Goal: Information Seeking & Learning: Learn about a topic

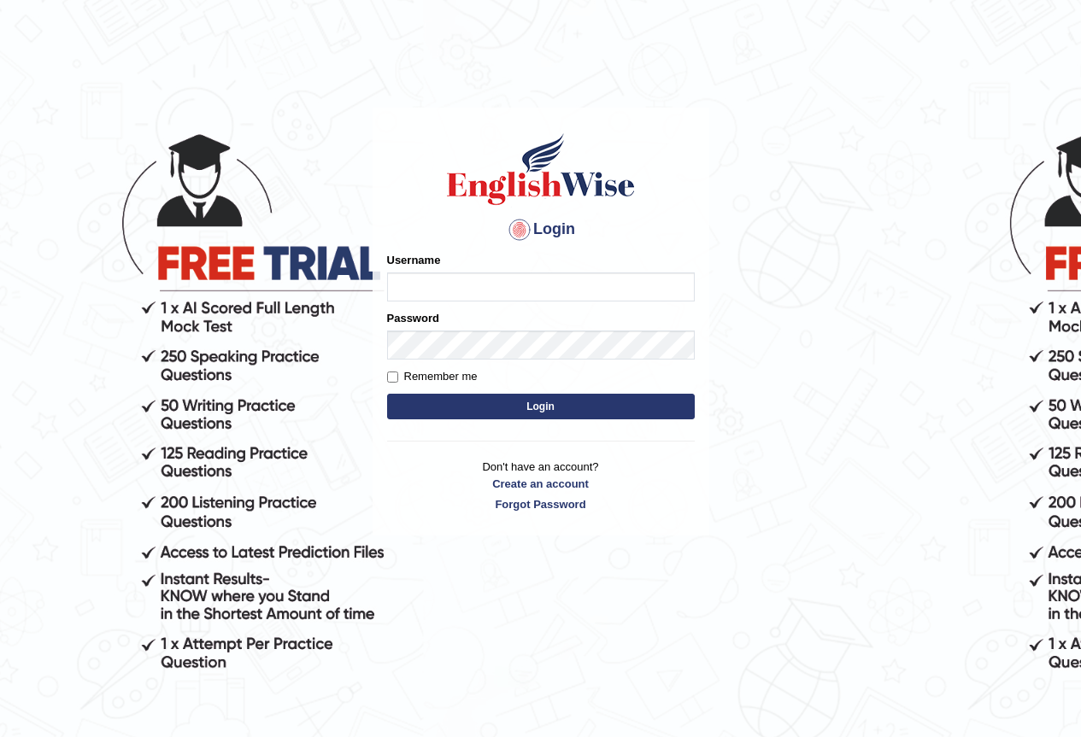
type input "a"
type input "AntoninoL"
click at [447, 397] on button "Login" at bounding box center [541, 407] width 308 height 26
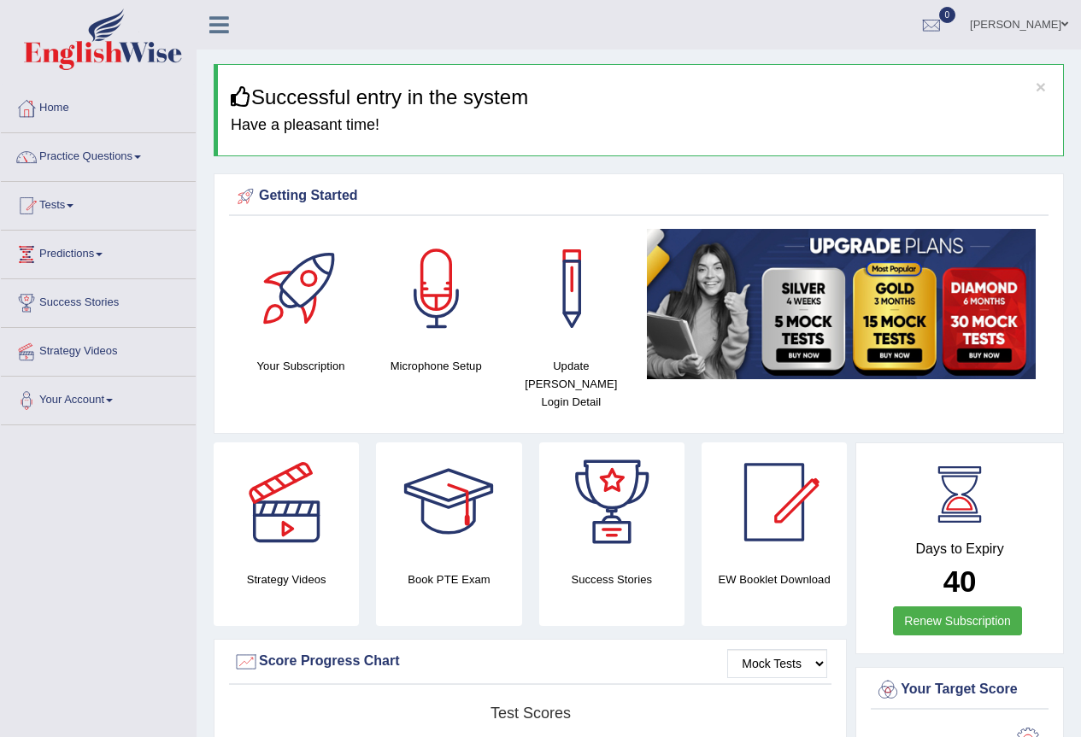
click at [438, 286] on div at bounding box center [437, 289] width 120 height 120
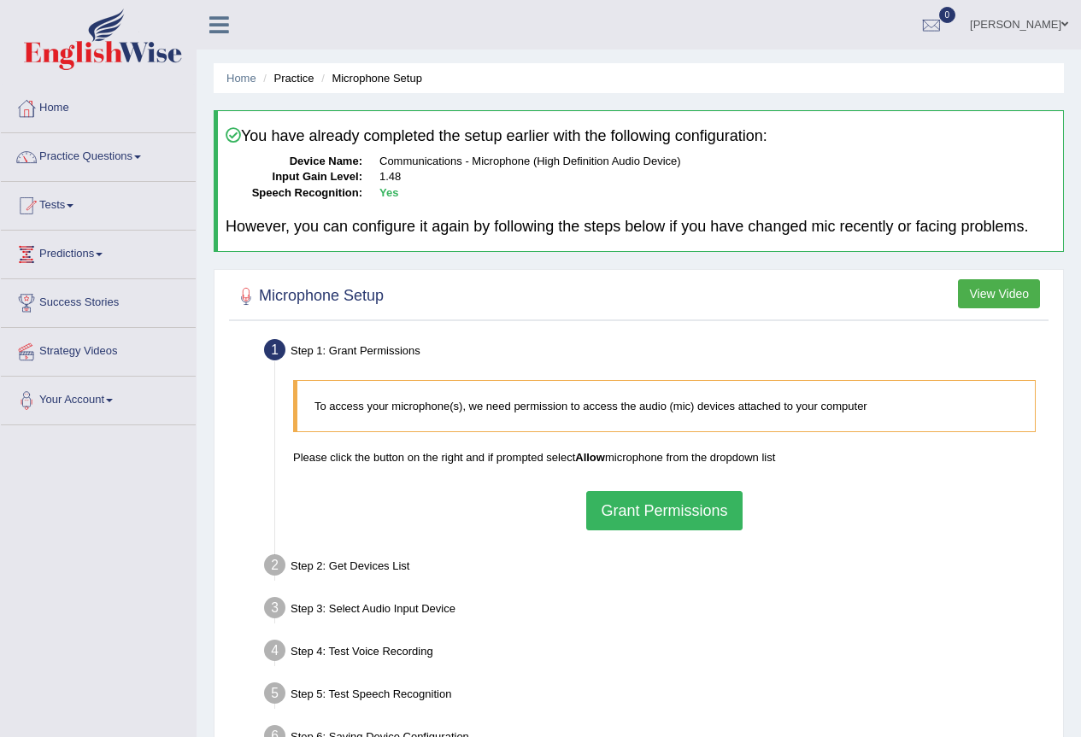
click at [612, 499] on button "Grant Permissions" at bounding box center [664, 510] width 156 height 39
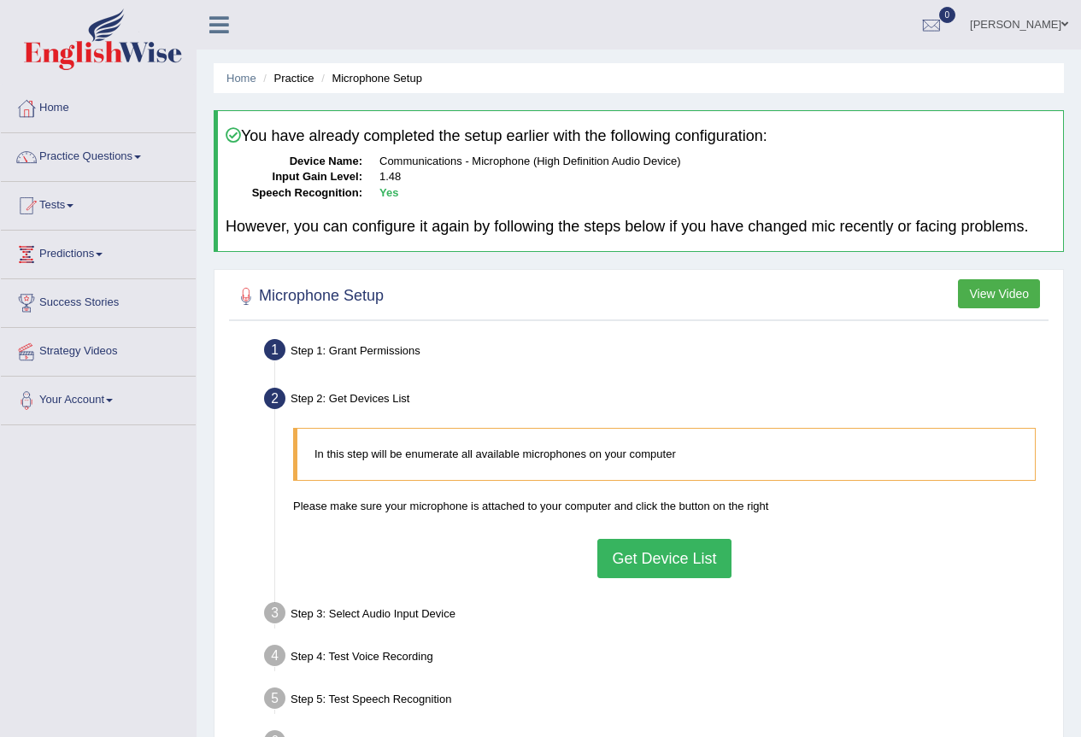
click at [633, 556] on button "Get Device List" at bounding box center [663, 558] width 133 height 39
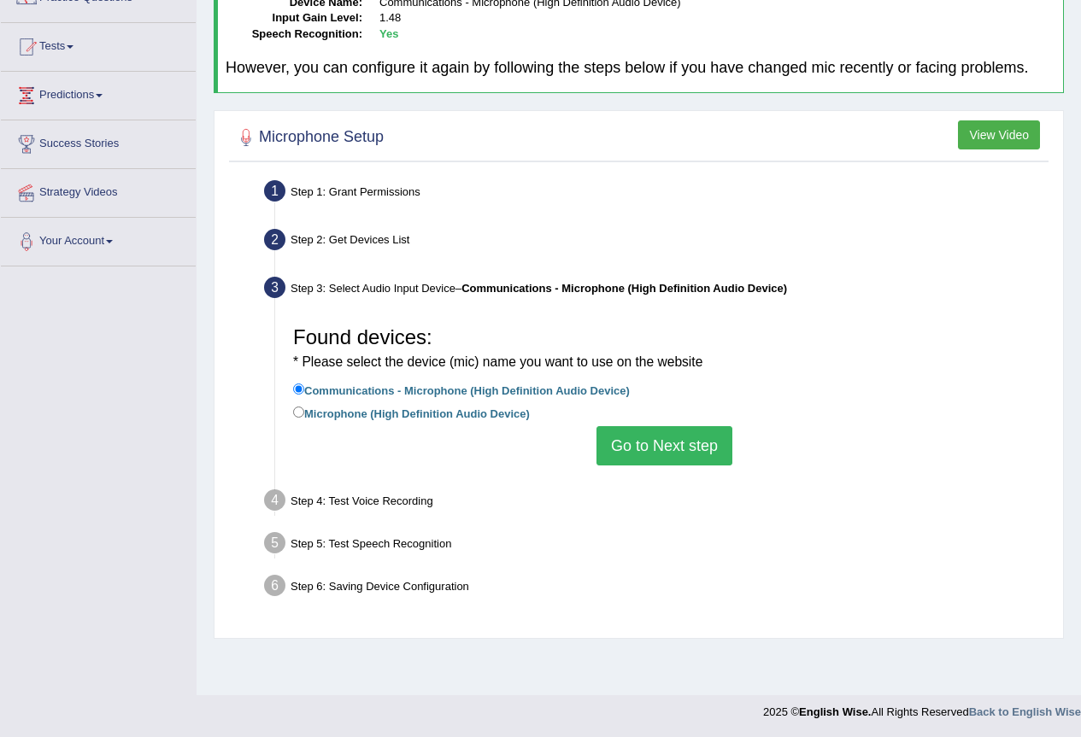
scroll to position [160, 0]
click at [627, 455] on button "Go to Next step" at bounding box center [664, 445] width 136 height 39
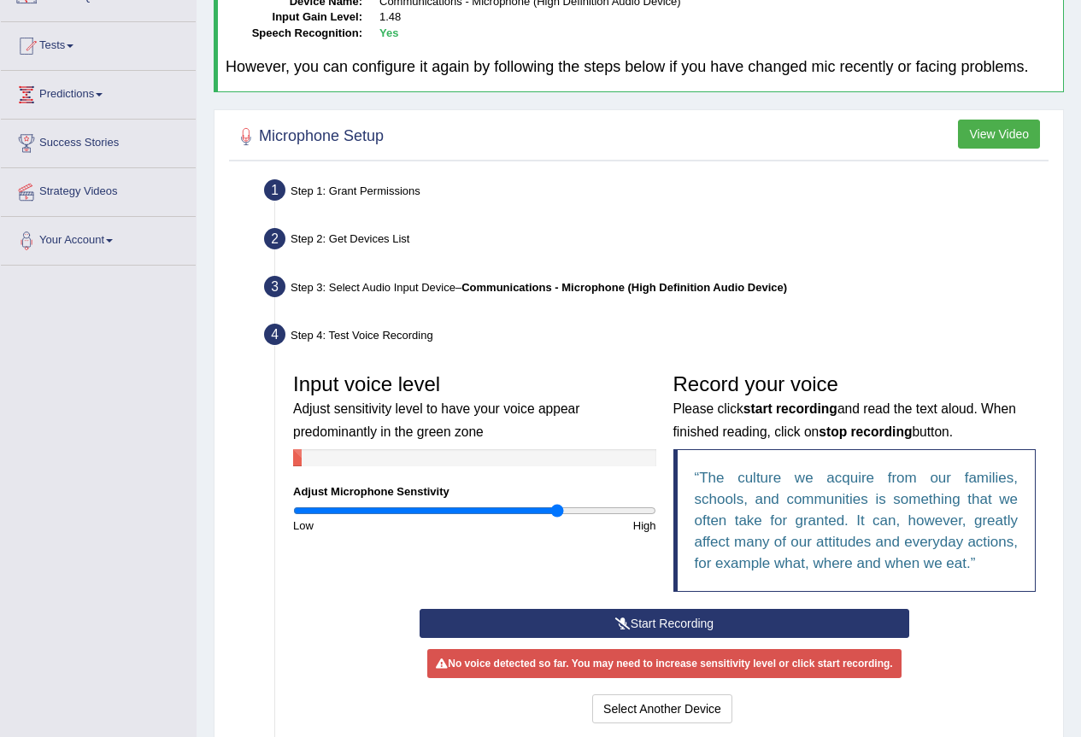
scroll to position [338, 0]
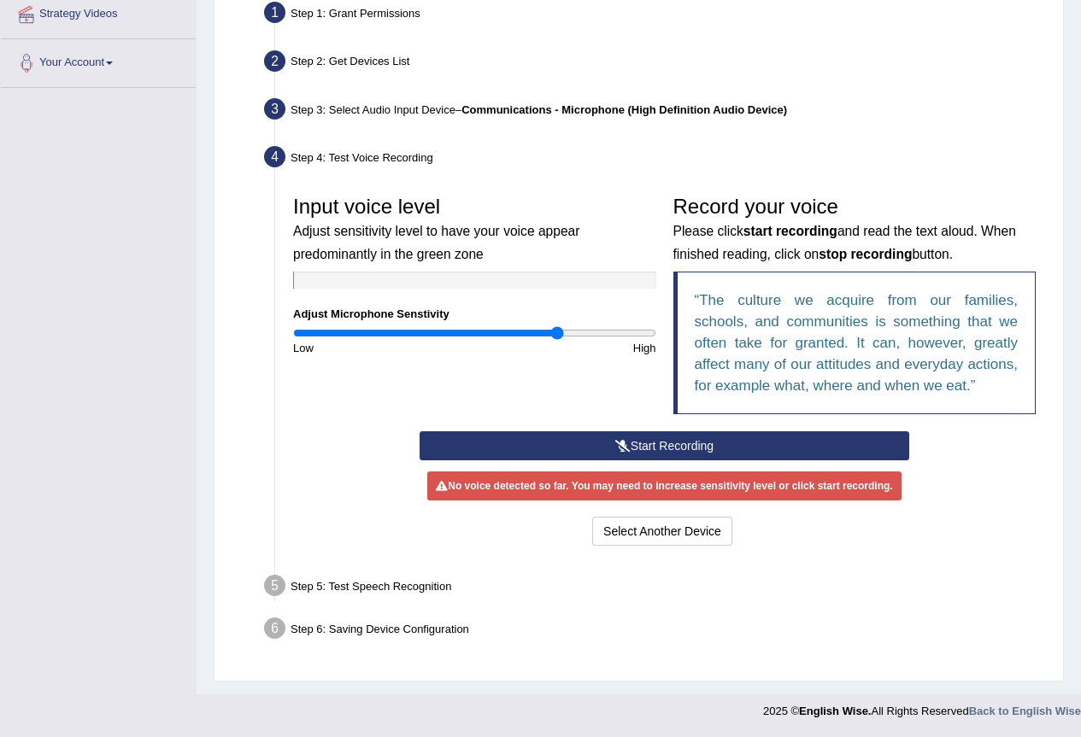
click at [589, 440] on button "Start Recording" at bounding box center [665, 446] width 490 height 29
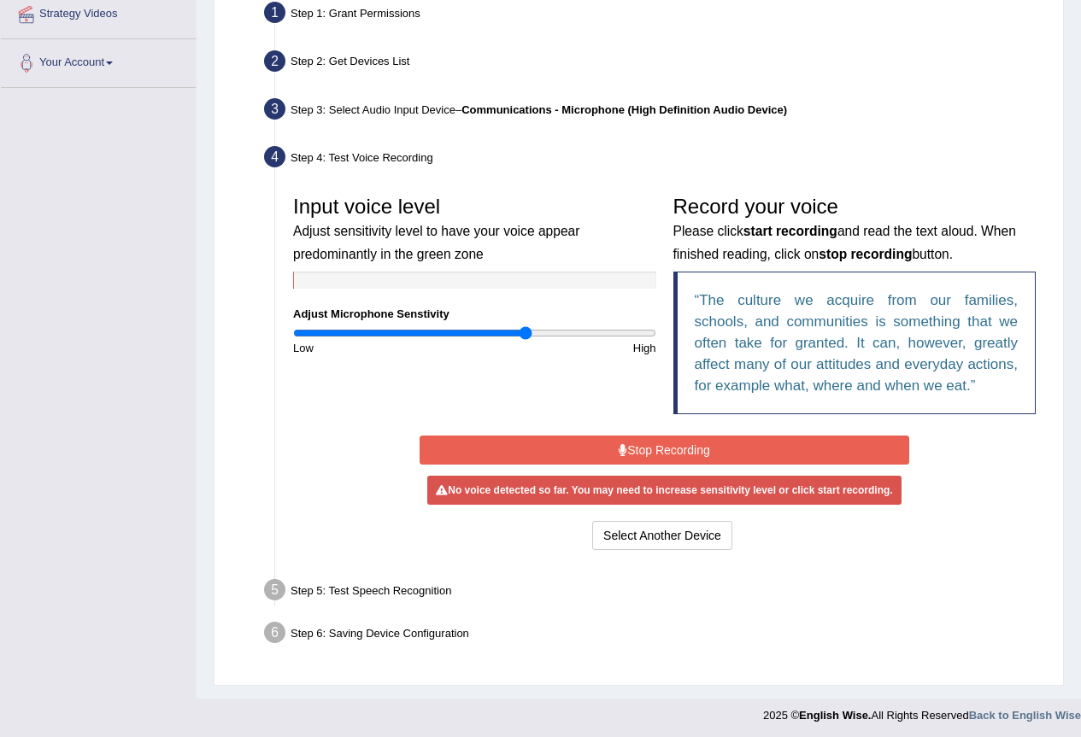
drag, startPoint x: 554, startPoint y: 338, endPoint x: 527, endPoint y: 333, distance: 27.0
type input "1.3"
click at [527, 333] on input "range" at bounding box center [474, 333] width 363 height 14
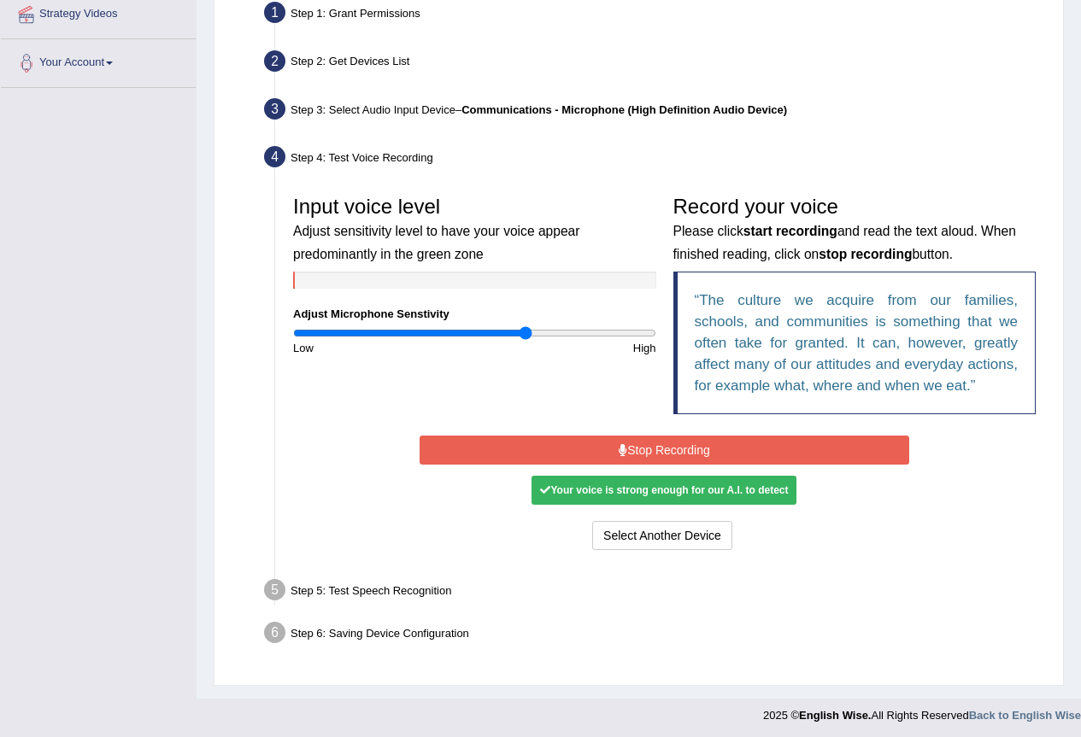
click at [604, 444] on button "Stop Recording" at bounding box center [665, 450] width 490 height 29
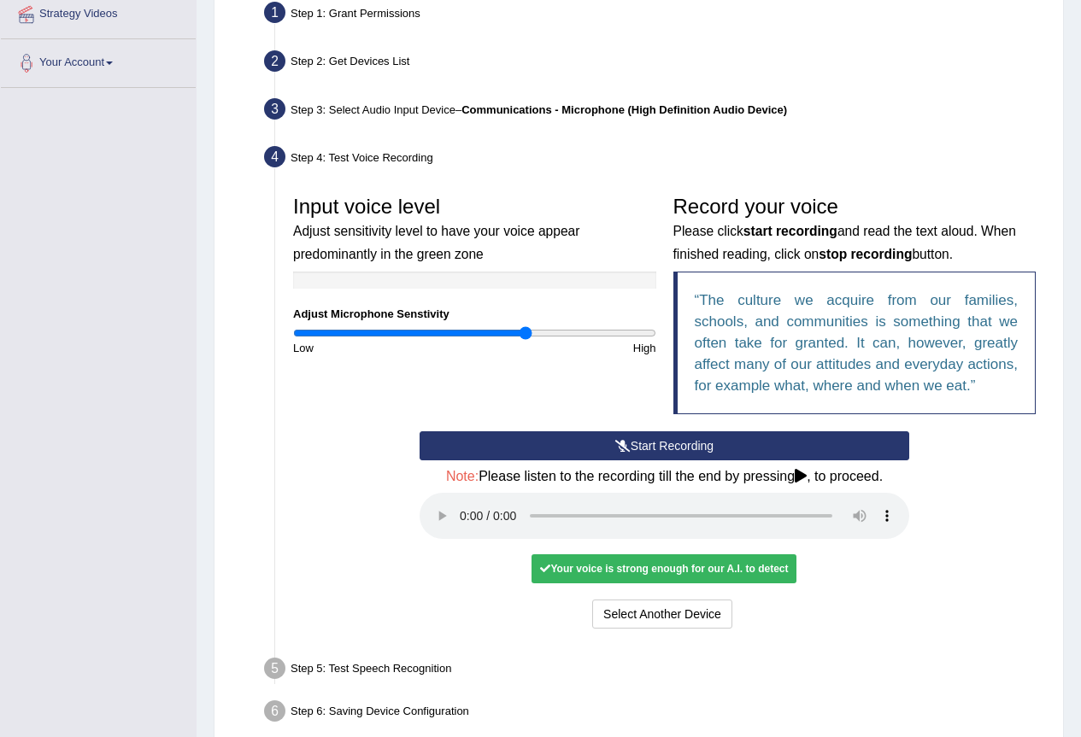
drag, startPoint x: 432, startPoint y: 397, endPoint x: 372, endPoint y: 405, distance: 60.3
click at [372, 405] on div "Input voice level Adjust sensitivity level to have your voice appear predominan…" at bounding box center [665, 309] width 760 height 244
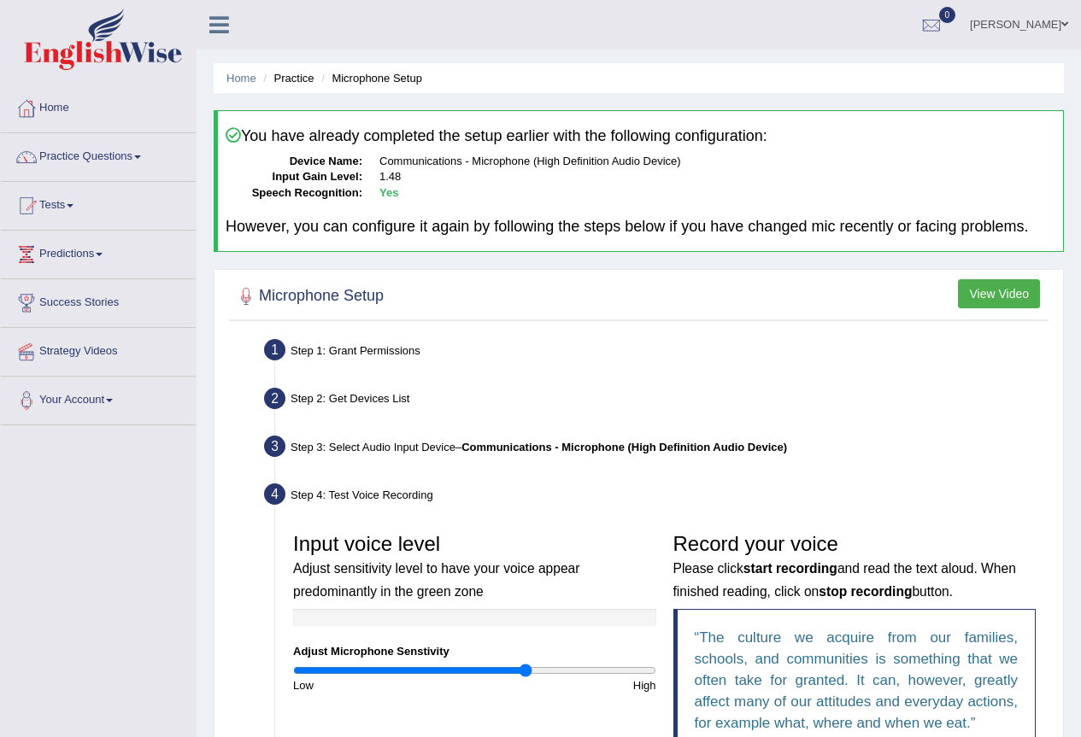
scroll to position [420, 0]
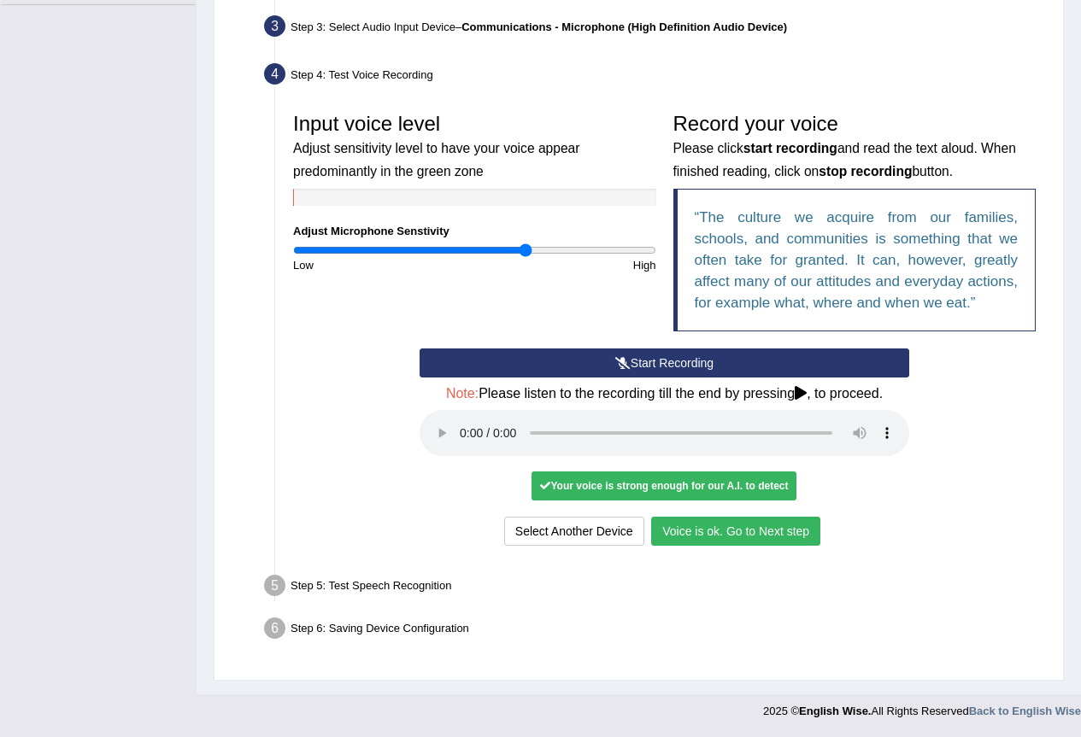
click at [611, 367] on button "Start Recording" at bounding box center [665, 363] width 490 height 29
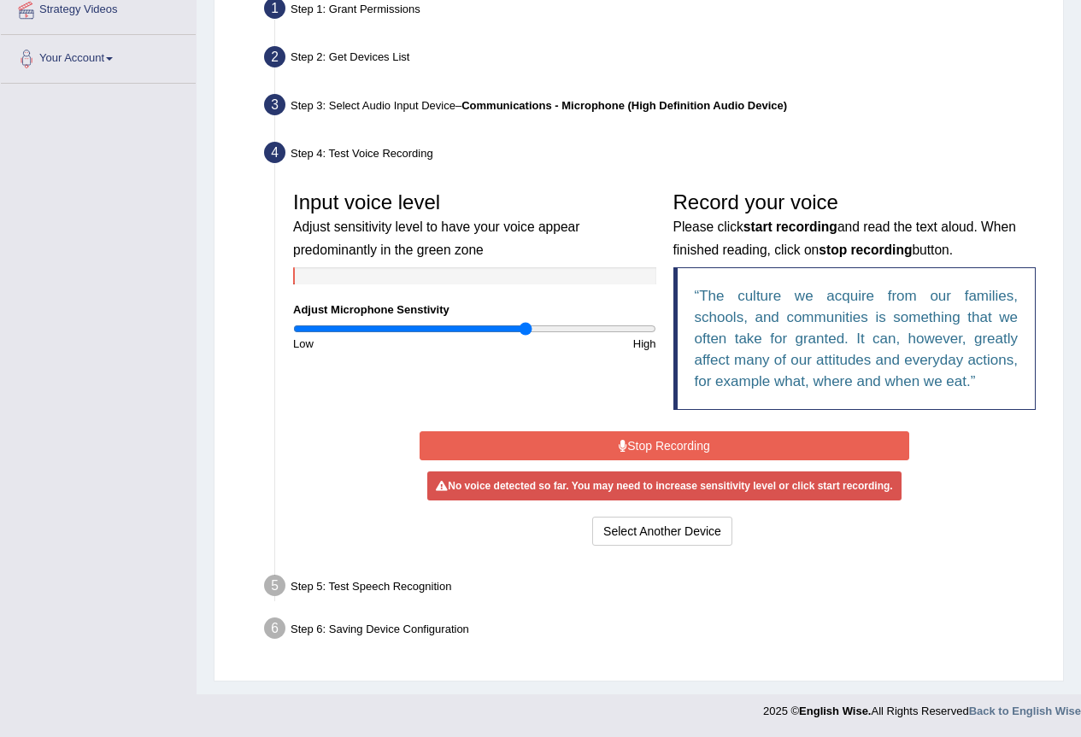
scroll to position [342, 0]
drag, startPoint x: 527, startPoint y: 331, endPoint x: 502, endPoint y: 328, distance: 25.8
type input "1.16"
click at [502, 328] on input "range" at bounding box center [474, 329] width 363 height 14
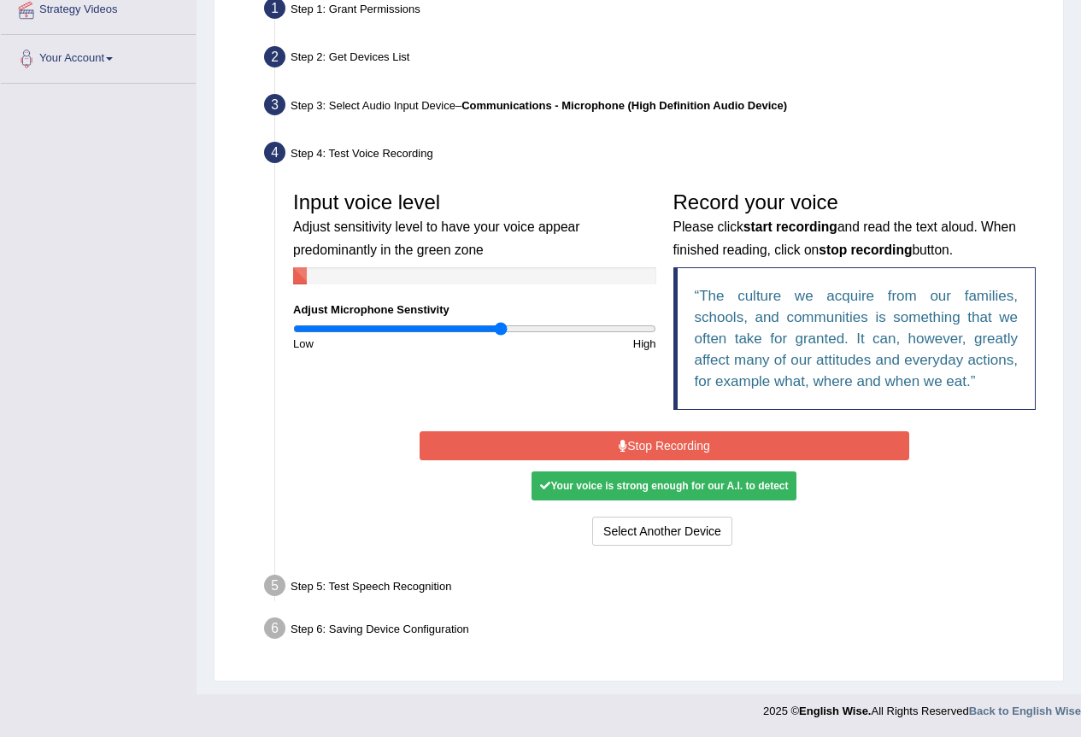
click at [664, 444] on button "Stop Recording" at bounding box center [665, 446] width 490 height 29
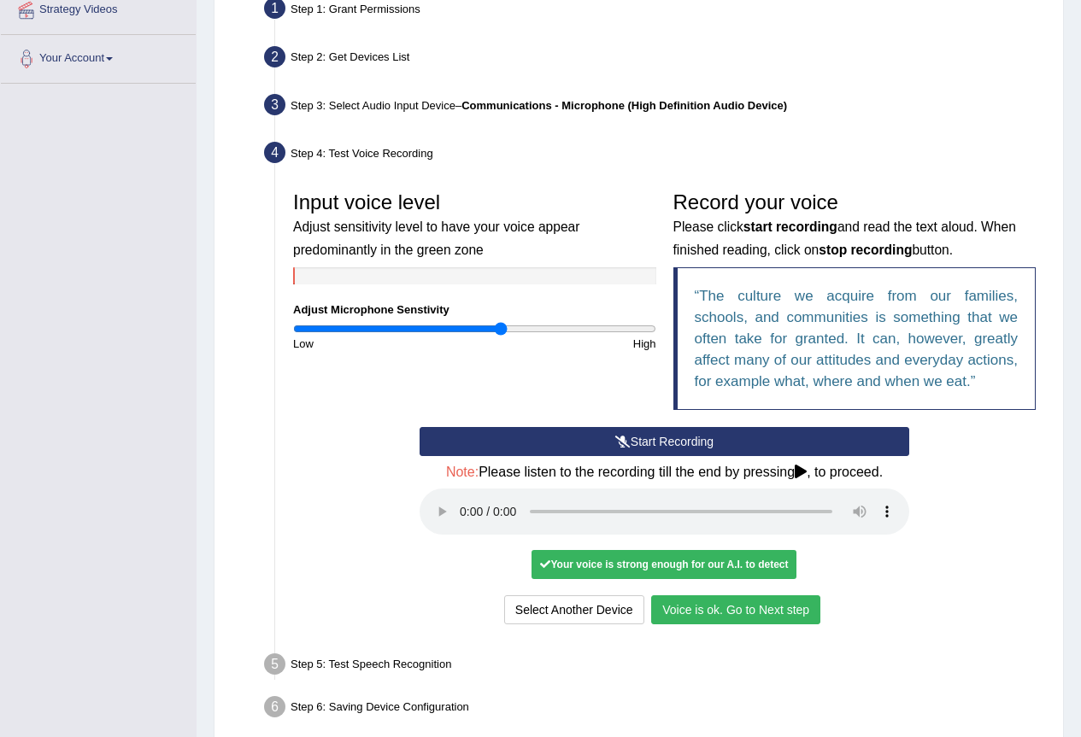
click at [685, 613] on button "Voice is ok. Go to Next step" at bounding box center [735, 610] width 169 height 29
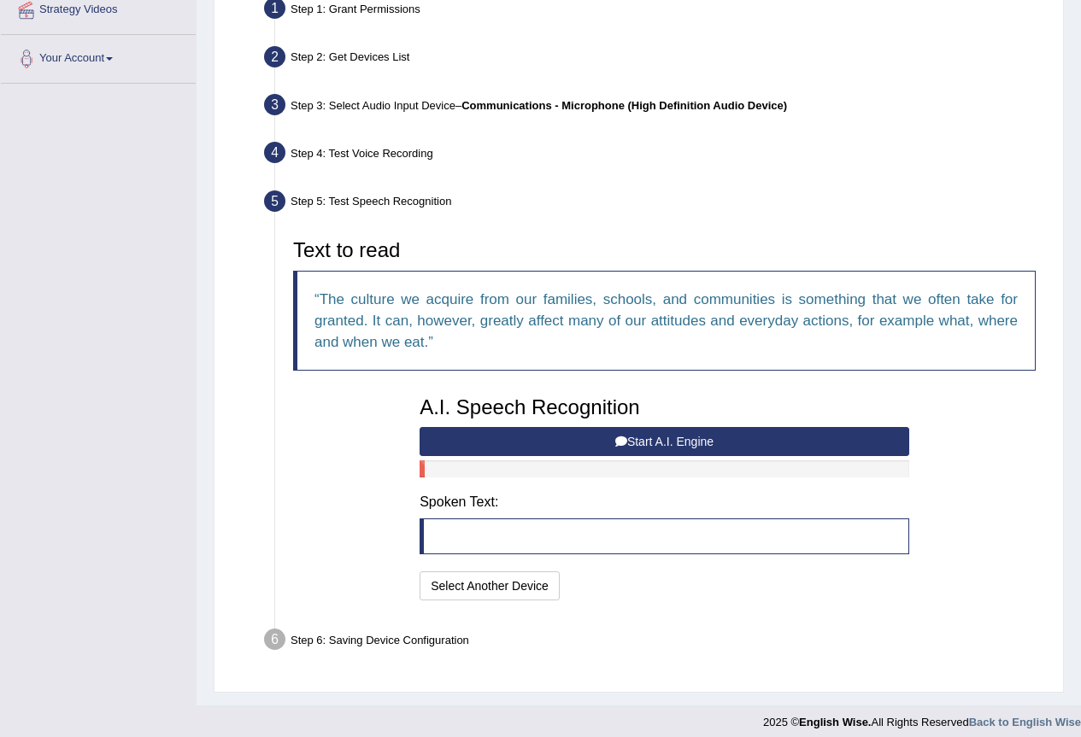
click at [551, 429] on button "Start A.I. Engine" at bounding box center [665, 441] width 490 height 29
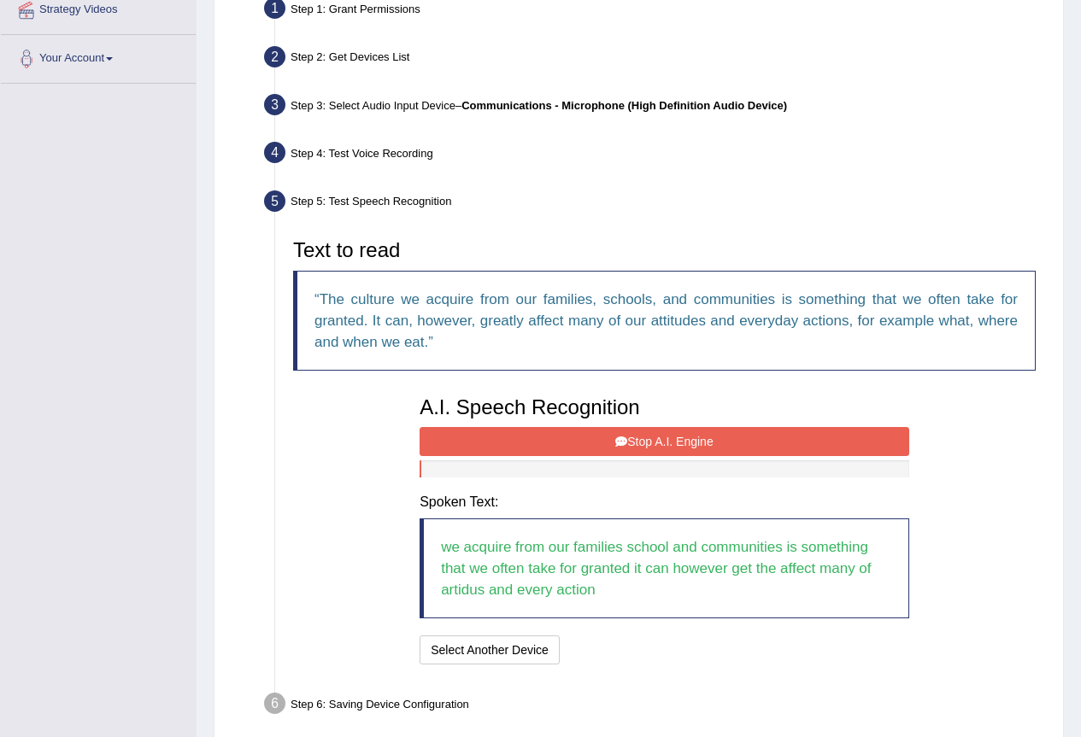
click at [597, 439] on button "Stop A.I. Engine" at bounding box center [665, 441] width 490 height 29
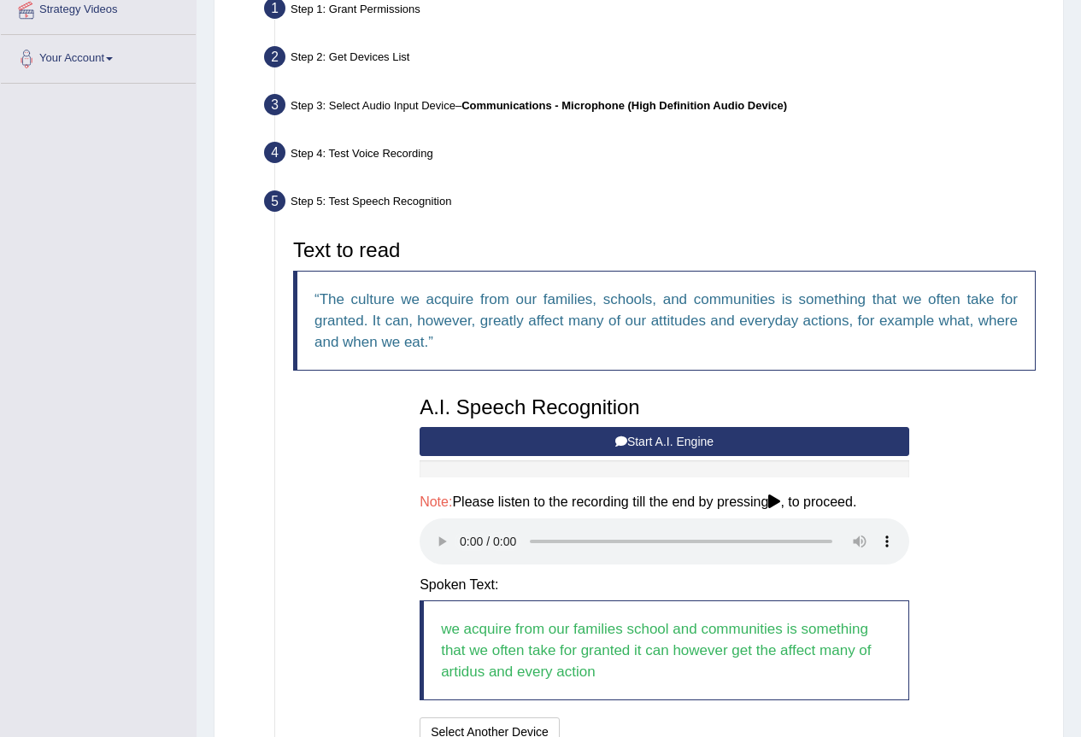
scroll to position [500, 0]
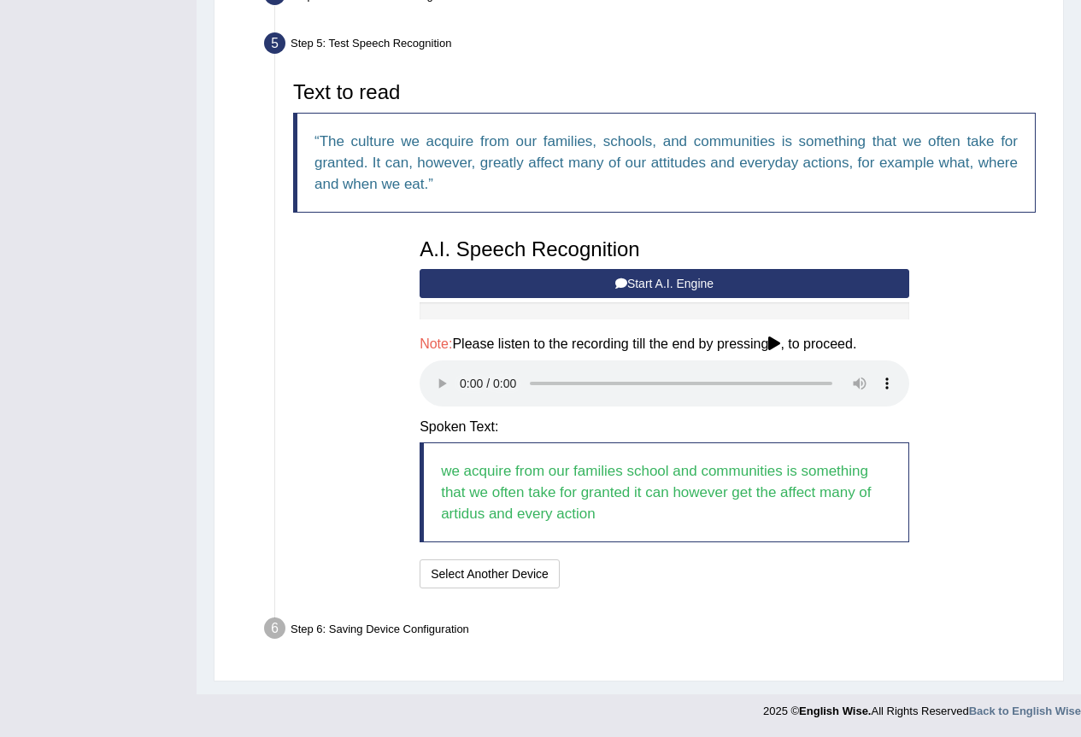
drag, startPoint x: 329, startPoint y: 512, endPoint x: 256, endPoint y: 439, distance: 102.7
click at [256, 439] on ul "Step 1: Grant Permissions To access your microphone(s), we need permission to a…" at bounding box center [638, 241] width 811 height 815
click at [617, 580] on button "Speech is ok. Go to Last step" at bounding box center [656, 574] width 179 height 29
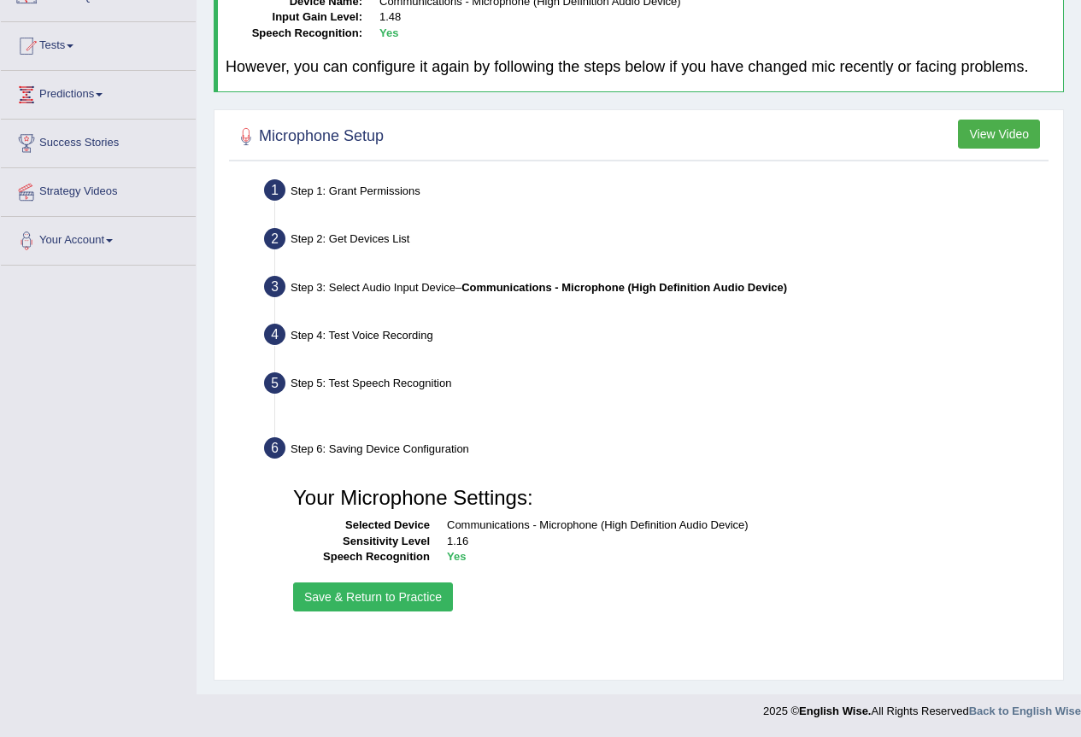
scroll to position [160, 0]
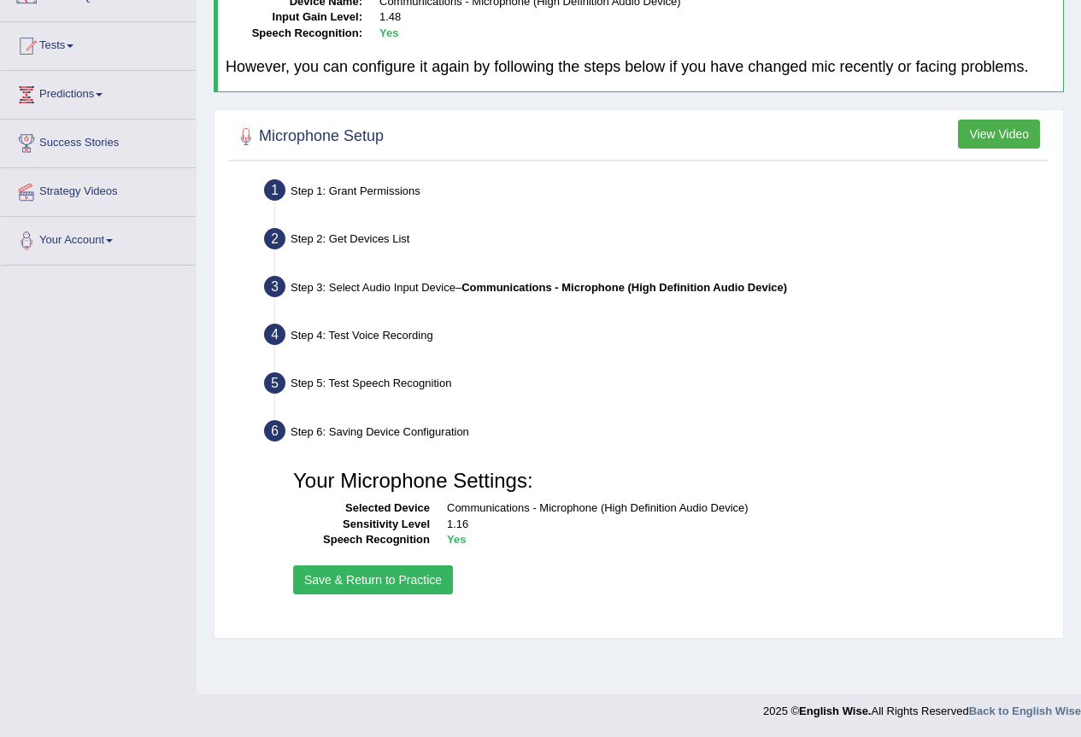
click at [397, 586] on button "Save & Return to Practice" at bounding box center [373, 580] width 160 height 29
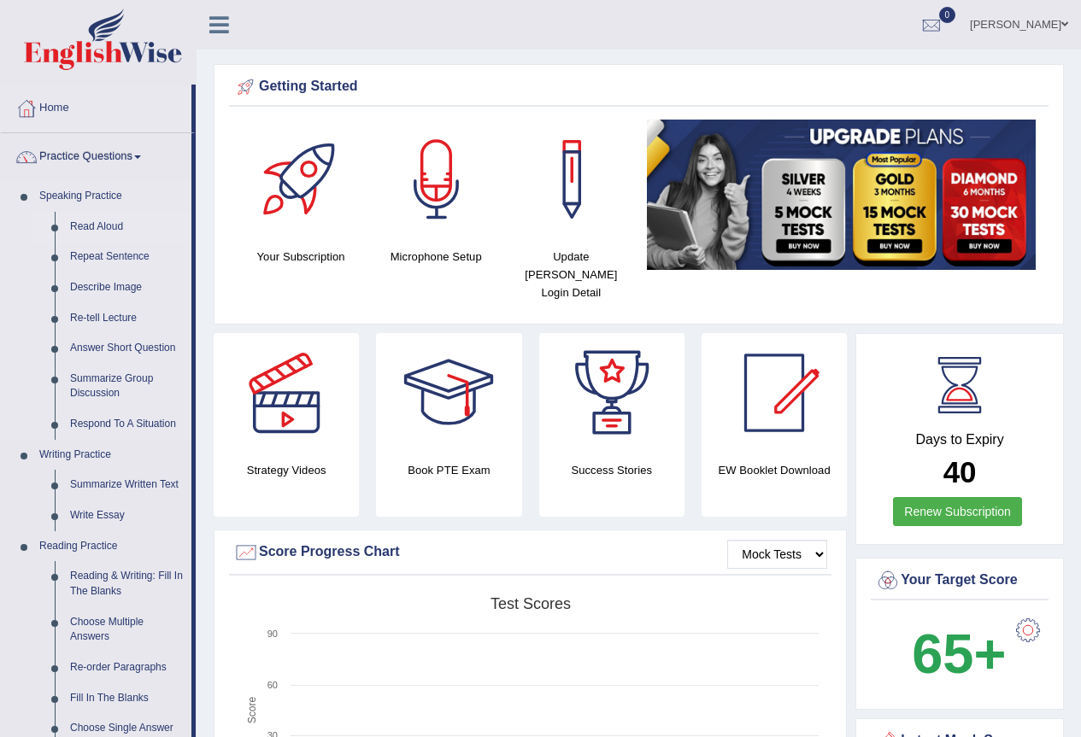
click at [115, 226] on link "Read Aloud" at bounding box center [126, 227] width 129 height 31
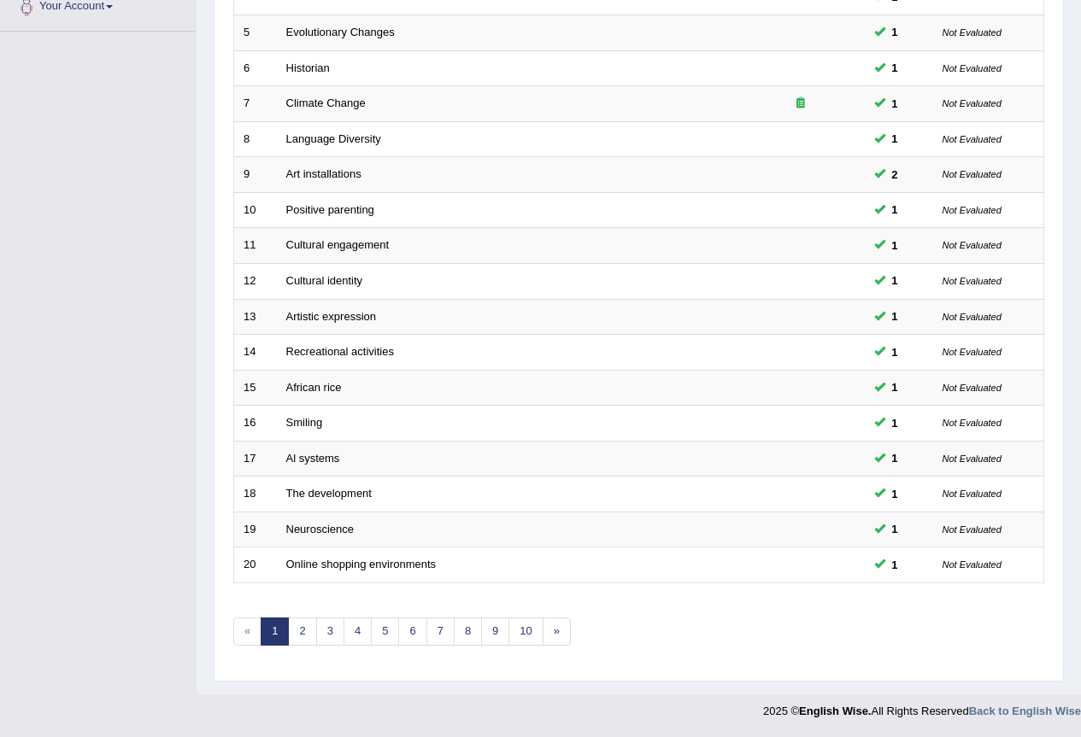
click at [295, 649] on div "Showing 1-20 of 1,246 items. # Title Exam Occurring Taken Last Result 1 Meditat…" at bounding box center [638, 224] width 811 height 886
click at [298, 634] on link "2" at bounding box center [302, 632] width 28 height 28
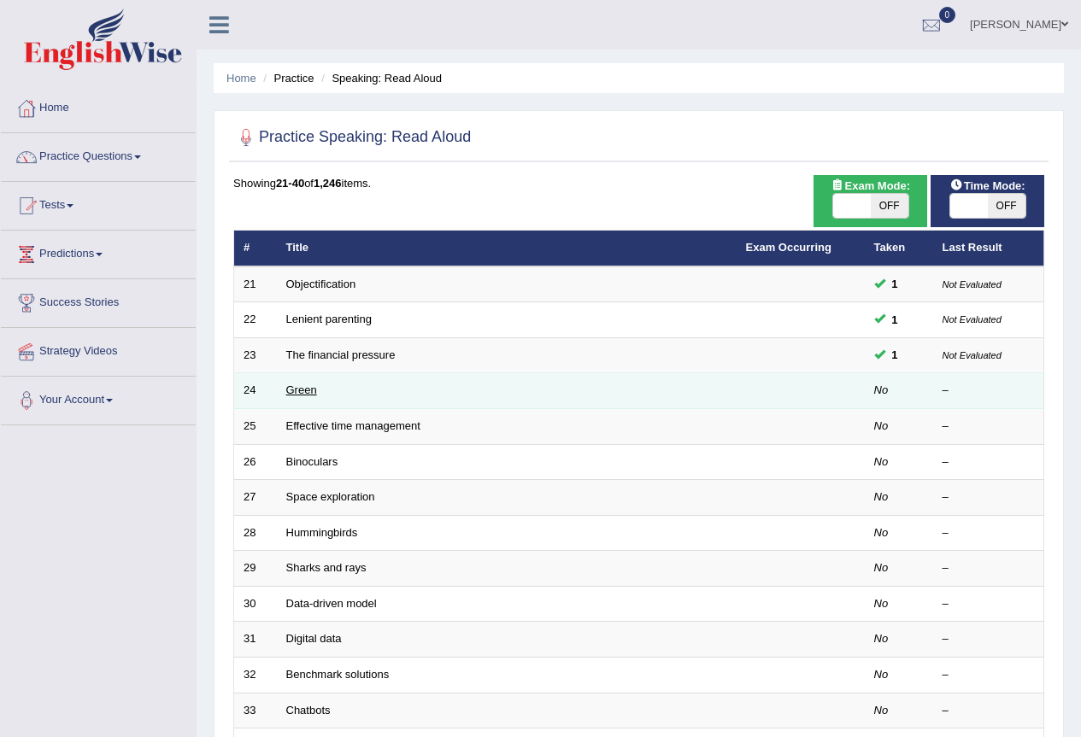
drag, startPoint x: 305, startPoint y: 385, endPoint x: 291, endPoint y: 397, distance: 18.3
click at [291, 397] on link "Green" at bounding box center [301, 390] width 31 height 13
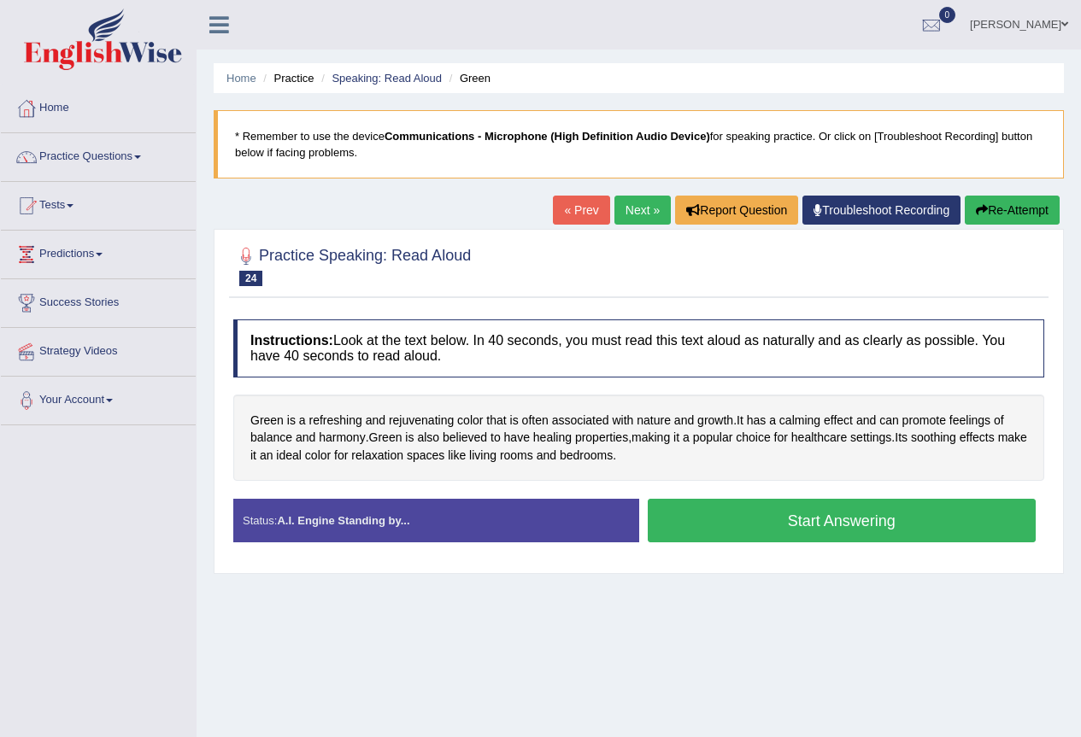
click at [751, 518] on button "Start Answering" at bounding box center [842, 521] width 389 height 44
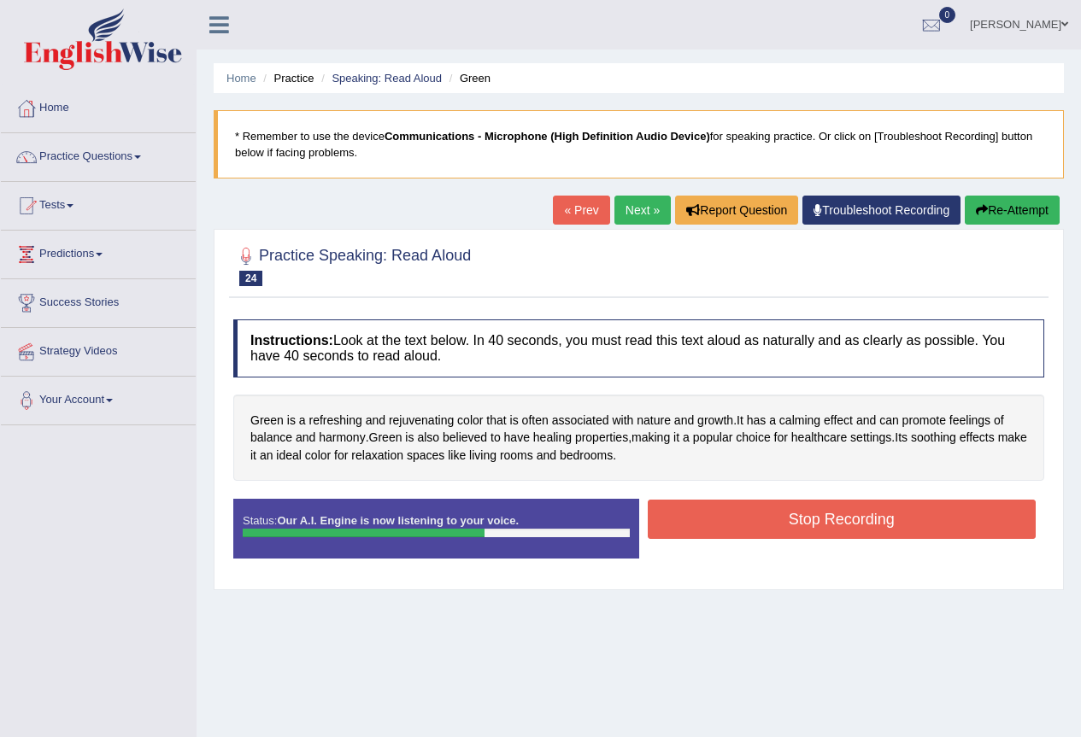
click at [788, 512] on button "Stop Recording" at bounding box center [842, 519] width 389 height 39
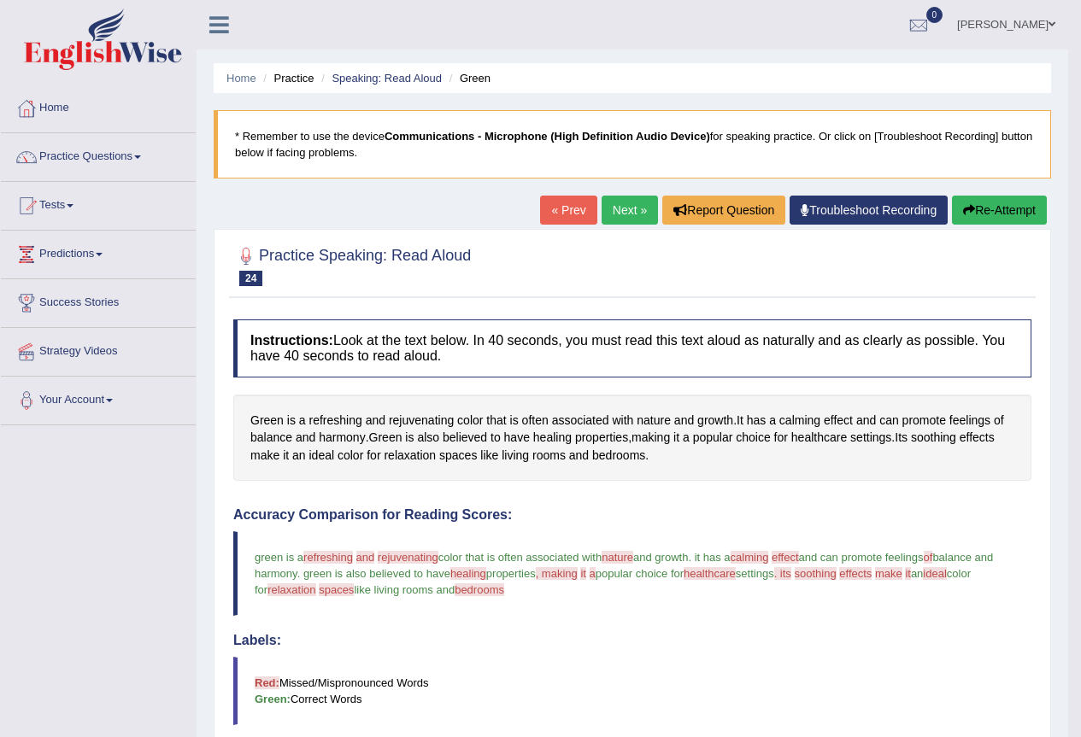
scroll to position [446, 0]
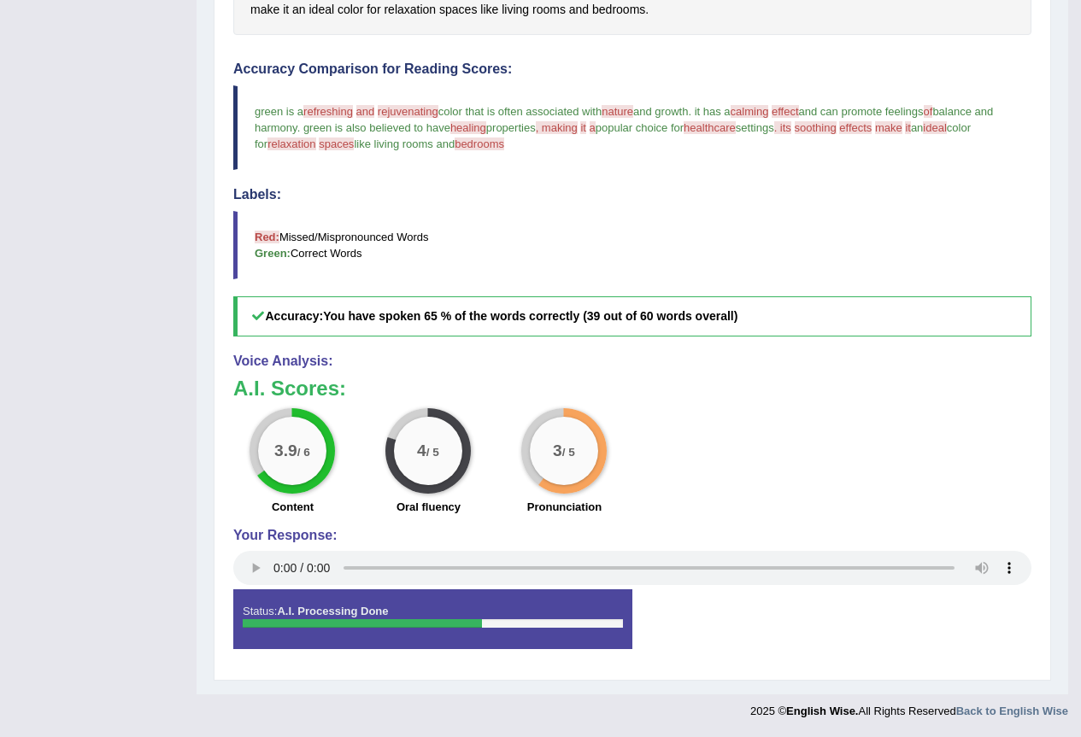
click at [769, 113] on span "calming" at bounding box center [750, 111] width 38 height 13
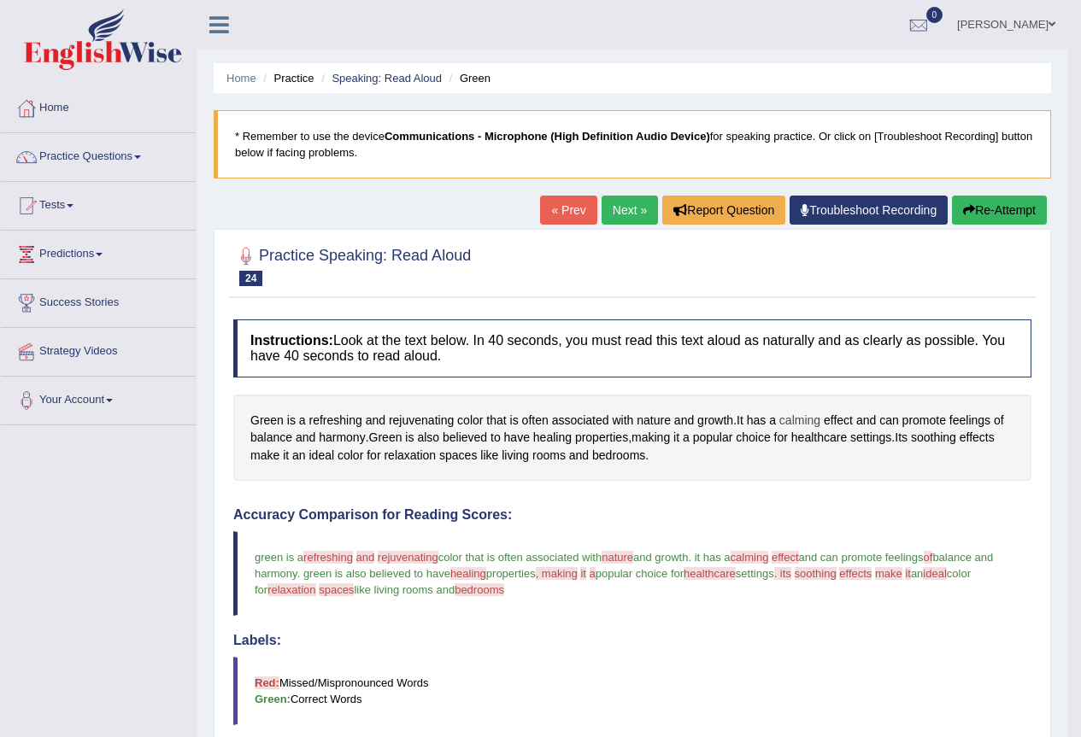
click at [788, 420] on span "calming" at bounding box center [799, 421] width 41 height 18
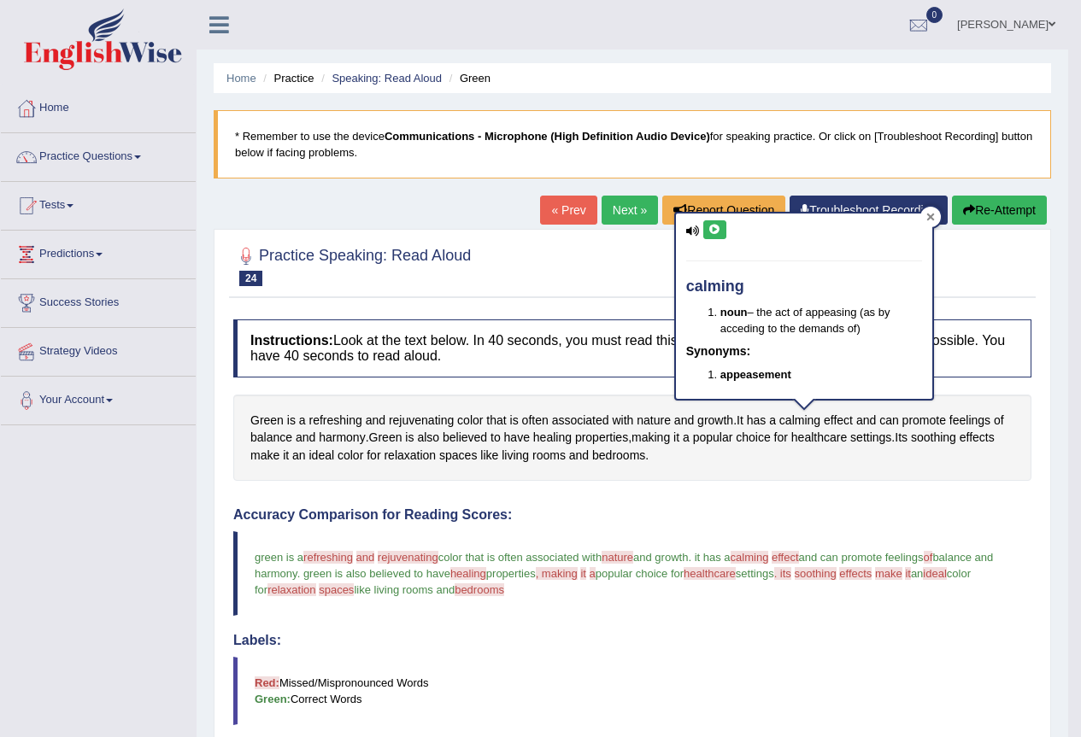
click at [929, 217] on icon at bounding box center [930, 217] width 9 height 9
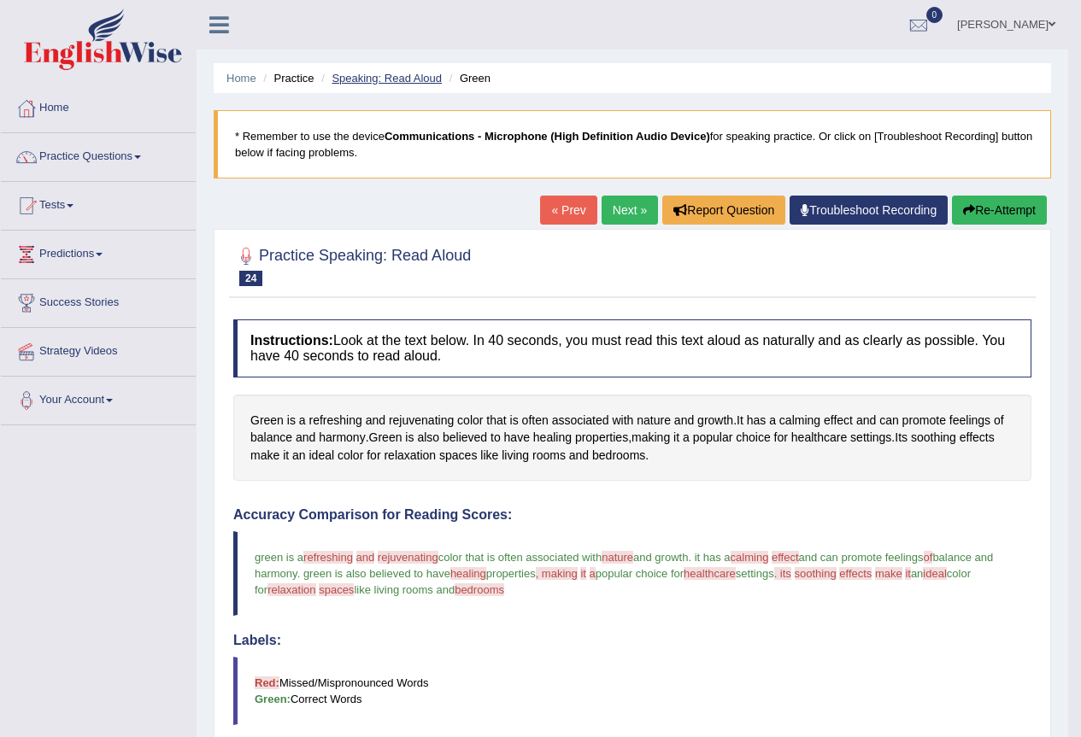
click at [392, 78] on link "Speaking: Read Aloud" at bounding box center [387, 78] width 110 height 13
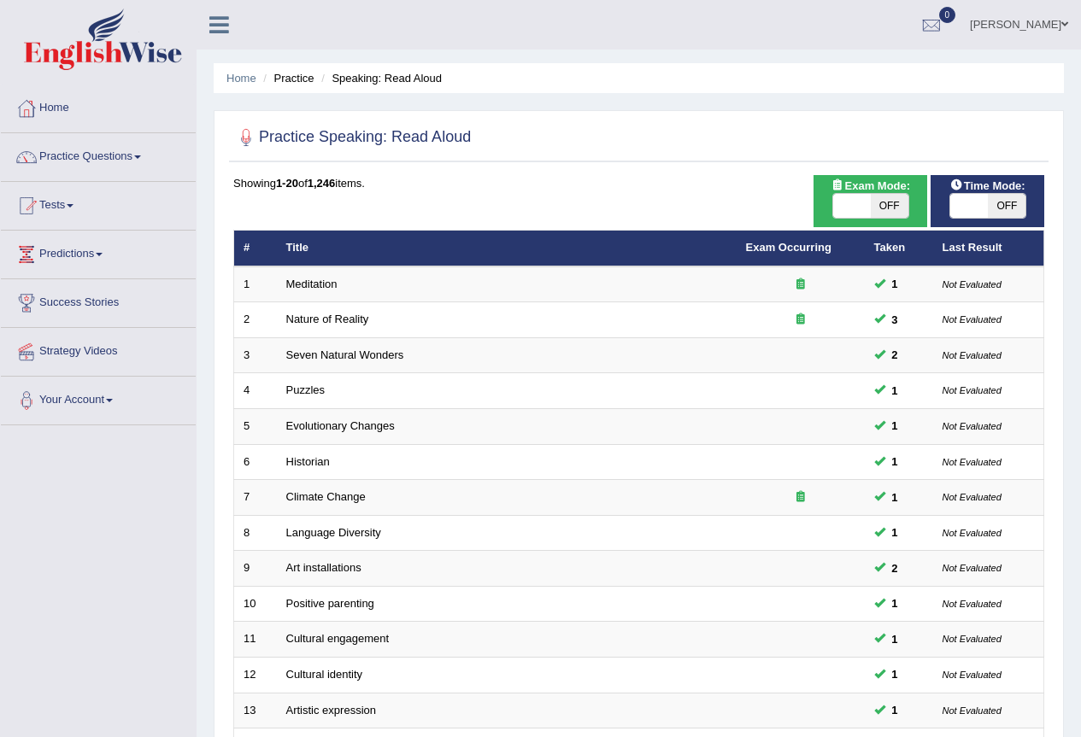
click at [978, 204] on span at bounding box center [969, 206] width 38 height 24
checkbox input "true"
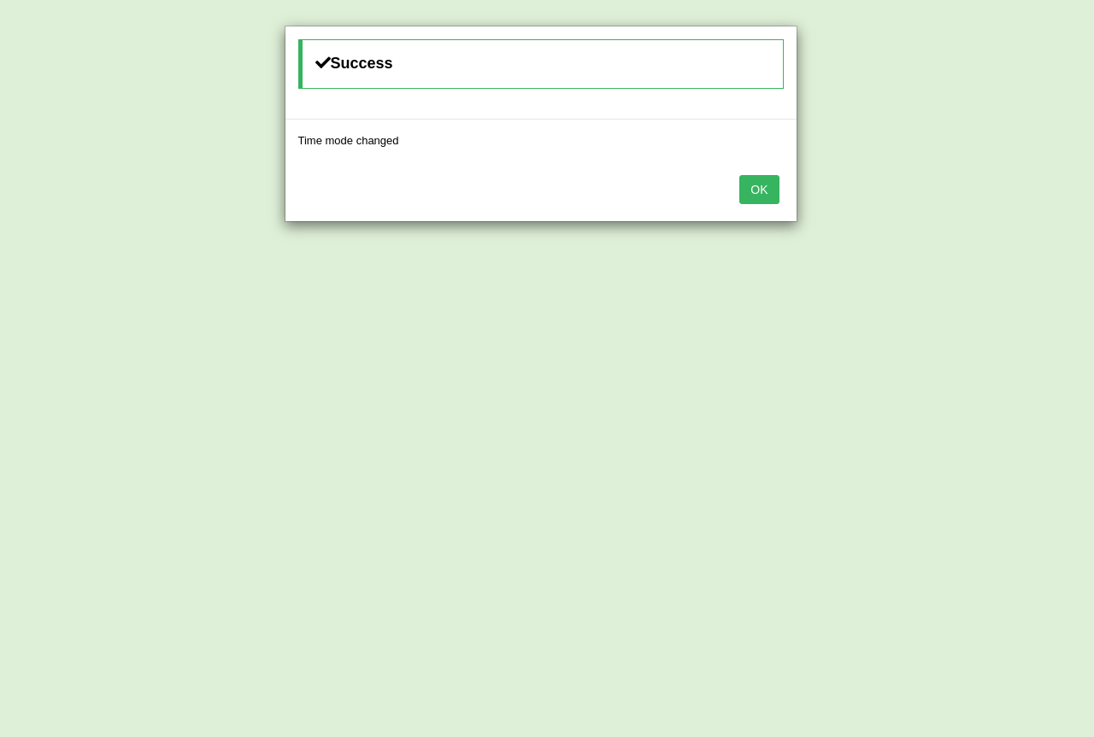
click at [741, 181] on button "OK" at bounding box center [758, 189] width 39 height 29
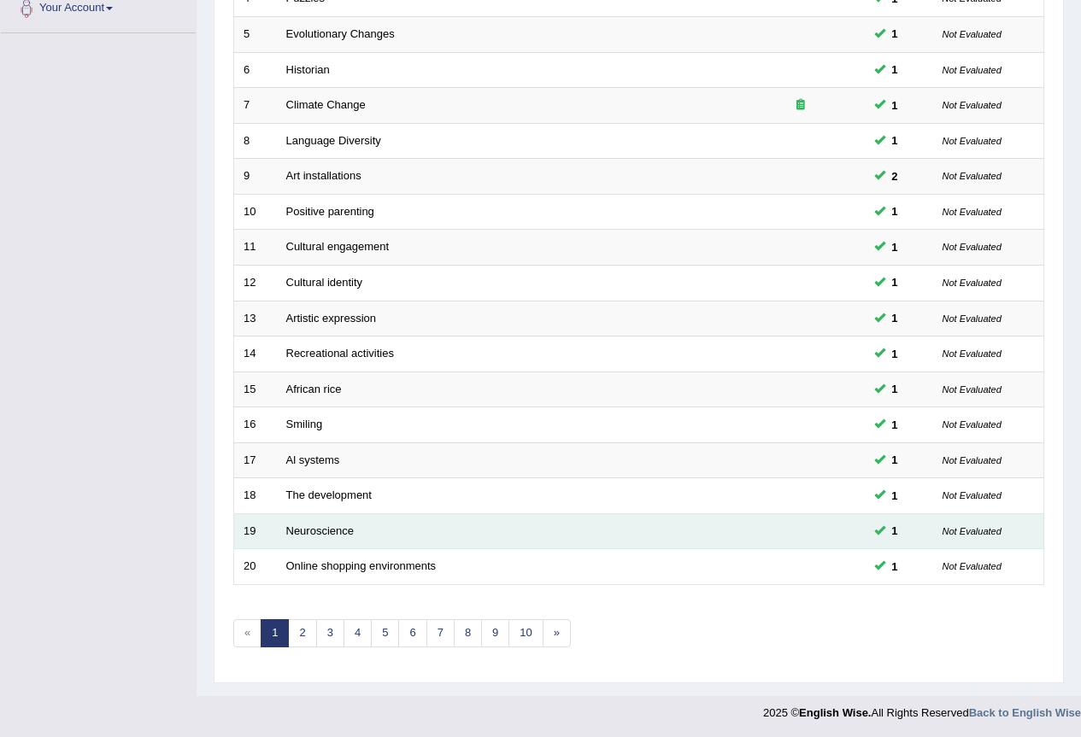
scroll to position [394, 0]
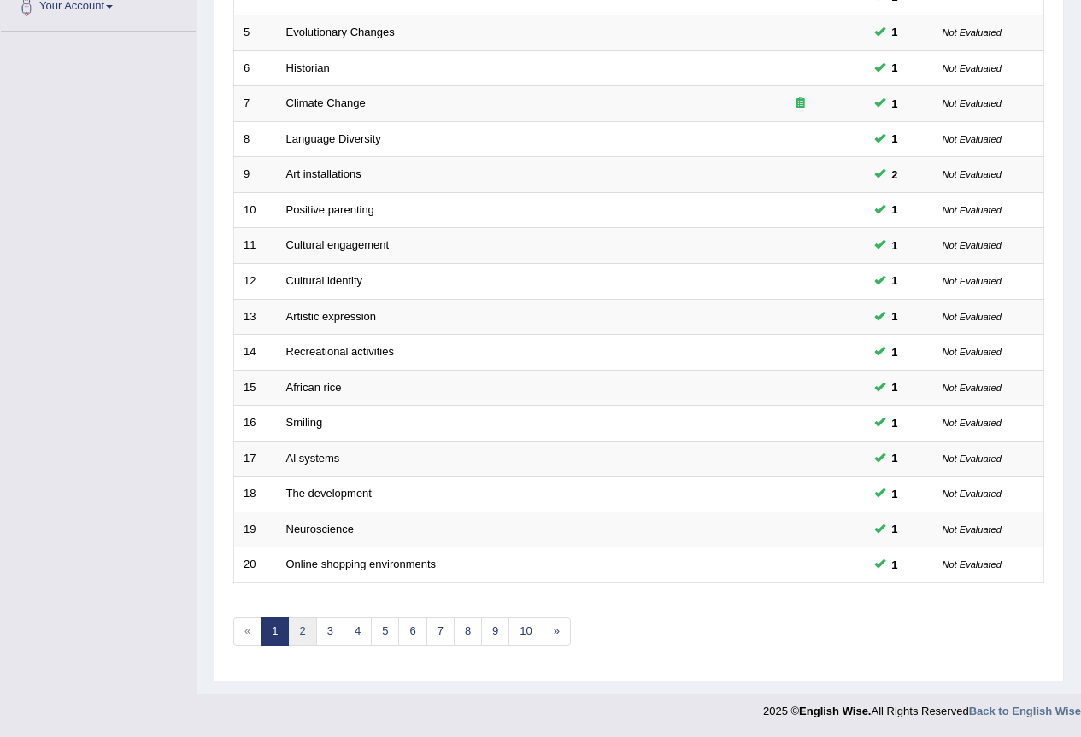
click at [292, 640] on link "2" at bounding box center [302, 632] width 28 height 28
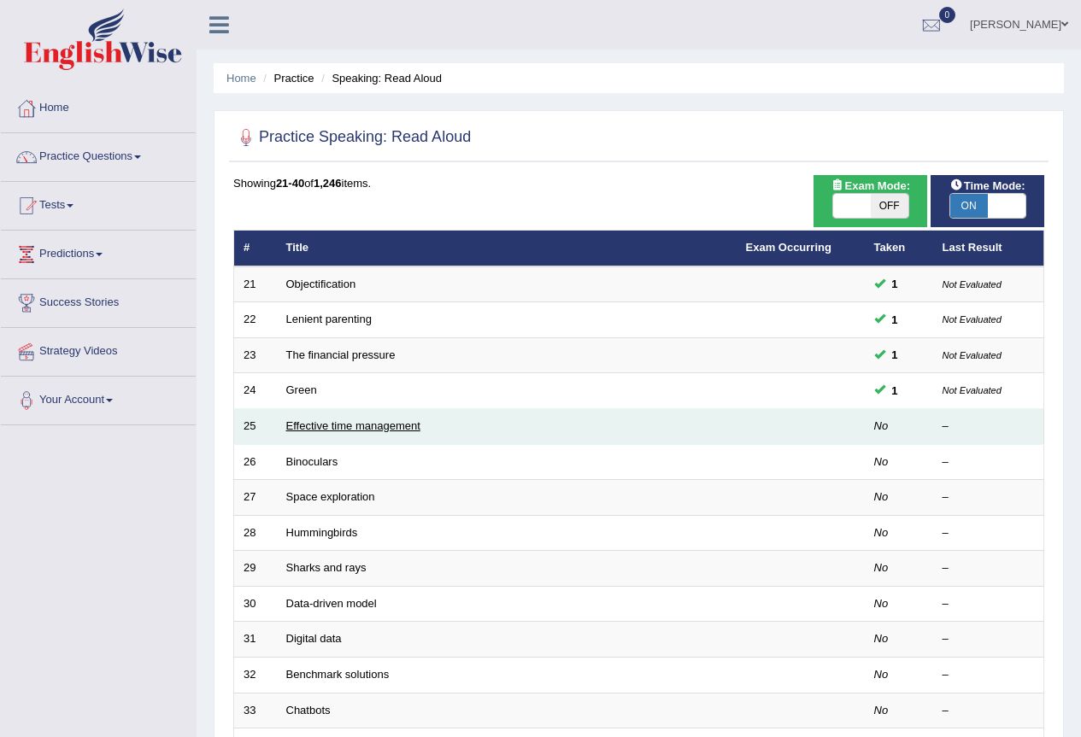
click at [348, 424] on link "Effective time management" at bounding box center [353, 426] width 134 height 13
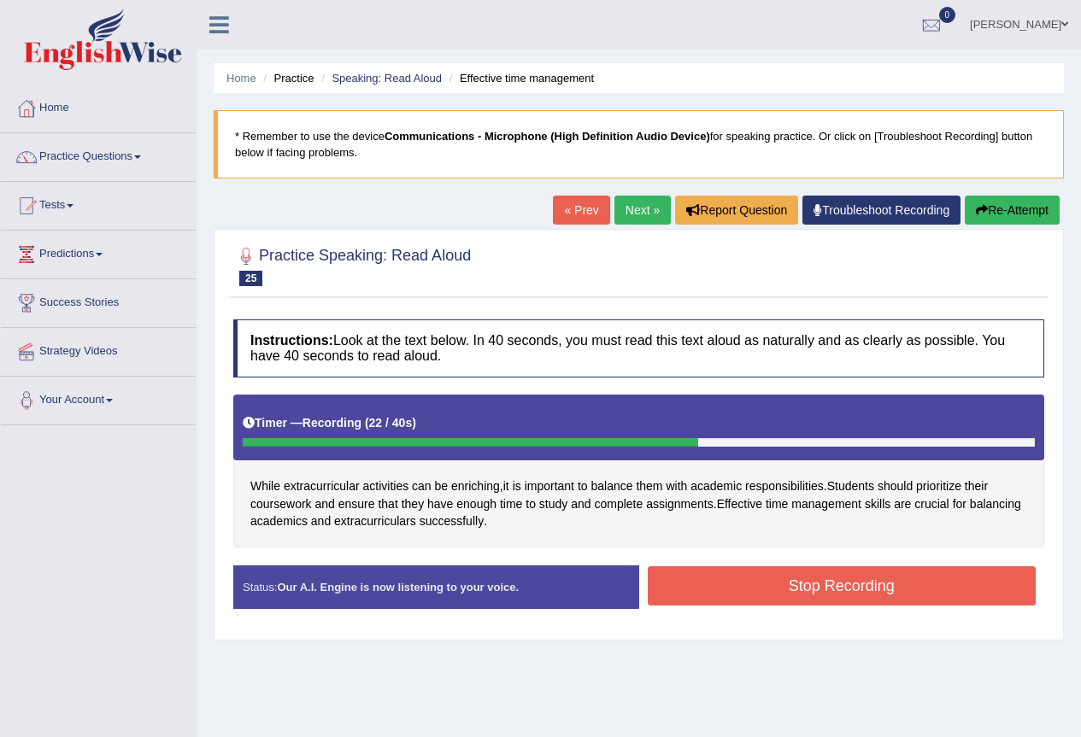
click at [741, 585] on button "Stop Recording" at bounding box center [842, 586] width 389 height 39
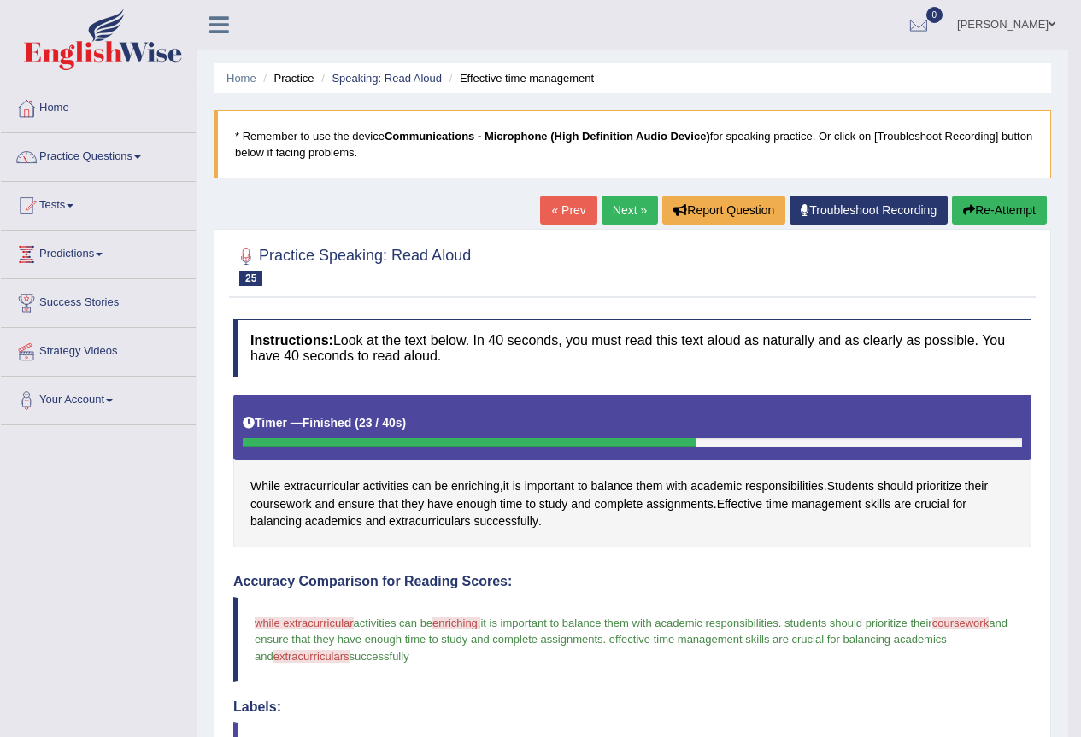
click at [628, 211] on link "Next »" at bounding box center [630, 210] width 56 height 29
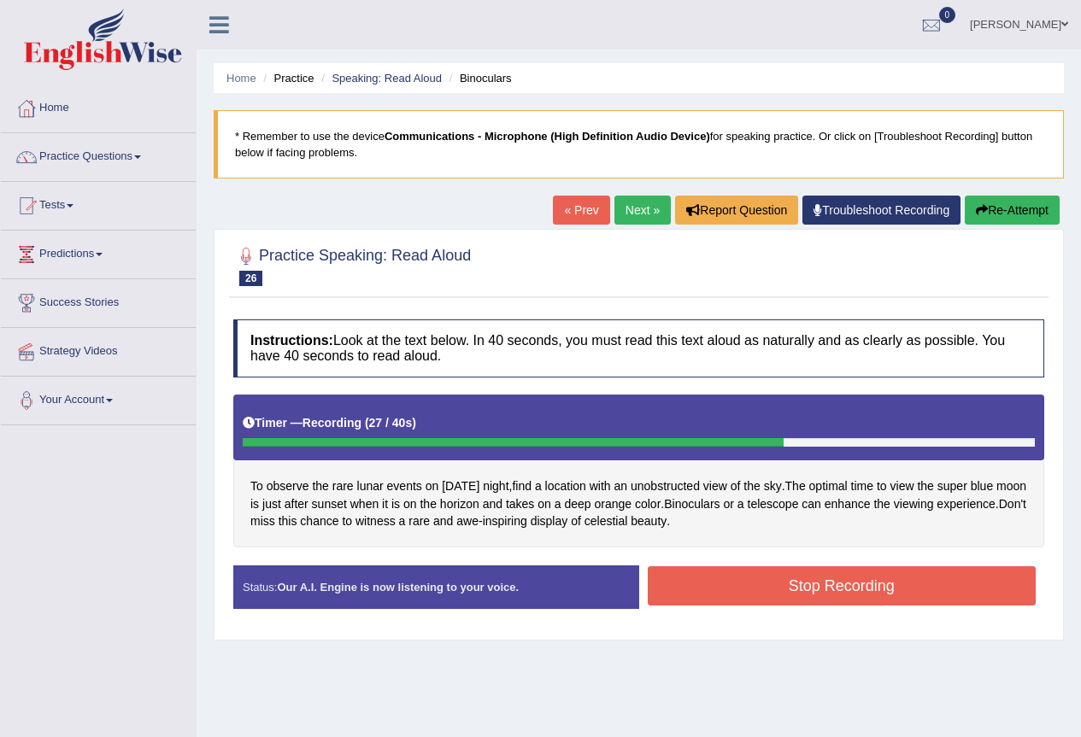
click at [771, 586] on button "Stop Recording" at bounding box center [842, 586] width 389 height 39
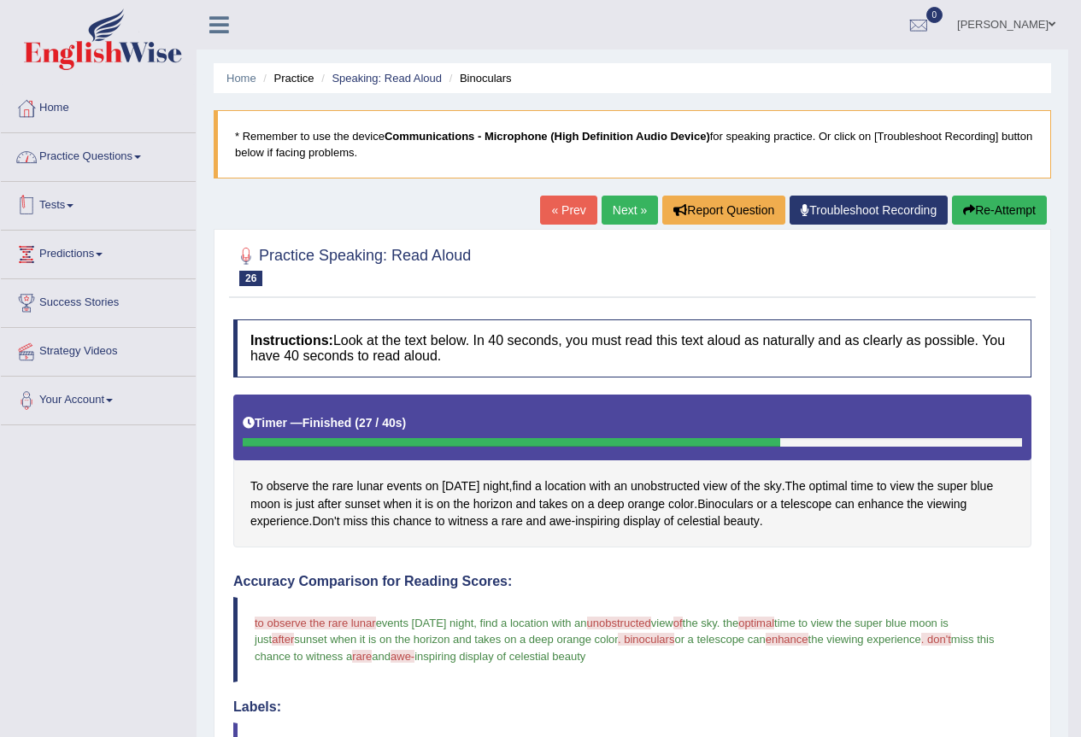
click at [117, 151] on link "Practice Questions" at bounding box center [98, 154] width 195 height 43
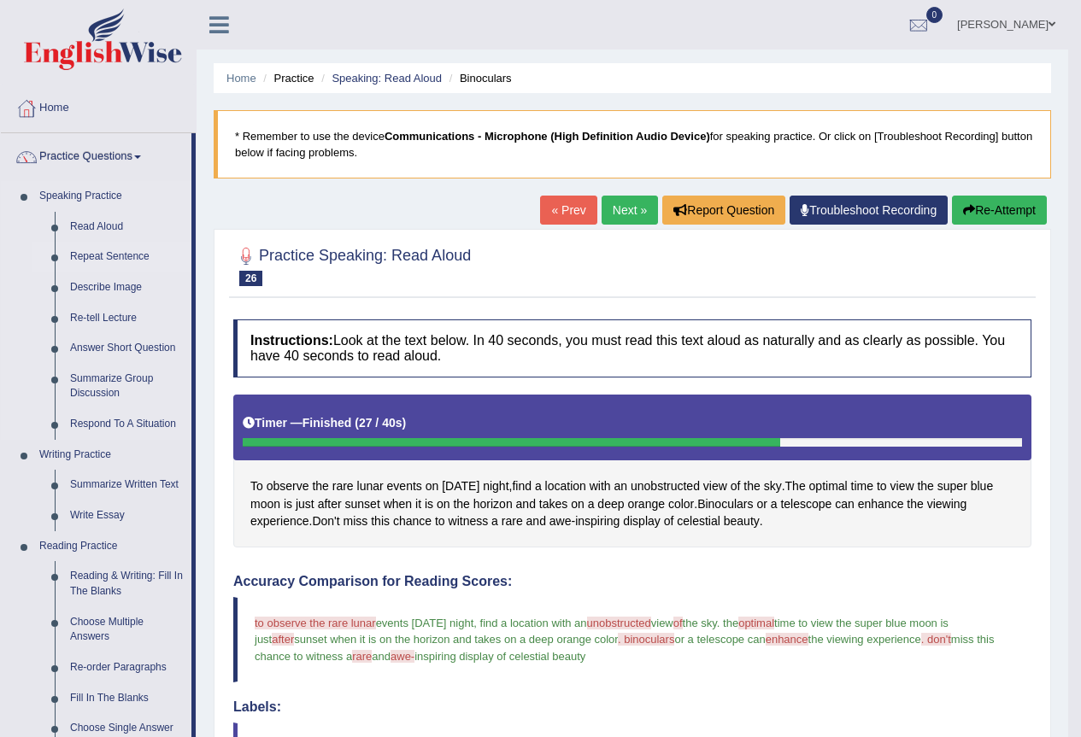
click at [111, 260] on link "Repeat Sentence" at bounding box center [126, 257] width 129 height 31
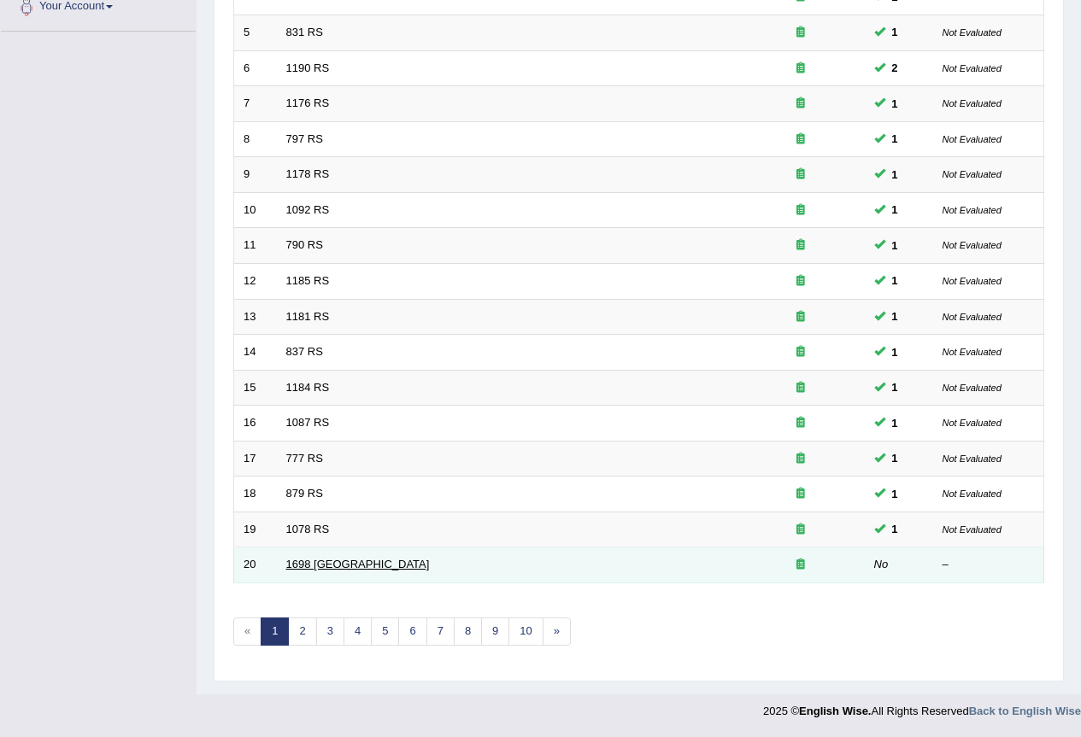
click at [314, 567] on link "1698 [GEOGRAPHIC_DATA]" at bounding box center [358, 564] width 144 height 13
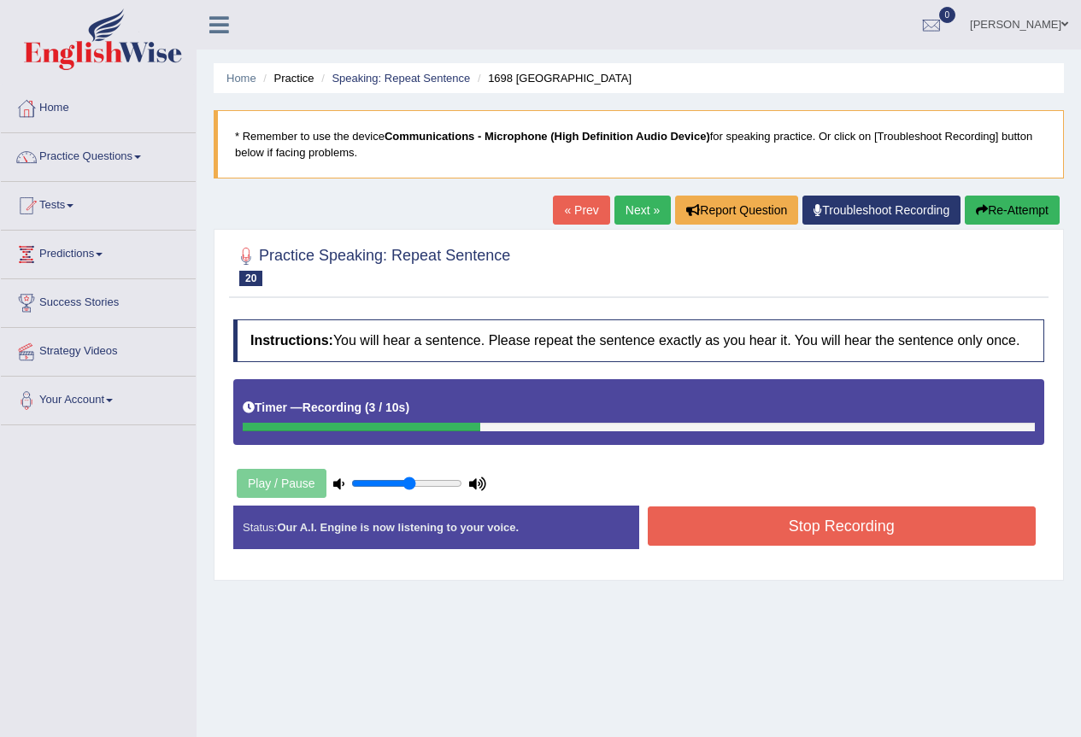
click at [1008, 203] on button "Re-Attempt" at bounding box center [1012, 210] width 95 height 29
click at [760, 525] on button "Stop Recording" at bounding box center [842, 526] width 389 height 39
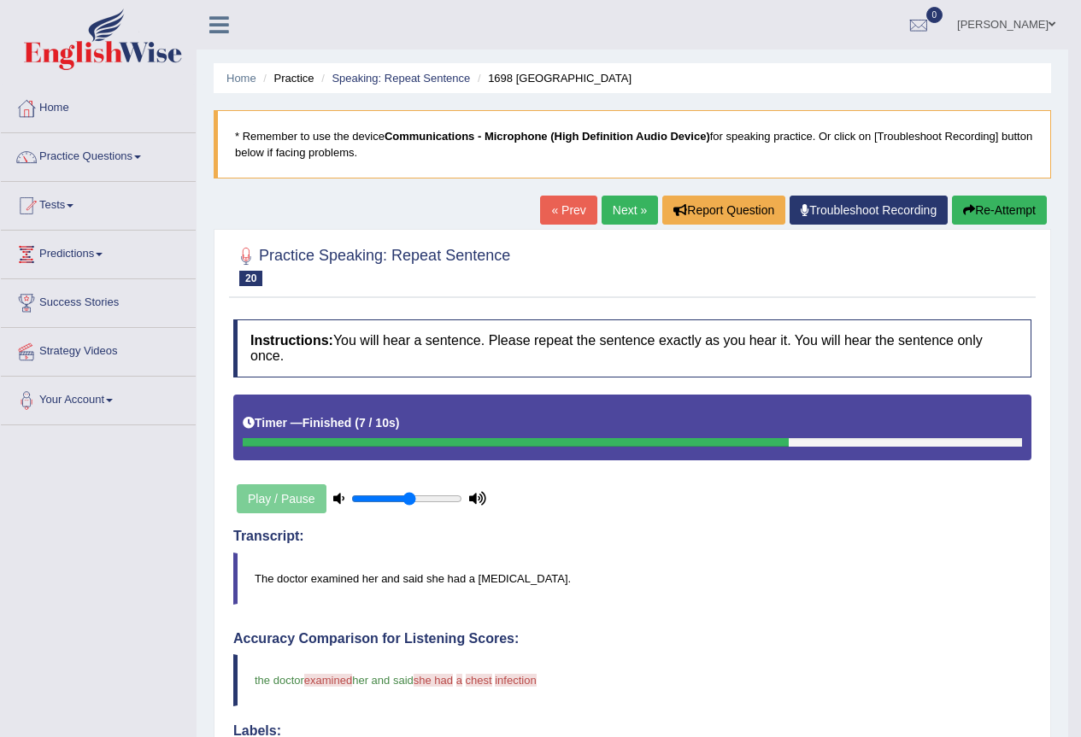
click at [608, 206] on link "Next »" at bounding box center [630, 210] width 56 height 29
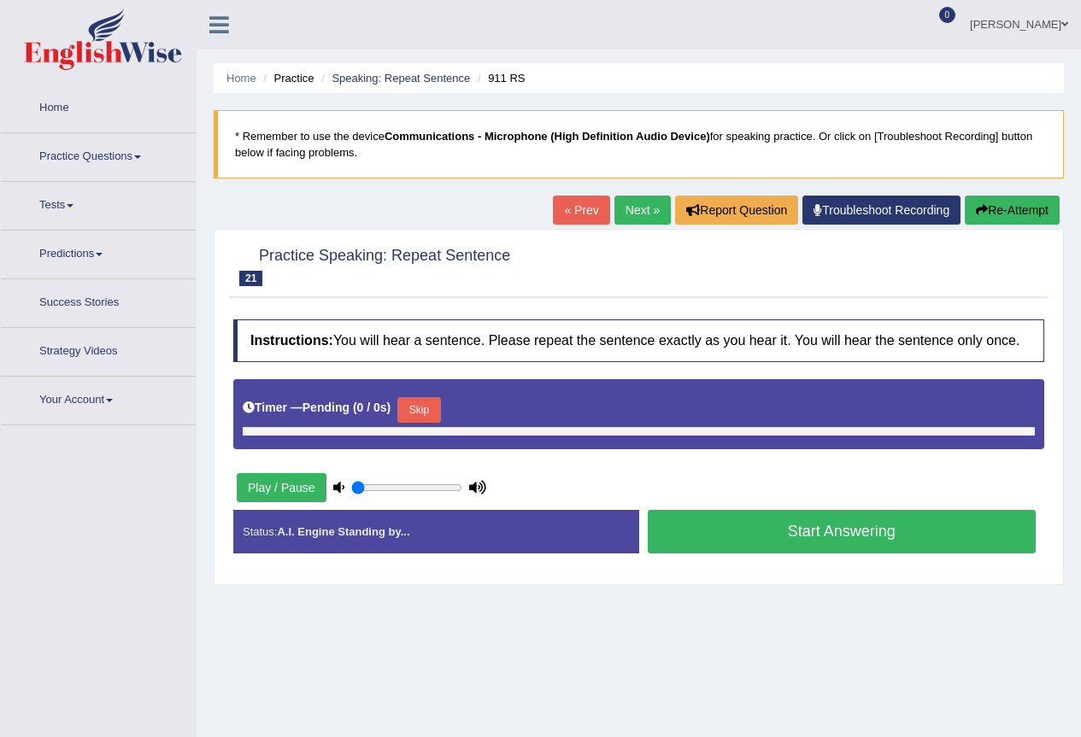
type input "0.55"
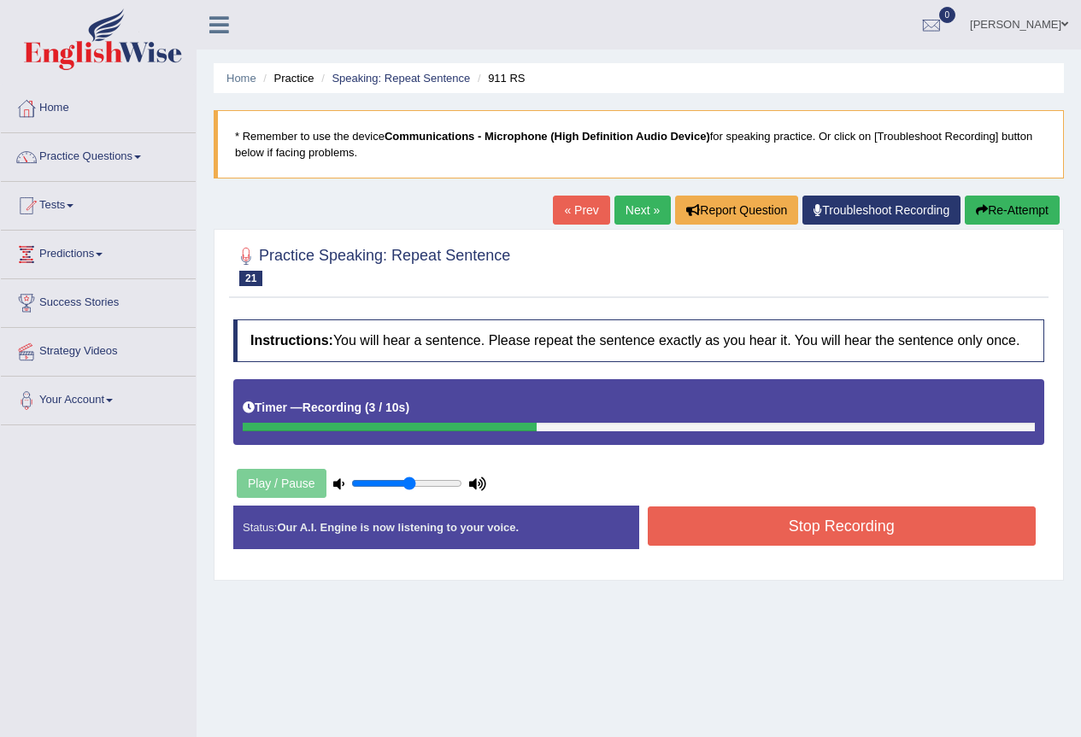
click at [779, 522] on button "Stop Recording" at bounding box center [842, 526] width 389 height 39
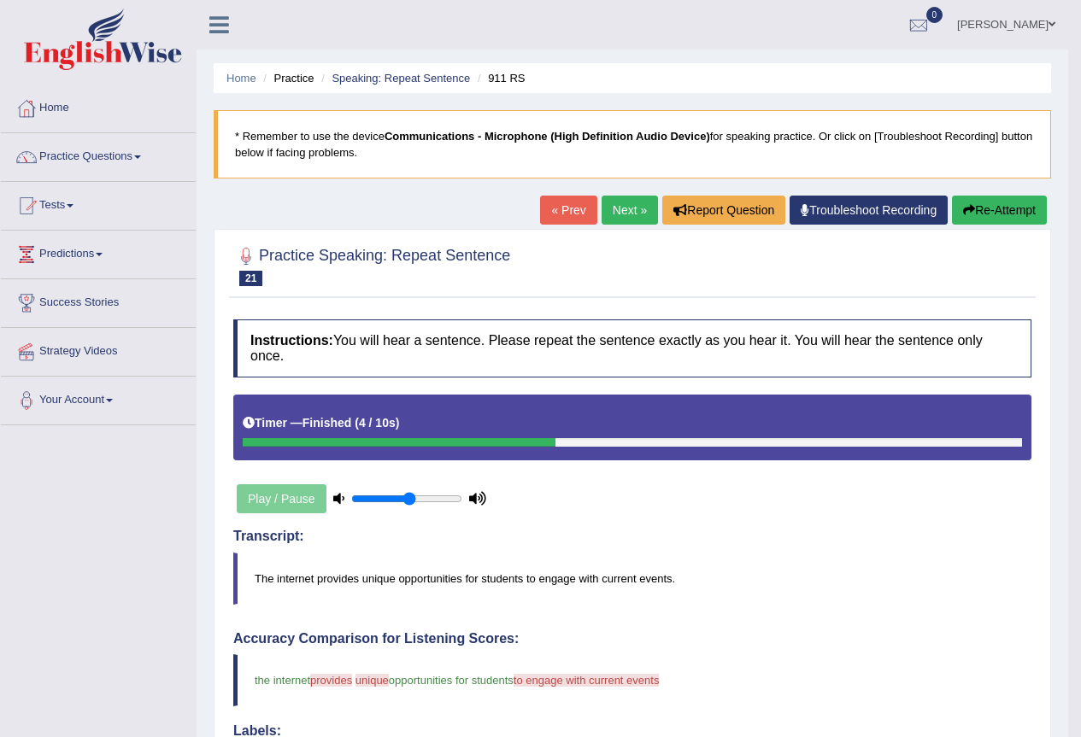
click at [628, 193] on div "Home Practice Speaking: Repeat Sentence 911 RS * Remember to use the device Com…" at bounding box center [633, 607] width 872 height 1215
click at [626, 210] on link "Next »" at bounding box center [630, 210] width 56 height 29
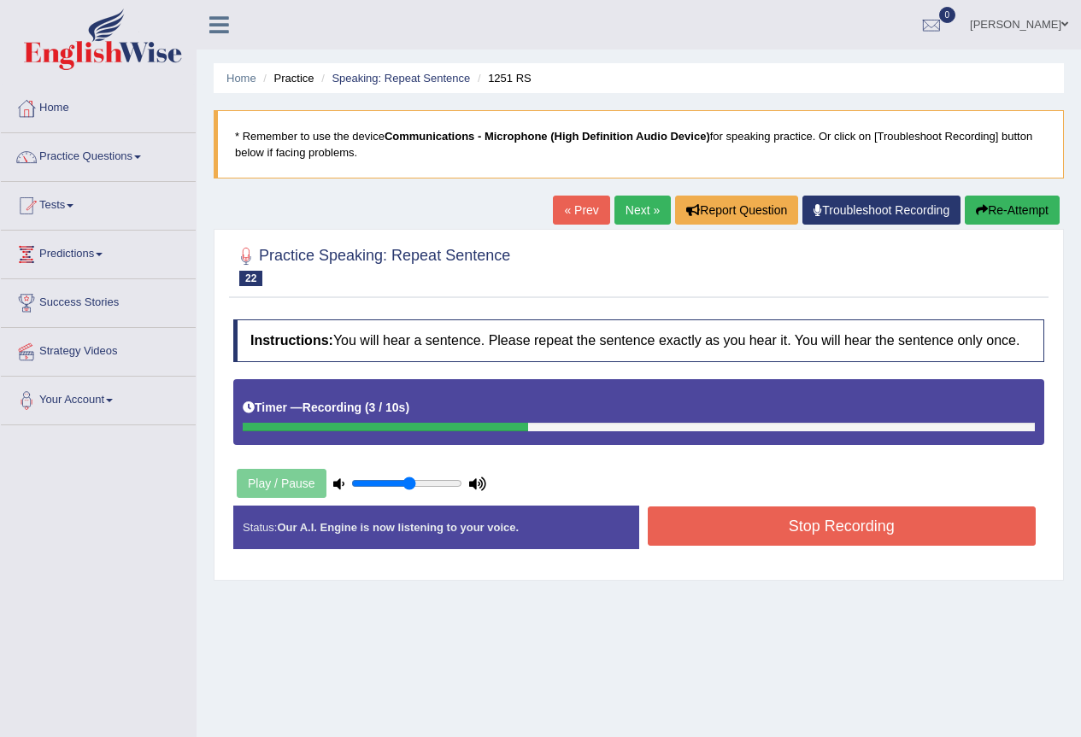
click at [786, 533] on button "Stop Recording" at bounding box center [842, 526] width 389 height 39
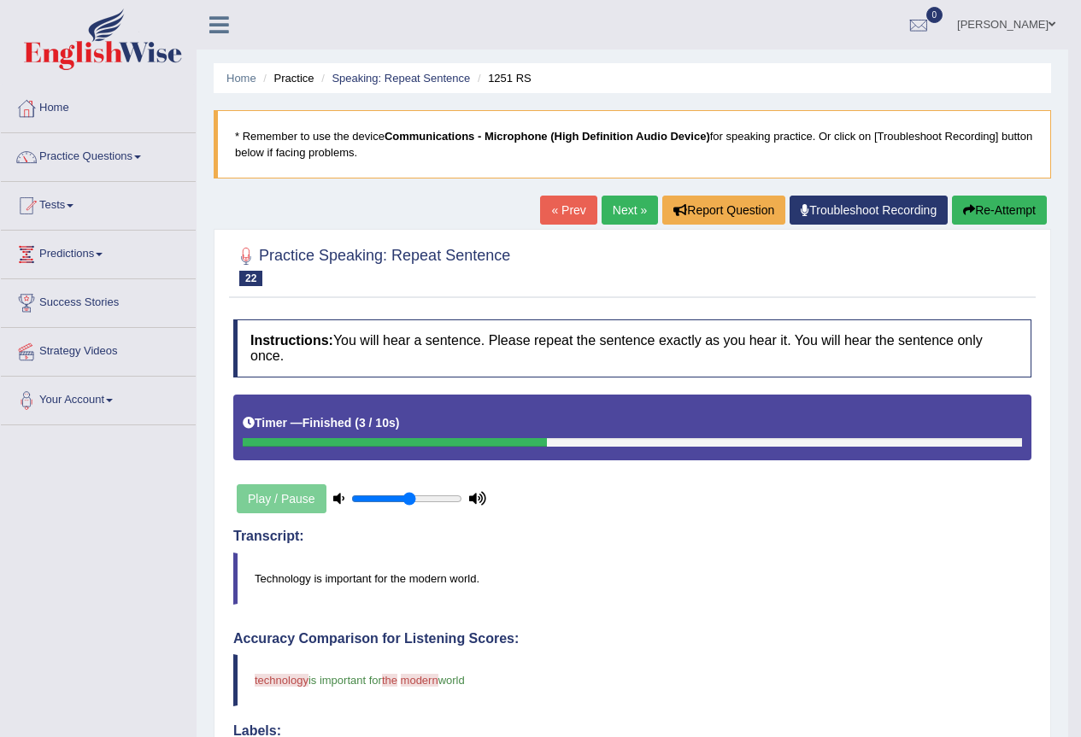
click at [632, 199] on link "Next »" at bounding box center [630, 210] width 56 height 29
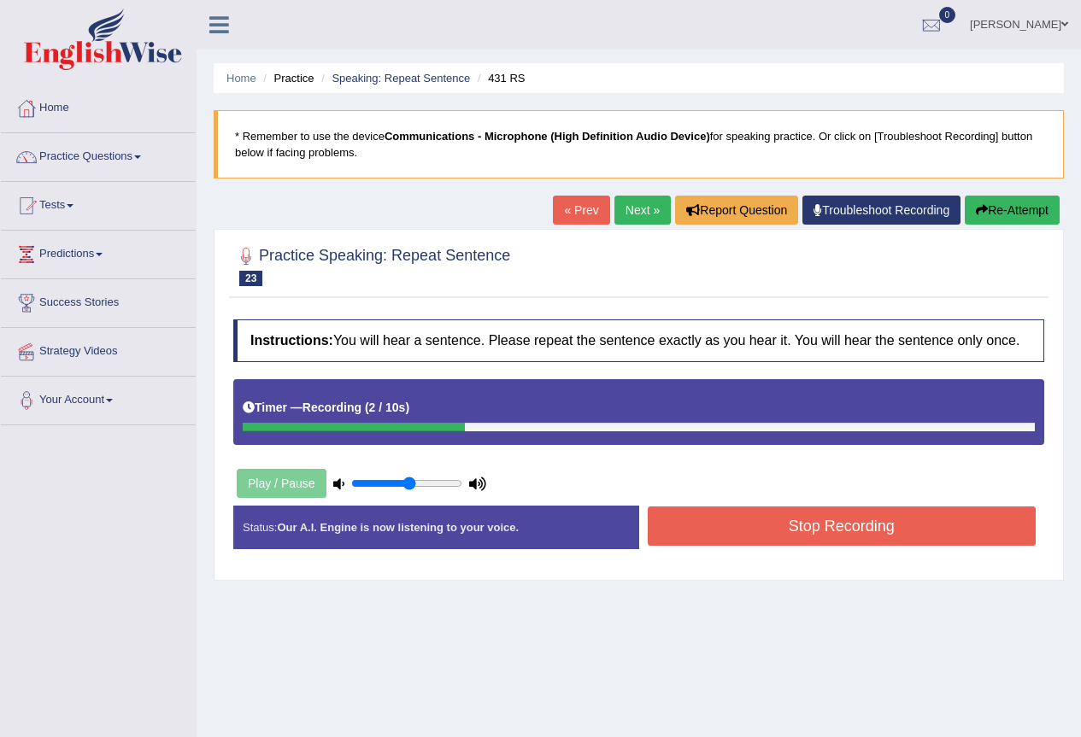
click at [773, 526] on button "Stop Recording" at bounding box center [842, 526] width 389 height 39
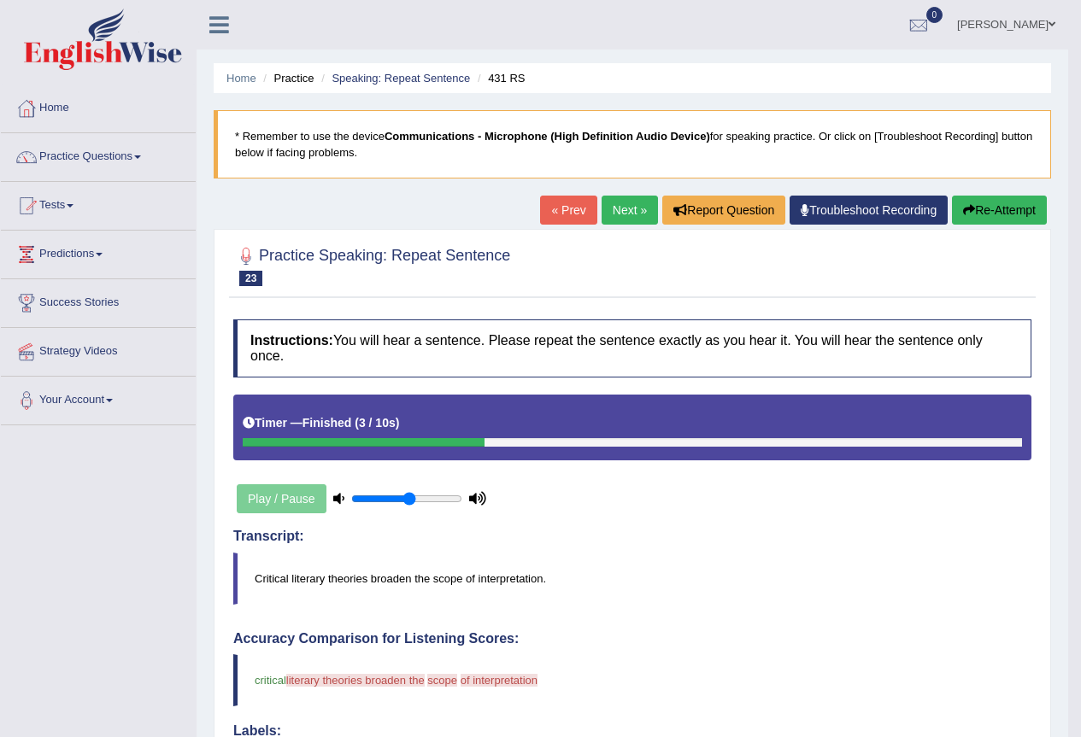
click at [607, 199] on link "Next »" at bounding box center [630, 210] width 56 height 29
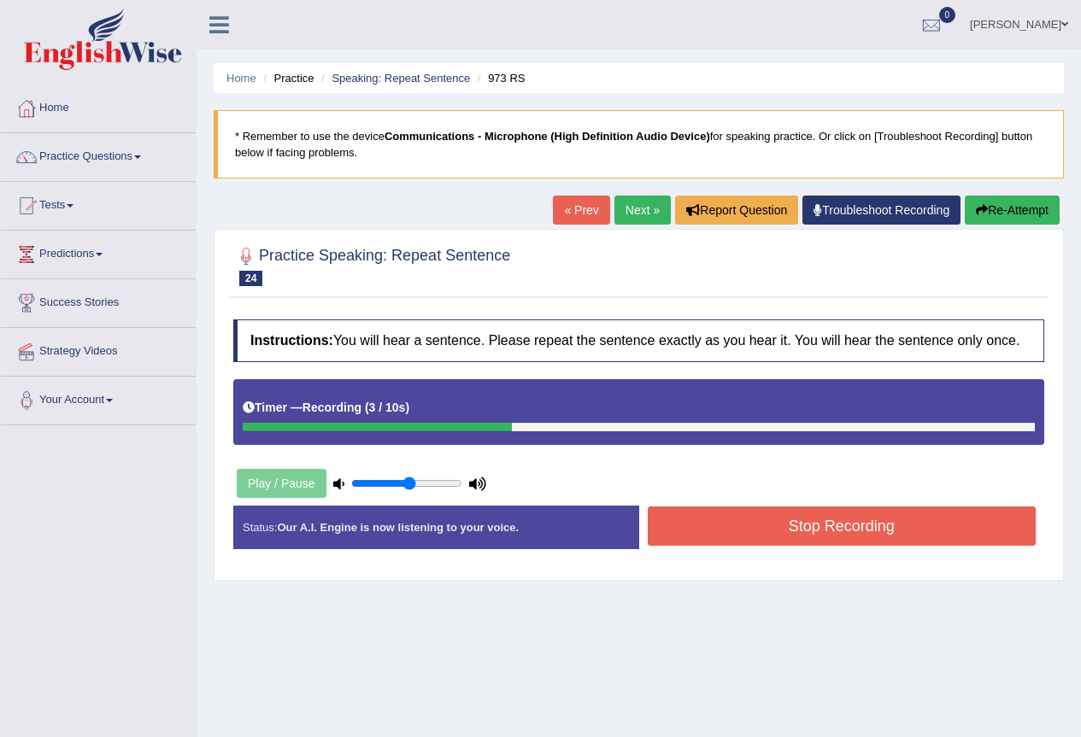
click at [996, 195] on div "Home Practice Speaking: Repeat Sentence 973 RS * Remember to use the device Com…" at bounding box center [639, 427] width 884 height 855
click at [997, 199] on button "Re-Attempt" at bounding box center [1012, 210] width 95 height 29
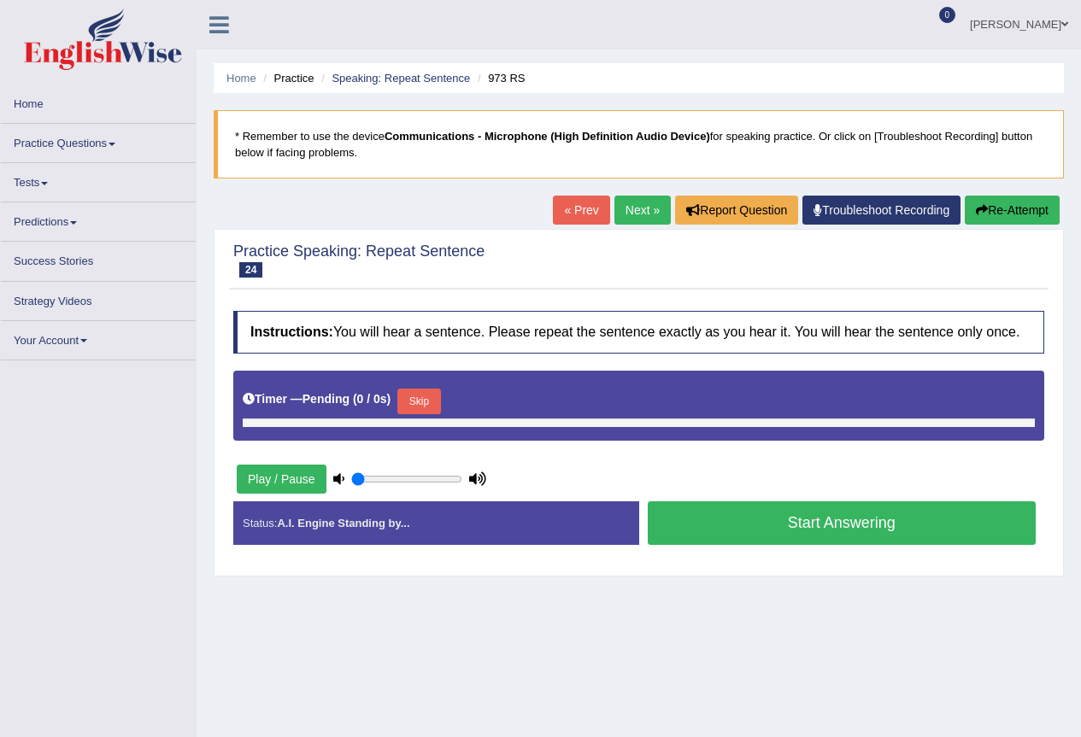
type input "0.55"
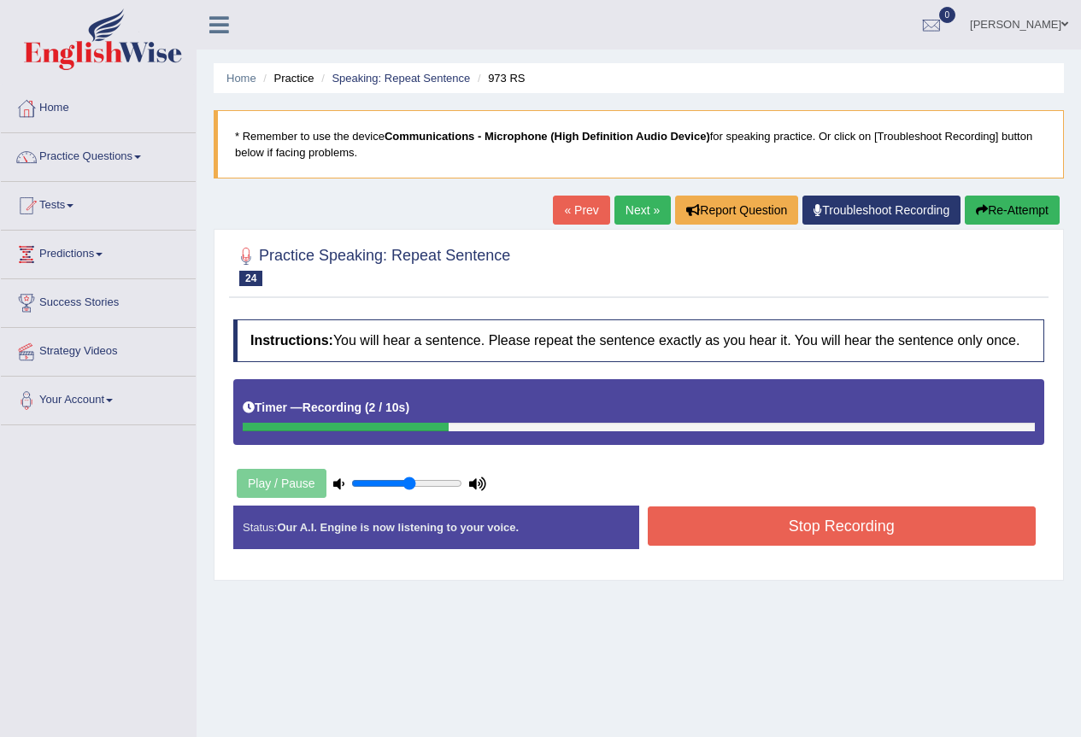
drag, startPoint x: 815, startPoint y: 535, endPoint x: 828, endPoint y: 548, distance: 18.1
click at [820, 541] on button "Stop Recording" at bounding box center [842, 526] width 389 height 39
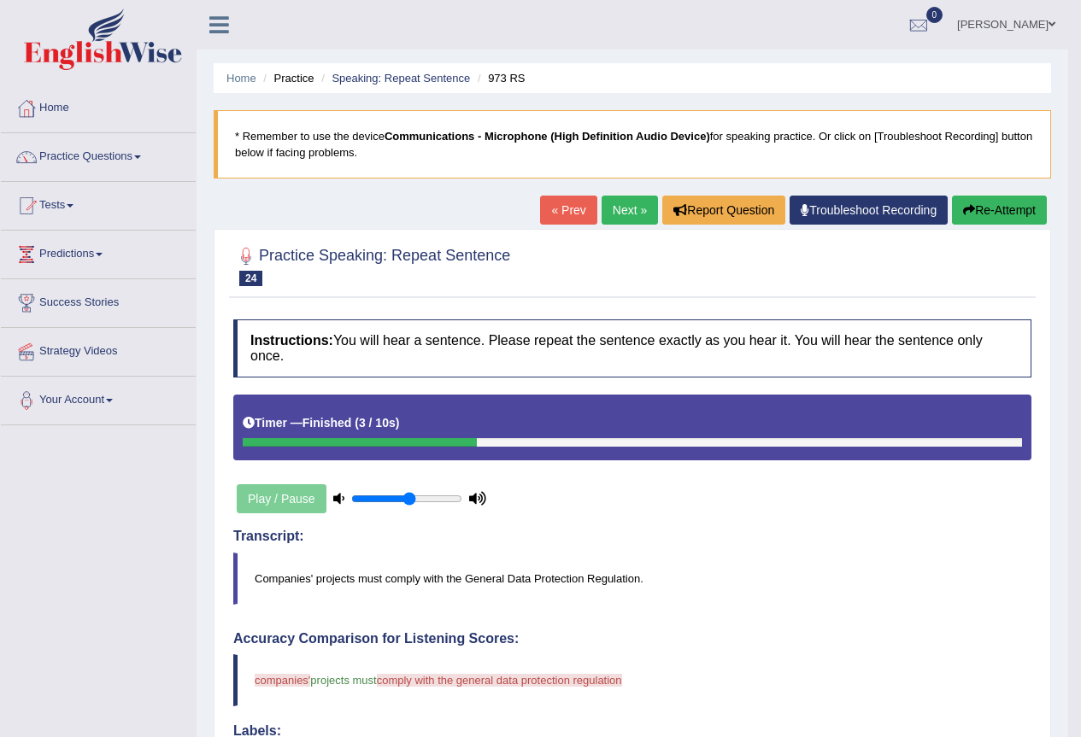
scroll to position [520, 0]
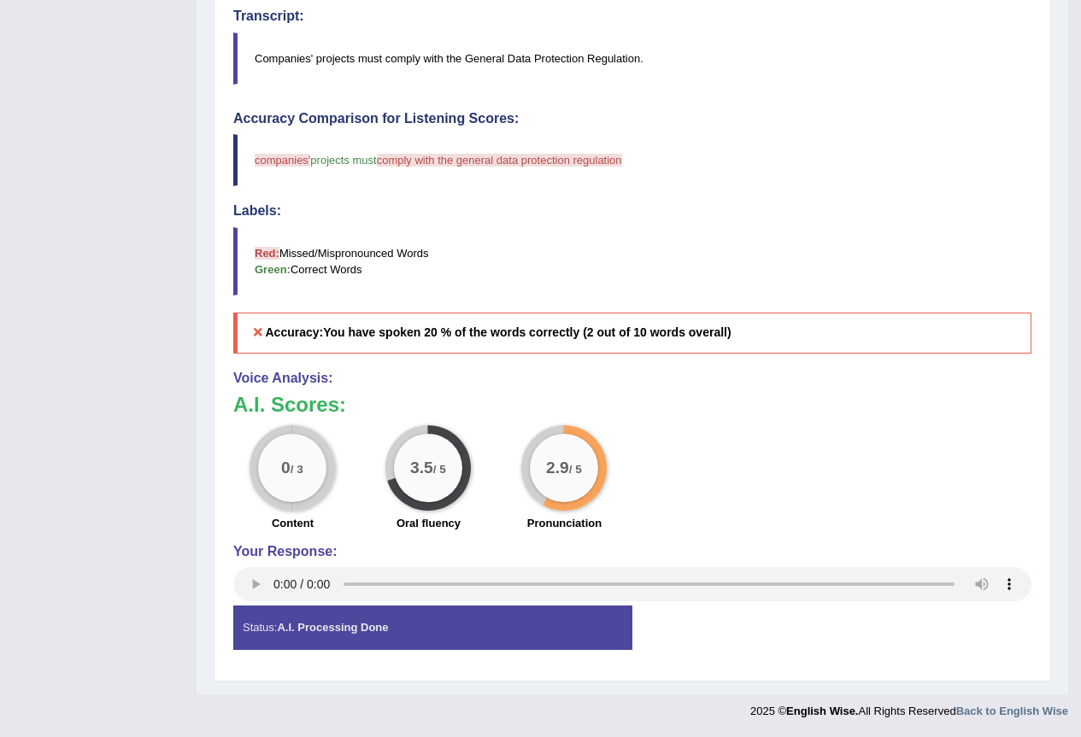
click at [479, 625] on div "Status: A.I. Processing Done" at bounding box center [432, 628] width 399 height 44
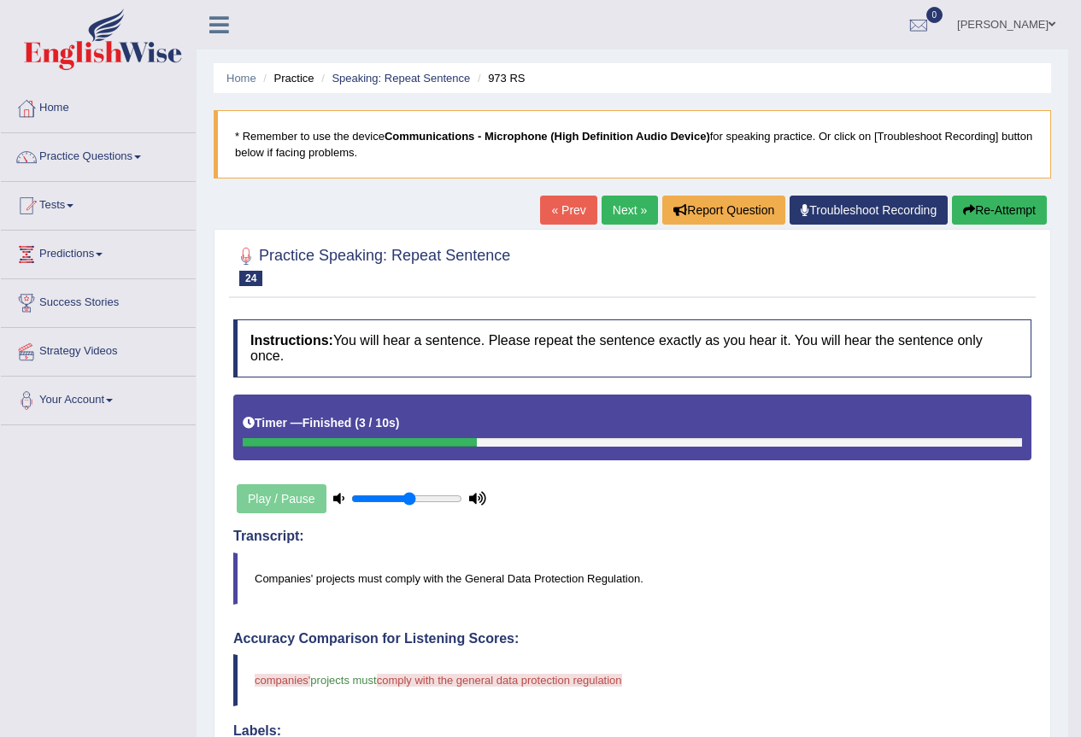
click at [606, 202] on link "Next »" at bounding box center [630, 210] width 56 height 29
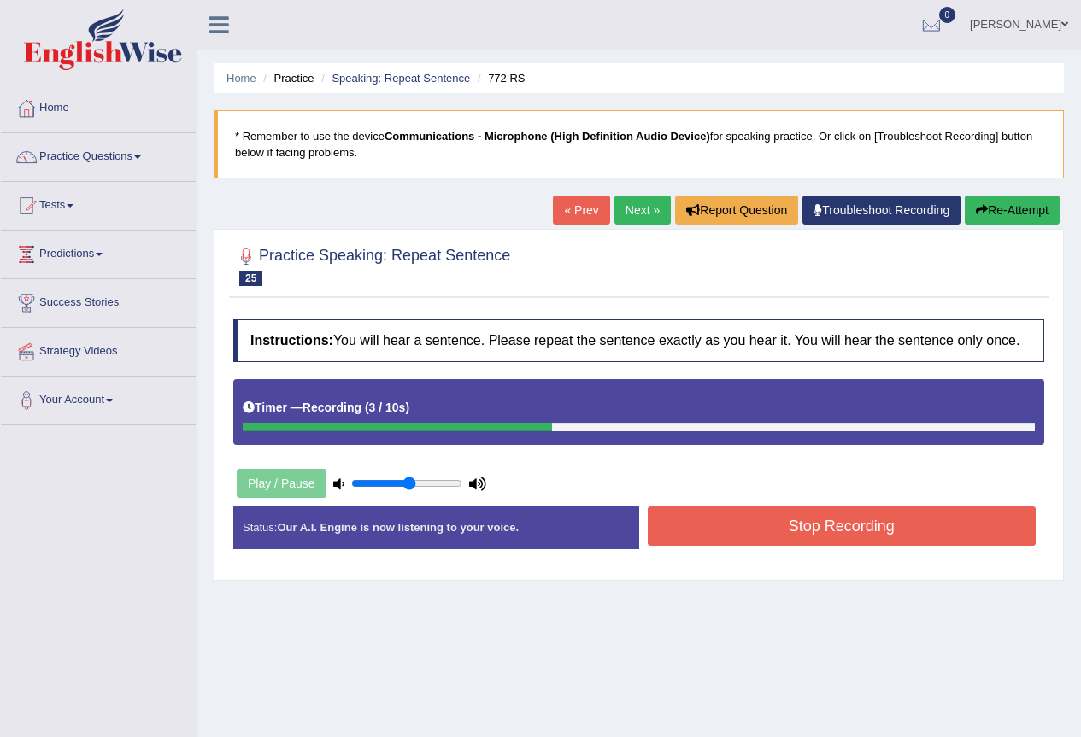
click at [1009, 200] on button "Re-Attempt" at bounding box center [1012, 210] width 95 height 29
click at [721, 518] on button "Stop Recording" at bounding box center [842, 526] width 389 height 39
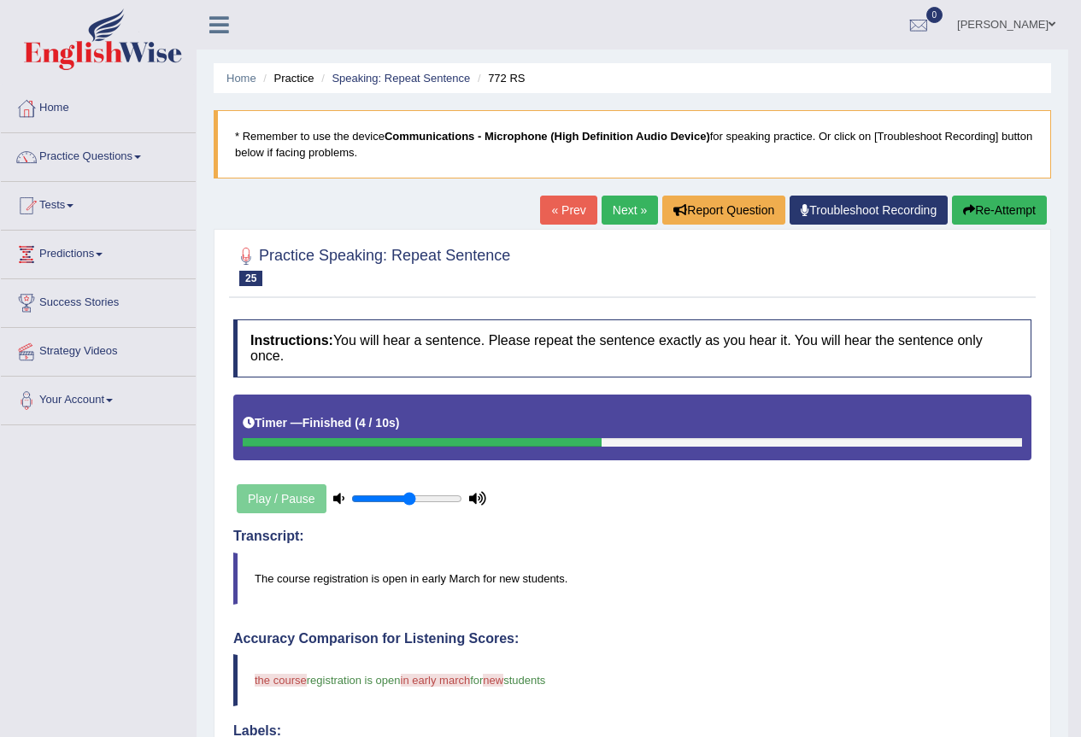
click at [626, 191] on div "Home Practice Speaking: Repeat Sentence 772 RS * Remember to use the device Com…" at bounding box center [633, 607] width 872 height 1215
click at [602, 197] on link "Next »" at bounding box center [630, 210] width 56 height 29
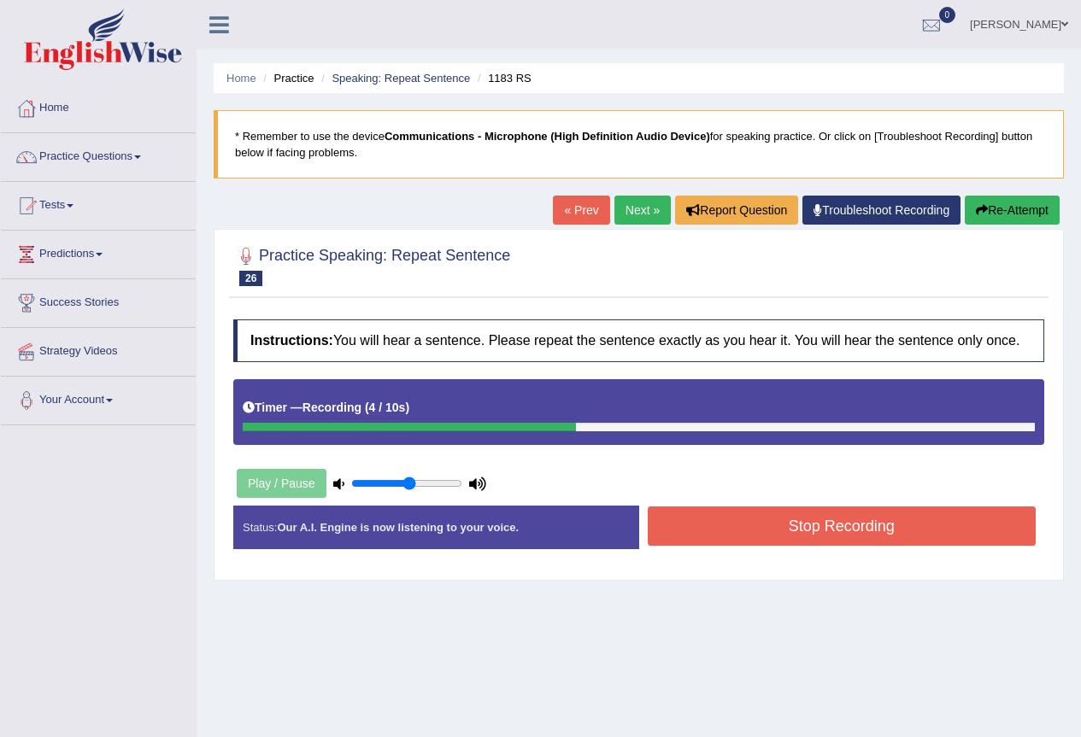
click at [760, 518] on button "Stop Recording" at bounding box center [842, 526] width 389 height 39
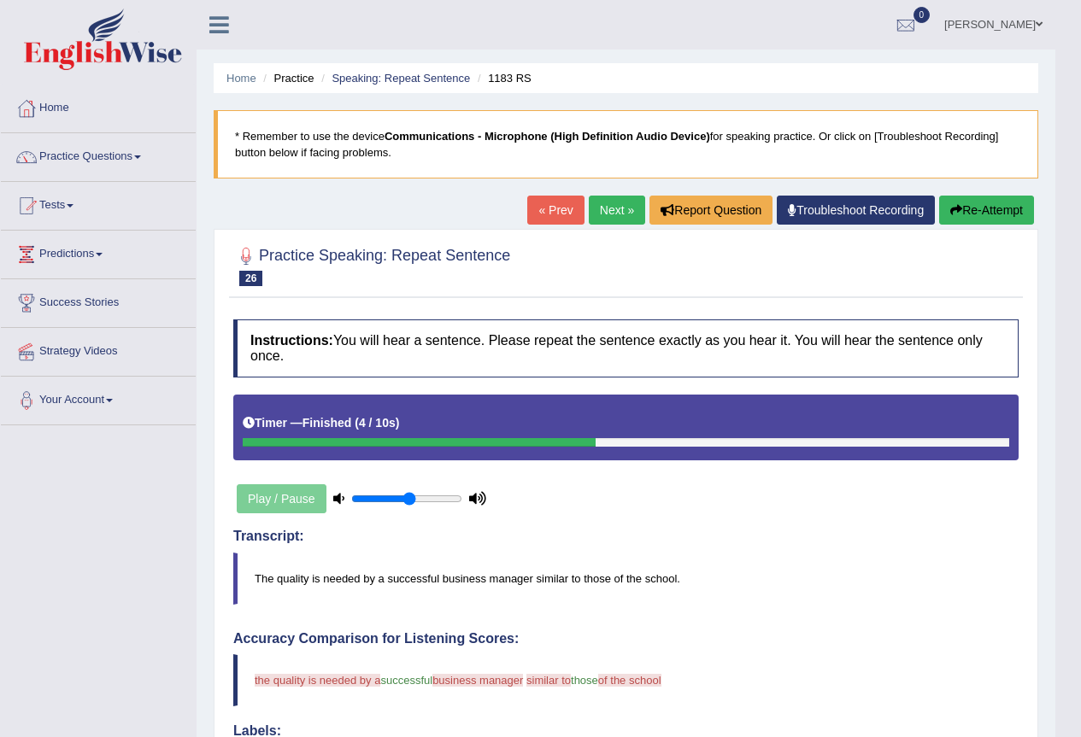
click at [999, 209] on div "Our A.I. Engine is working on your speech analysis! Please be patient. It may t…" at bounding box center [540, 368] width 1081 height 737
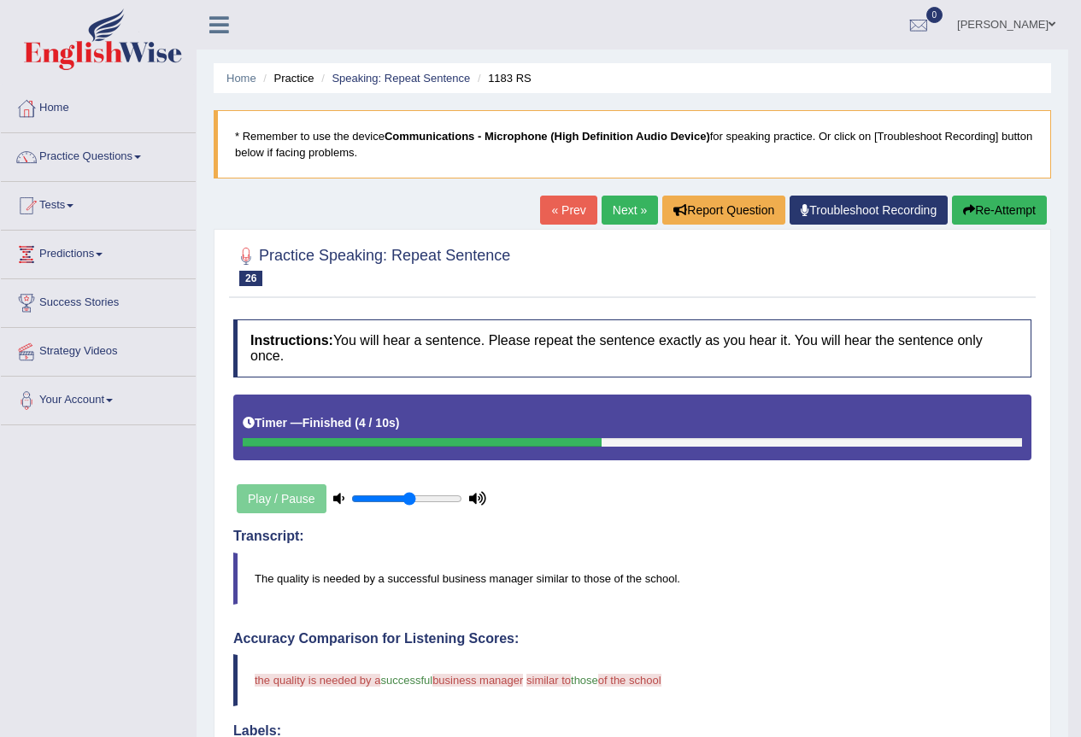
click at [1006, 209] on button "Re-Attempt" at bounding box center [999, 210] width 95 height 29
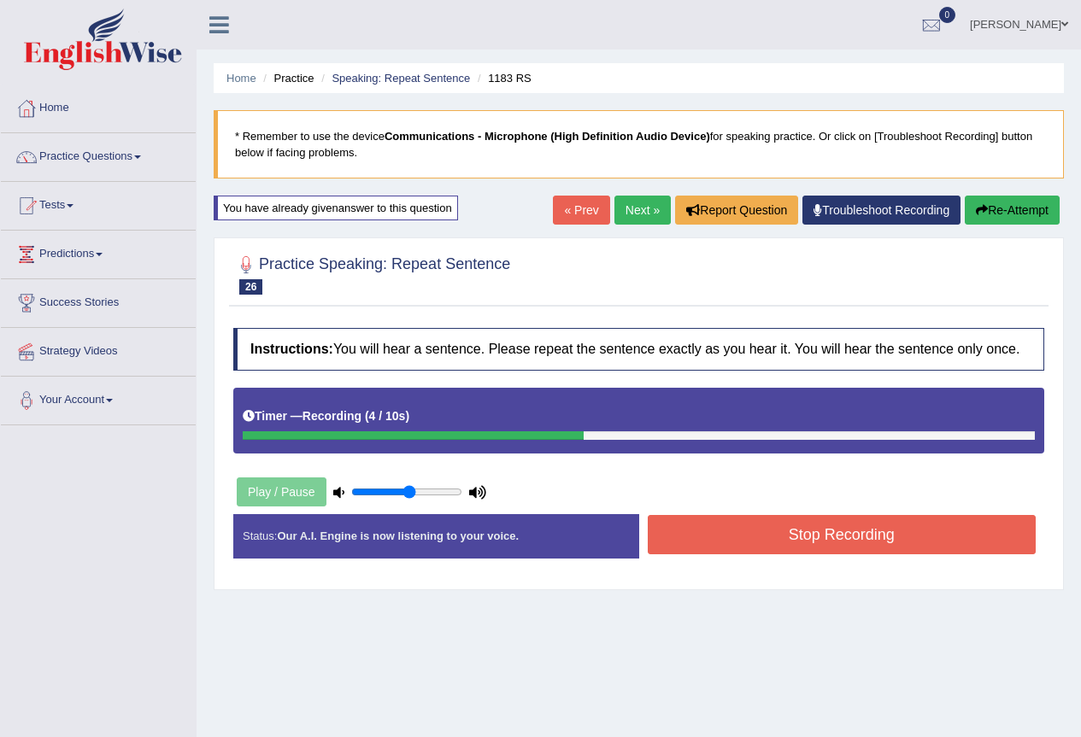
click at [774, 545] on button "Stop Recording" at bounding box center [842, 534] width 389 height 39
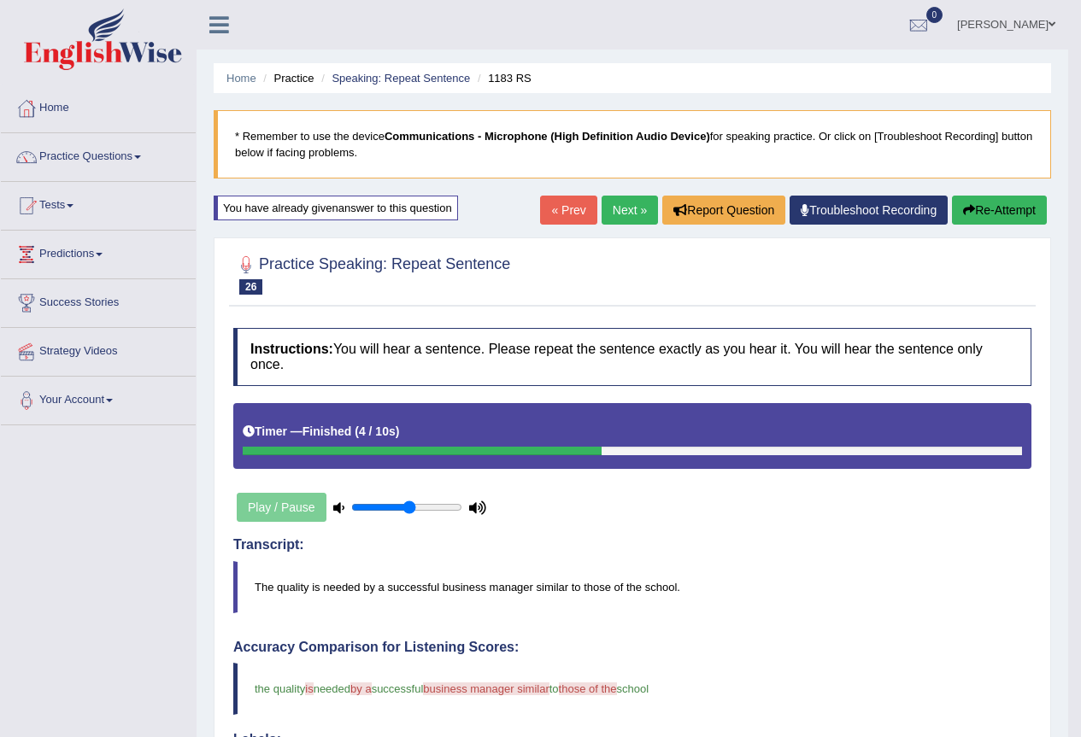
click at [612, 204] on link "Next »" at bounding box center [630, 210] width 56 height 29
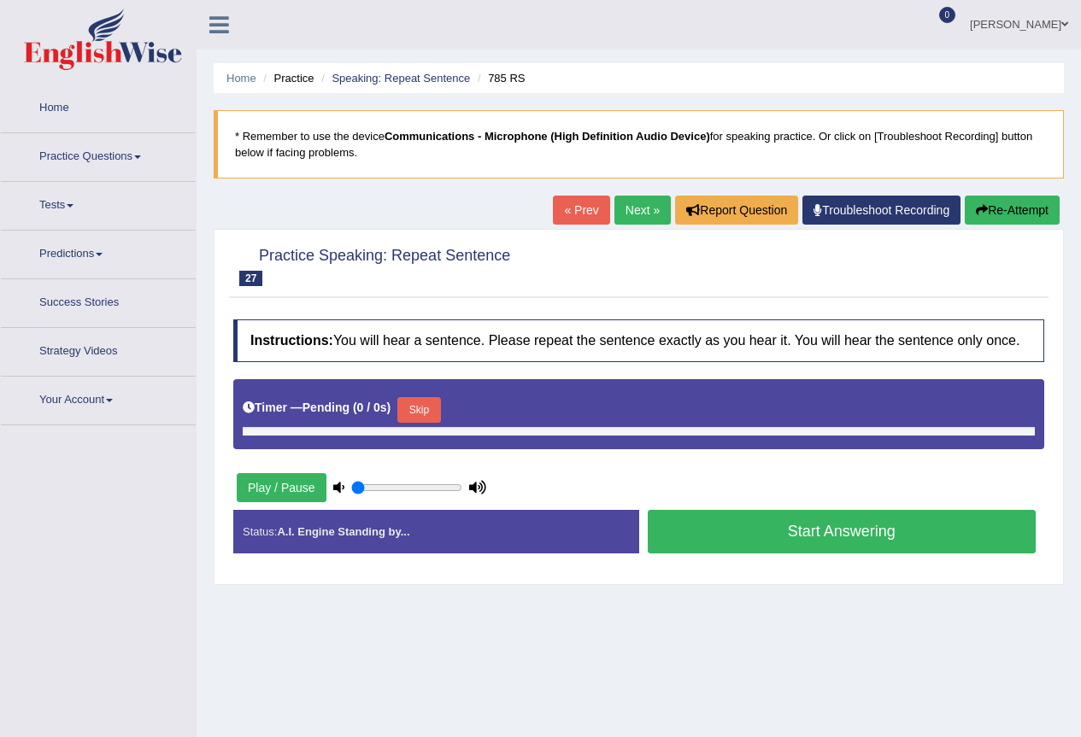
type input "0.55"
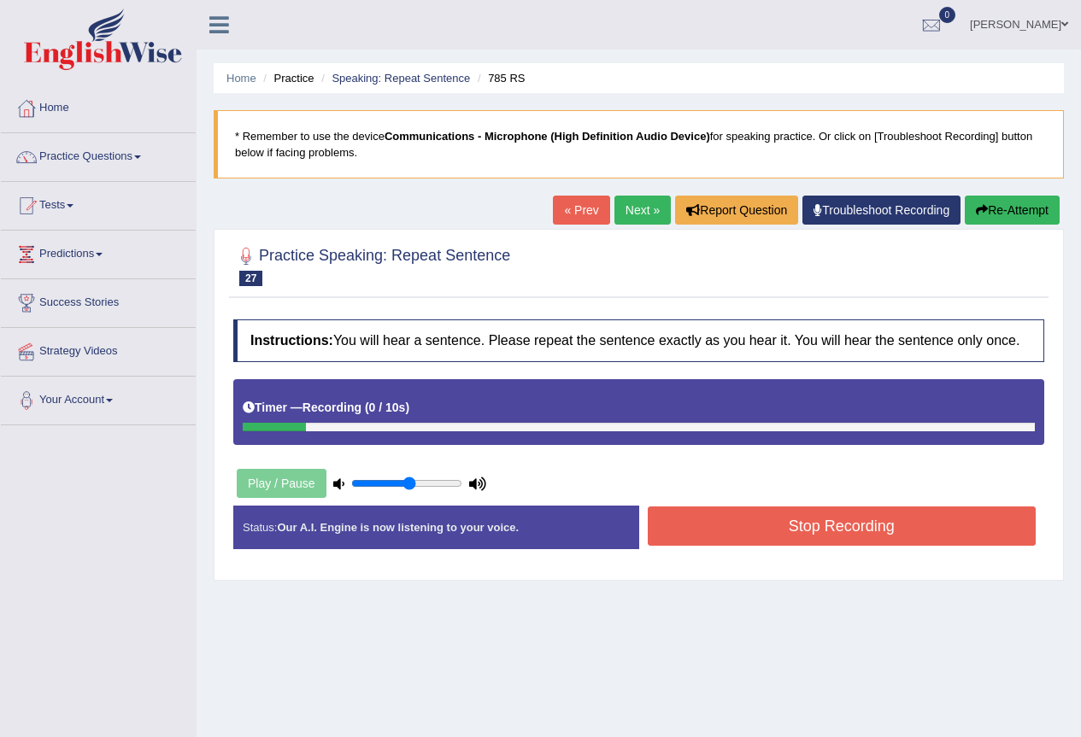
click at [1038, 206] on button "Re-Attempt" at bounding box center [1012, 210] width 95 height 29
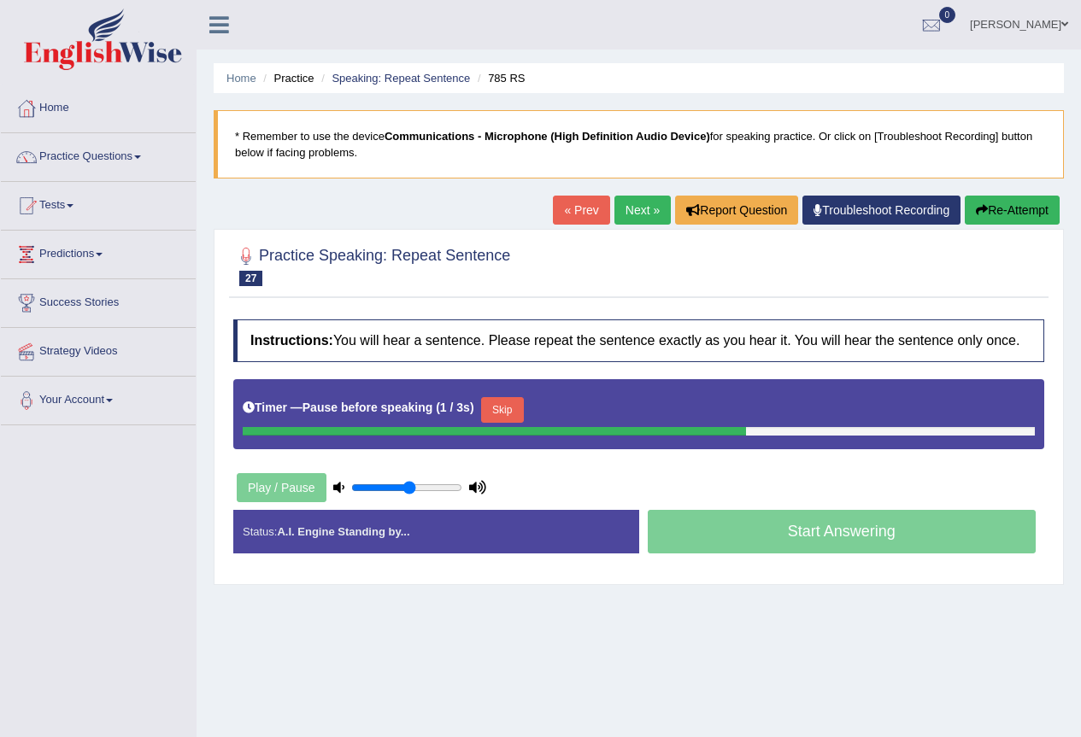
click at [1004, 206] on button "Re-Attempt" at bounding box center [1012, 210] width 95 height 29
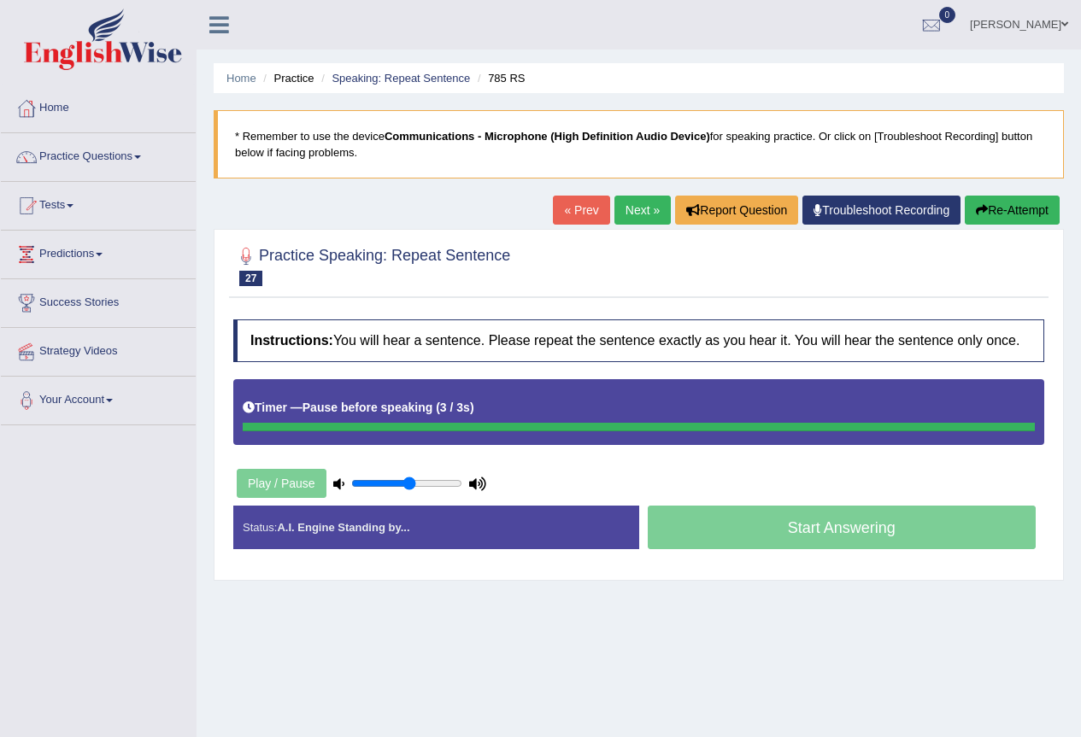
click at [614, 210] on link "Next »" at bounding box center [642, 210] width 56 height 29
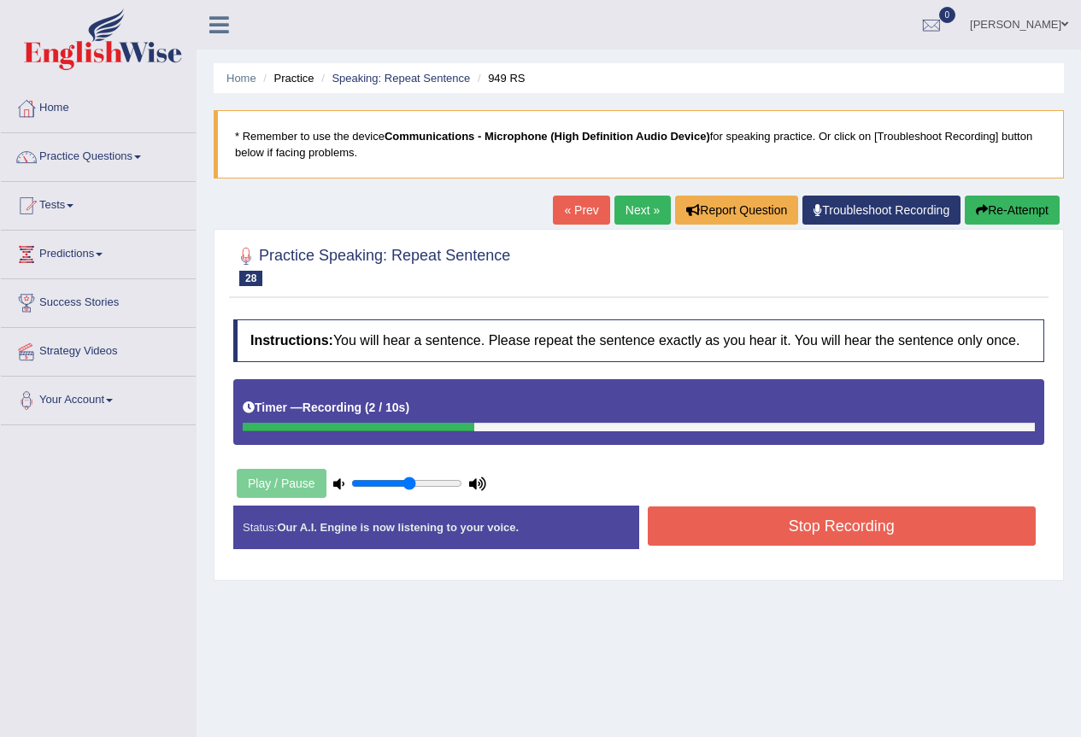
click at [816, 529] on button "Stop Recording" at bounding box center [842, 526] width 389 height 39
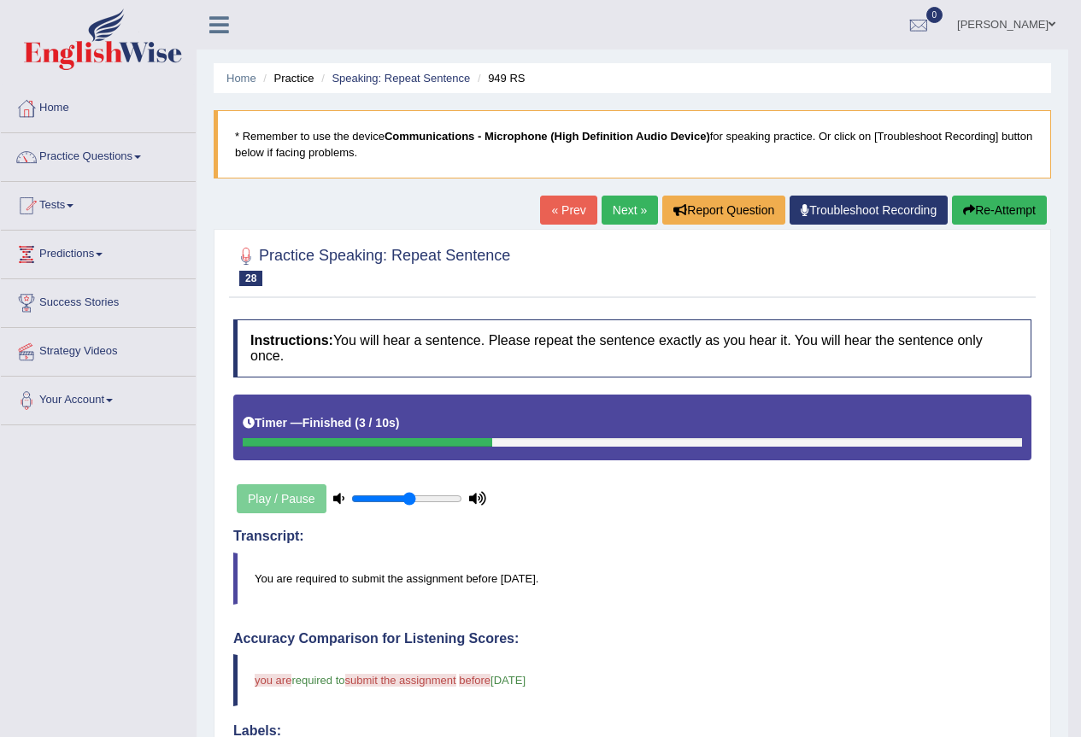
click at [618, 210] on link "Next »" at bounding box center [630, 210] width 56 height 29
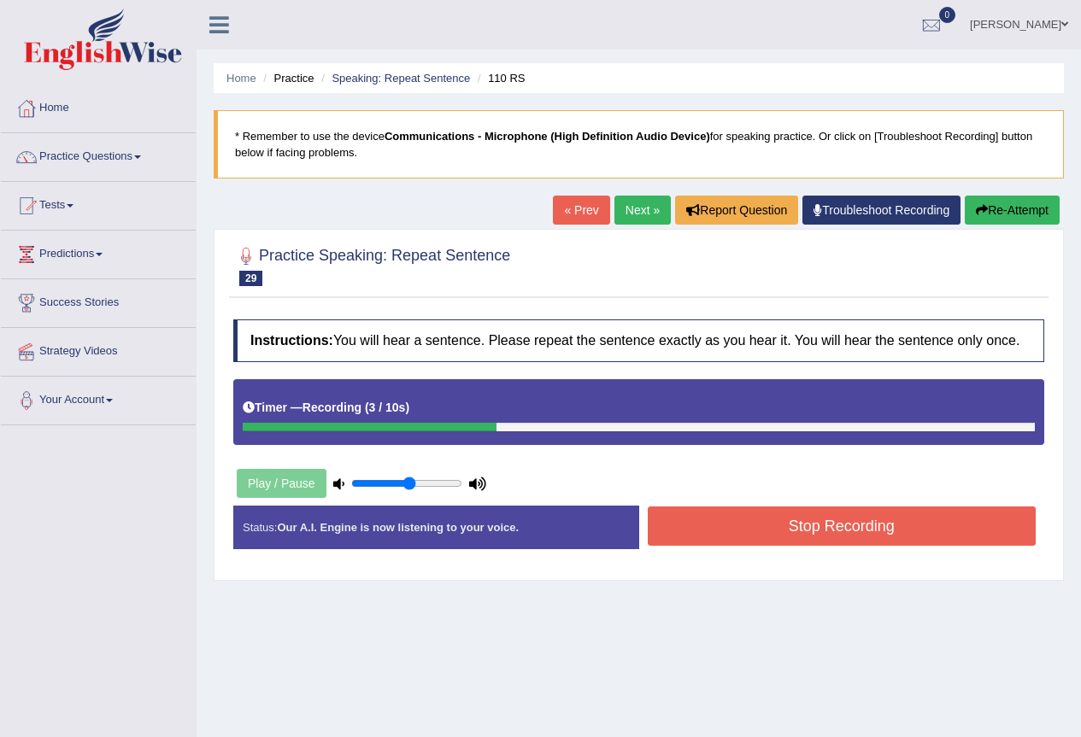
click at [893, 528] on button "Stop Recording" at bounding box center [842, 526] width 389 height 39
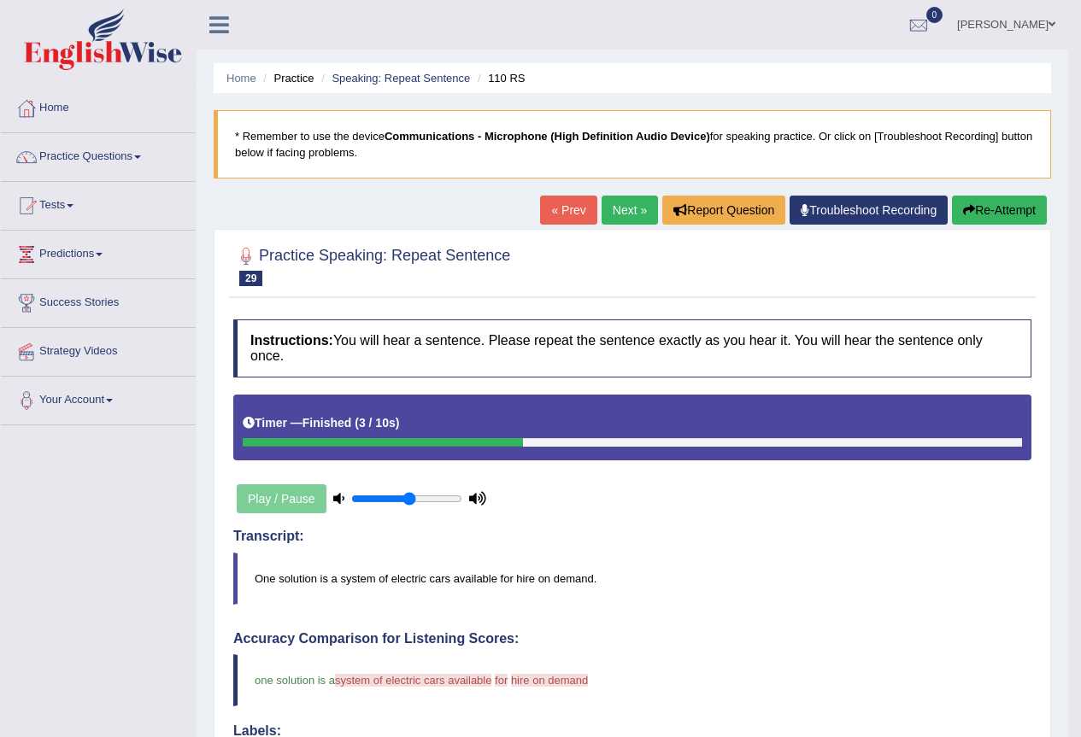
click at [620, 214] on link "Next »" at bounding box center [630, 210] width 56 height 29
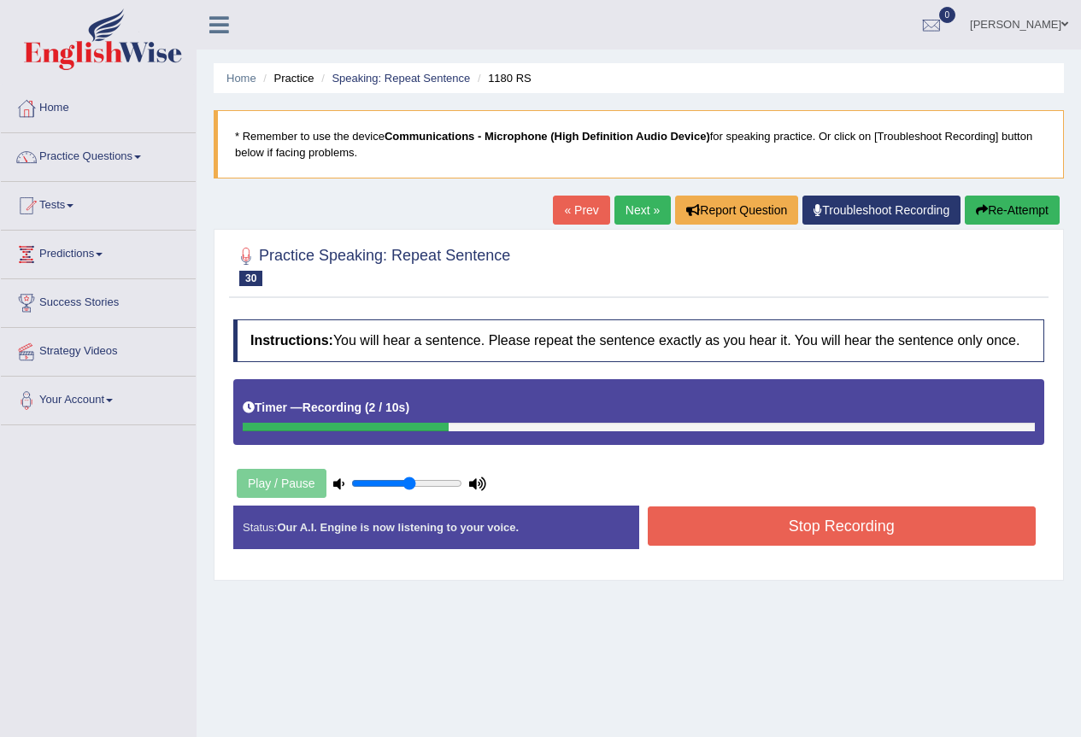
click at [843, 532] on button "Stop Recording" at bounding box center [842, 526] width 389 height 39
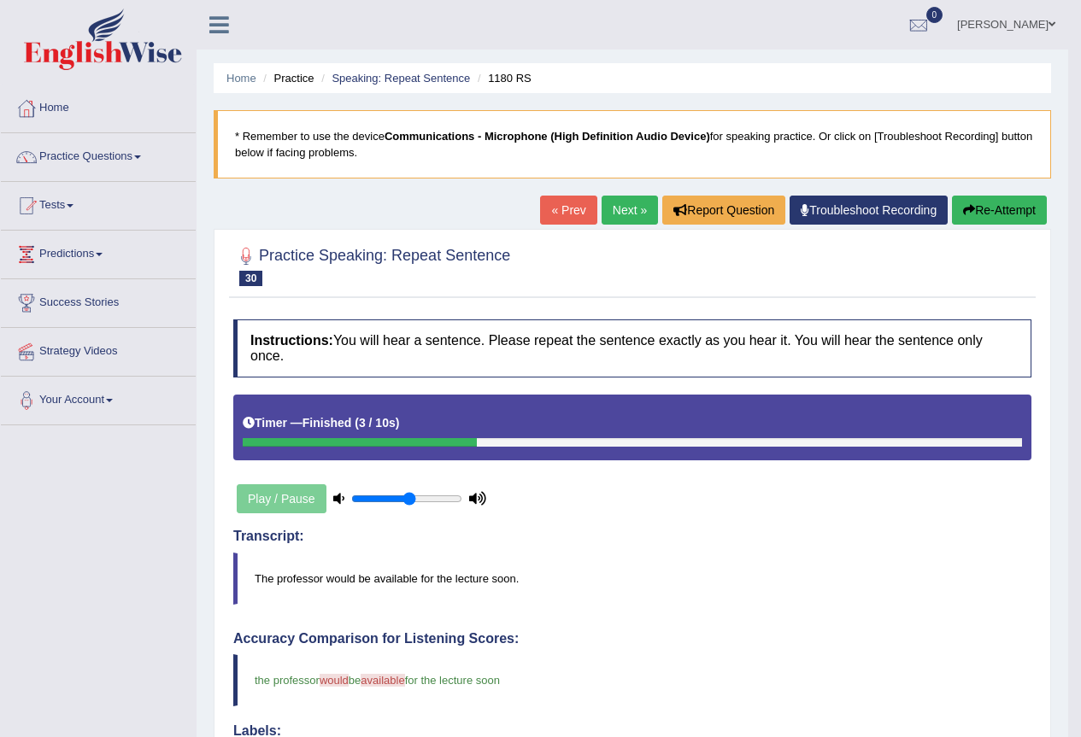
click at [602, 200] on link "Next »" at bounding box center [630, 210] width 56 height 29
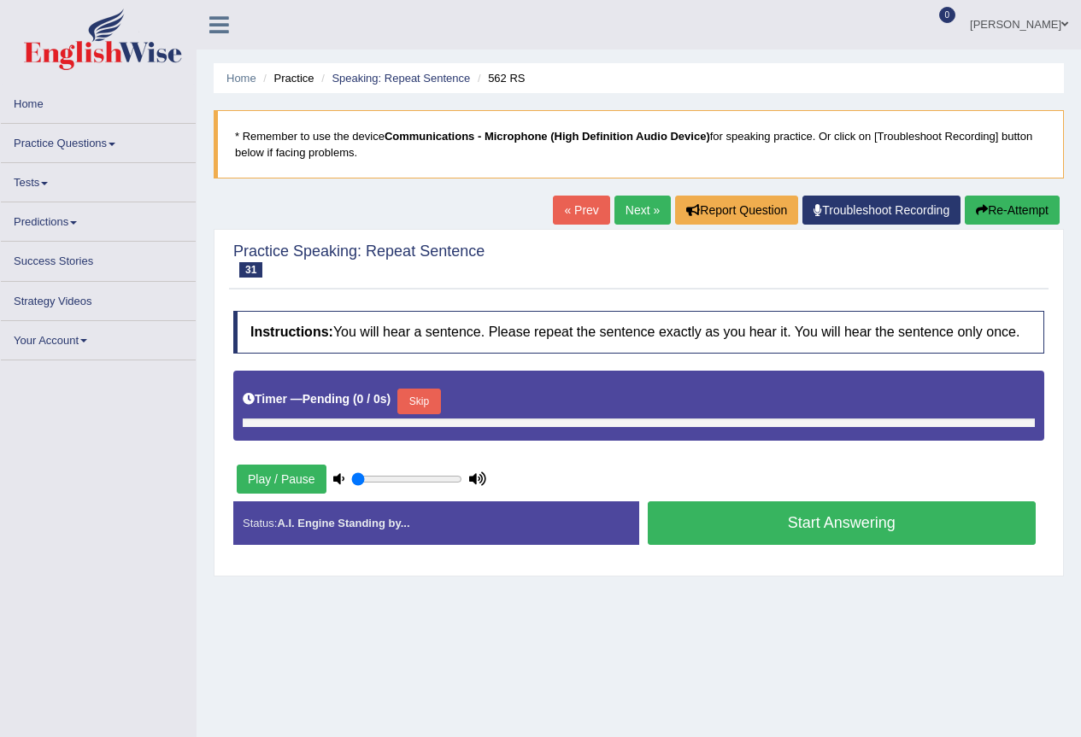
type input "0.55"
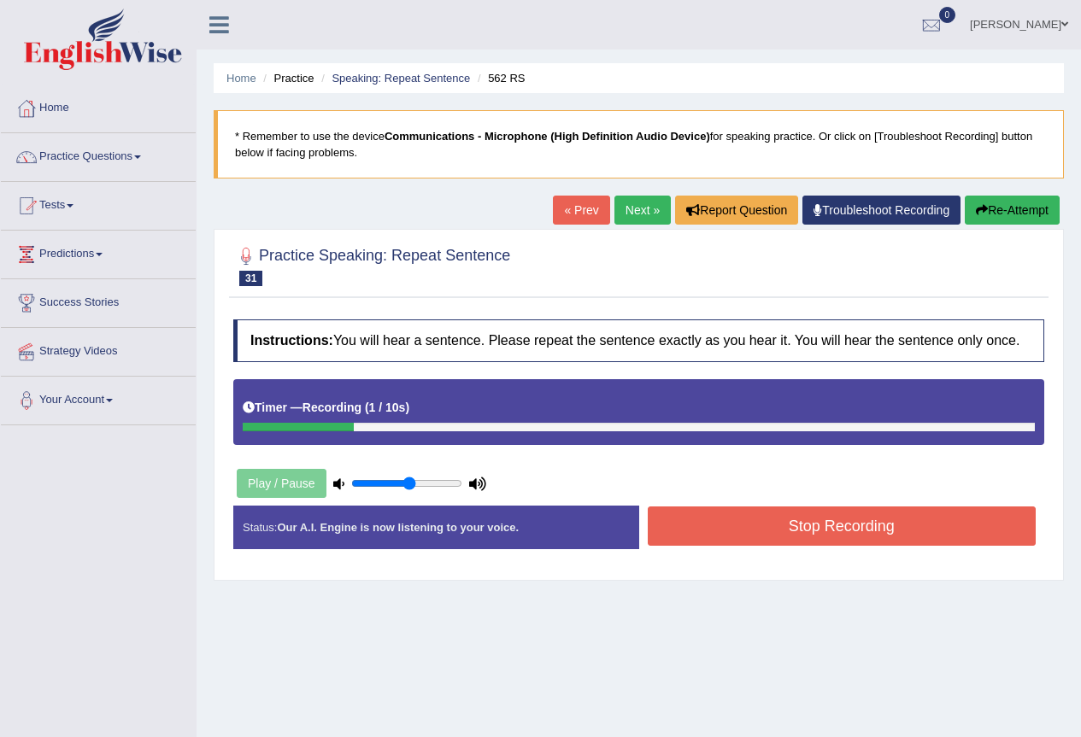
click at [985, 210] on button "Re-Attempt" at bounding box center [1012, 210] width 95 height 29
click at [1010, 204] on button "Re-Attempt" at bounding box center [1012, 210] width 95 height 29
click at [786, 538] on button "Stop Recording" at bounding box center [842, 526] width 389 height 39
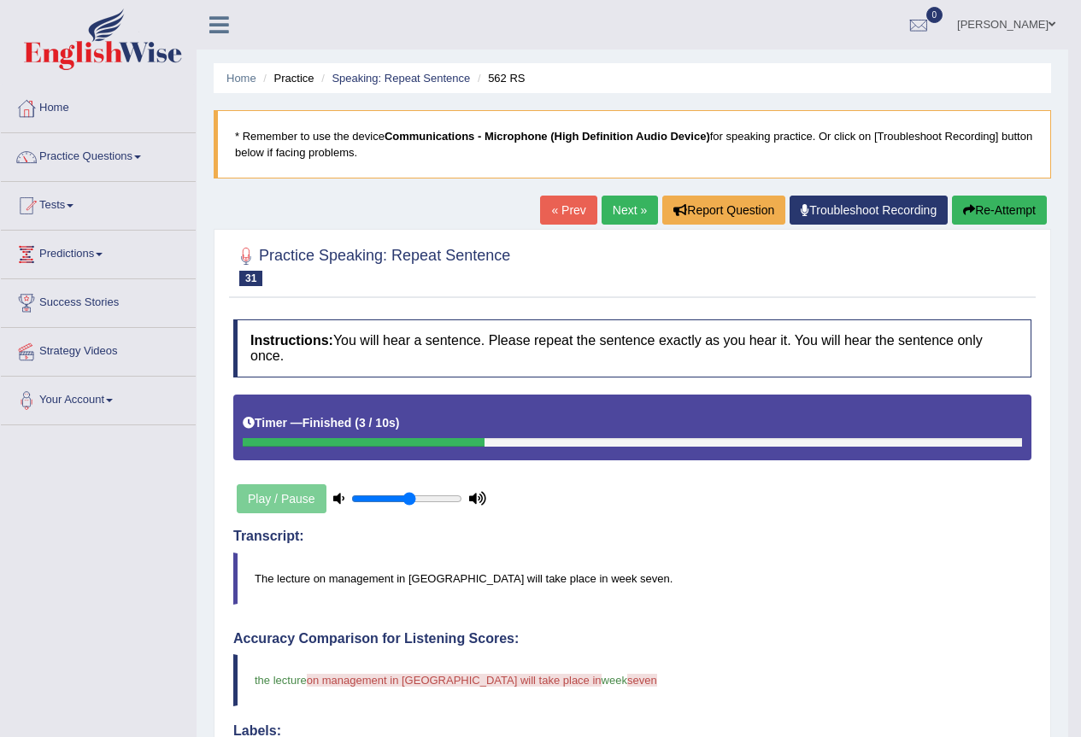
click at [613, 213] on link "Next »" at bounding box center [630, 210] width 56 height 29
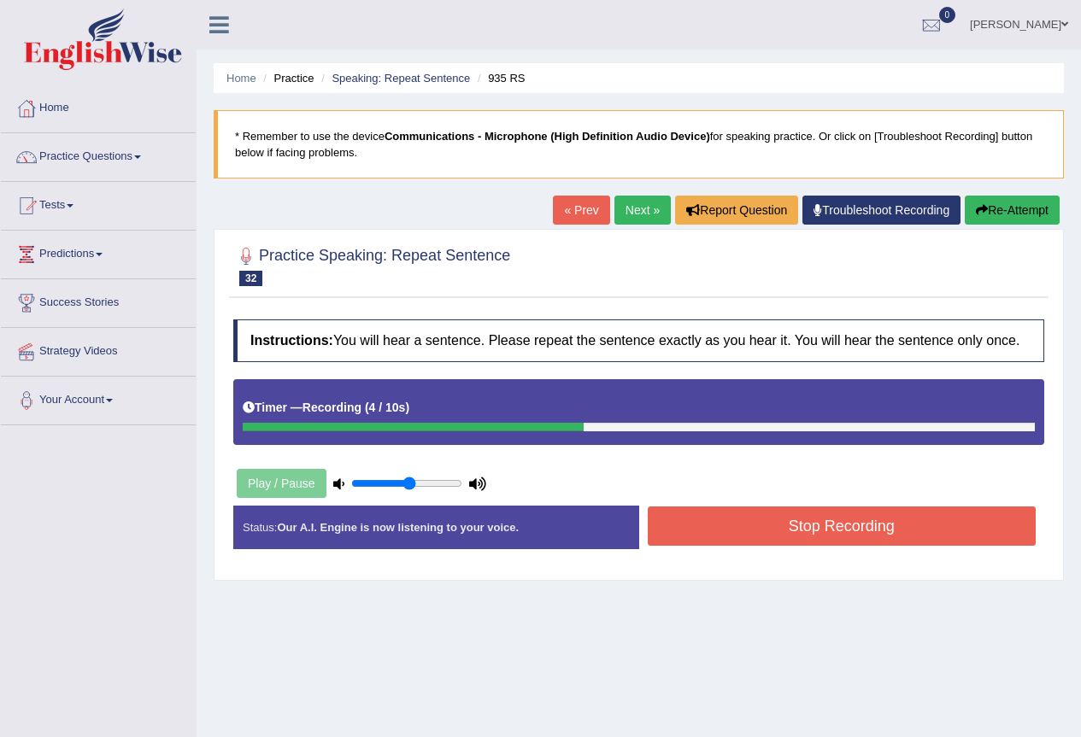
click at [1004, 206] on button "Re-Attempt" at bounding box center [1012, 210] width 95 height 29
click at [832, 532] on button "Stop Recording" at bounding box center [842, 526] width 389 height 39
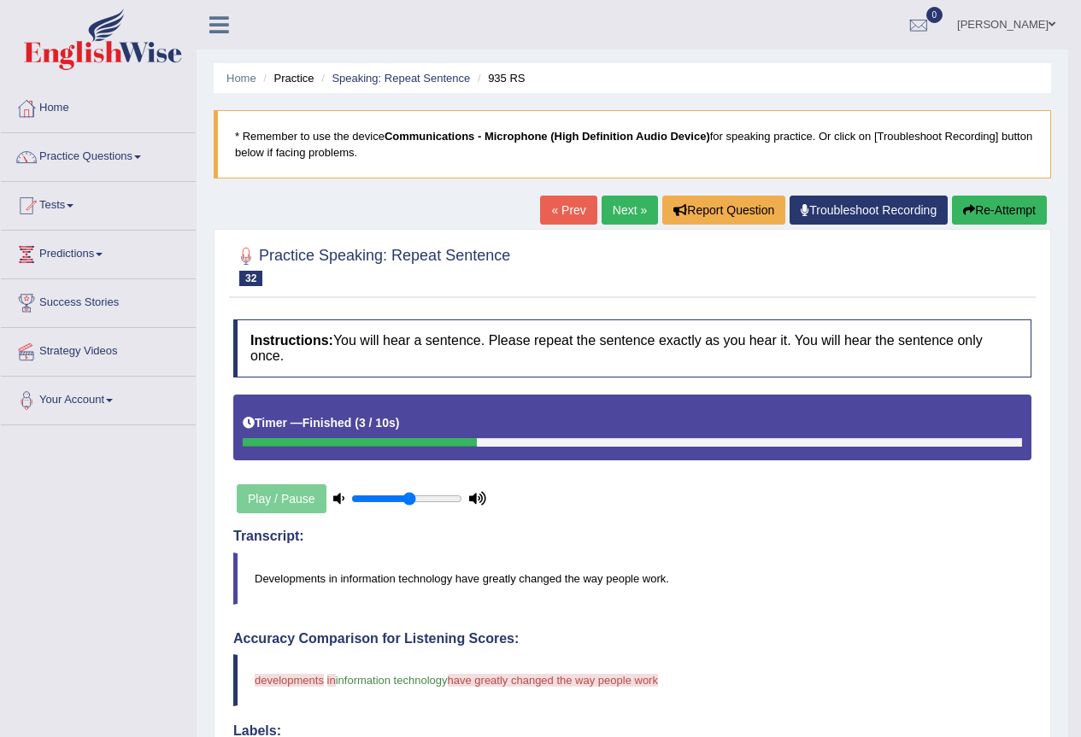
click at [602, 209] on link "Next »" at bounding box center [630, 210] width 56 height 29
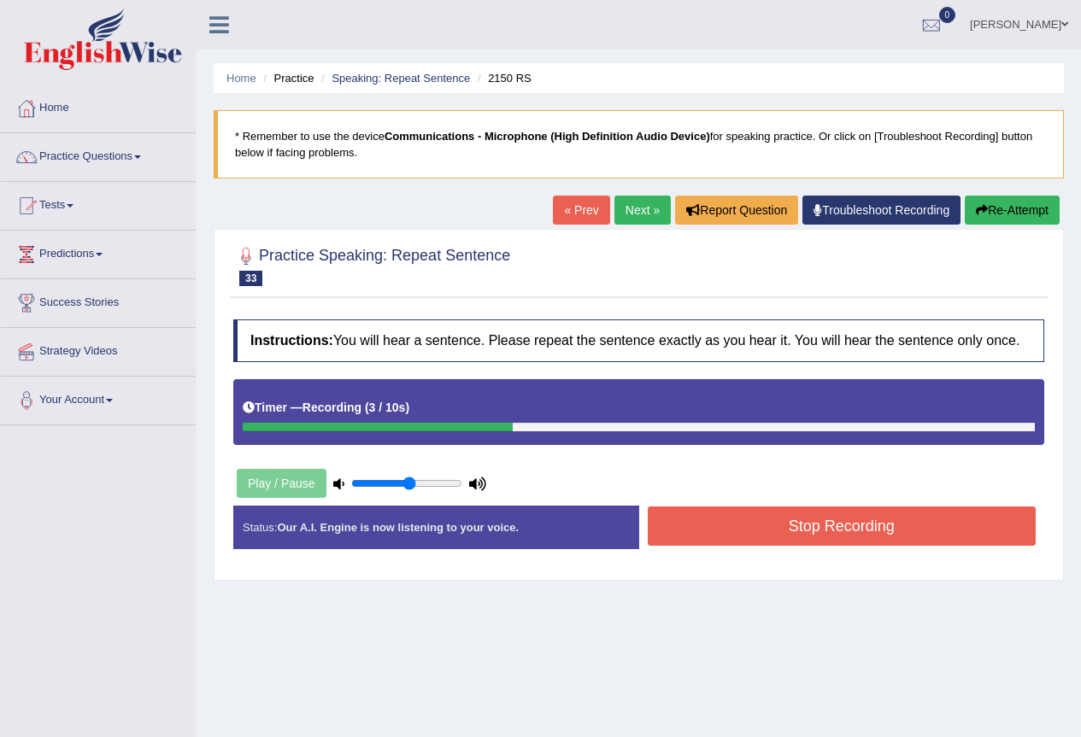
click at [726, 525] on button "Stop Recording" at bounding box center [842, 526] width 389 height 39
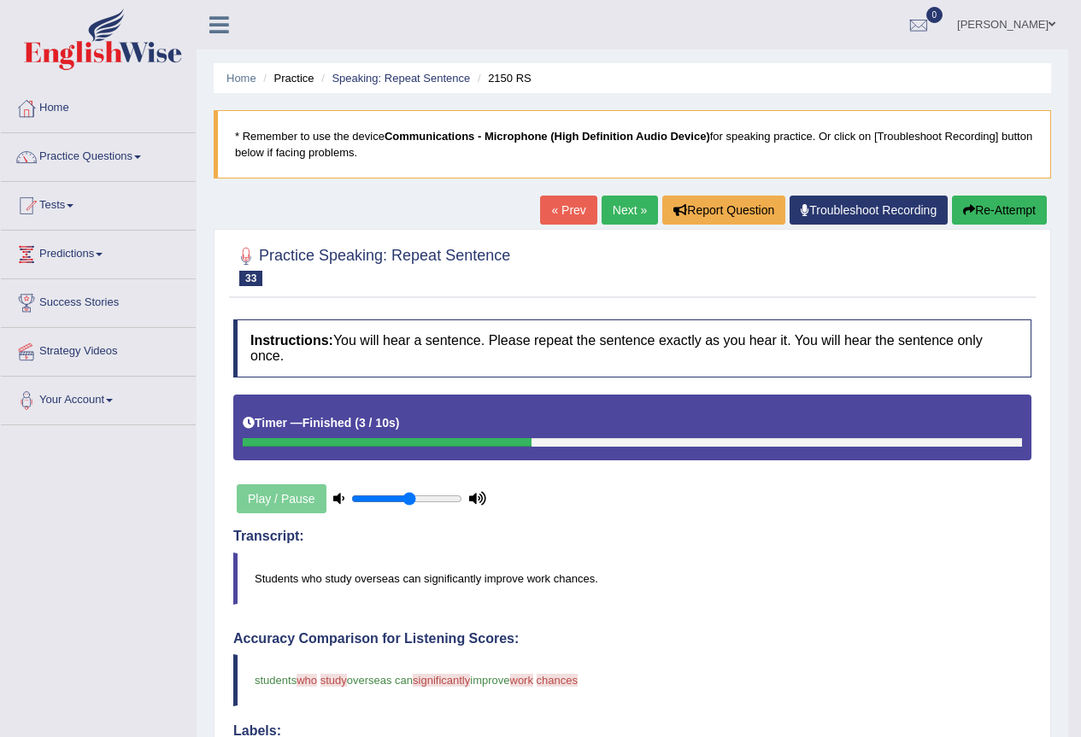
click at [613, 221] on link "Next »" at bounding box center [630, 210] width 56 height 29
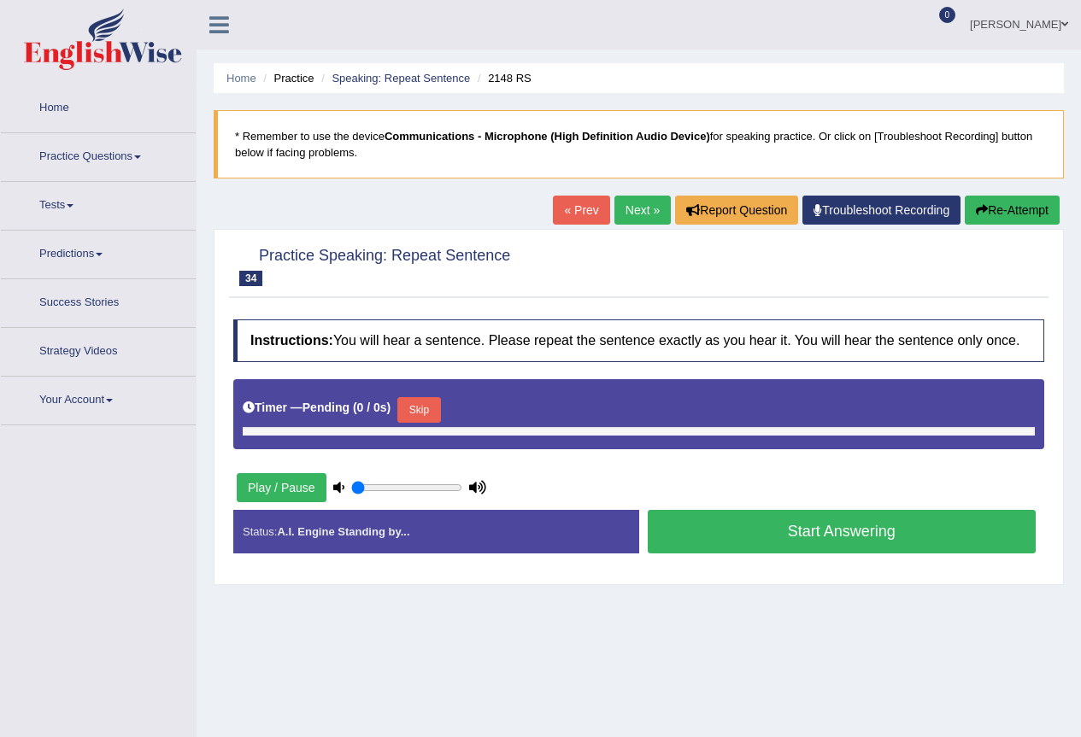
type input "0.55"
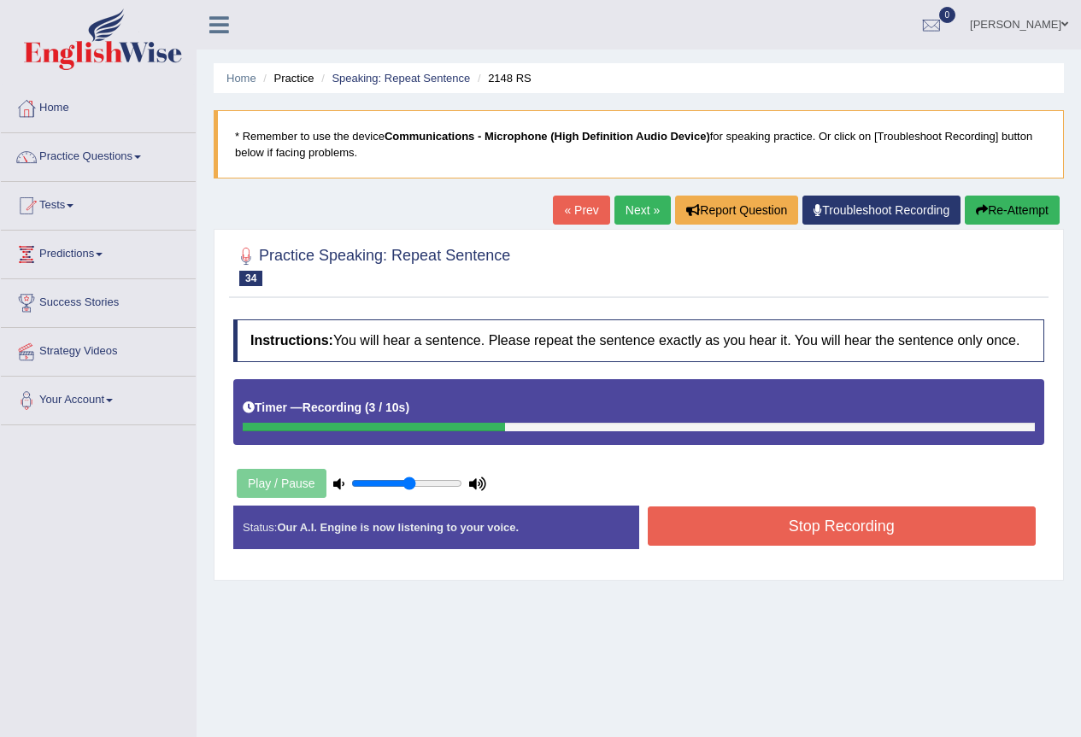
click at [768, 532] on button "Stop Recording" at bounding box center [842, 526] width 389 height 39
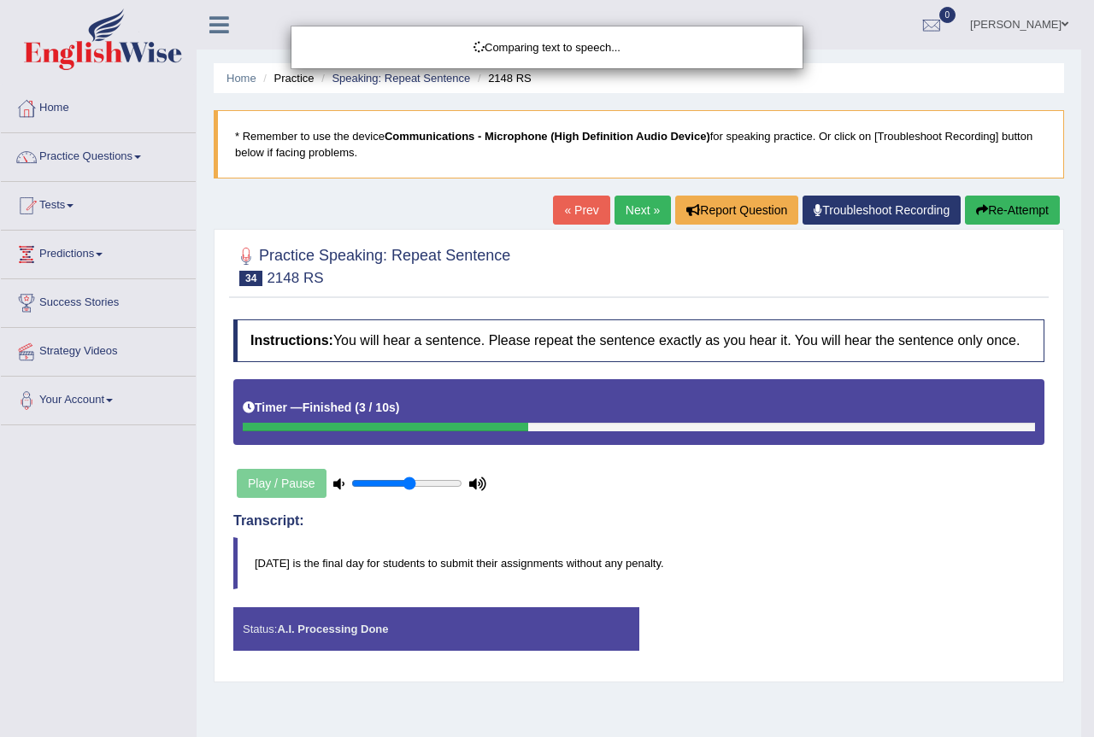
click at [1010, 210] on body "Toggle navigation Home Practice Questions Speaking Practice Read Aloud Repeat S…" at bounding box center [547, 368] width 1094 height 737
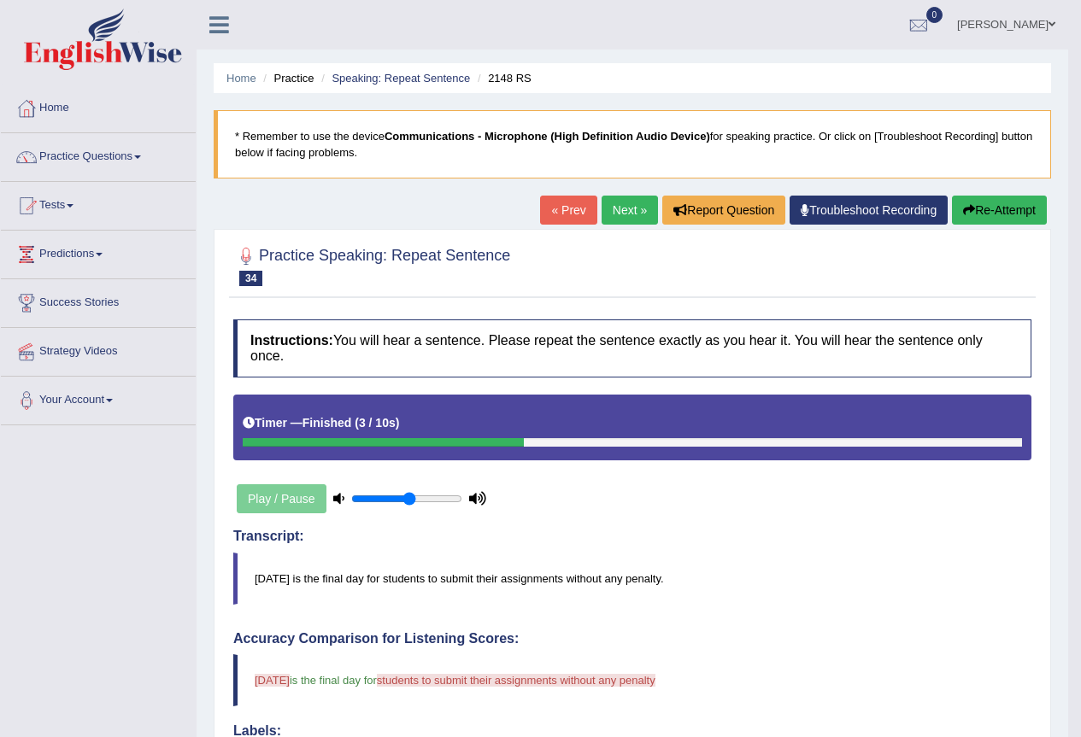
click at [984, 206] on button "Re-Attempt" at bounding box center [999, 210] width 95 height 29
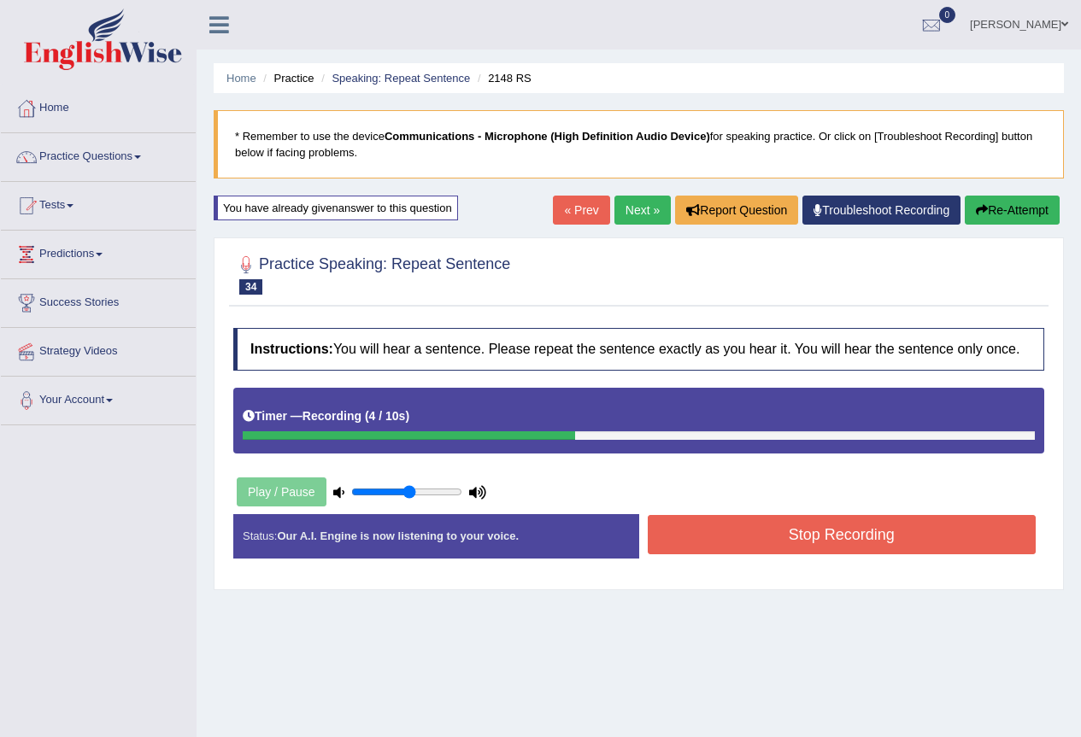
click at [788, 532] on button "Stop Recording" at bounding box center [842, 534] width 389 height 39
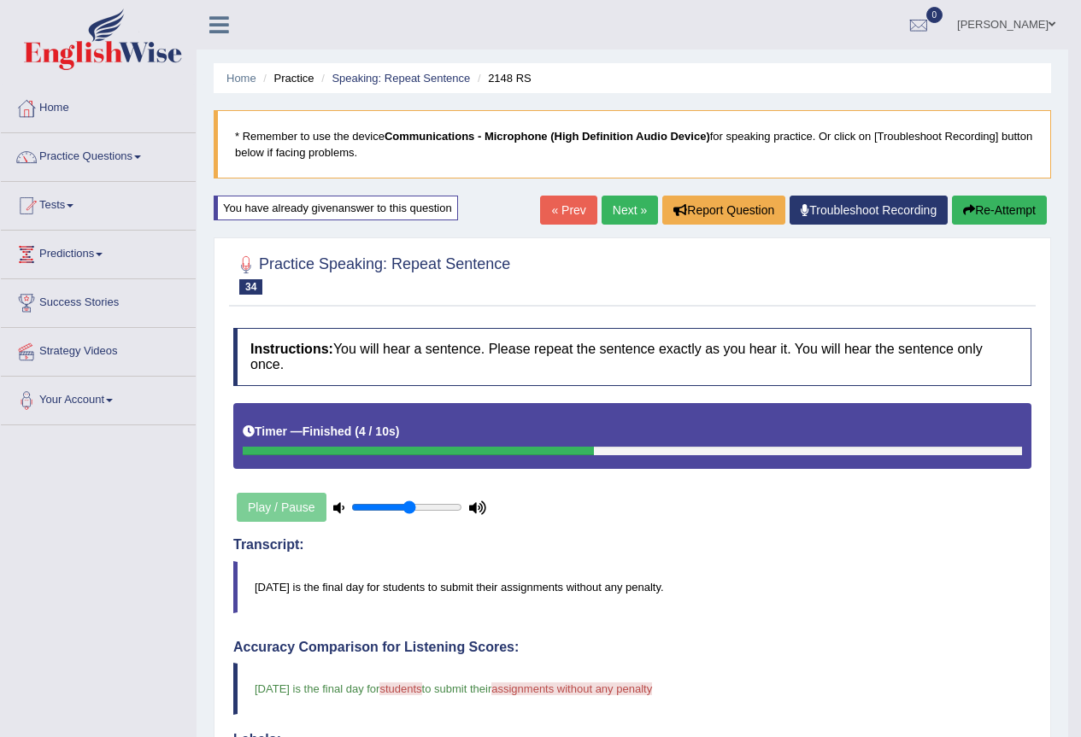
click at [604, 206] on link "Next »" at bounding box center [630, 210] width 56 height 29
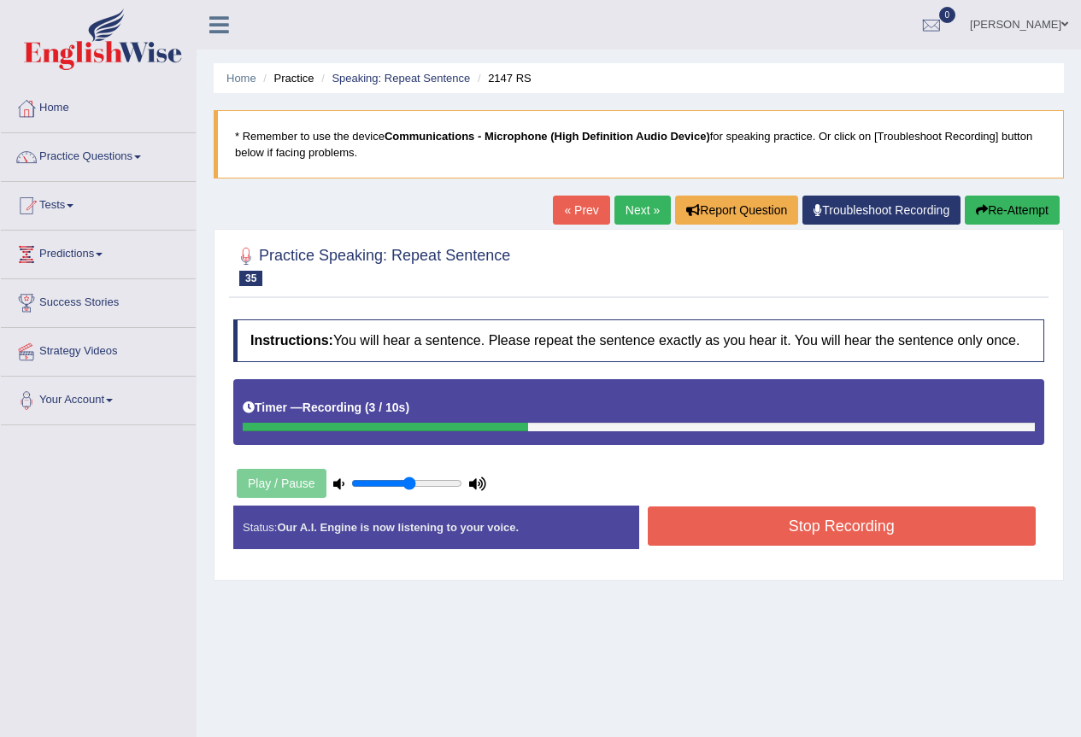
click at [794, 533] on button "Stop Recording" at bounding box center [842, 526] width 389 height 39
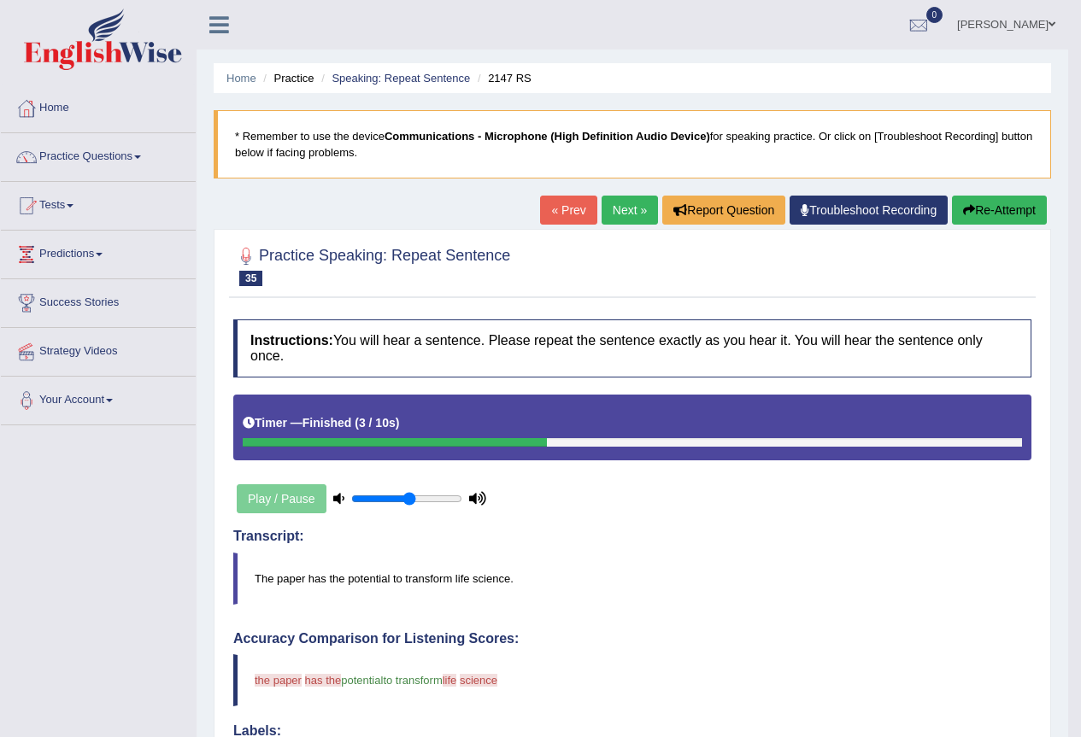
click at [604, 208] on link "Next »" at bounding box center [630, 210] width 56 height 29
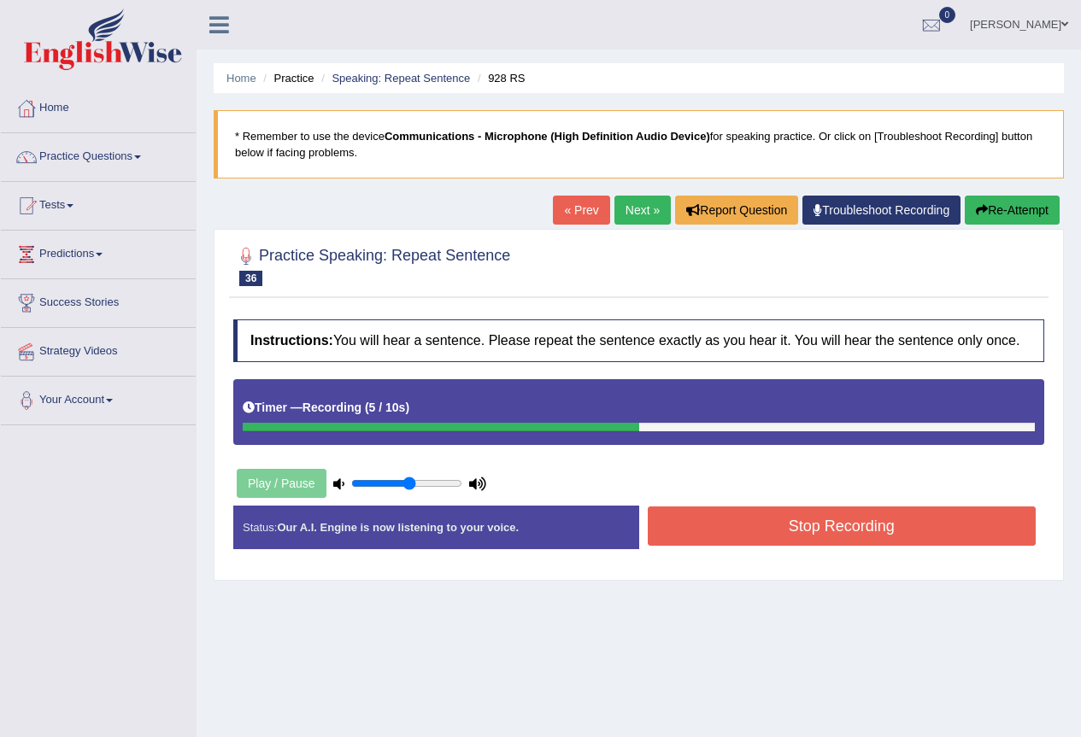
click at [794, 529] on button "Stop Recording" at bounding box center [842, 526] width 389 height 39
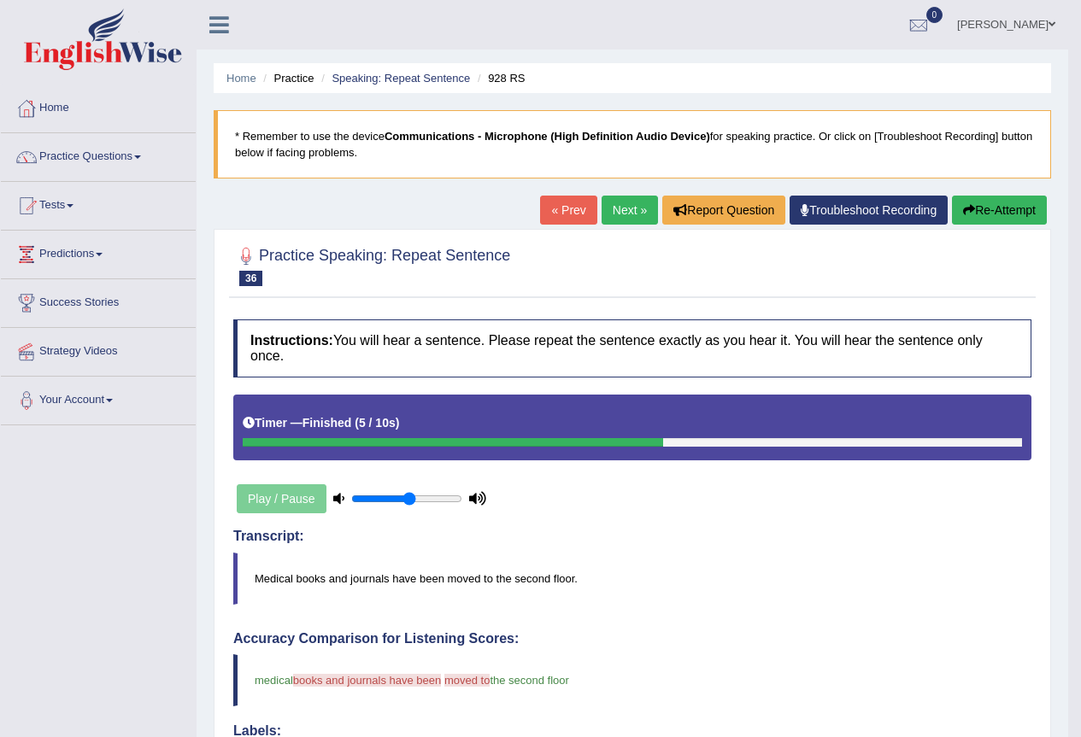
click at [617, 206] on link "Next »" at bounding box center [630, 210] width 56 height 29
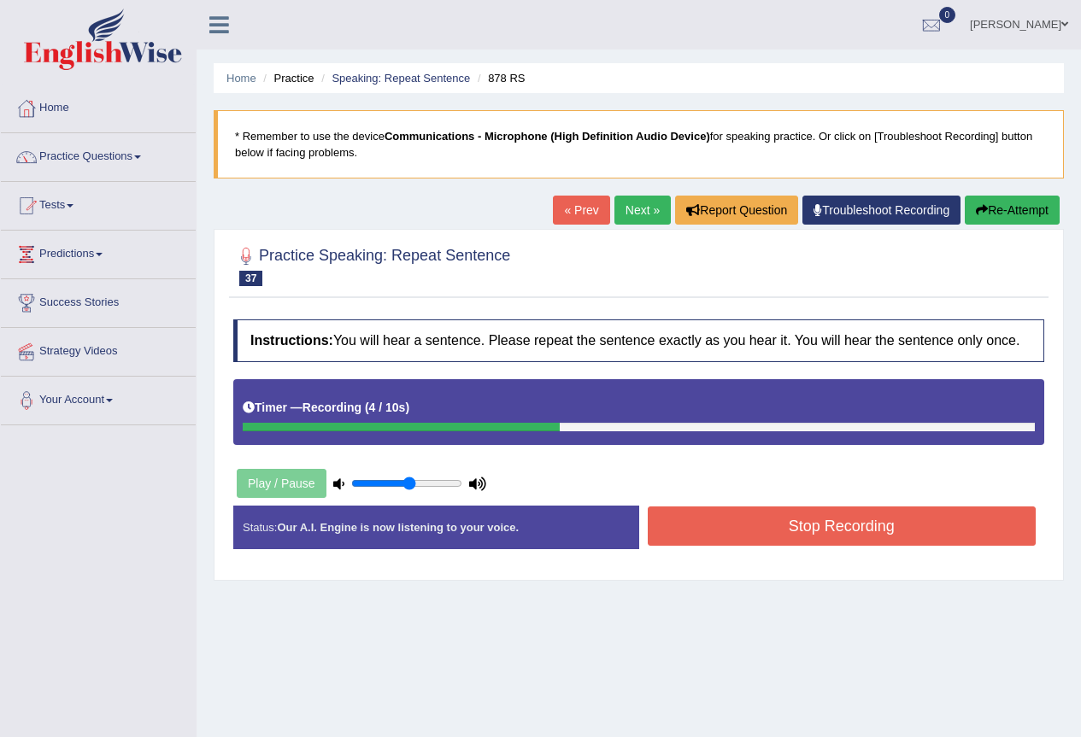
click at [781, 512] on button "Stop Recording" at bounding box center [842, 526] width 389 height 39
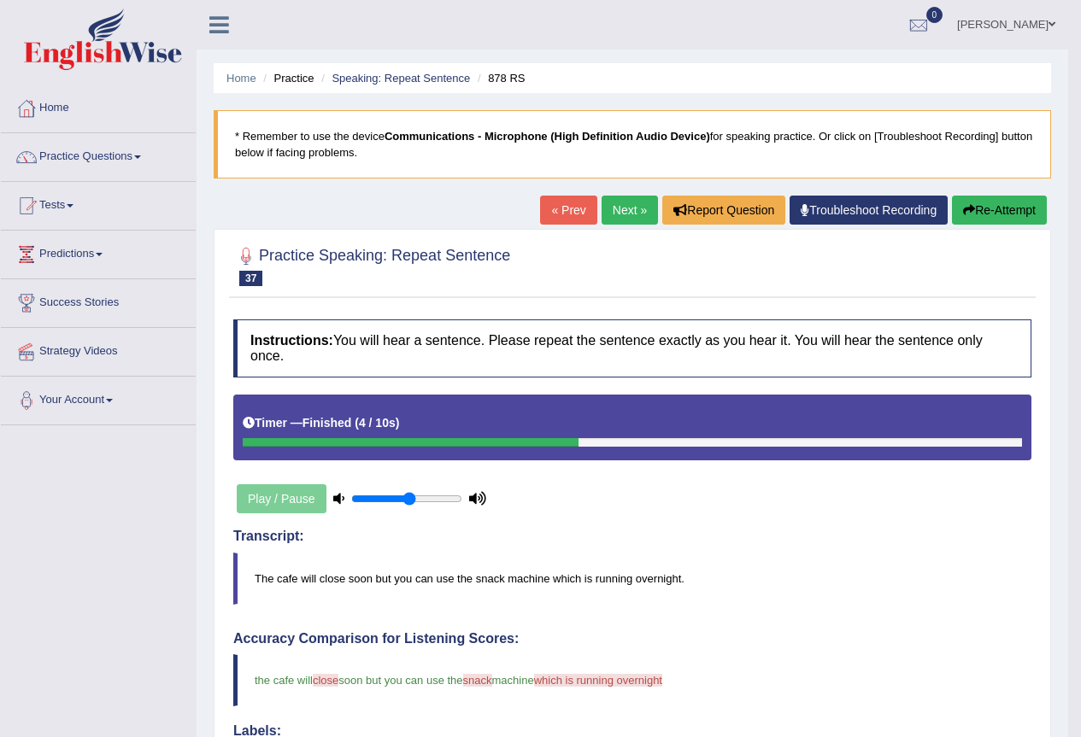
click at [602, 214] on link "Next »" at bounding box center [630, 210] width 56 height 29
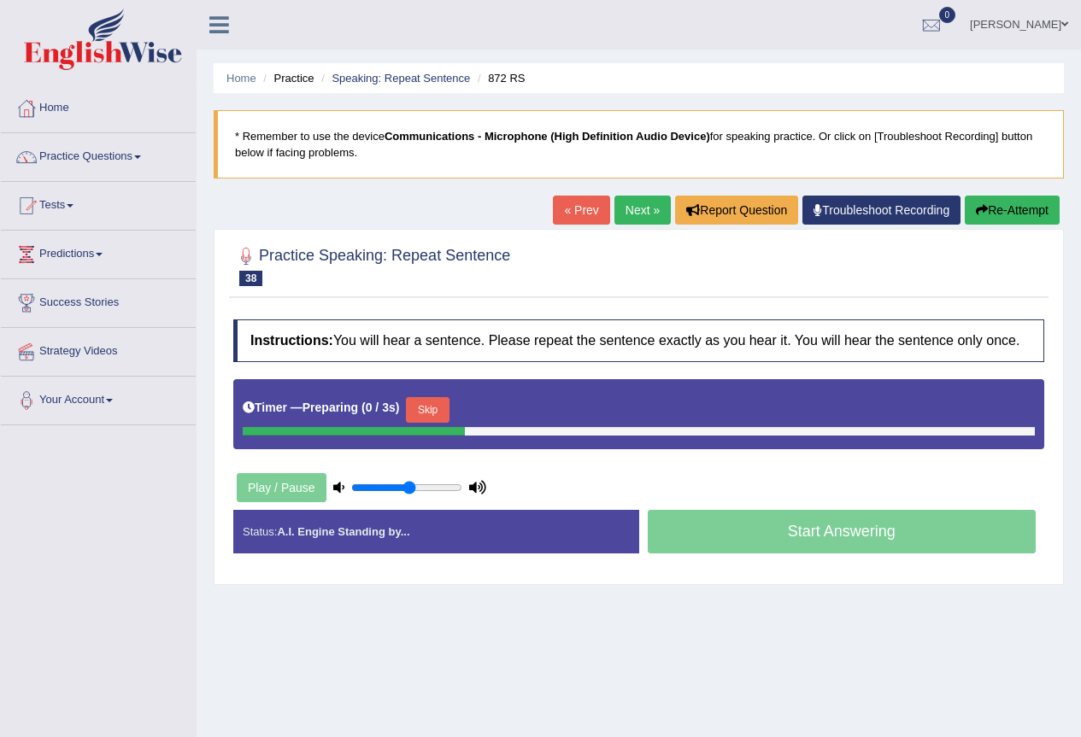
click at [177, 522] on div "Toggle navigation Home Practice Questions Speaking Practice Read Aloud Repeat S…" at bounding box center [540, 444] width 1081 height 889
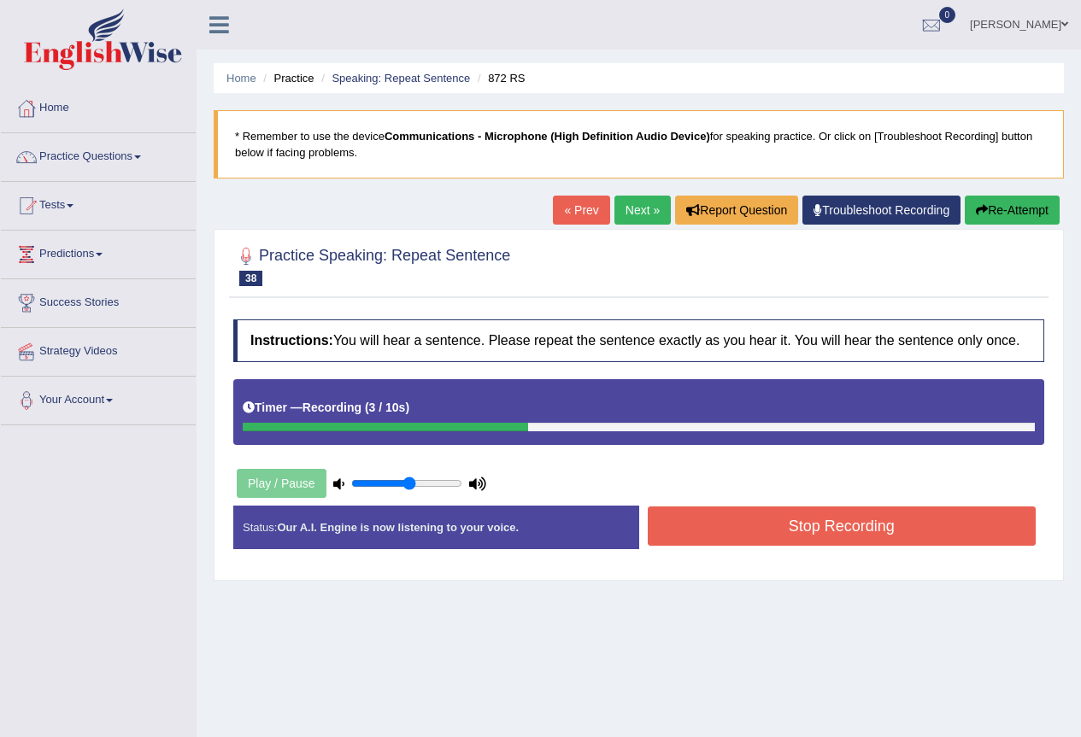
click at [730, 531] on button "Stop Recording" at bounding box center [842, 526] width 389 height 39
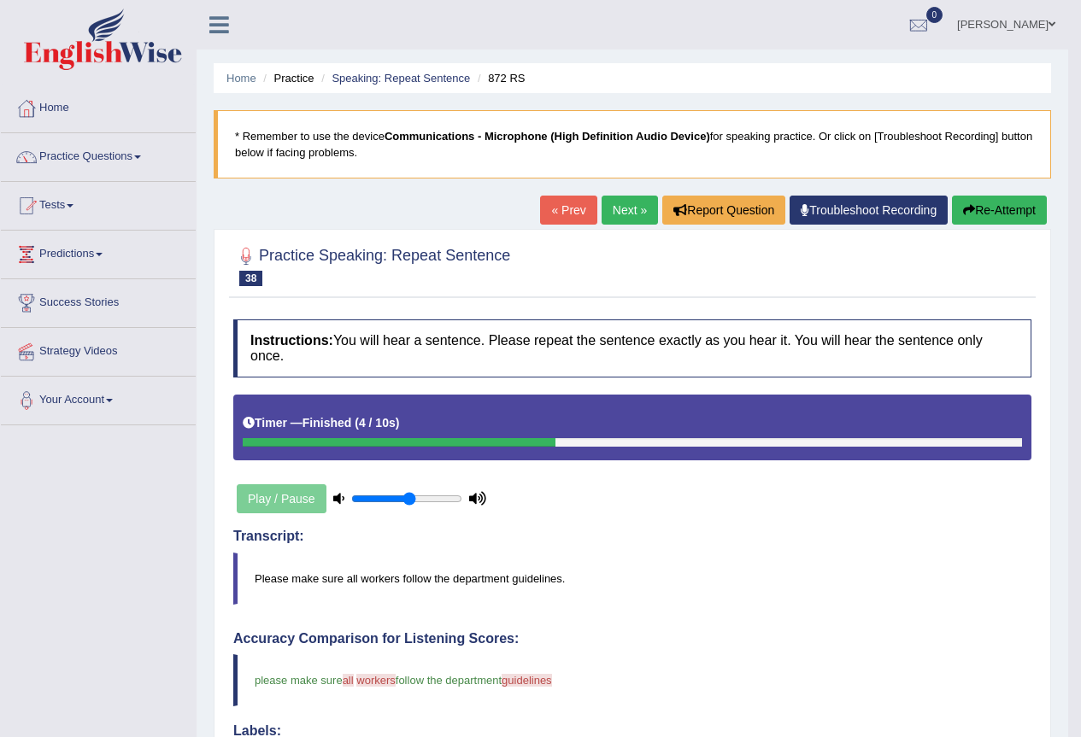
scroll to position [520, 0]
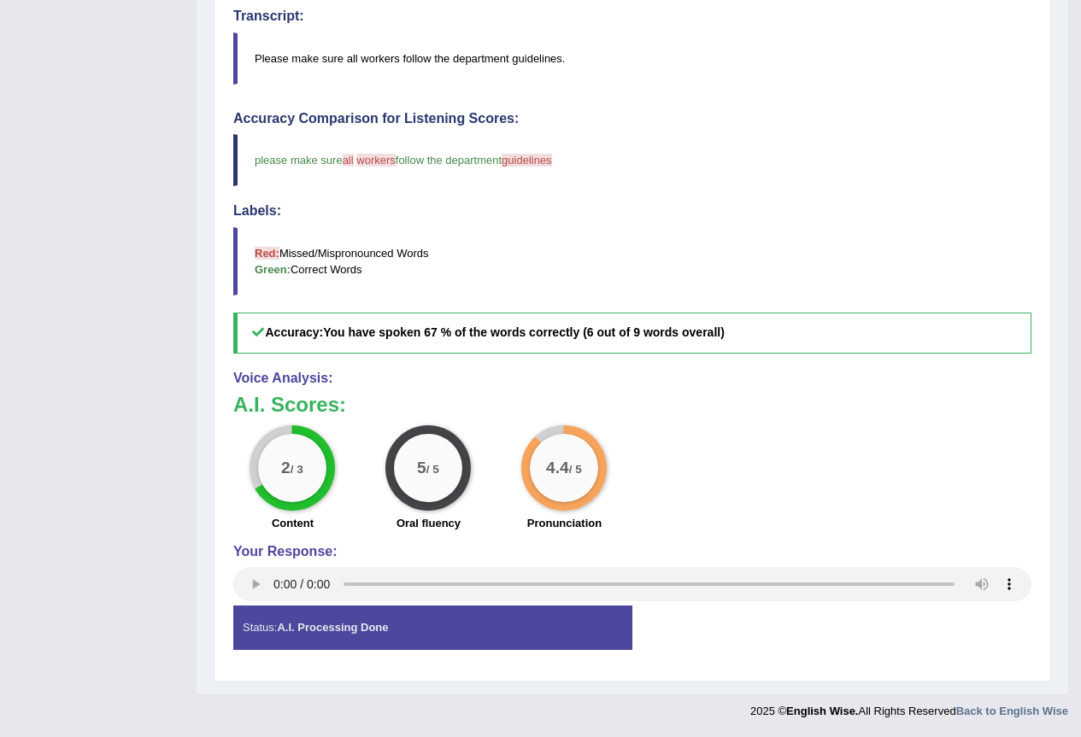
drag, startPoint x: 198, startPoint y: 509, endPoint x: 254, endPoint y: 609, distance: 114.4
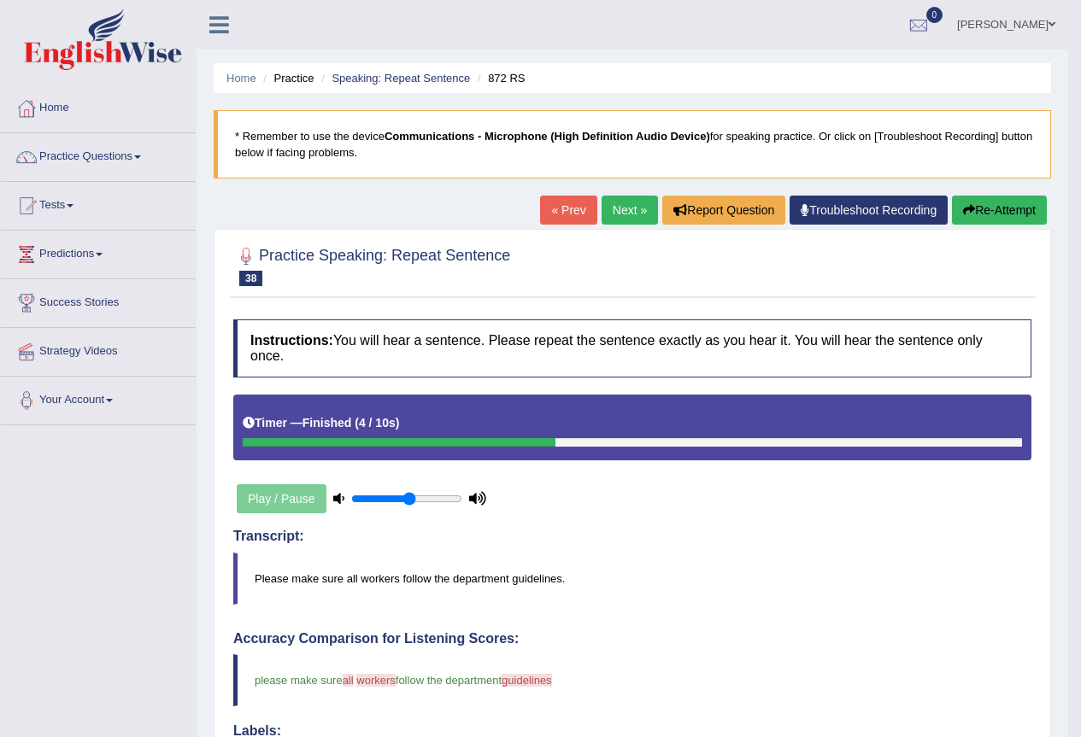
click at [626, 197] on link "Next »" at bounding box center [630, 210] width 56 height 29
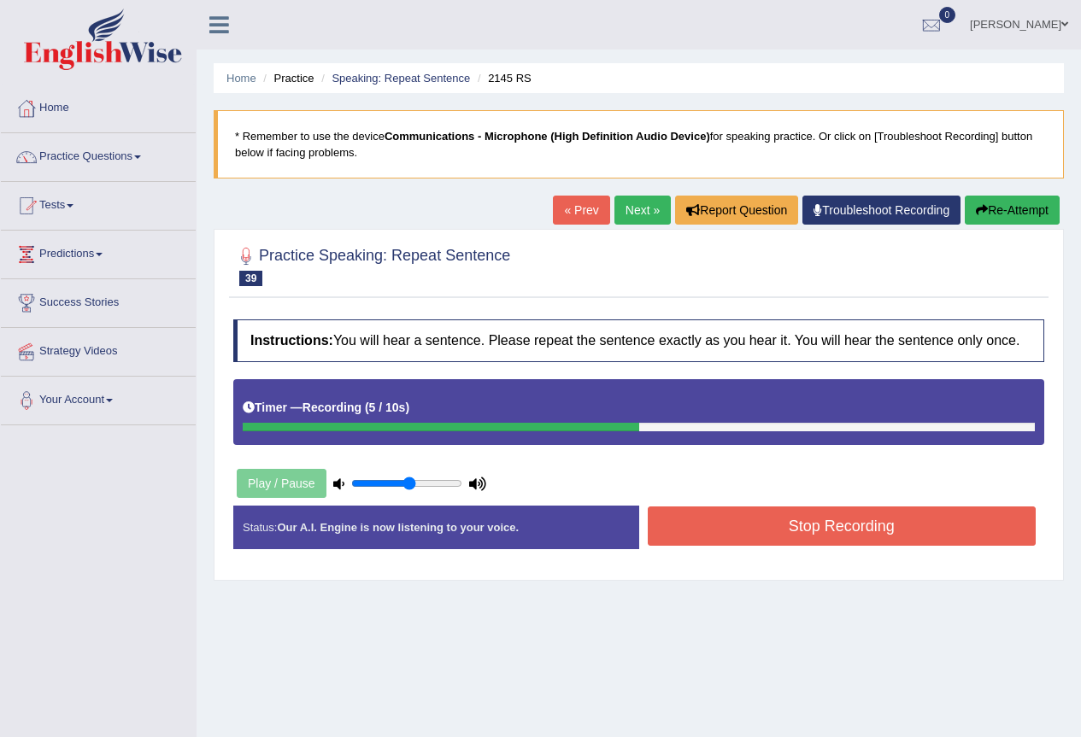
click at [782, 529] on button "Stop Recording" at bounding box center [842, 526] width 389 height 39
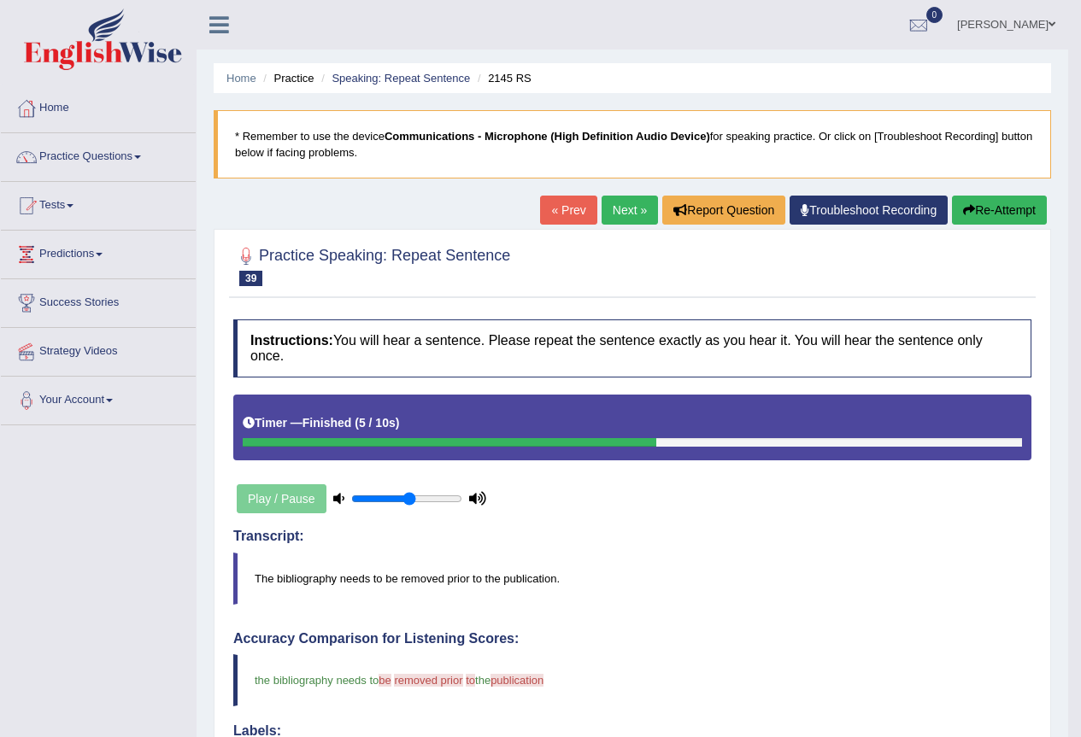
click at [607, 209] on link "Next »" at bounding box center [630, 210] width 56 height 29
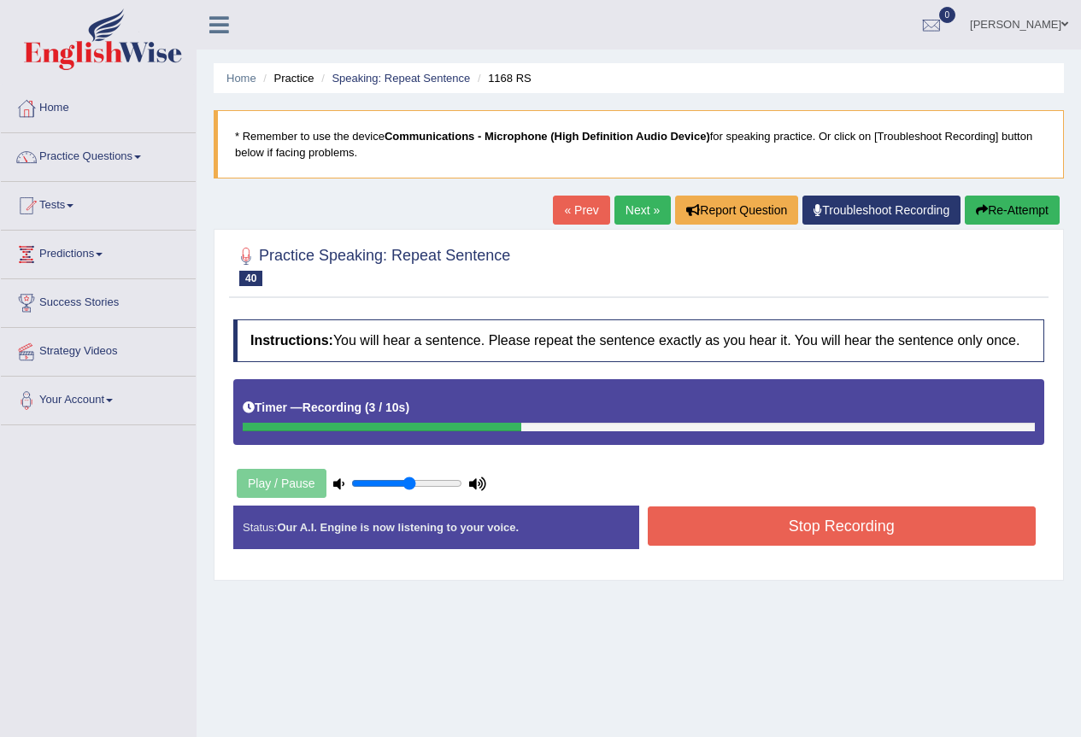
click at [846, 528] on button "Stop Recording" at bounding box center [842, 526] width 389 height 39
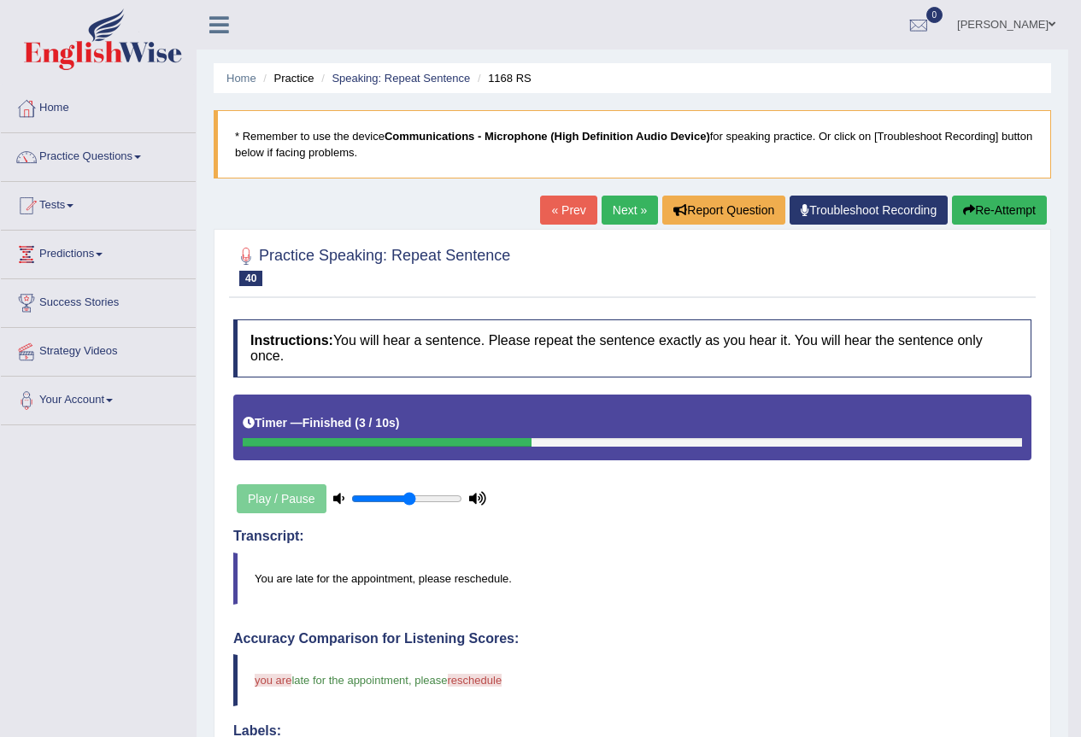
click at [628, 212] on link "Next »" at bounding box center [630, 210] width 56 height 29
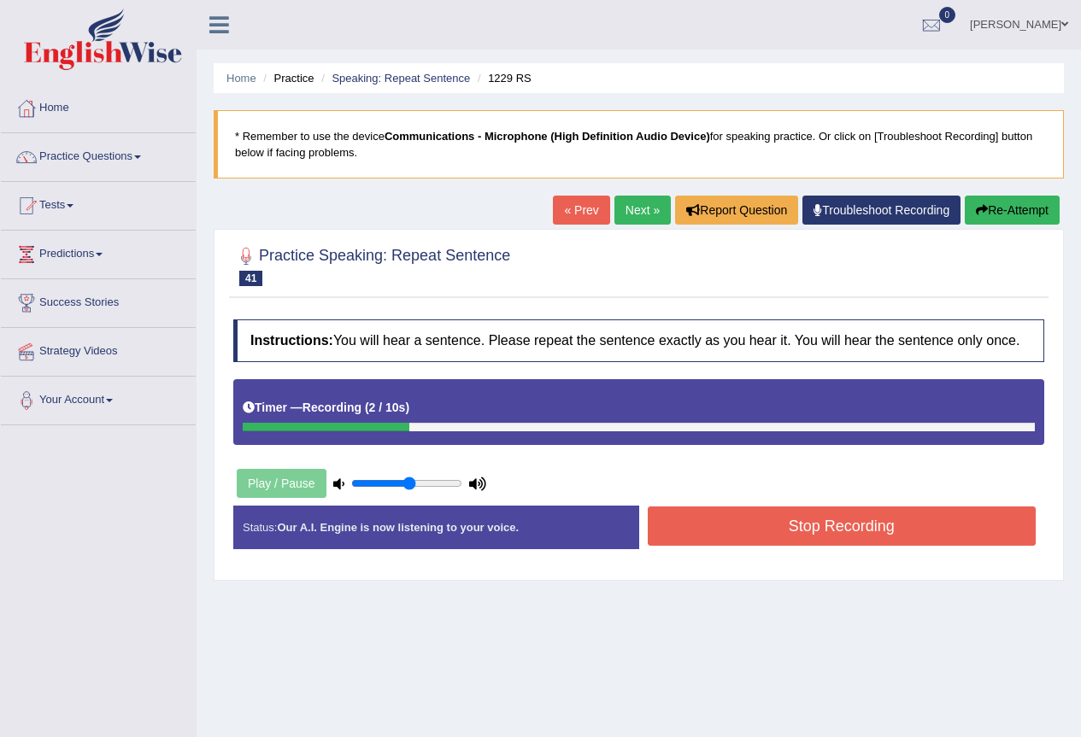
click at [859, 537] on button "Stop Recording" at bounding box center [842, 526] width 389 height 39
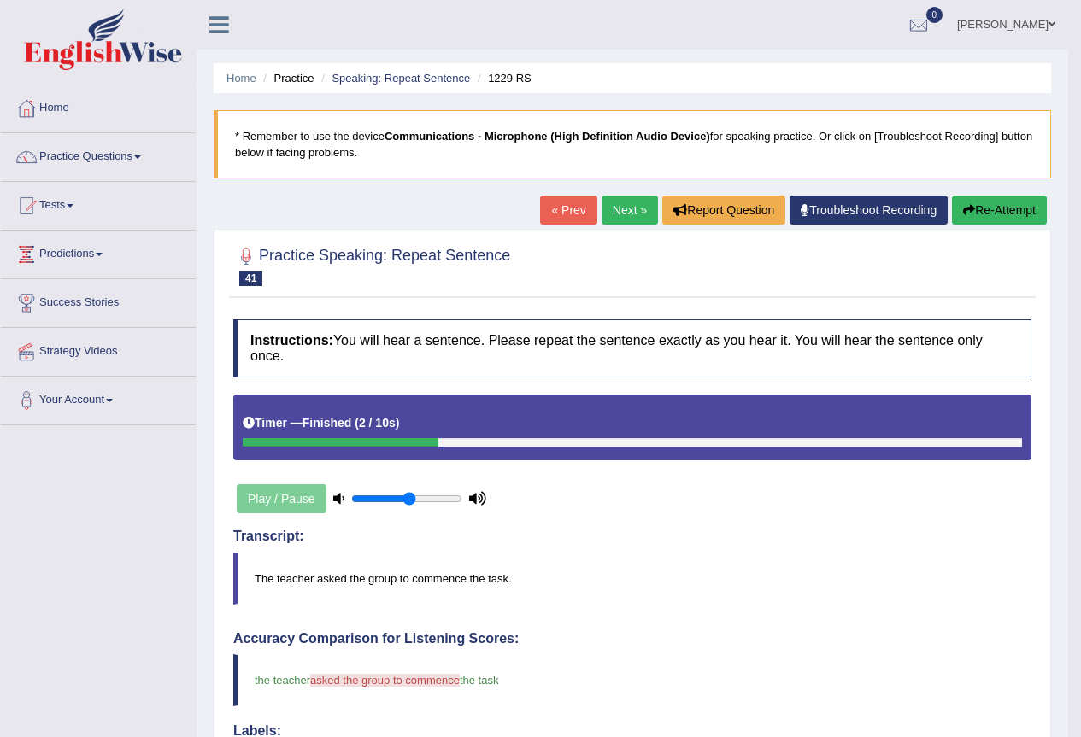
click at [613, 196] on link "Next »" at bounding box center [630, 210] width 56 height 29
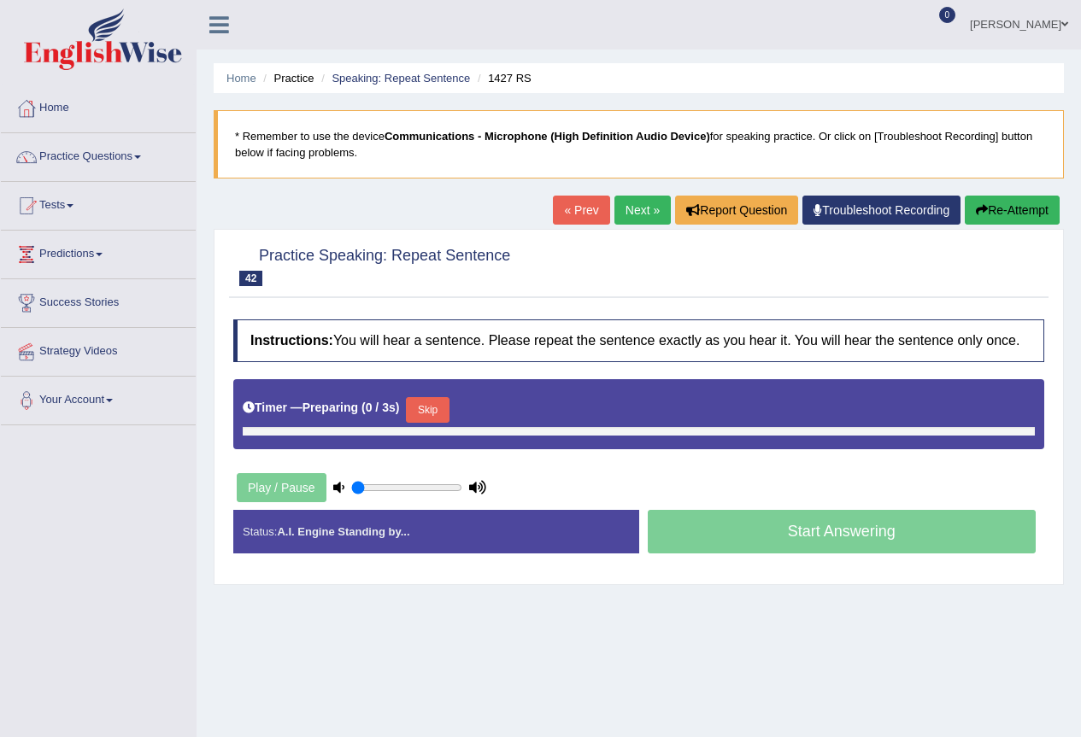
type input "0.55"
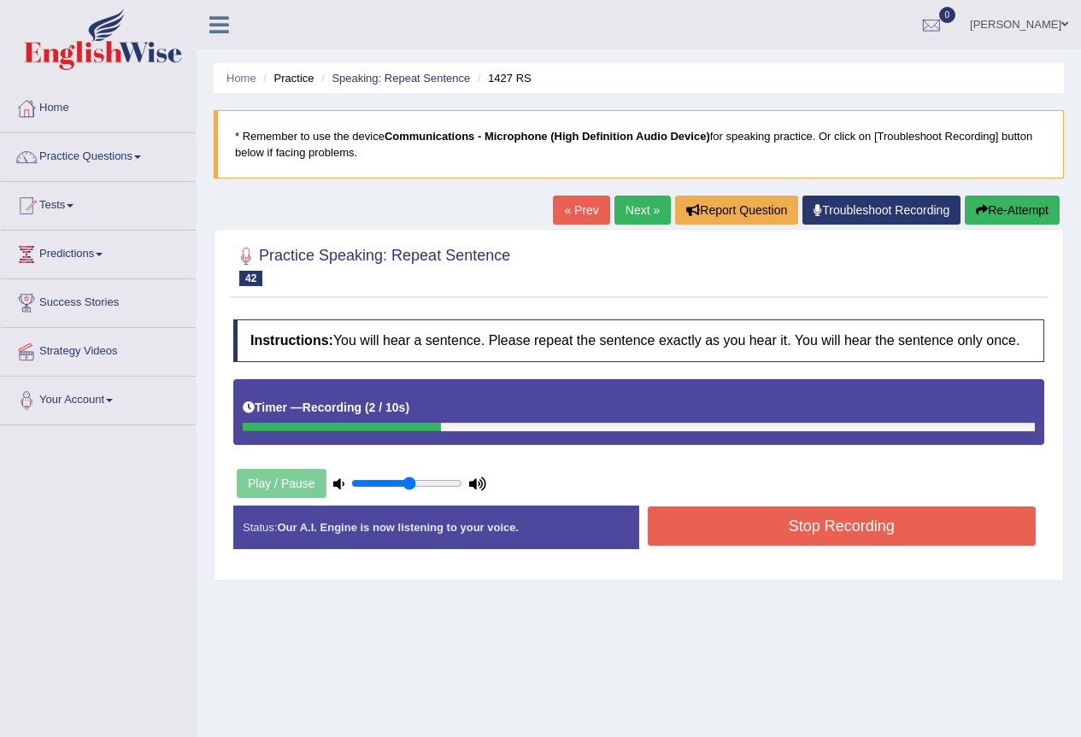
click at [837, 526] on button "Stop Recording" at bounding box center [842, 526] width 389 height 39
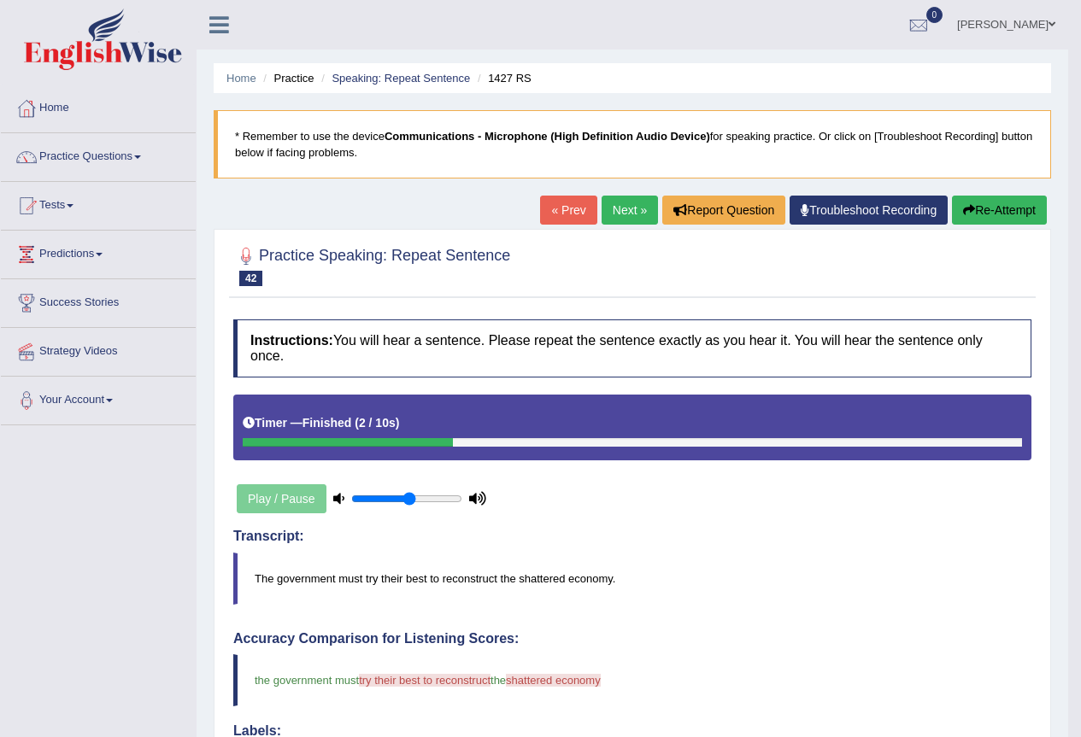
click at [608, 216] on link "Next »" at bounding box center [630, 210] width 56 height 29
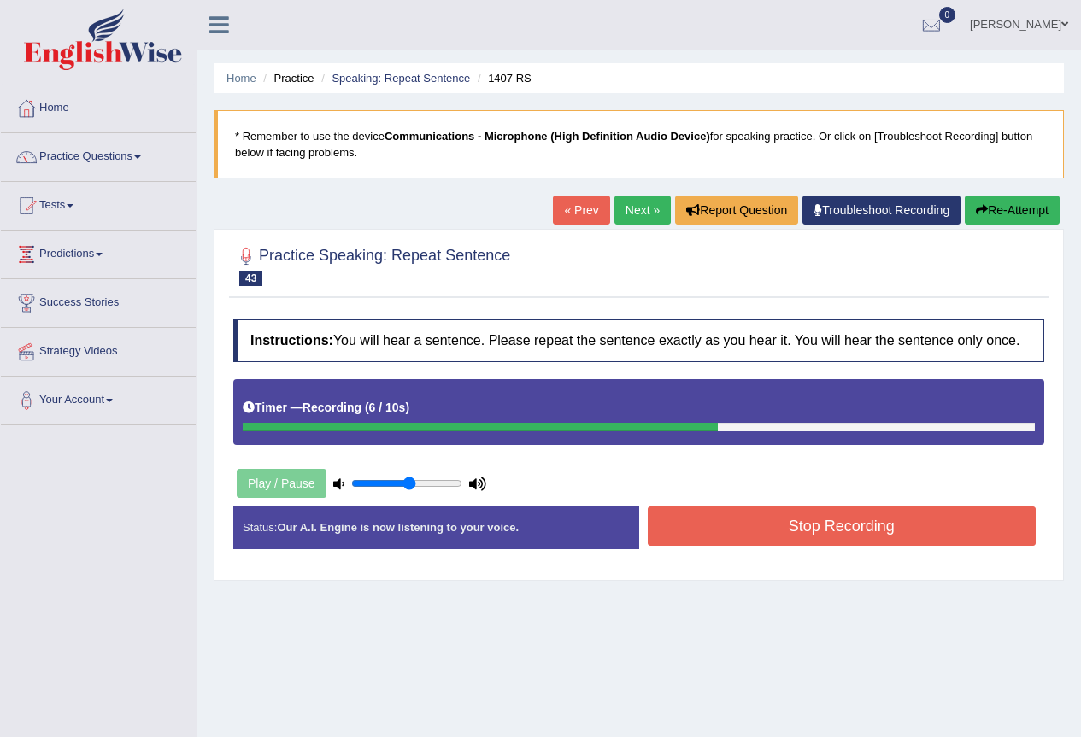
click at [734, 533] on button "Stop Recording" at bounding box center [842, 526] width 389 height 39
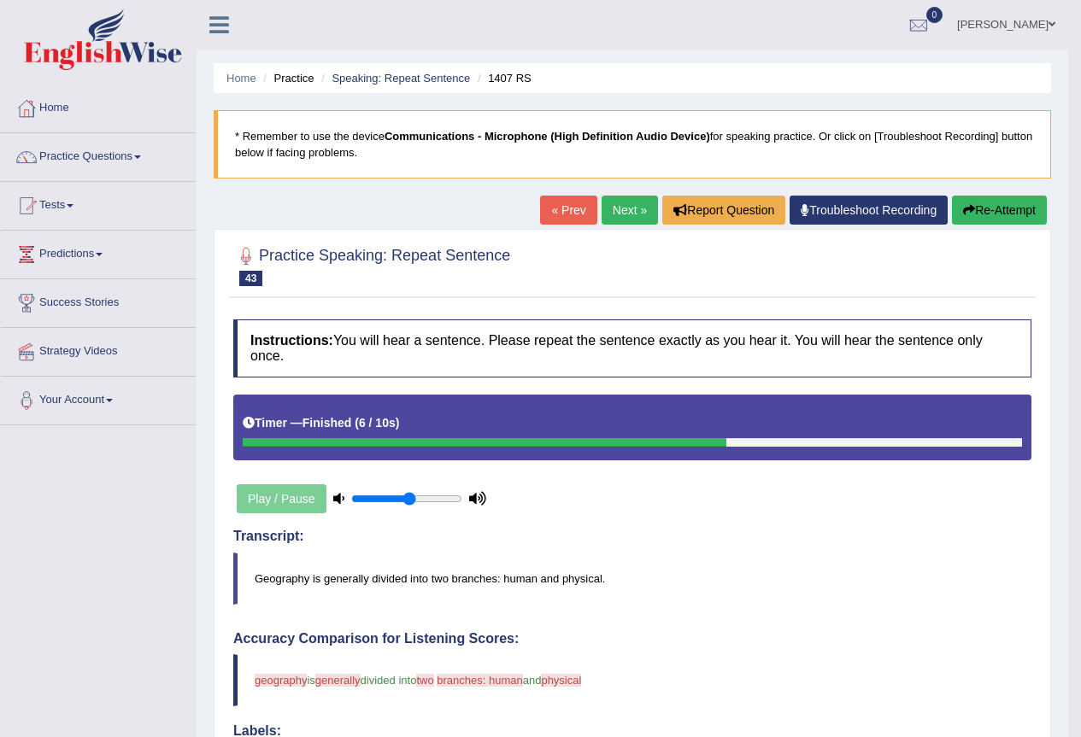
click at [626, 214] on link "Next »" at bounding box center [630, 210] width 56 height 29
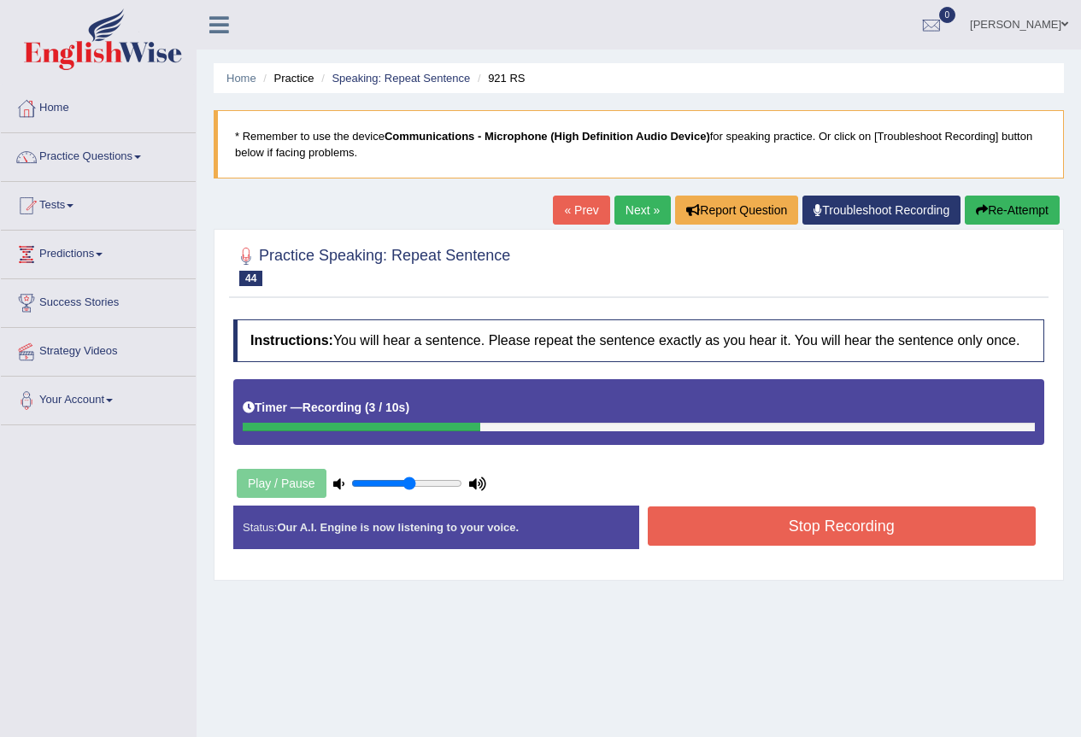
click at [855, 526] on button "Stop Recording" at bounding box center [842, 526] width 389 height 39
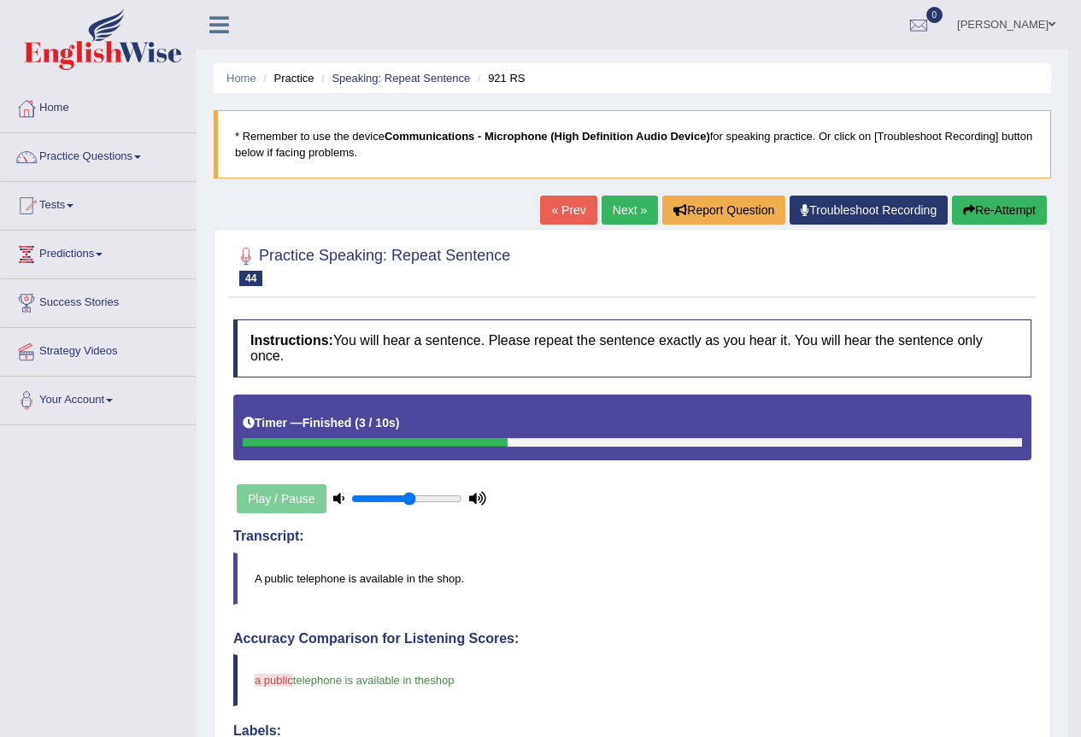
click at [608, 210] on link "Next »" at bounding box center [630, 210] width 56 height 29
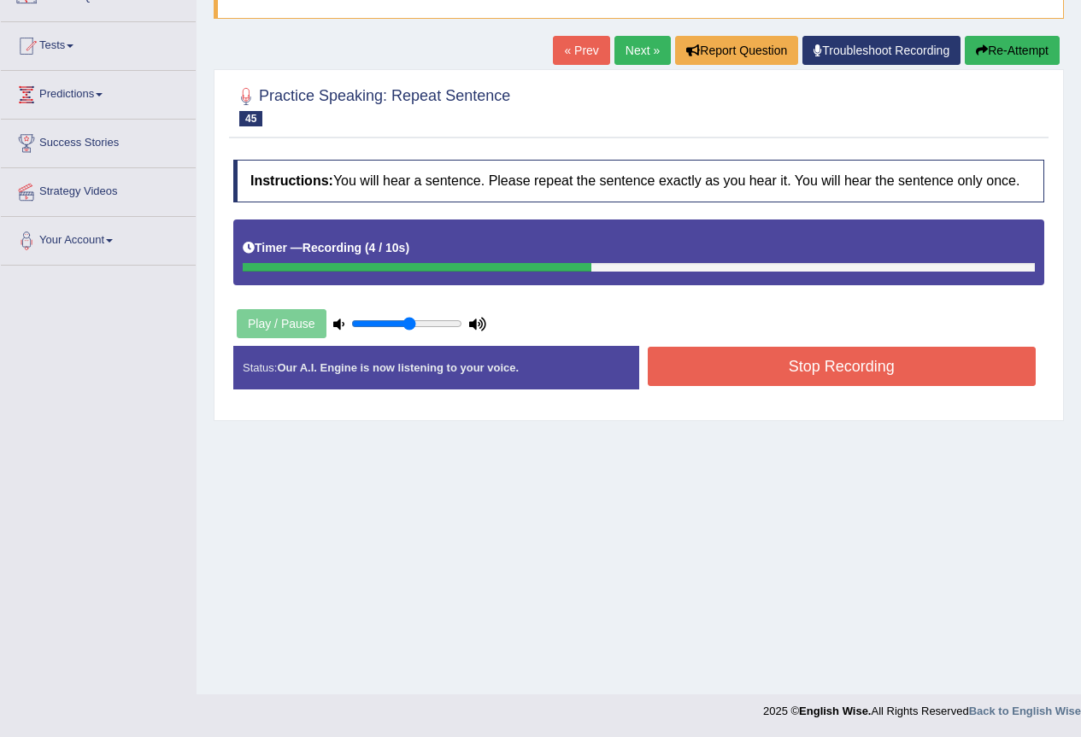
click at [805, 368] on button "Stop Recording" at bounding box center [842, 366] width 389 height 39
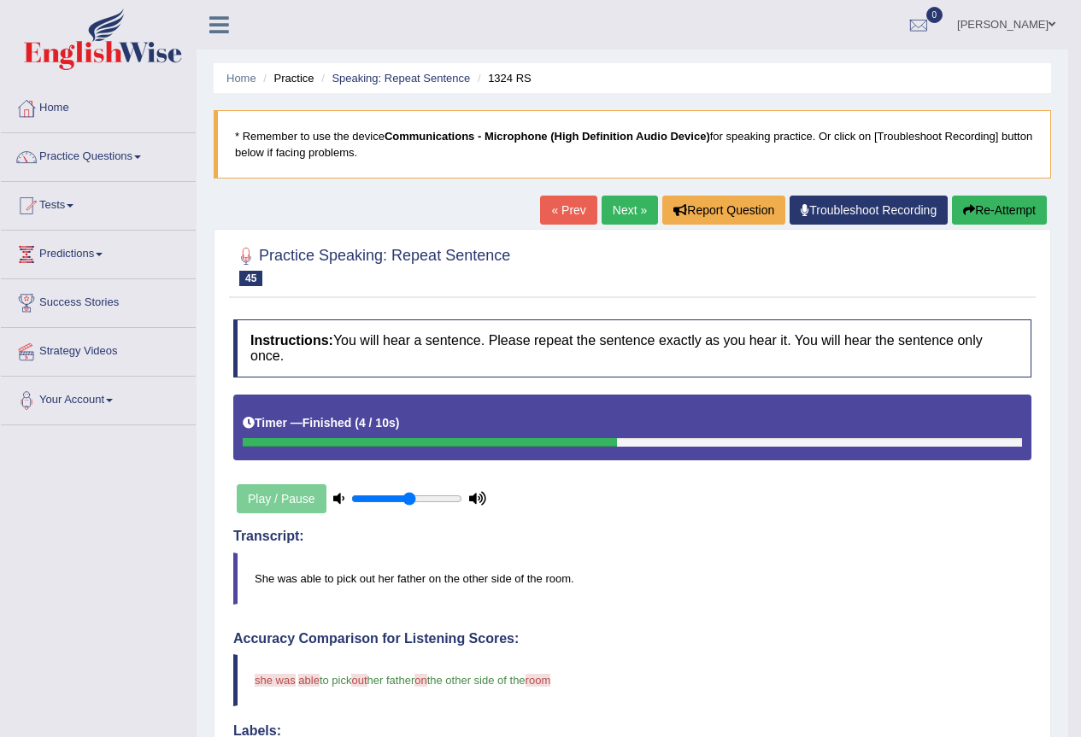
click at [647, 217] on link "Next »" at bounding box center [630, 210] width 56 height 29
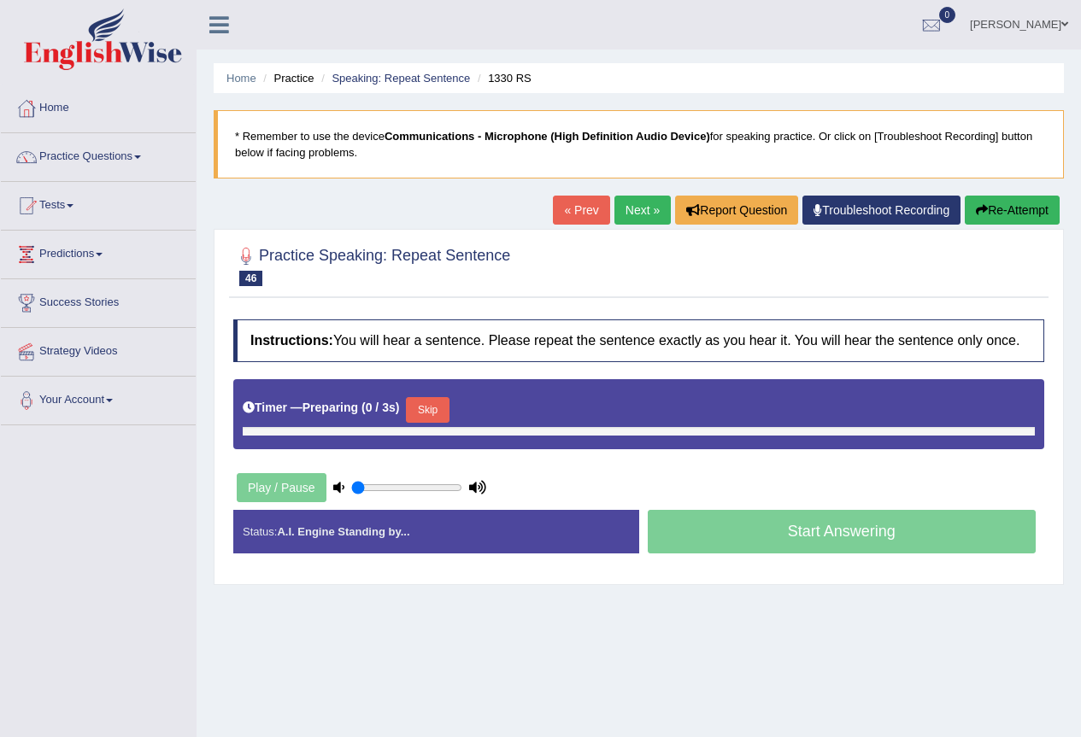
type input "0.55"
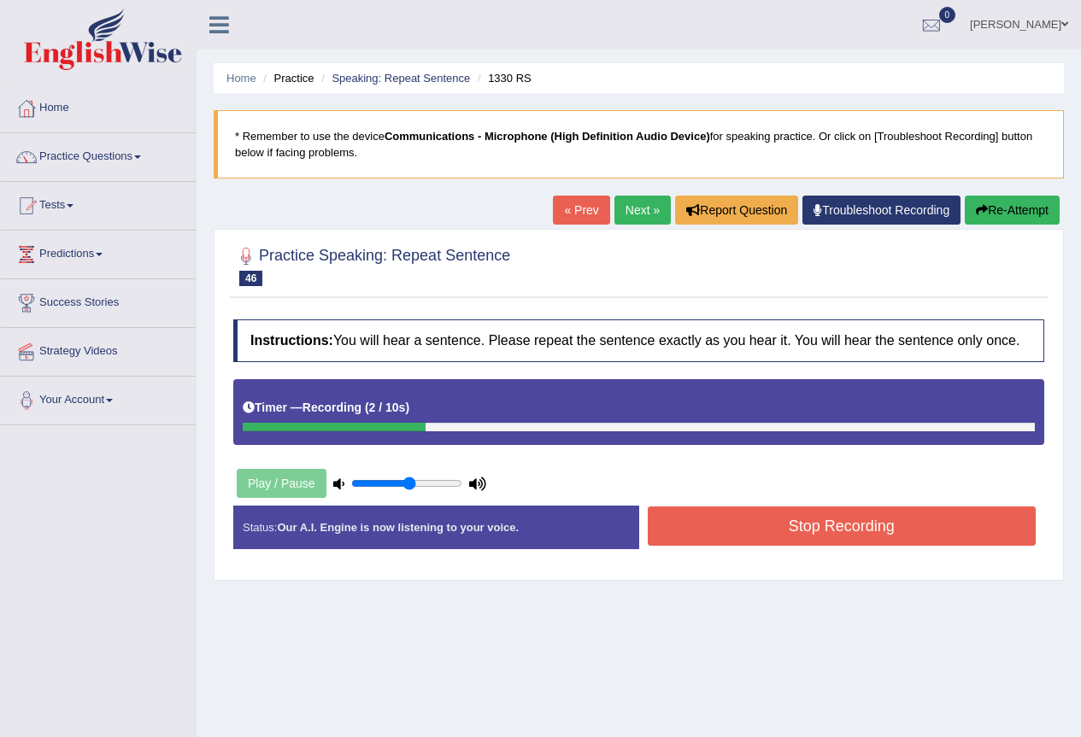
click at [978, 209] on icon "button" at bounding box center [982, 210] width 12 height 12
click at [794, 526] on button "Stop Recording" at bounding box center [842, 526] width 389 height 39
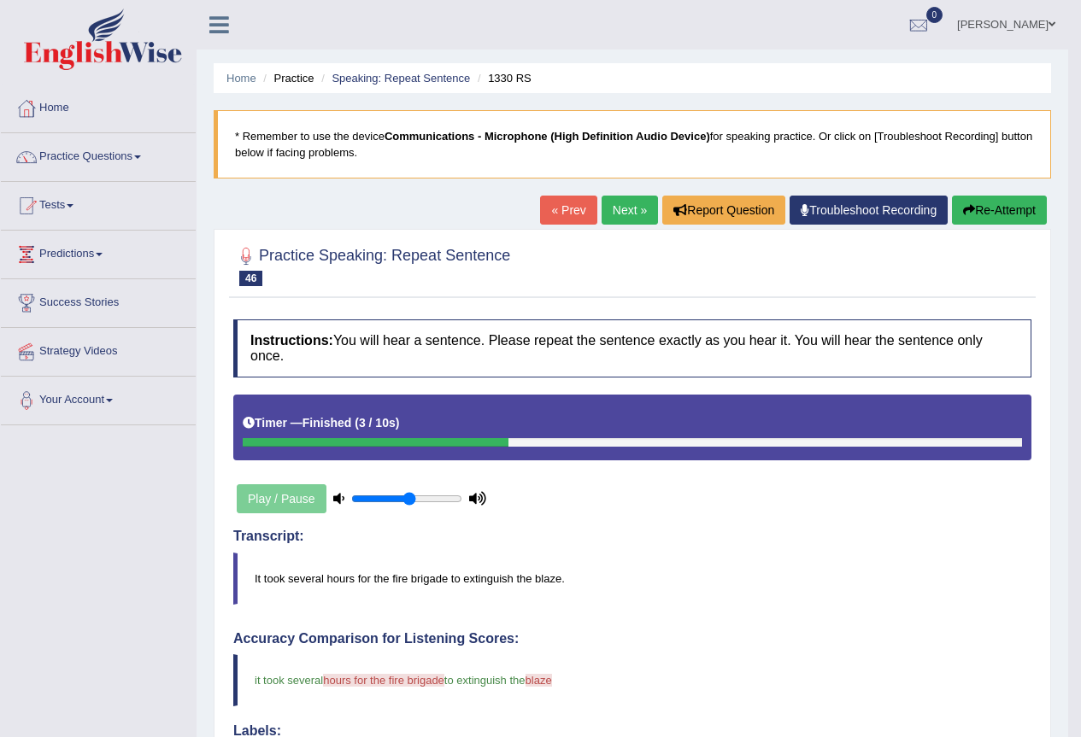
click at [602, 202] on link "Next »" at bounding box center [630, 210] width 56 height 29
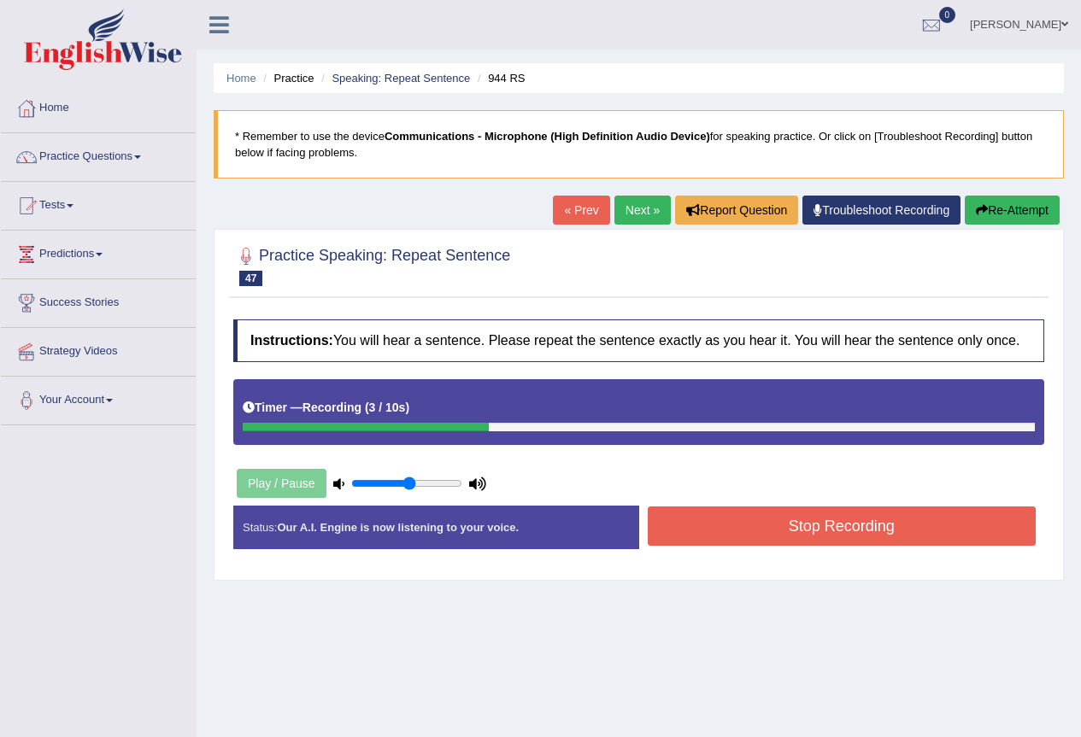
click at [801, 531] on button "Stop Recording" at bounding box center [842, 526] width 389 height 39
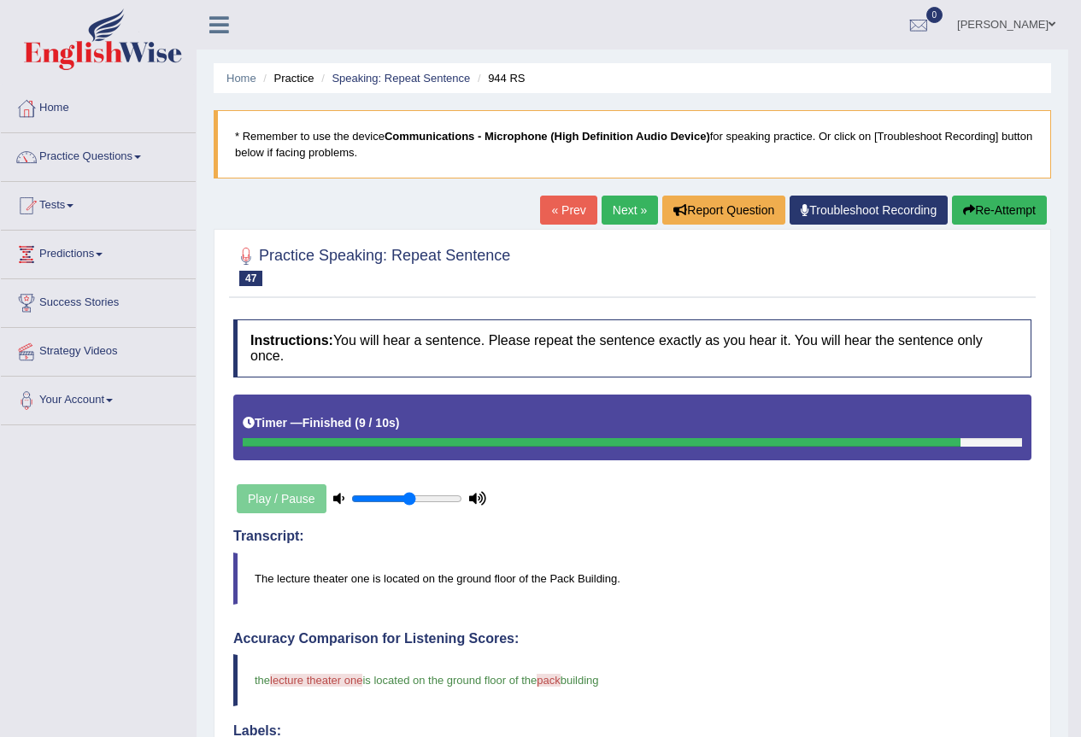
click at [620, 210] on link "Next »" at bounding box center [630, 210] width 56 height 29
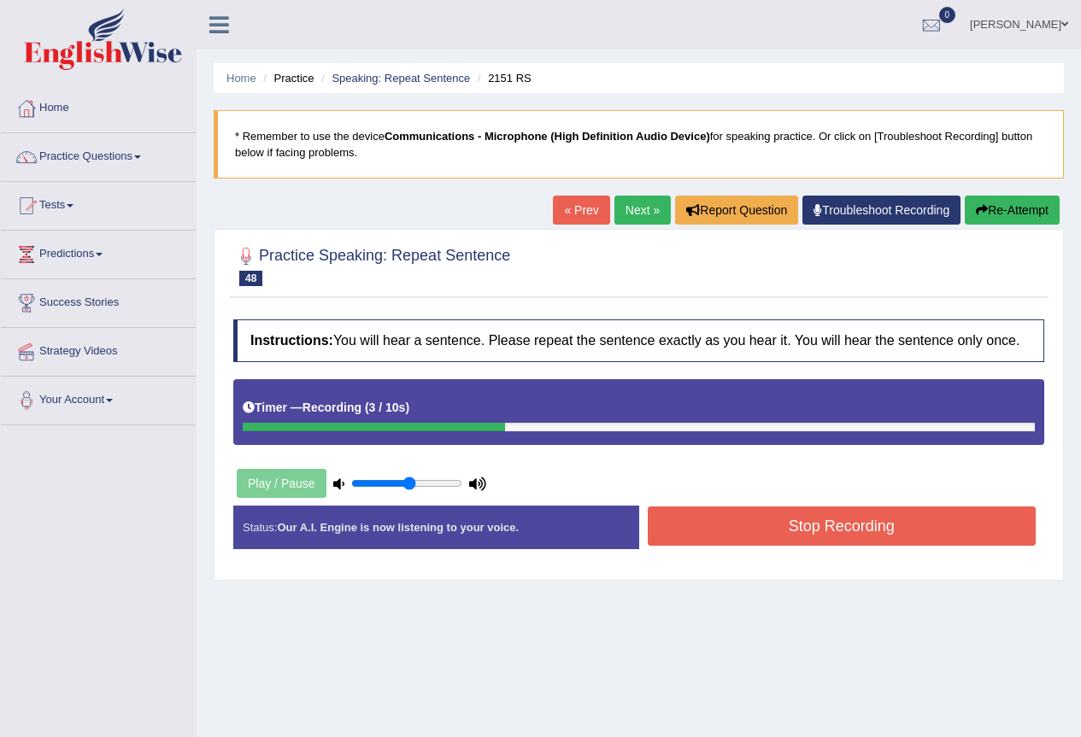
click at [799, 525] on button "Stop Recording" at bounding box center [842, 526] width 389 height 39
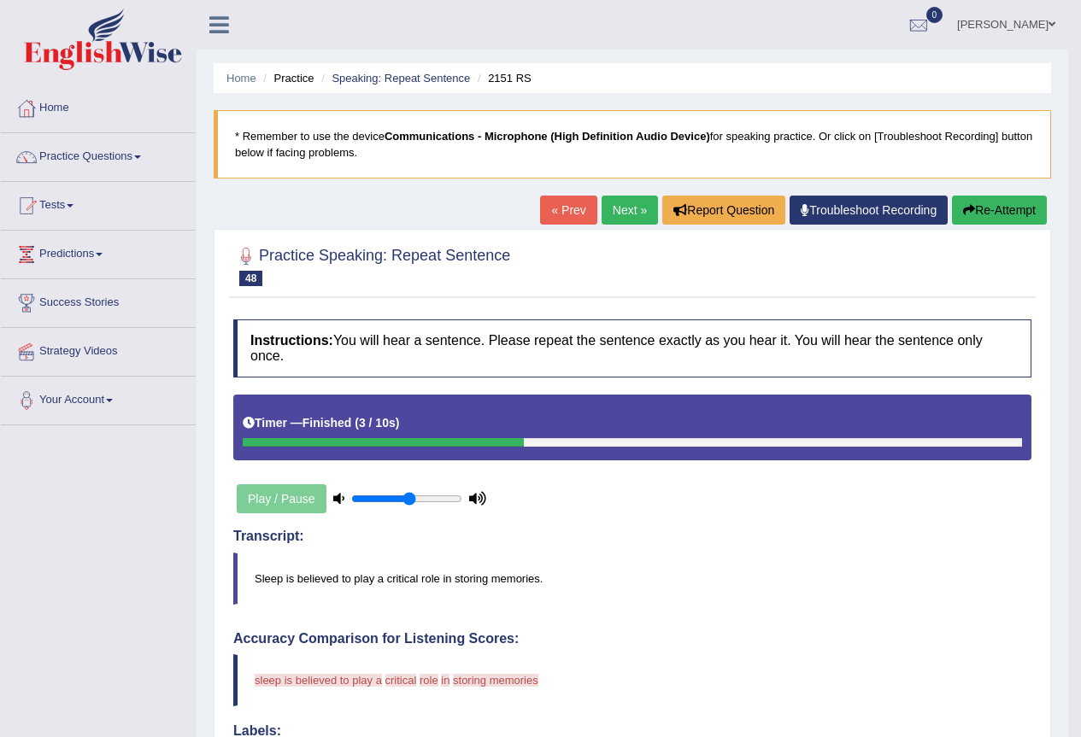
click at [611, 202] on link "Next »" at bounding box center [630, 210] width 56 height 29
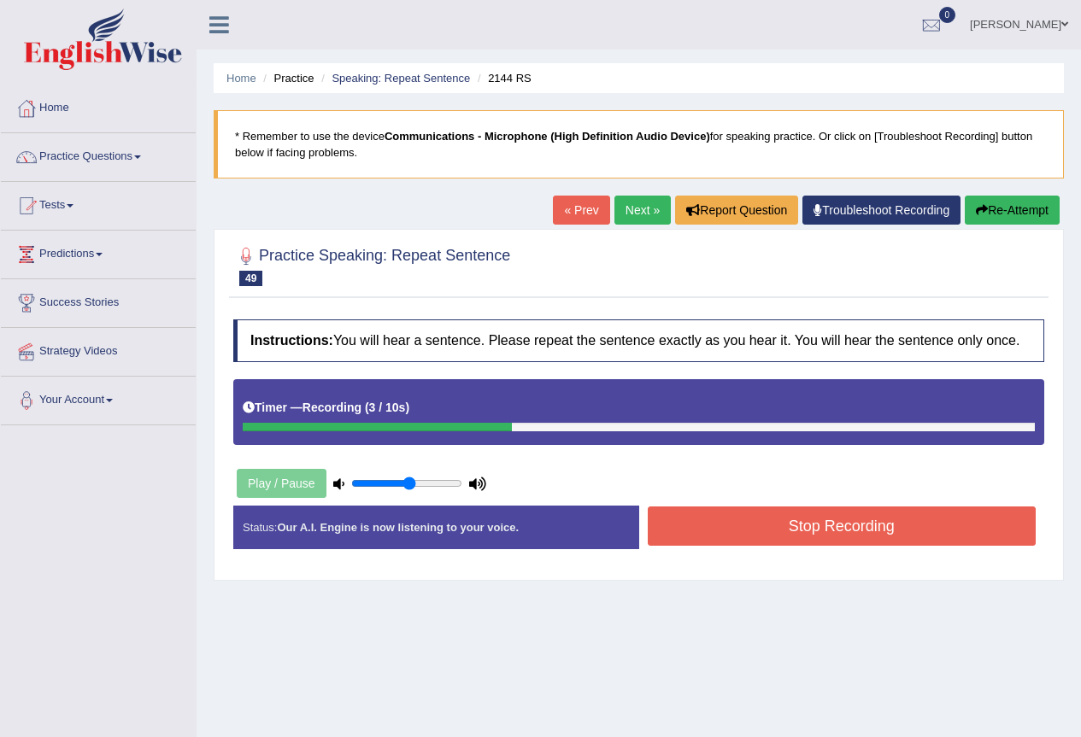
click at [818, 526] on button "Stop Recording" at bounding box center [842, 526] width 389 height 39
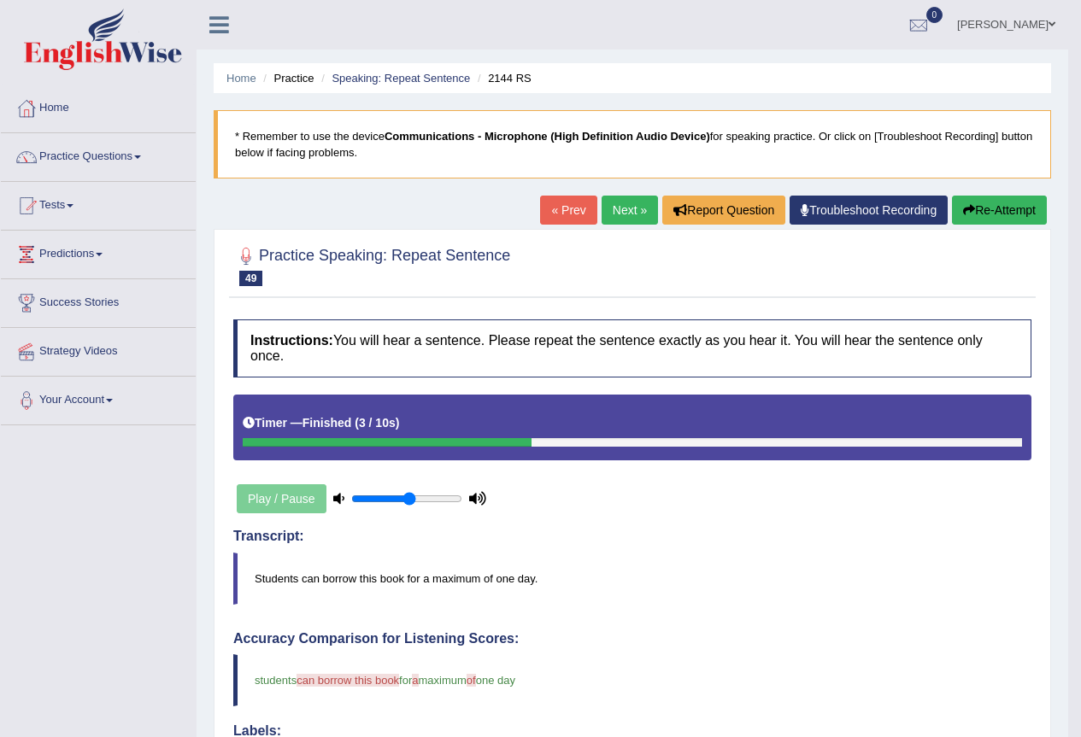
click at [602, 210] on link "Next »" at bounding box center [630, 210] width 56 height 29
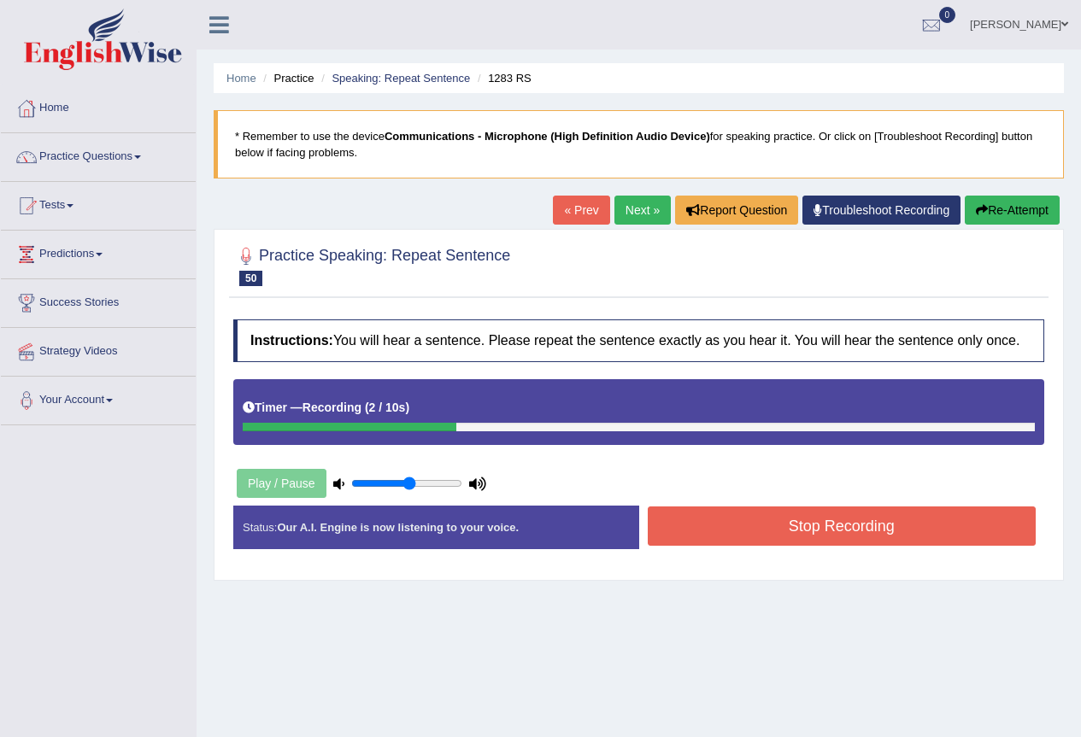
click at [754, 526] on button "Stop Recording" at bounding box center [842, 526] width 389 height 39
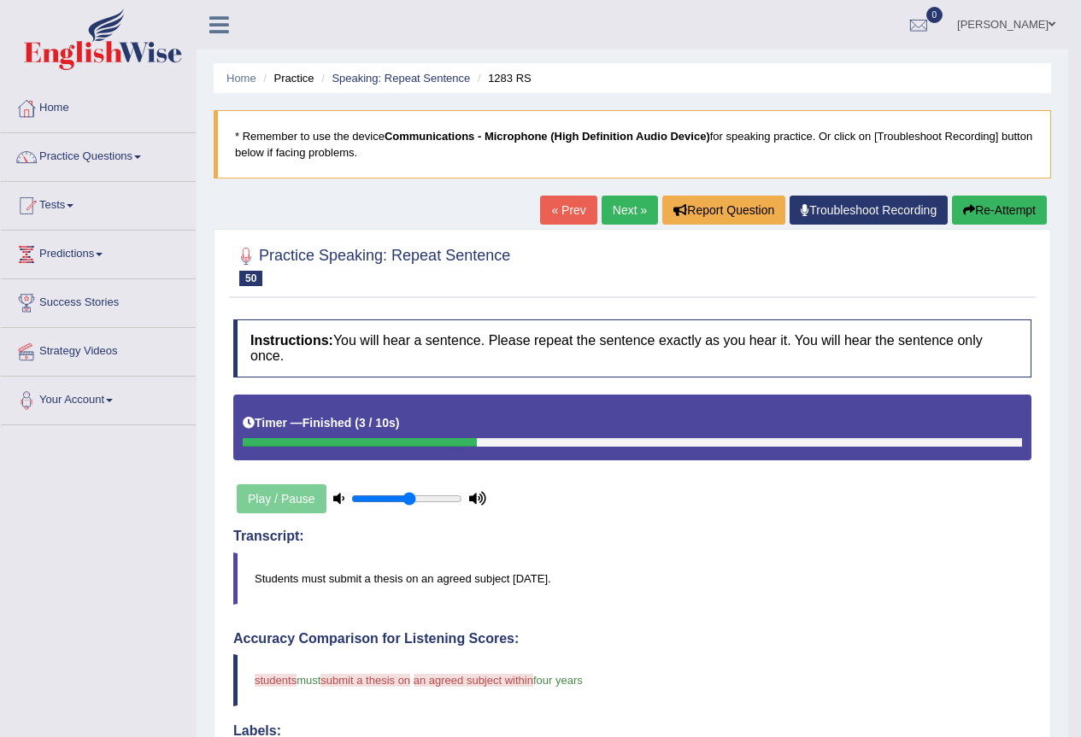
click at [626, 202] on link "Next »" at bounding box center [630, 210] width 56 height 29
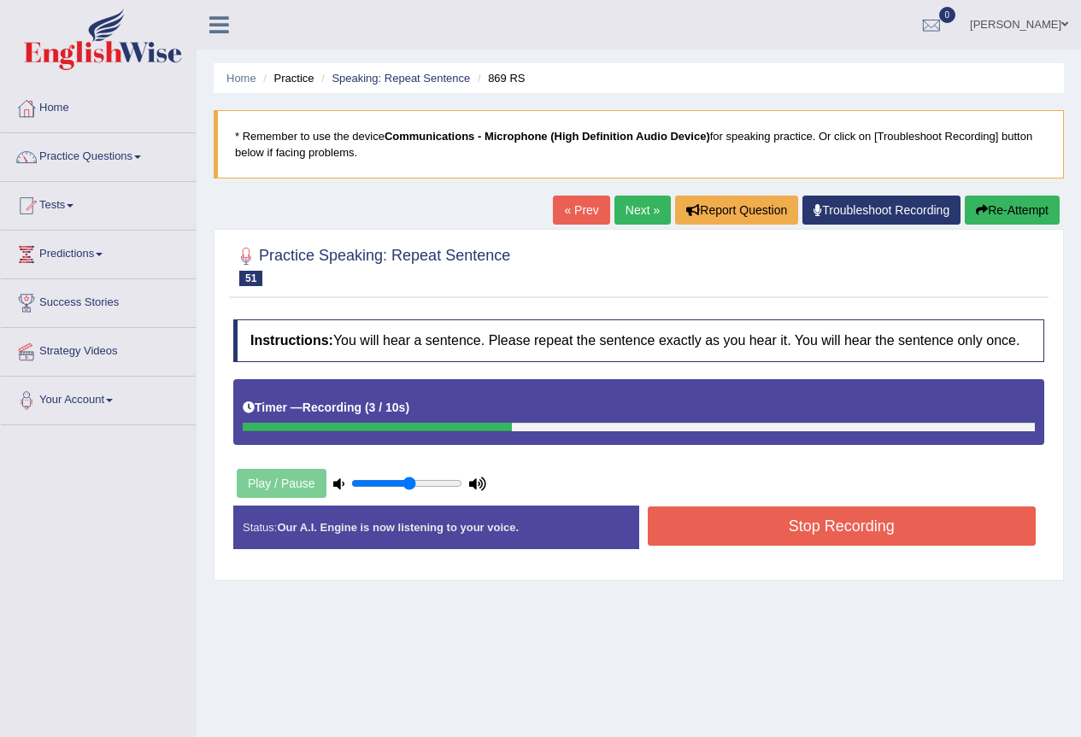
click at [786, 531] on button "Stop Recording" at bounding box center [842, 526] width 389 height 39
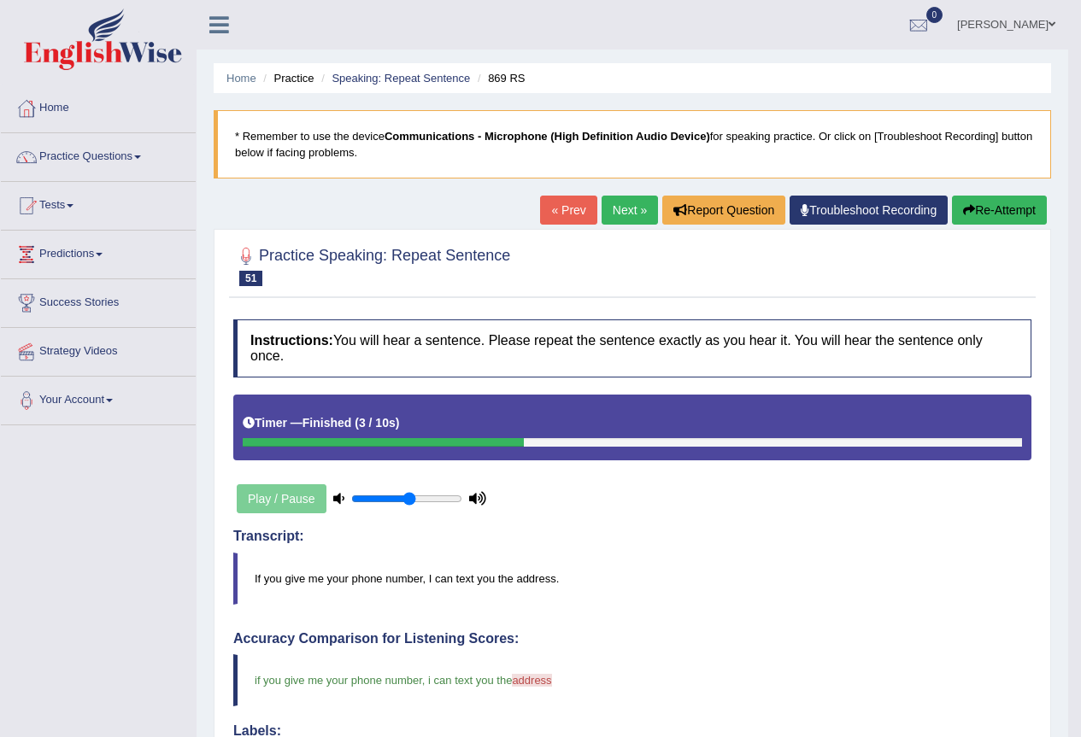
click at [628, 210] on link "Next »" at bounding box center [630, 210] width 56 height 29
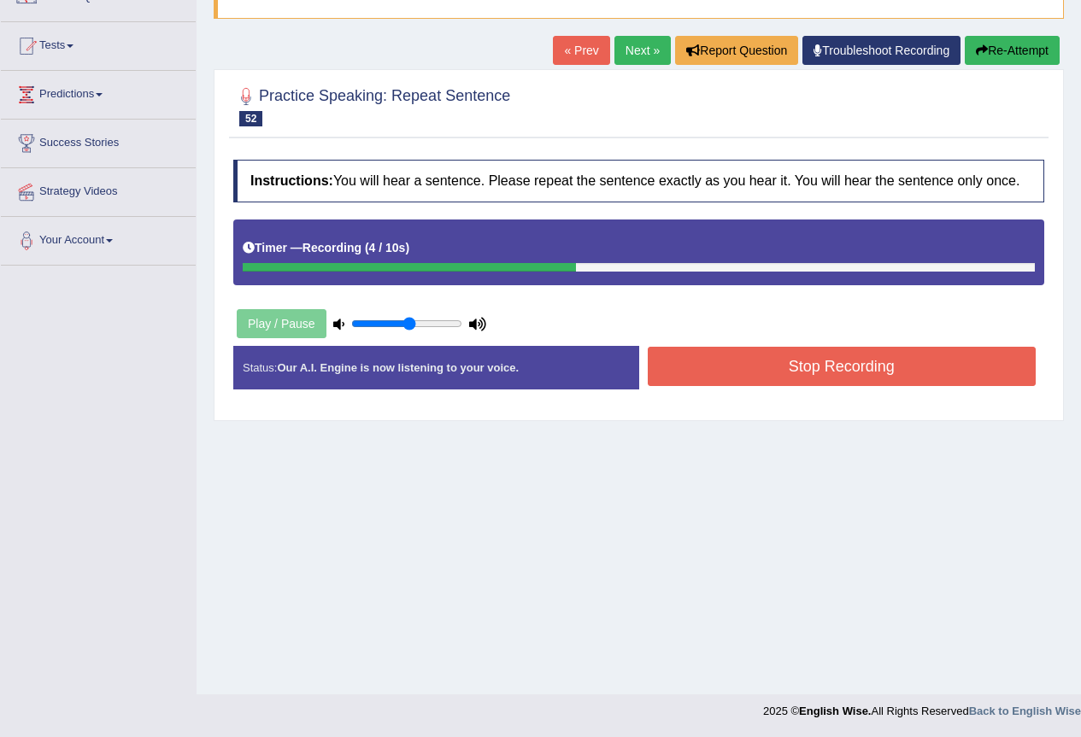
click at [825, 371] on button "Stop Recording" at bounding box center [842, 366] width 389 height 39
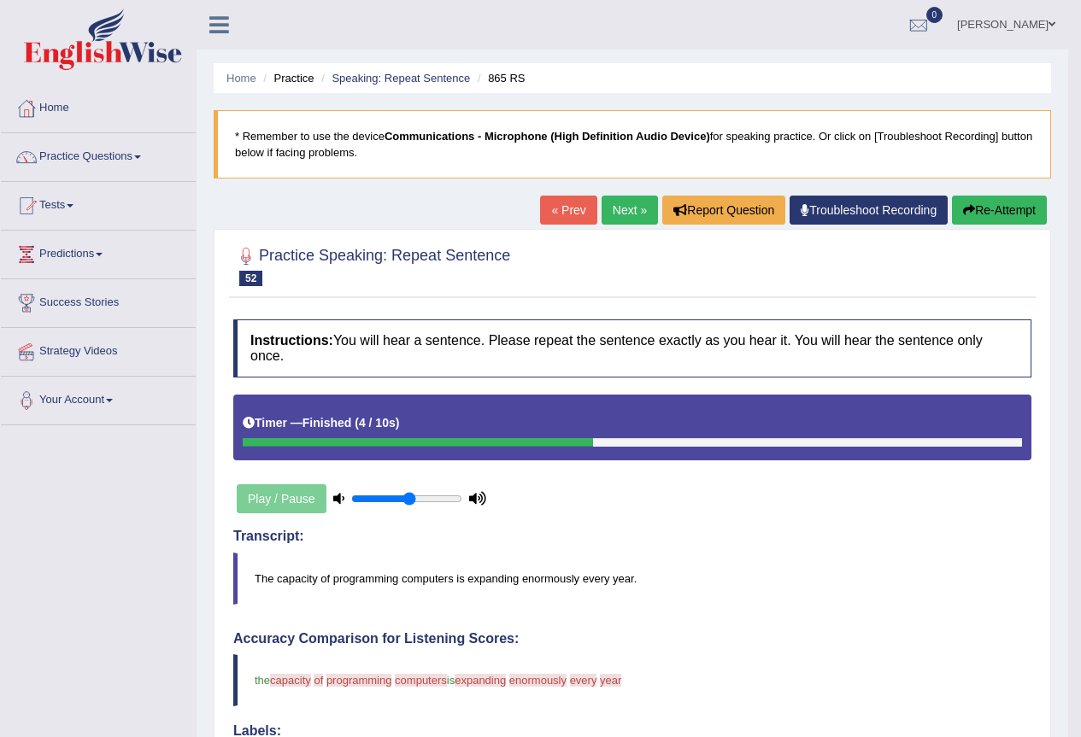
click at [621, 204] on link "Next »" at bounding box center [630, 210] width 56 height 29
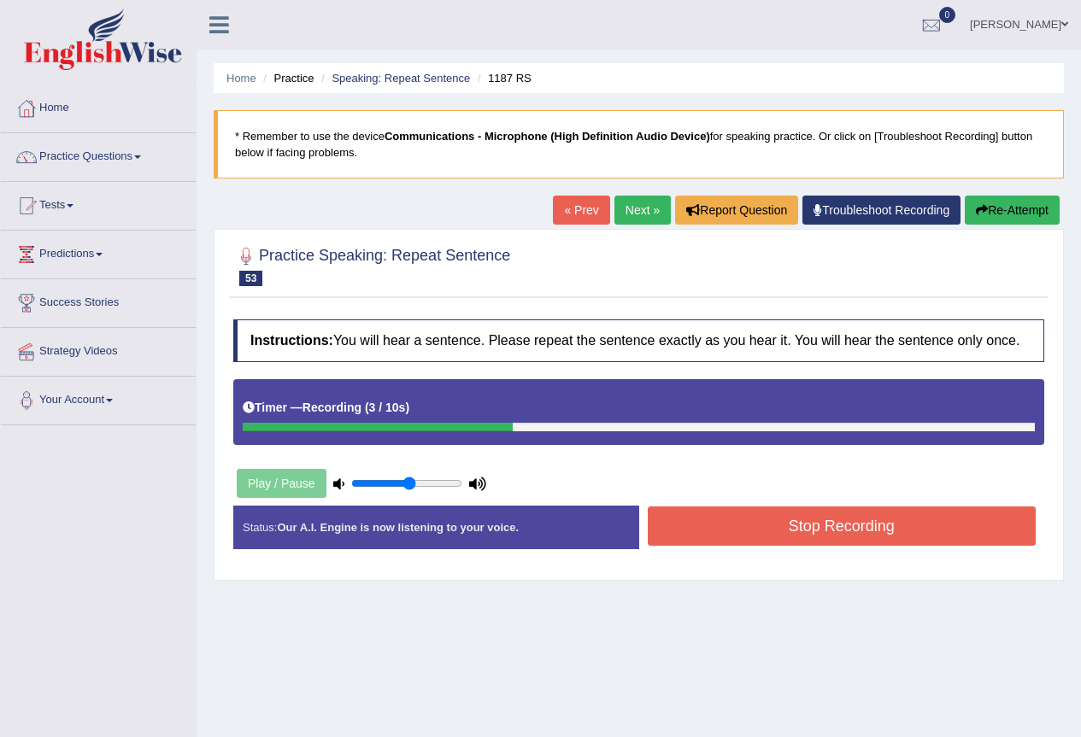
click at [843, 535] on button "Stop Recording" at bounding box center [842, 526] width 389 height 39
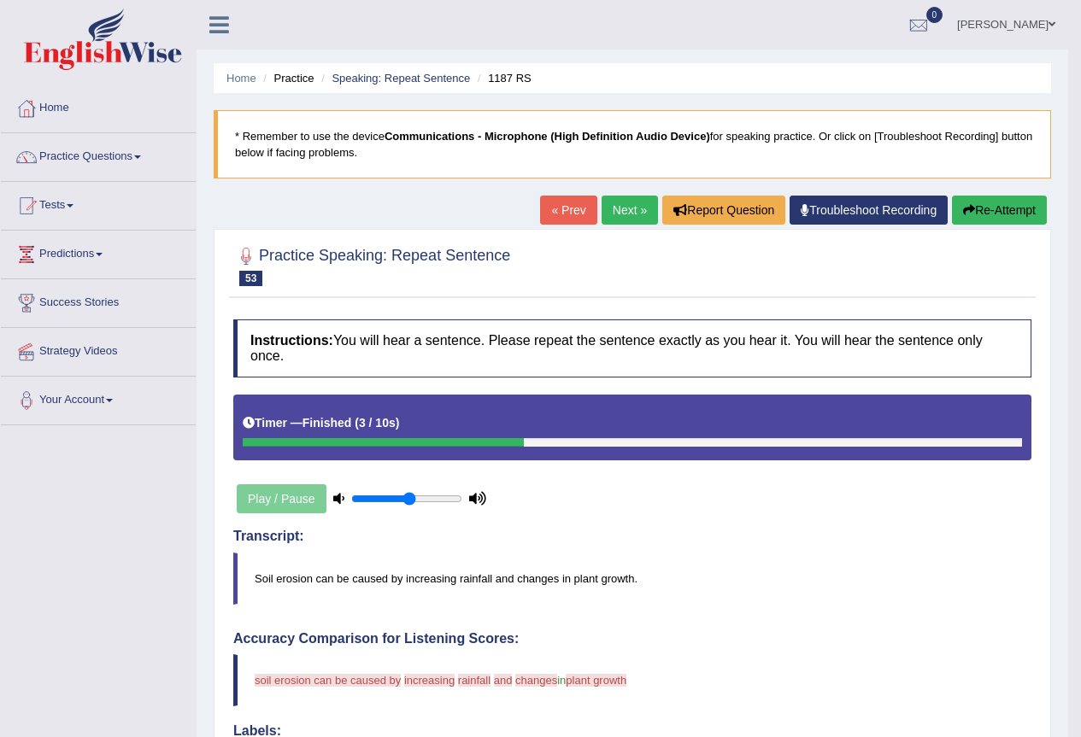
click at [629, 214] on link "Next »" at bounding box center [630, 210] width 56 height 29
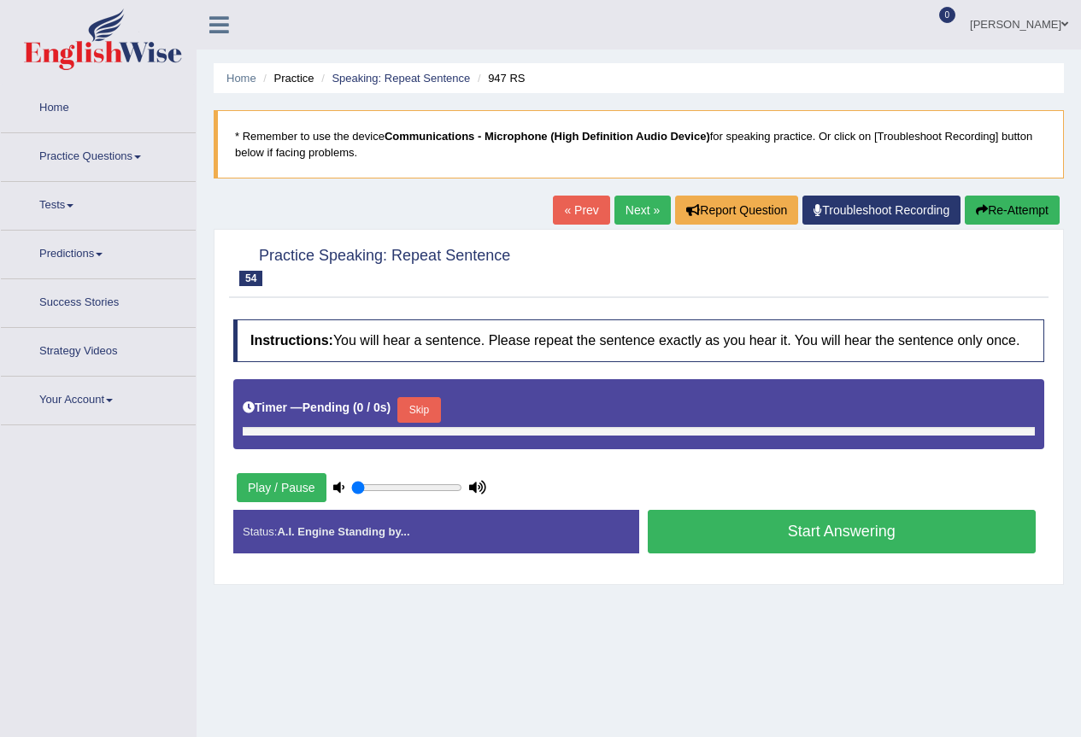
type input "0.55"
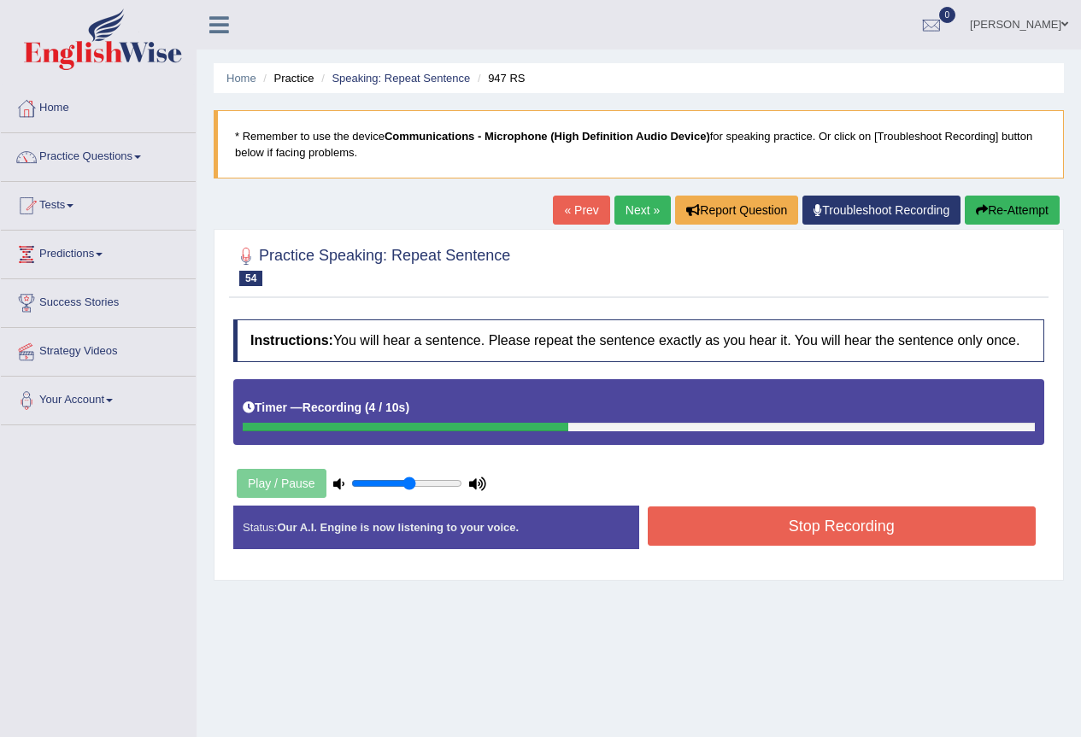
click at [821, 522] on button "Stop Recording" at bounding box center [842, 526] width 389 height 39
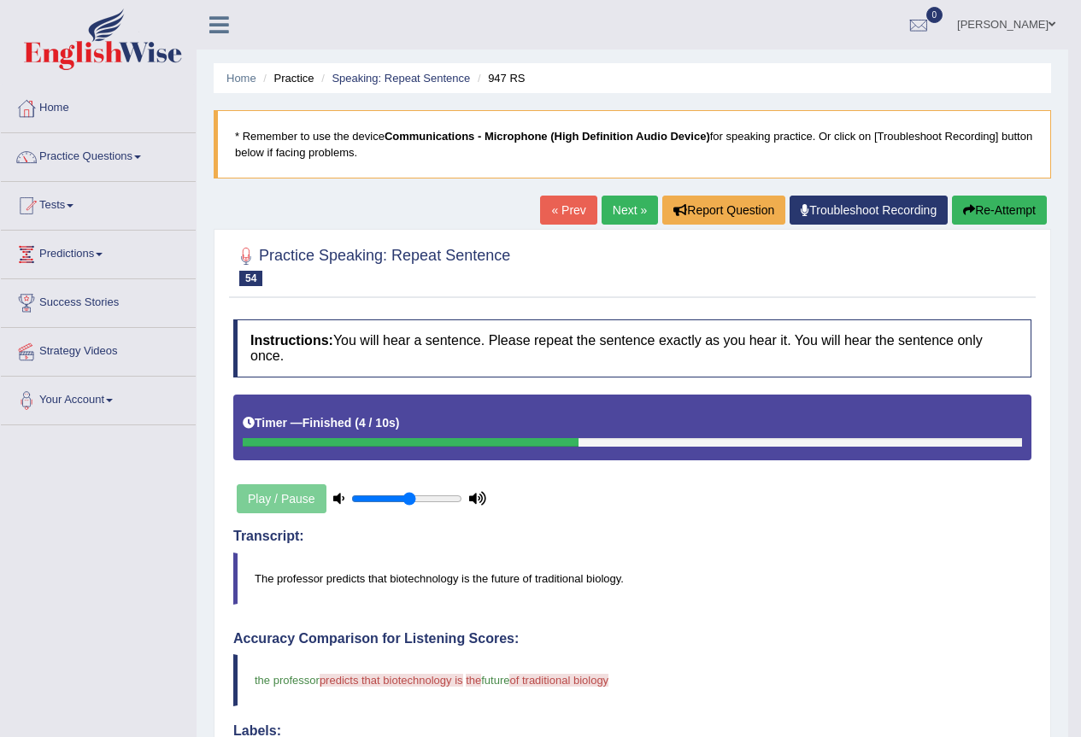
click at [626, 210] on link "Next »" at bounding box center [630, 210] width 56 height 29
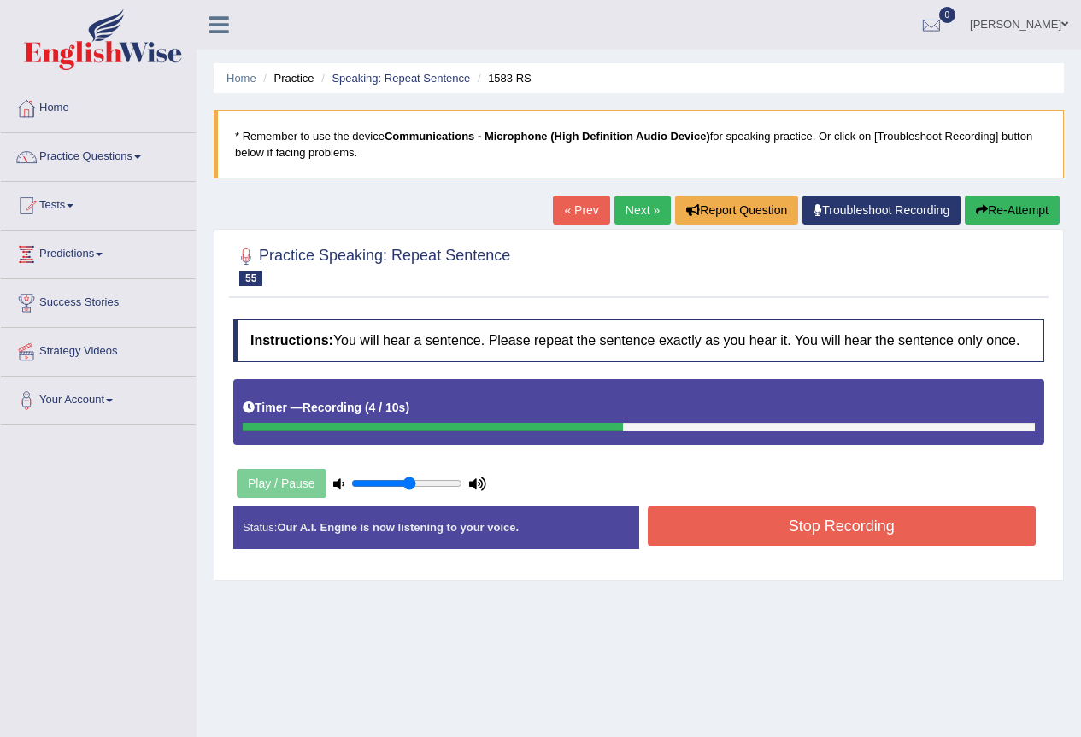
click at [848, 532] on button "Stop Recording" at bounding box center [842, 526] width 389 height 39
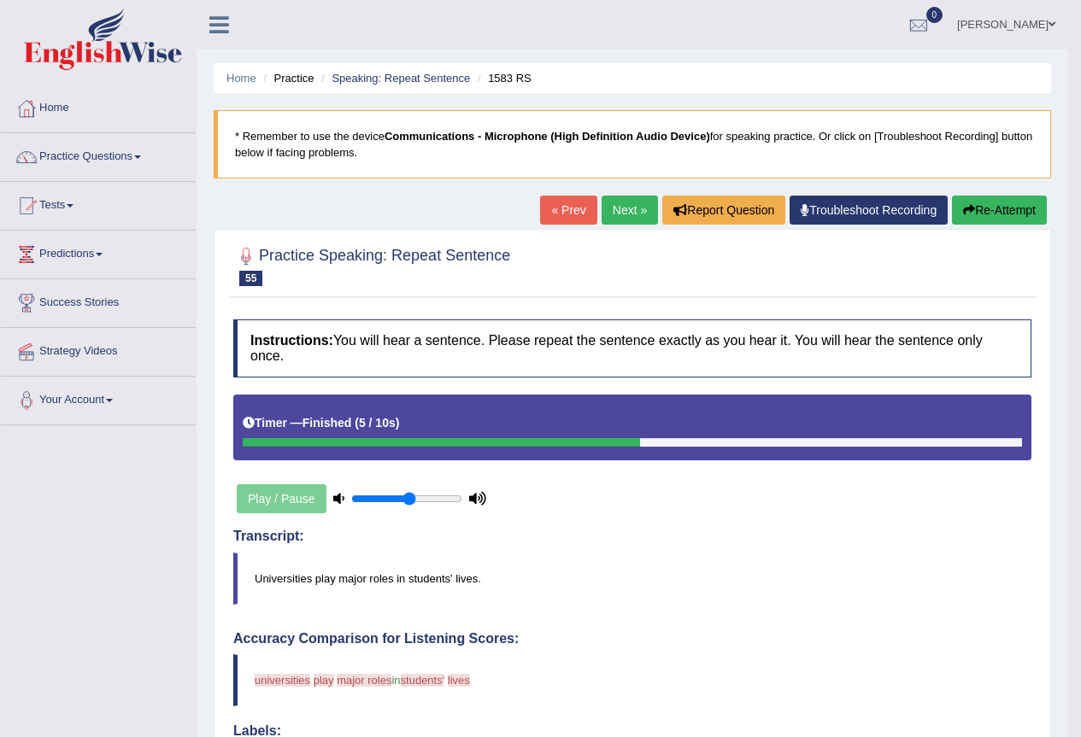
click at [602, 213] on link "Next »" at bounding box center [630, 210] width 56 height 29
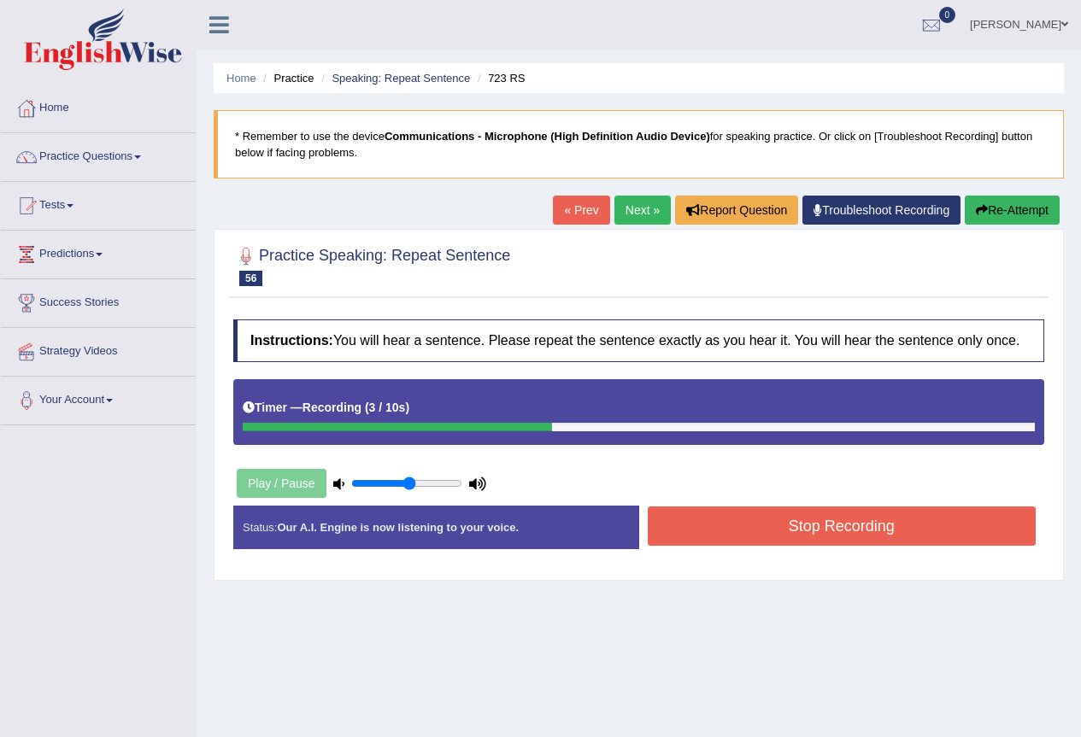
click at [1016, 217] on button "Re-Attempt" at bounding box center [1012, 210] width 95 height 29
click at [863, 535] on button "Stop Recording" at bounding box center [842, 526] width 389 height 39
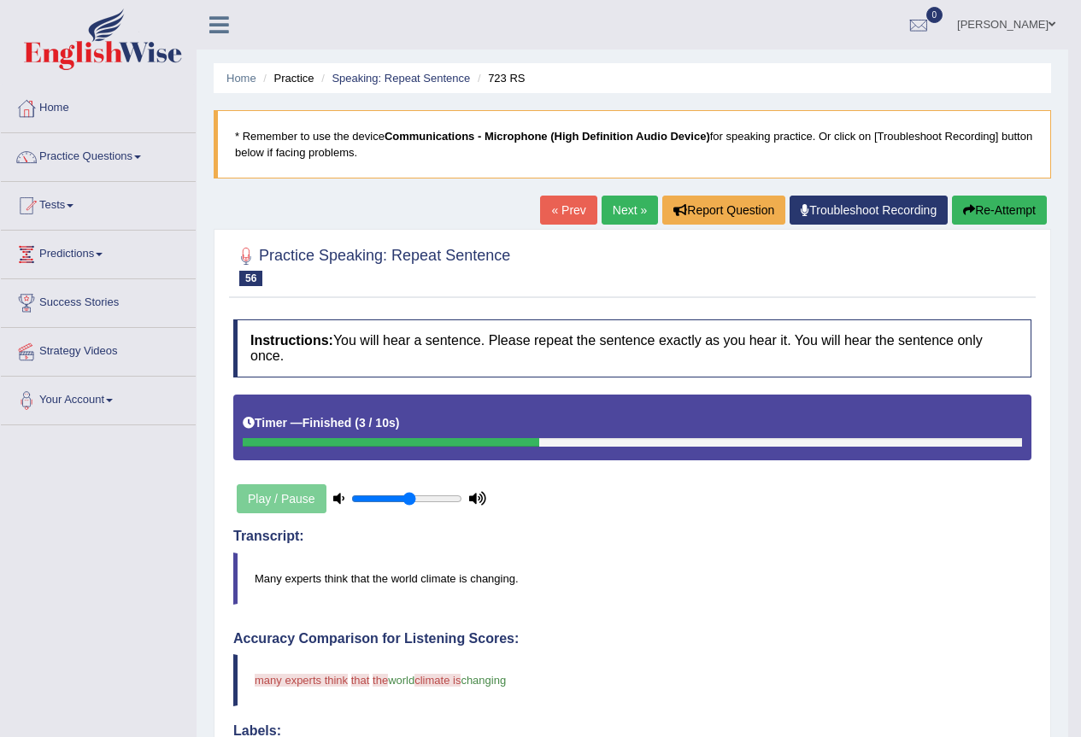
click at [602, 210] on link "Next »" at bounding box center [630, 210] width 56 height 29
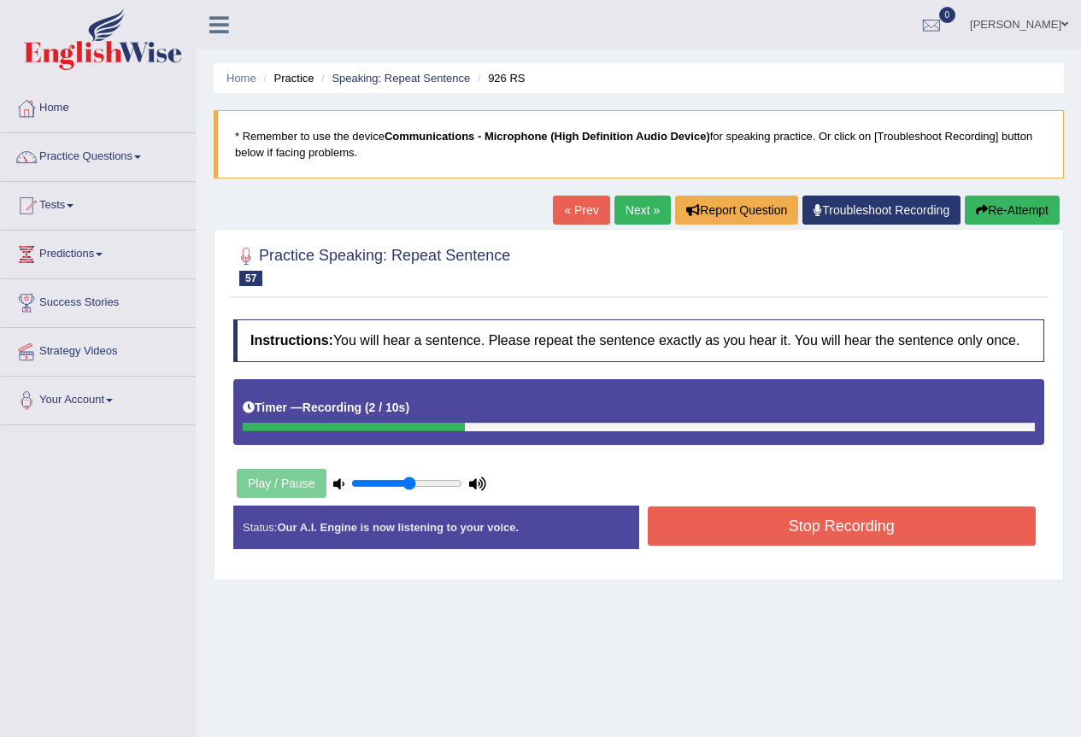
click at [859, 529] on button "Stop Recording" at bounding box center [842, 526] width 389 height 39
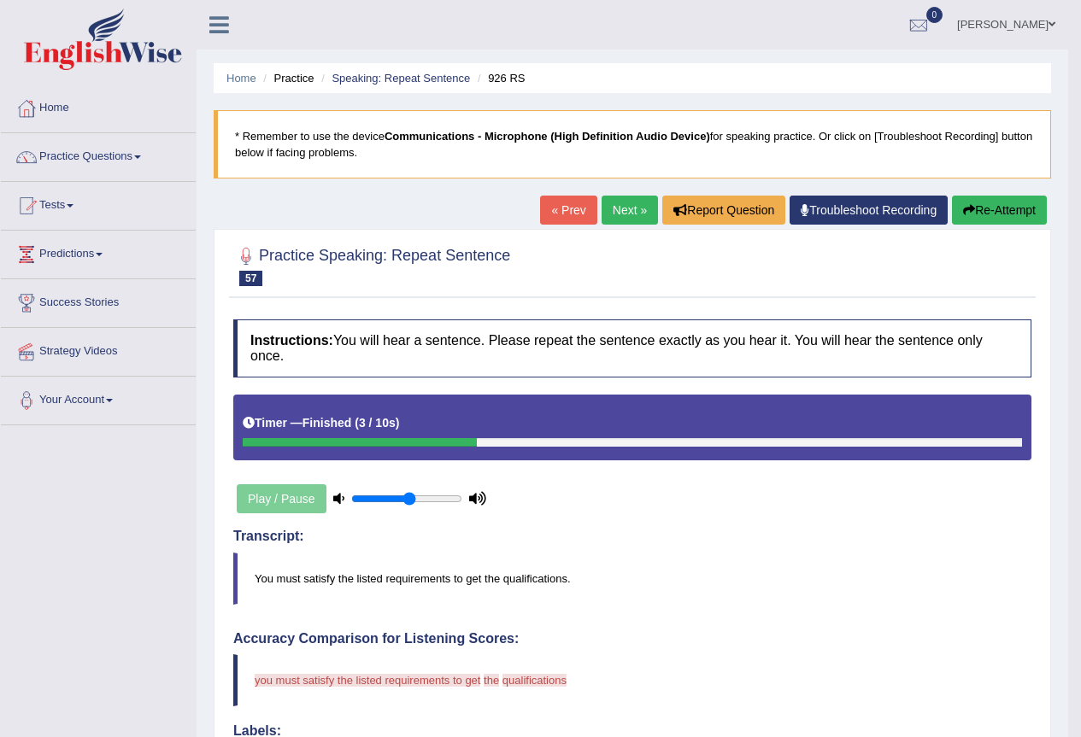
click at [620, 220] on link "Next »" at bounding box center [630, 210] width 56 height 29
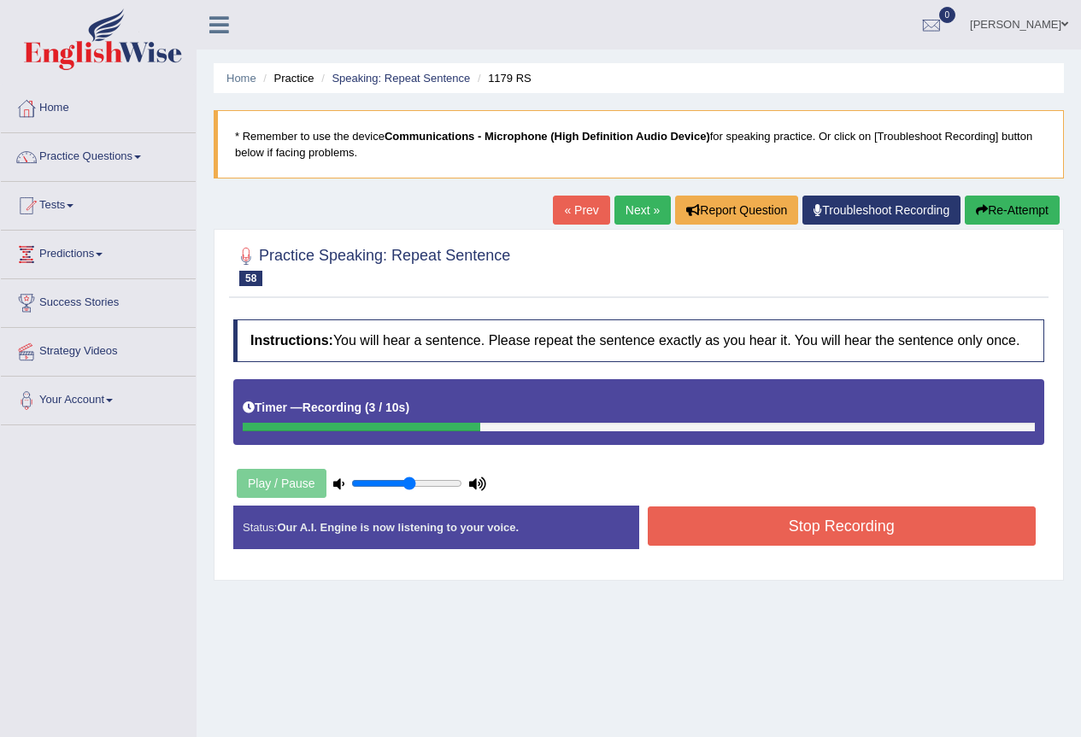
click at [767, 520] on button "Stop Recording" at bounding box center [842, 526] width 389 height 39
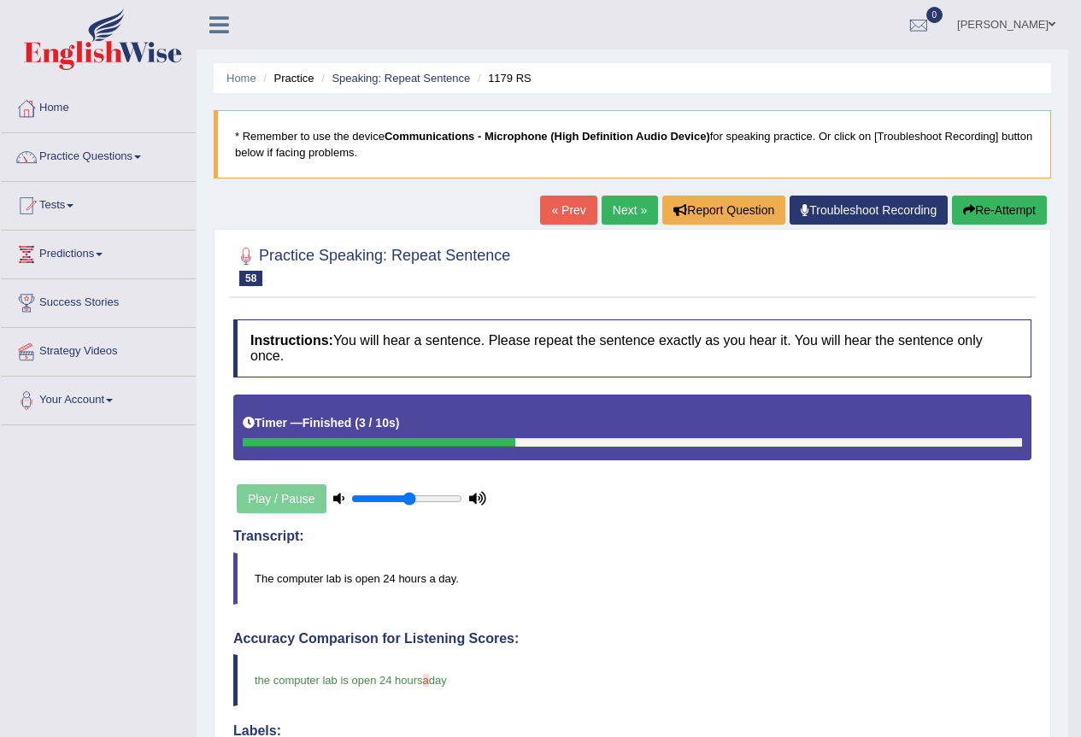
click at [632, 209] on link "Next »" at bounding box center [630, 210] width 56 height 29
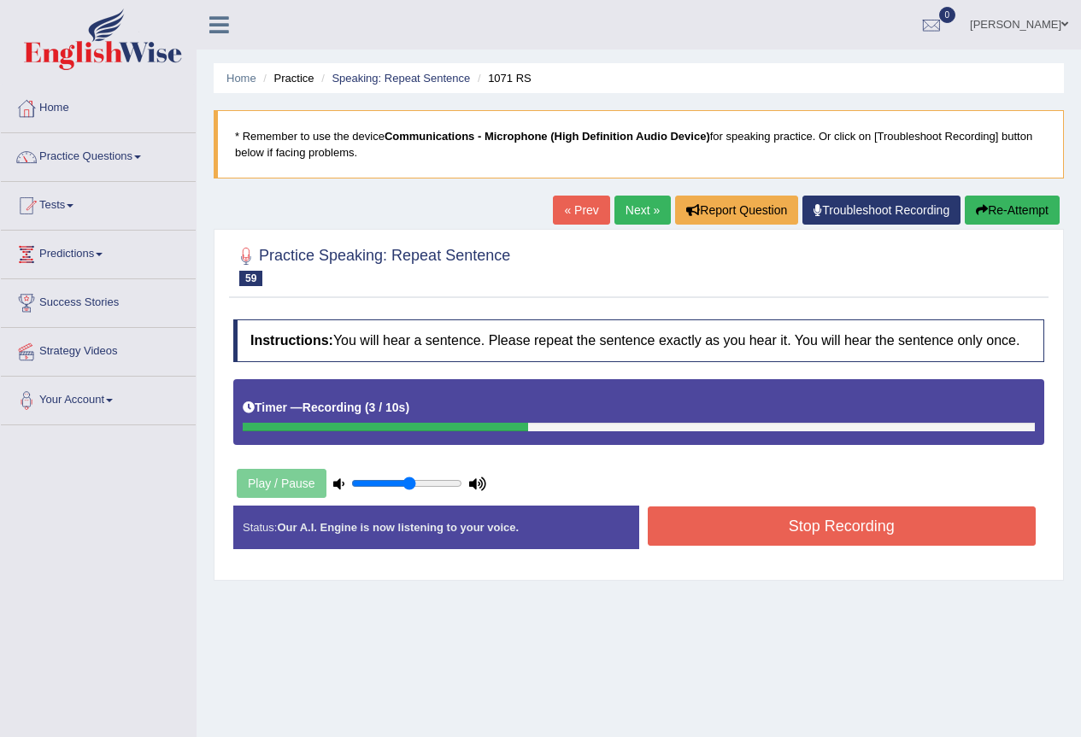
drag, startPoint x: 758, startPoint y: 491, endPoint x: 814, endPoint y: 571, distance: 97.7
click at [792, 508] on button "Stop Recording" at bounding box center [842, 526] width 389 height 39
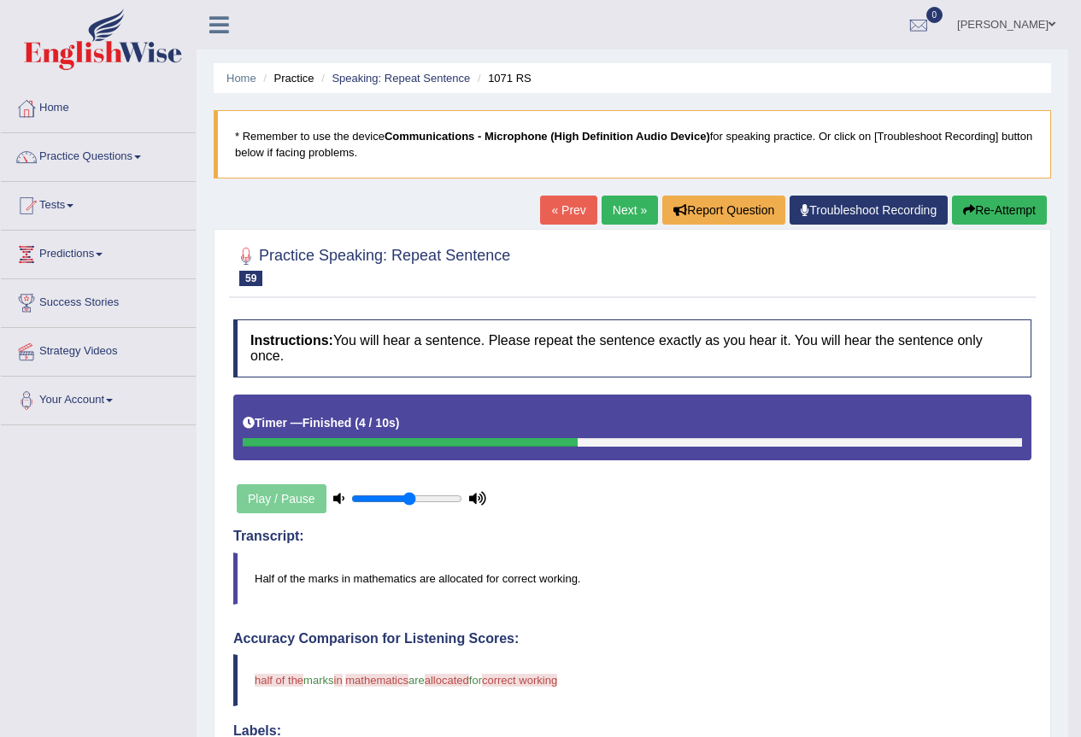
click at [613, 209] on link "Next »" at bounding box center [630, 210] width 56 height 29
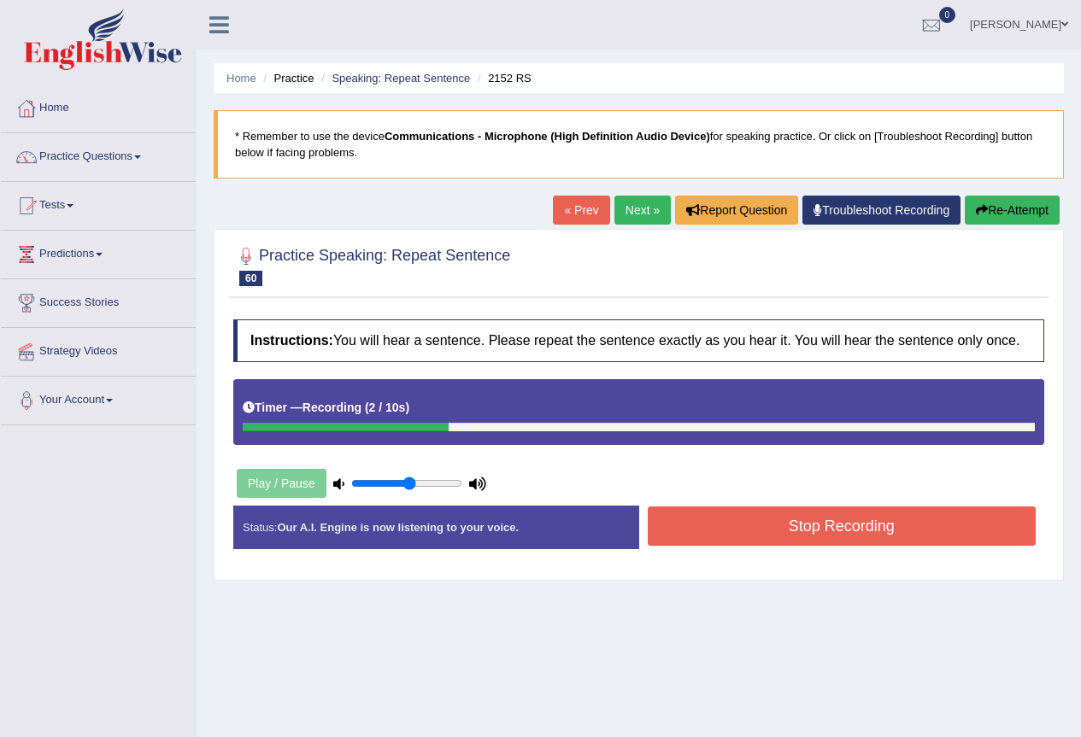
click at [771, 525] on button "Stop Recording" at bounding box center [842, 526] width 389 height 39
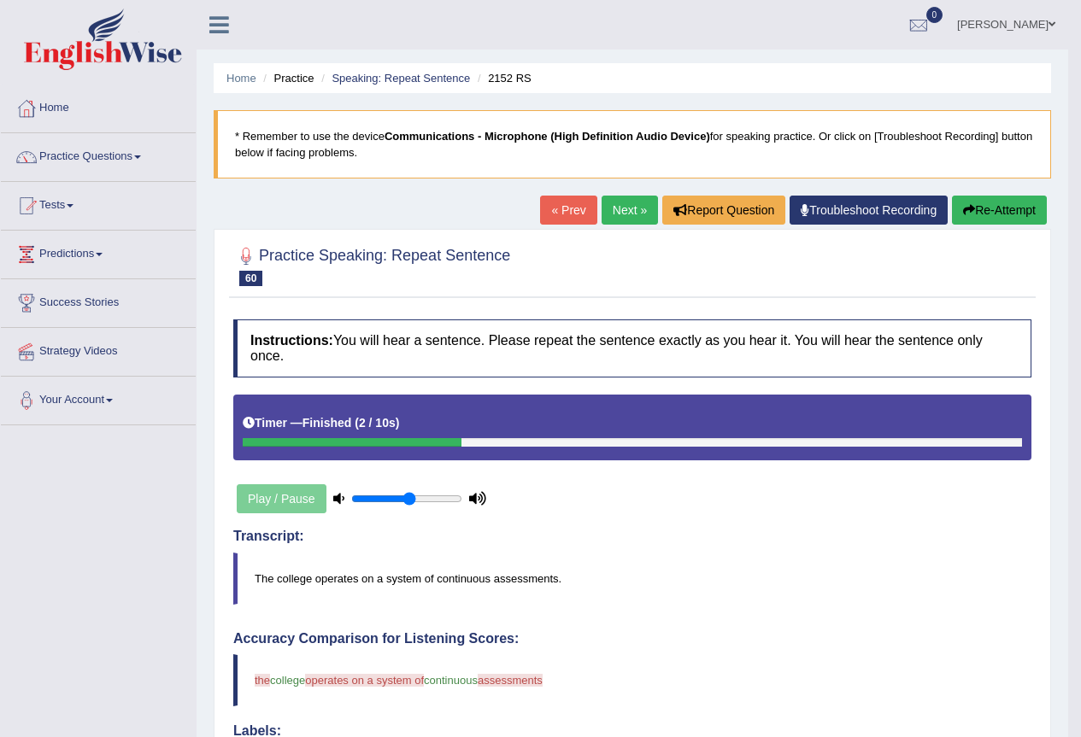
drag, startPoint x: 514, startPoint y: 494, endPoint x: 361, endPoint y: 535, distance: 159.2
click at [610, 210] on link "Next »" at bounding box center [630, 210] width 56 height 29
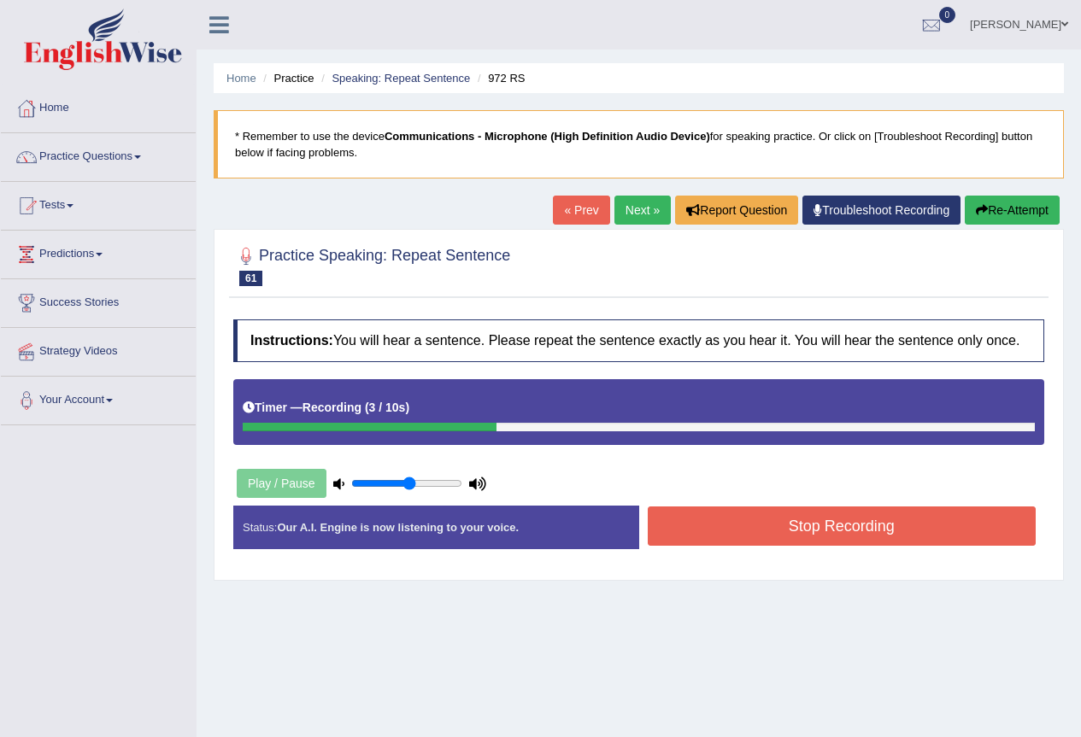
click at [805, 528] on button "Stop Recording" at bounding box center [842, 526] width 389 height 39
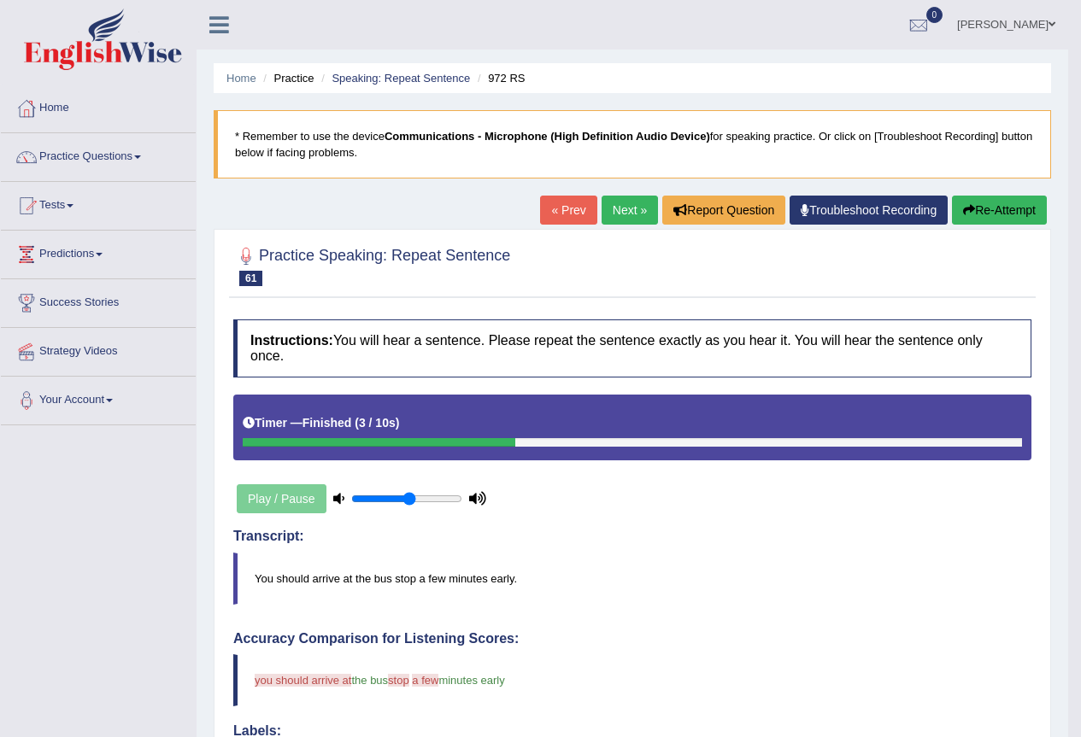
click at [614, 209] on link "Next »" at bounding box center [630, 210] width 56 height 29
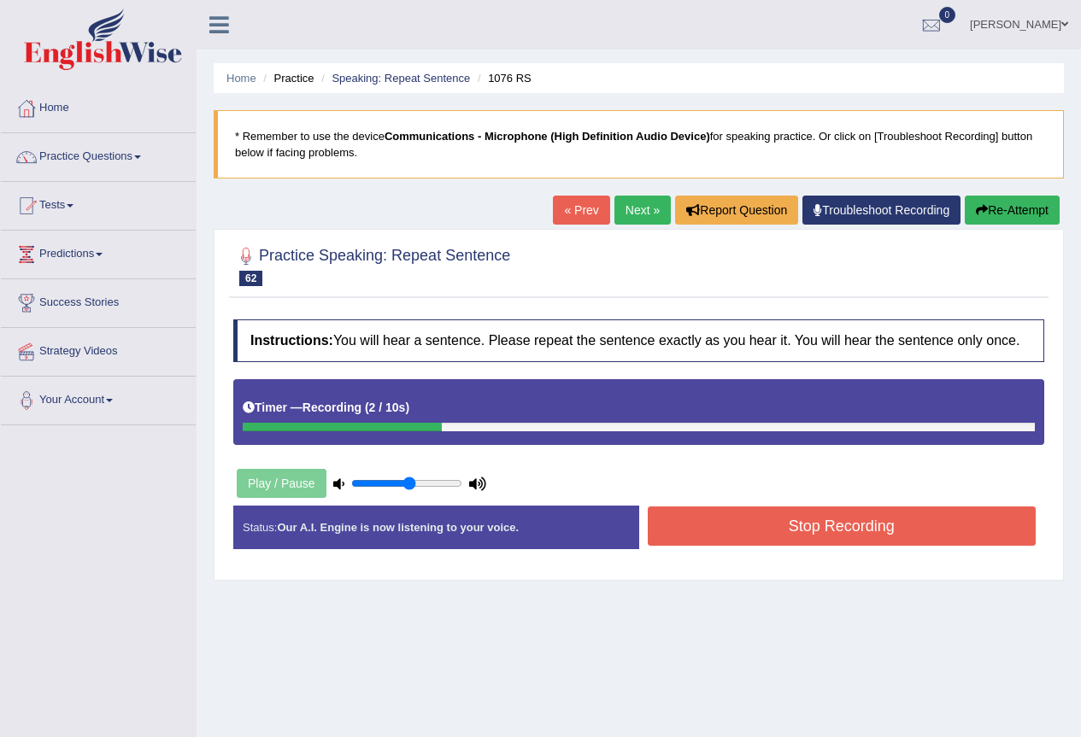
click at [779, 522] on button "Stop Recording" at bounding box center [842, 526] width 389 height 39
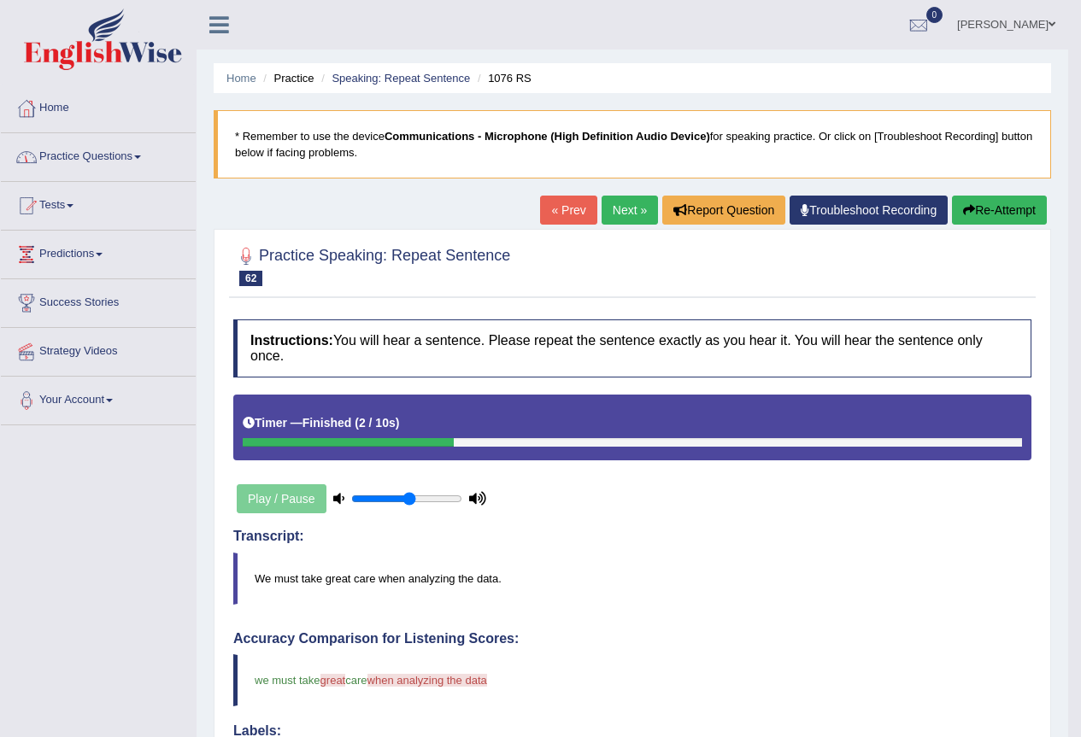
click at [110, 159] on link "Practice Questions" at bounding box center [98, 154] width 195 height 43
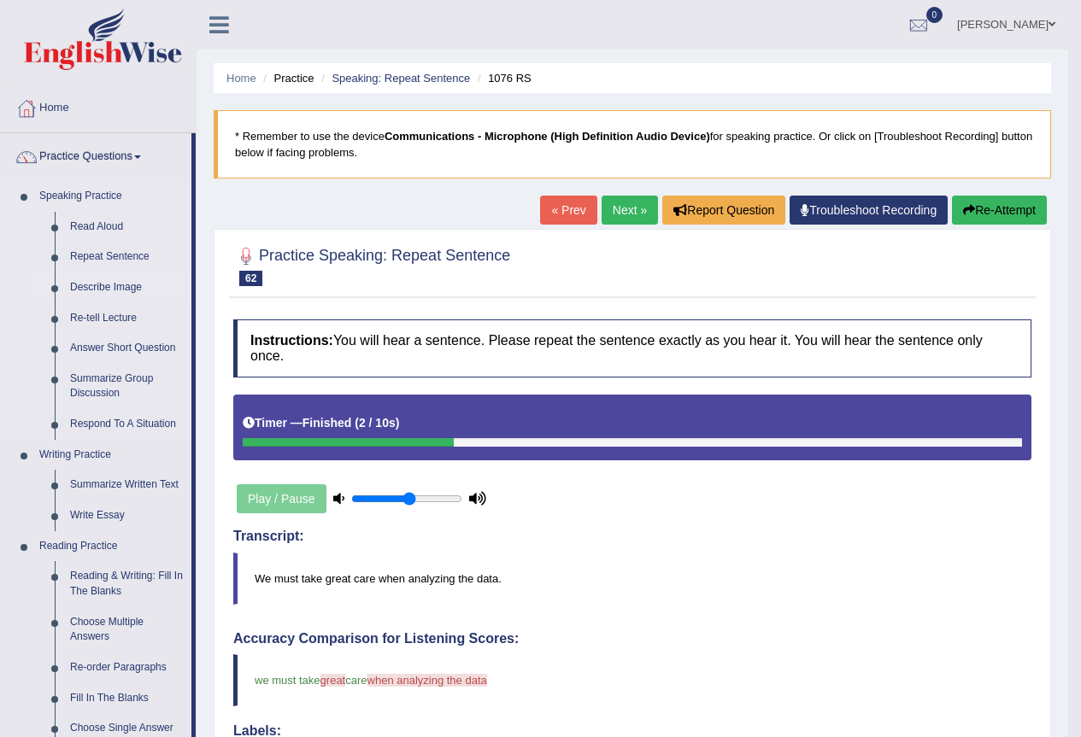
click at [121, 292] on link "Describe Image" at bounding box center [126, 288] width 129 height 31
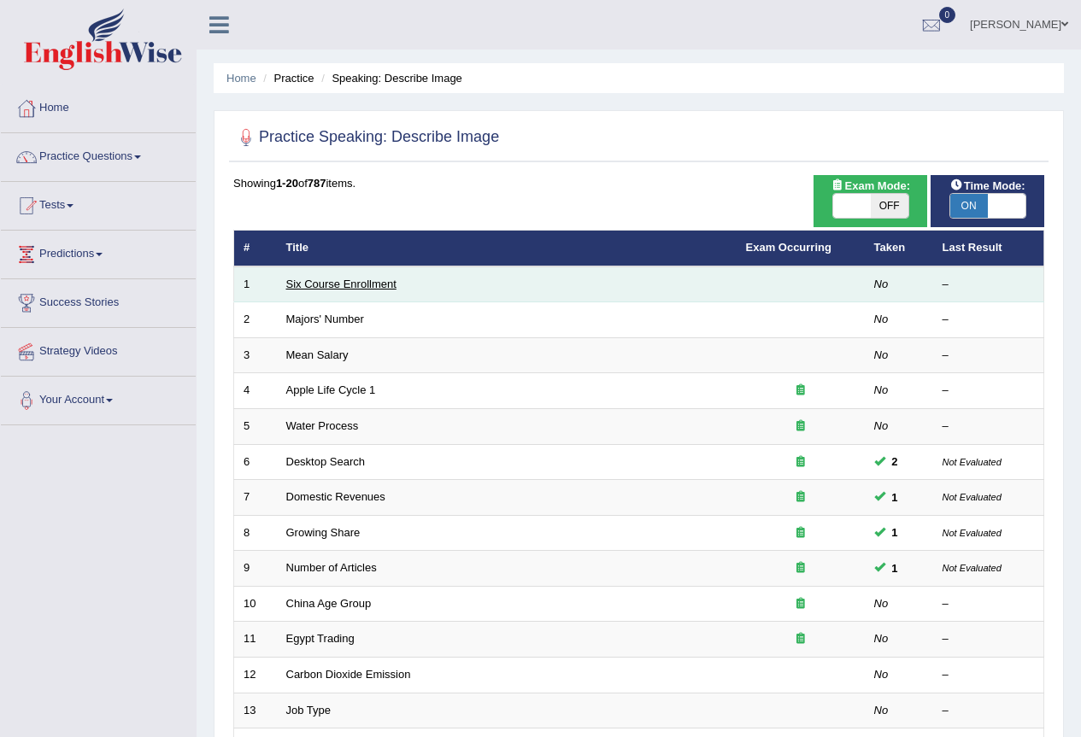
click at [367, 285] on link "Six Course Enrollment" at bounding box center [341, 284] width 110 height 13
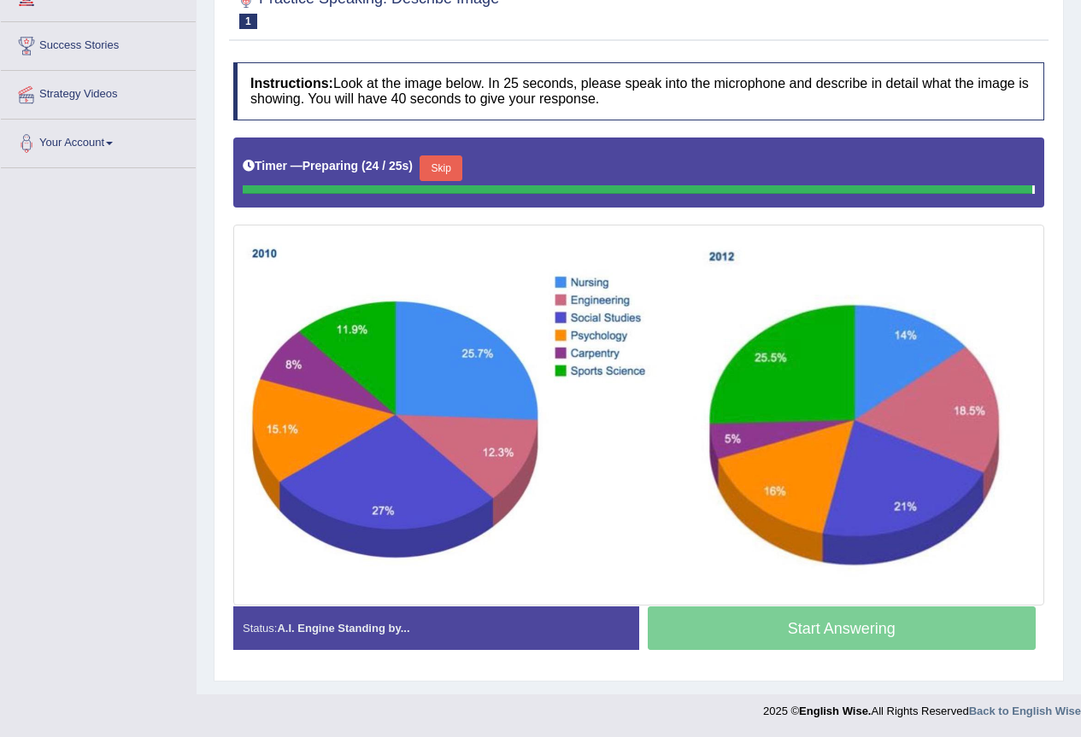
scroll to position [254, 0]
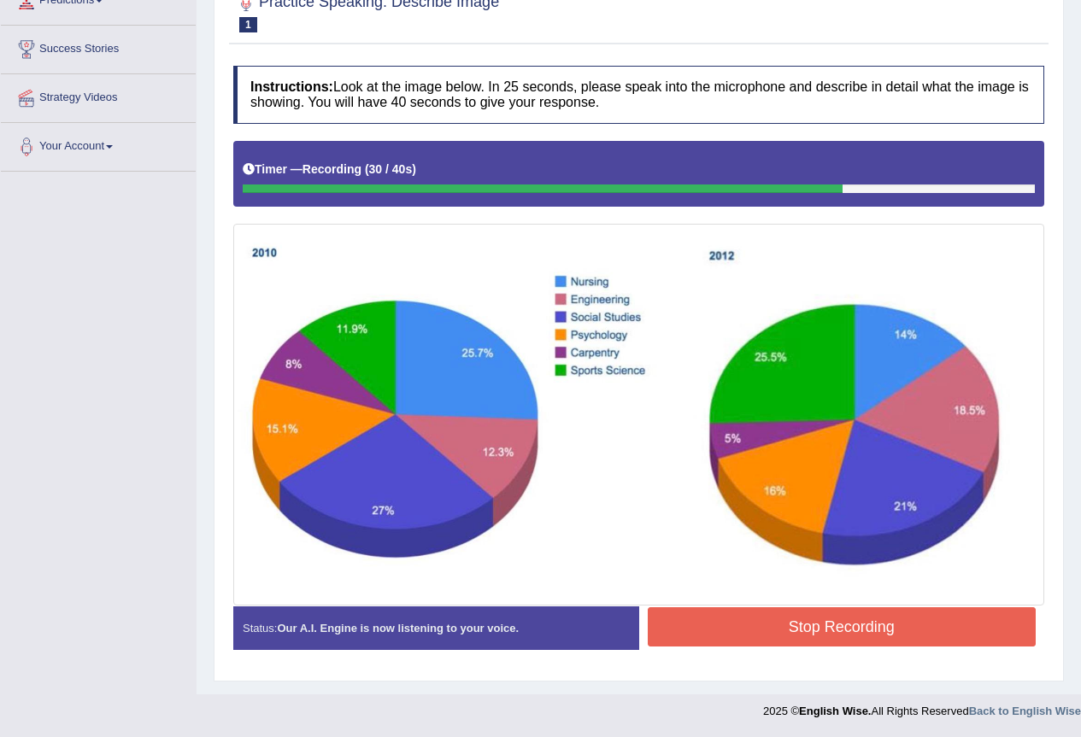
click at [782, 633] on button "Stop Recording" at bounding box center [842, 627] width 389 height 39
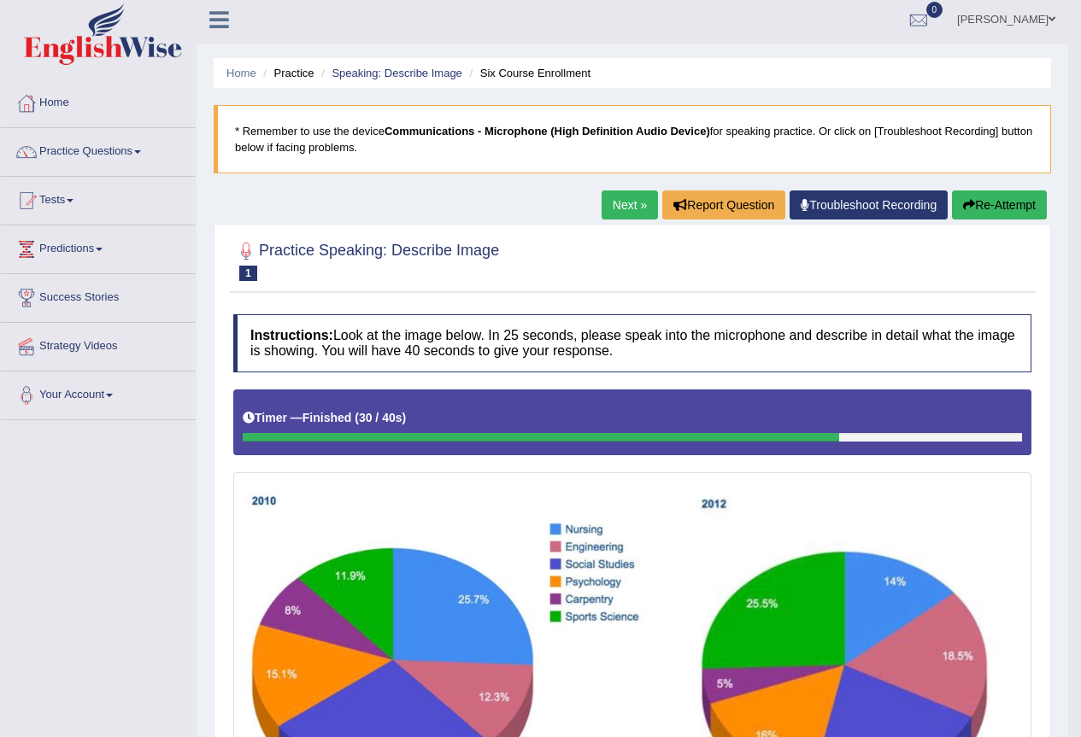
scroll to position [0, 0]
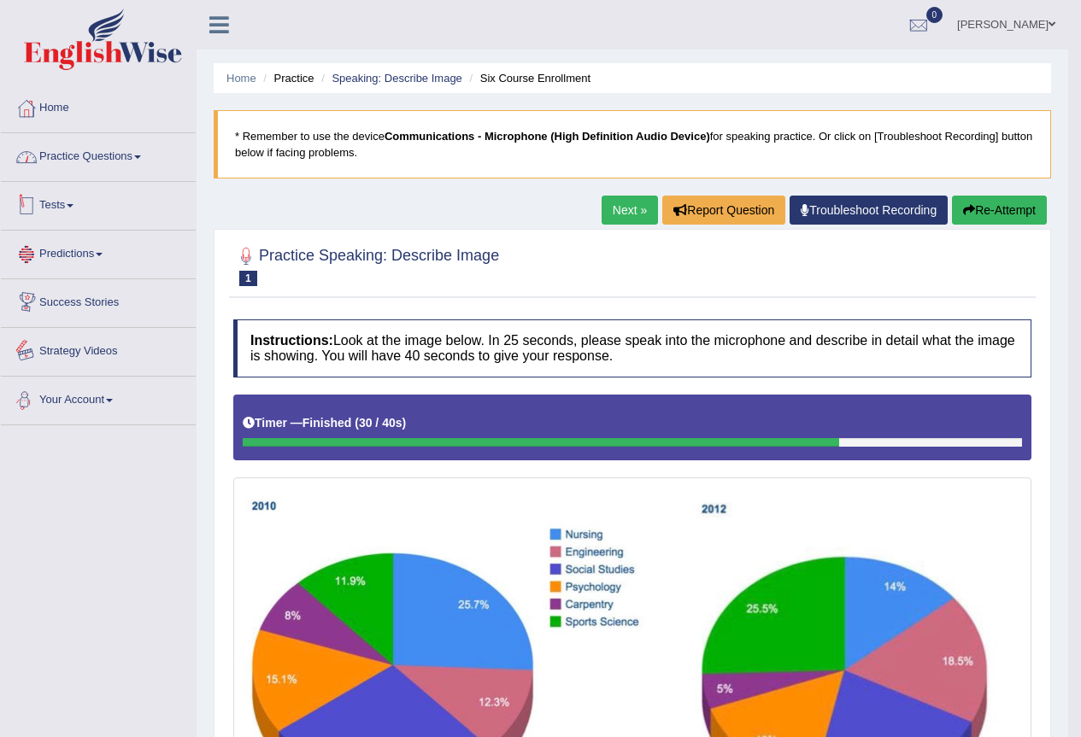
click at [104, 162] on link "Practice Questions" at bounding box center [98, 154] width 195 height 43
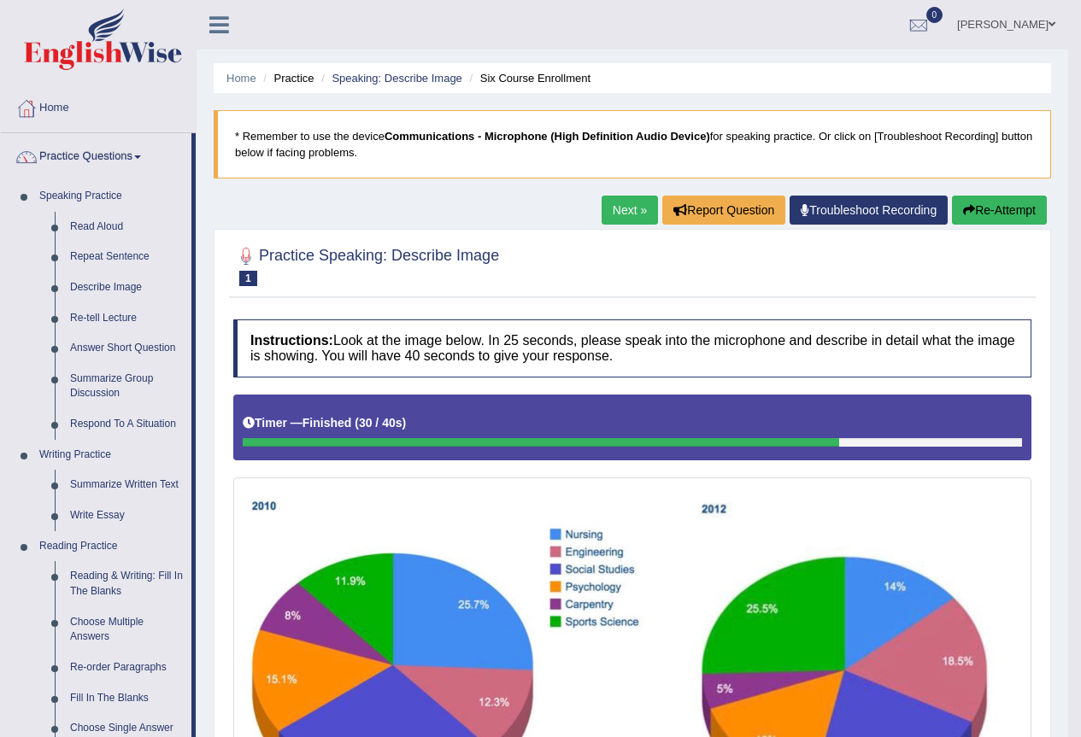
click at [624, 209] on link "Next »" at bounding box center [630, 210] width 56 height 29
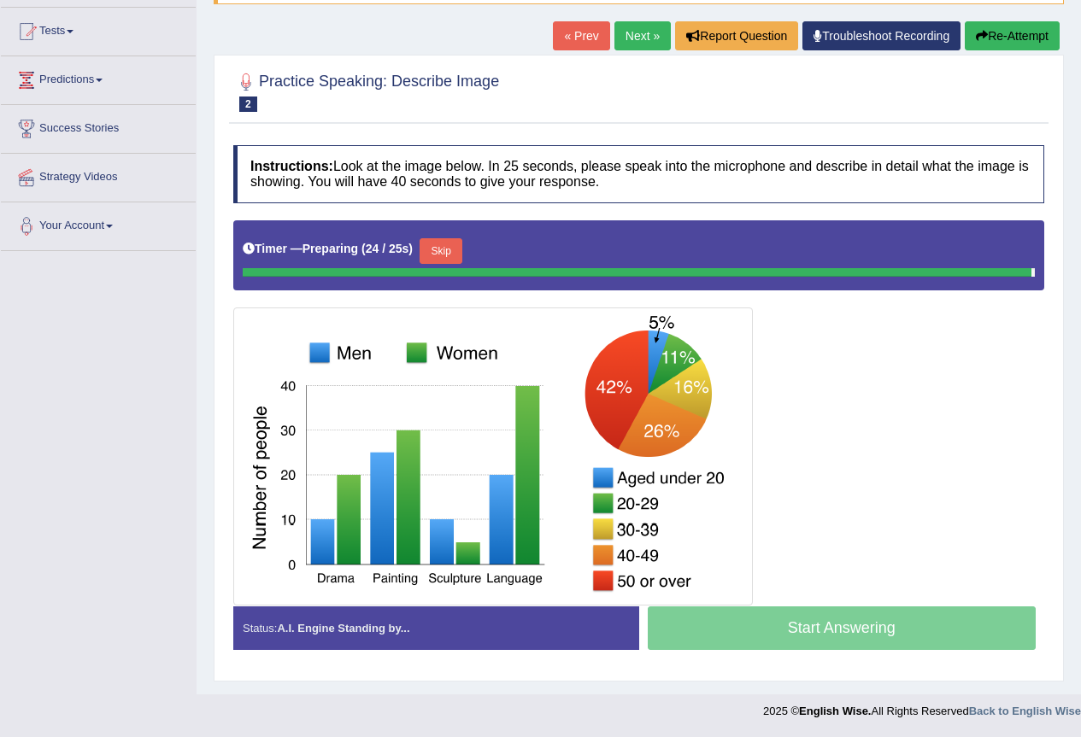
scroll to position [170, 0]
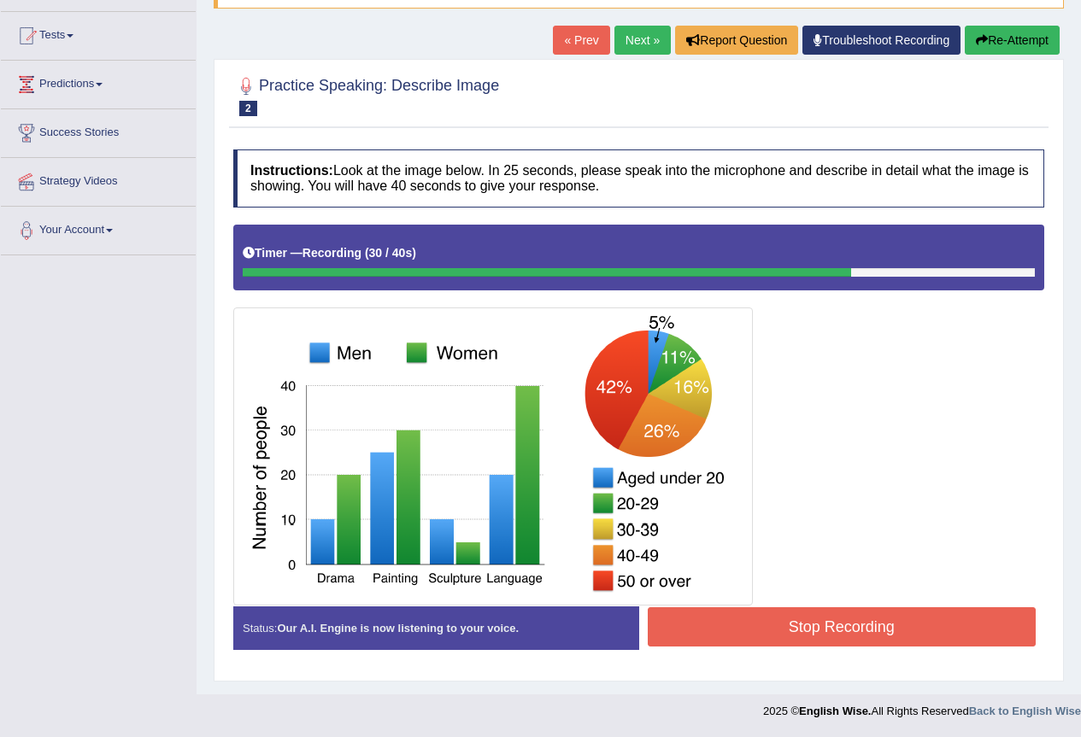
click at [767, 612] on button "Stop Recording" at bounding box center [842, 627] width 389 height 39
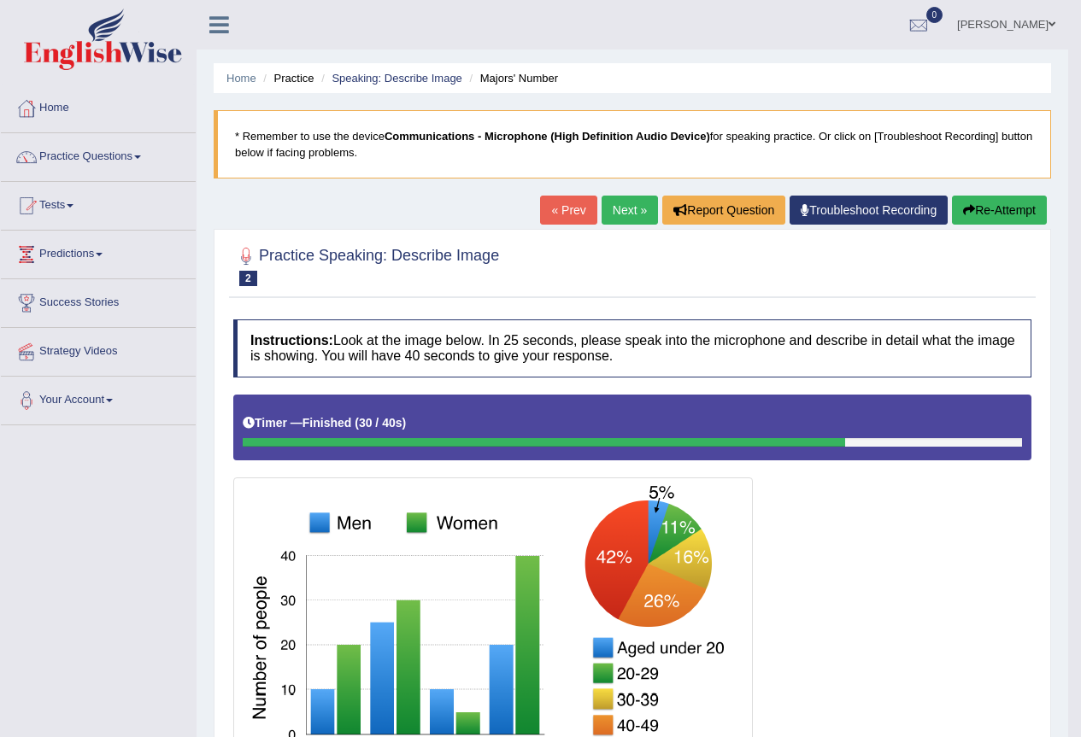
scroll to position [516, 0]
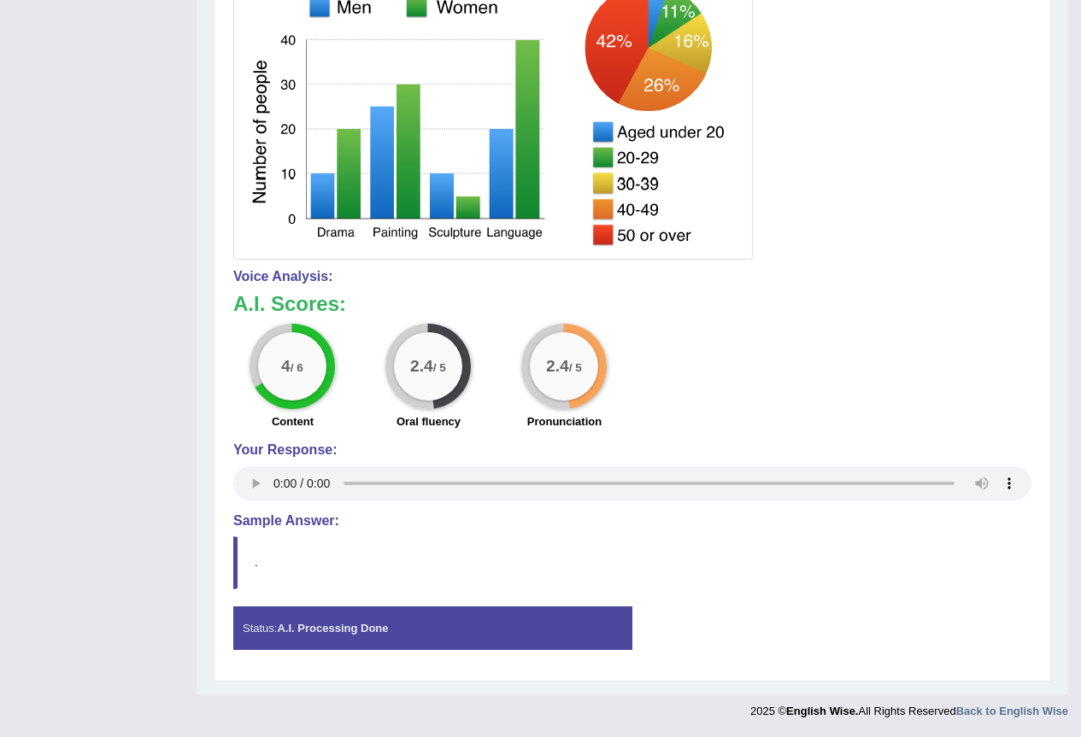
click at [674, 572] on blockquote "." at bounding box center [632, 563] width 798 height 52
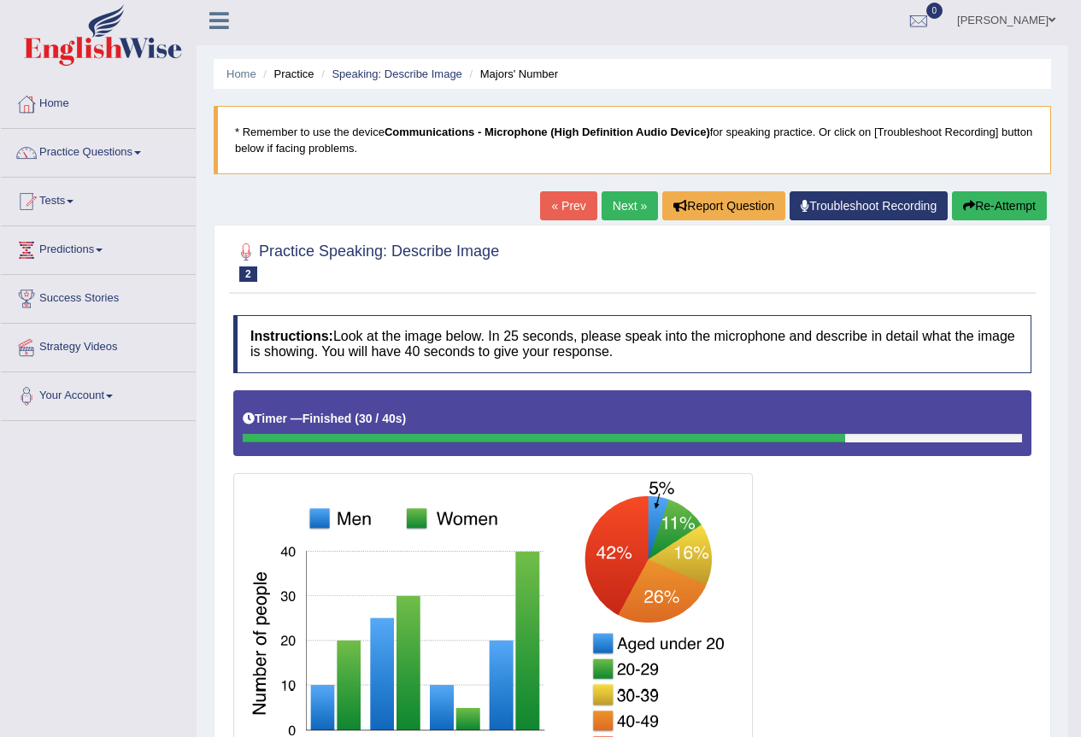
scroll to position [0, 0]
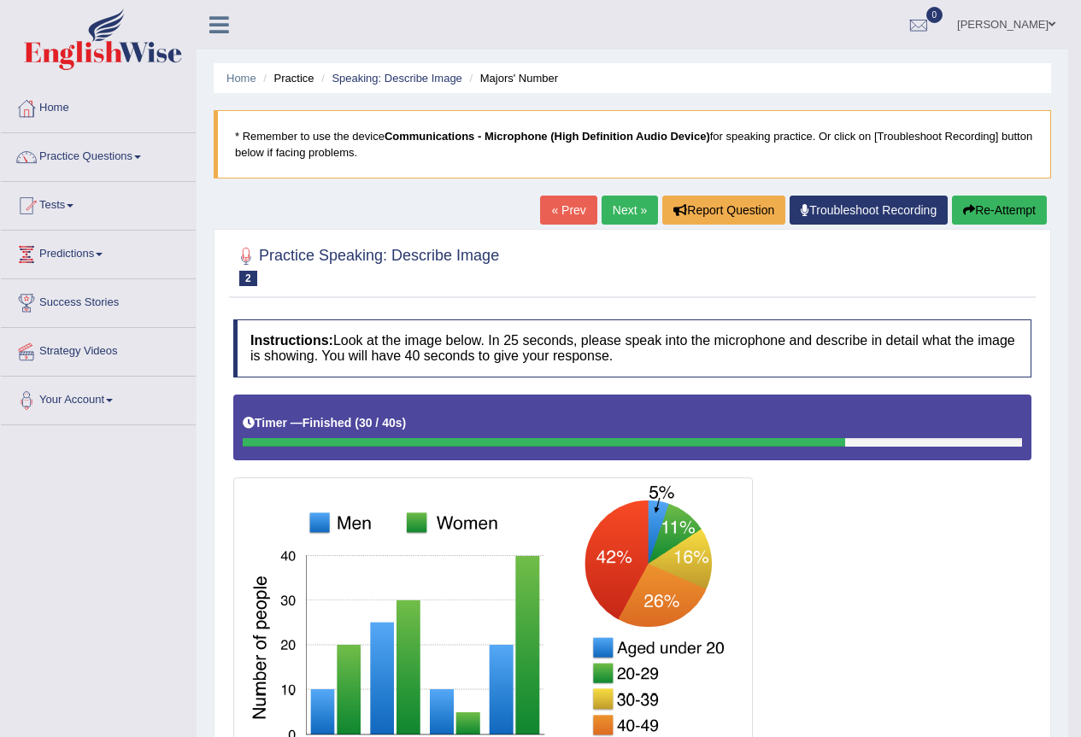
click at [627, 209] on link "Next »" at bounding box center [630, 210] width 56 height 29
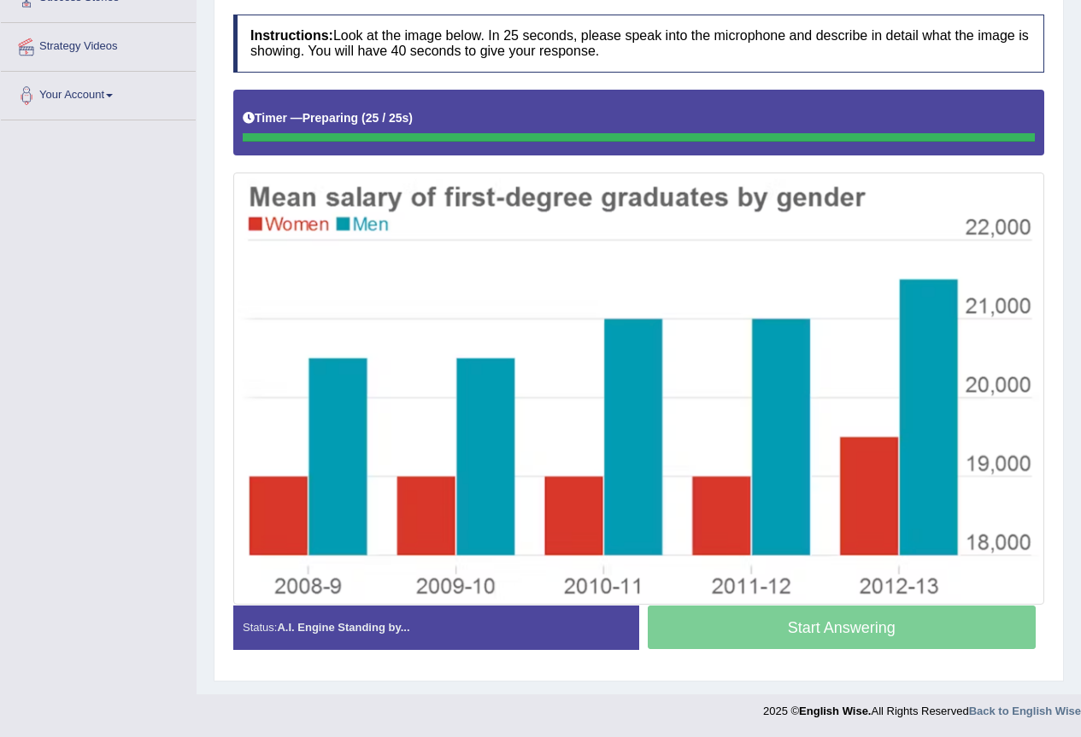
scroll to position [305, 0]
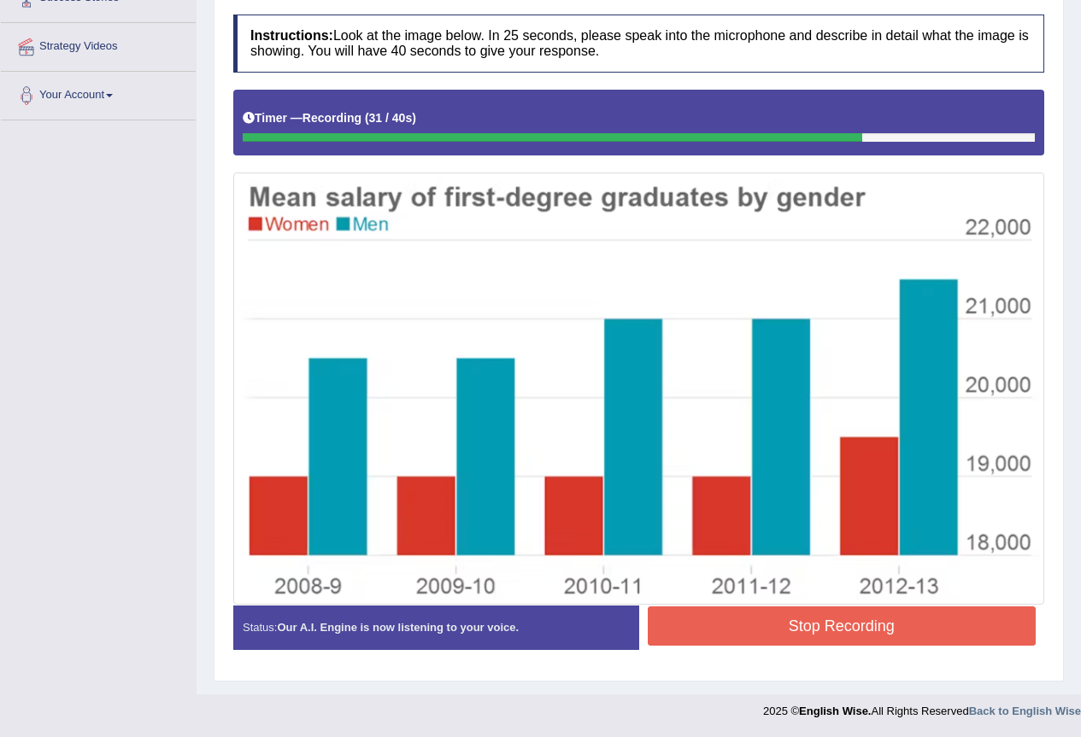
click at [804, 630] on button "Stop Recording" at bounding box center [842, 626] width 389 height 39
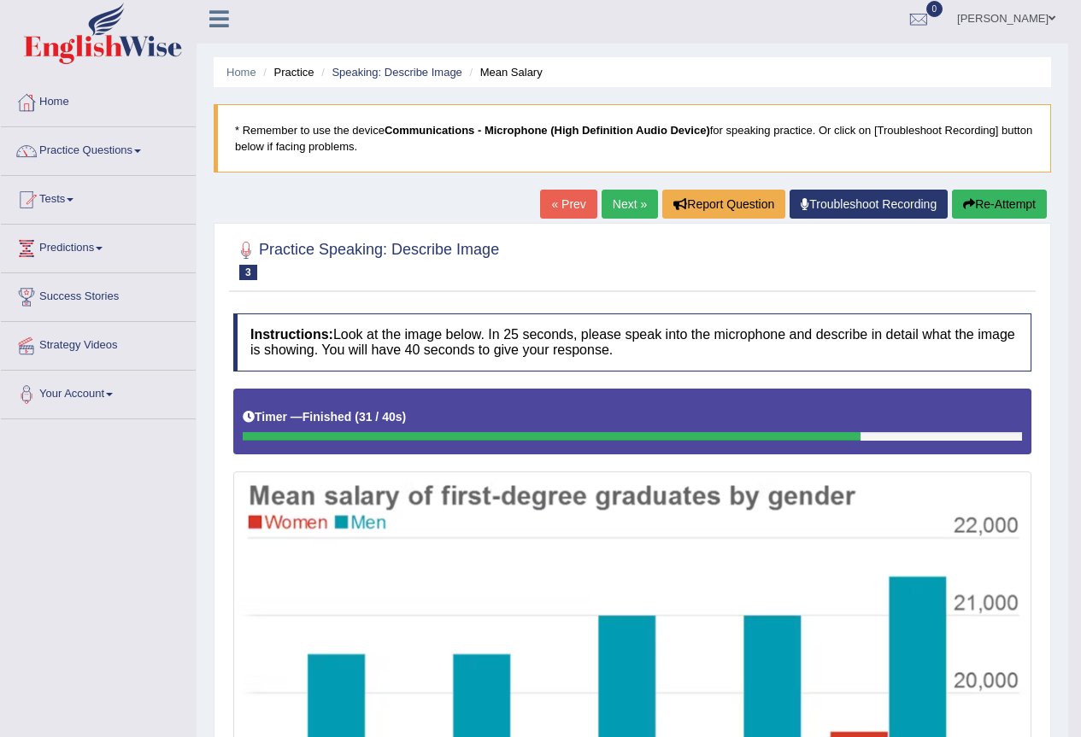
scroll to position [0, 0]
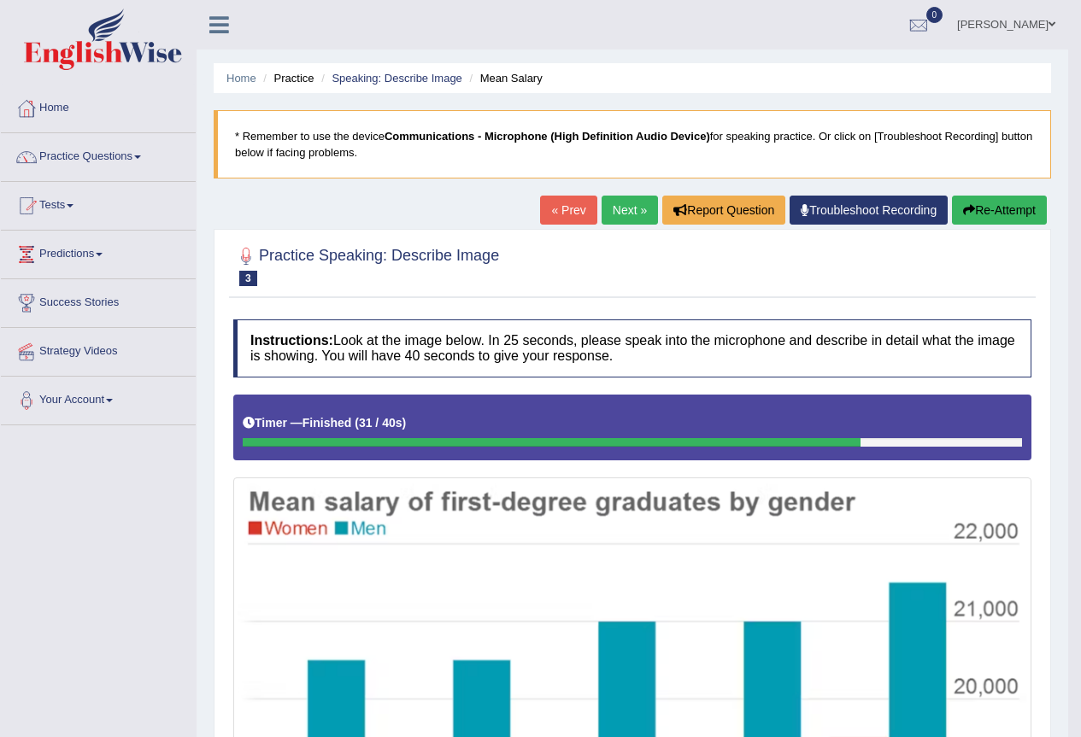
click at [602, 204] on link "Next »" at bounding box center [630, 210] width 56 height 29
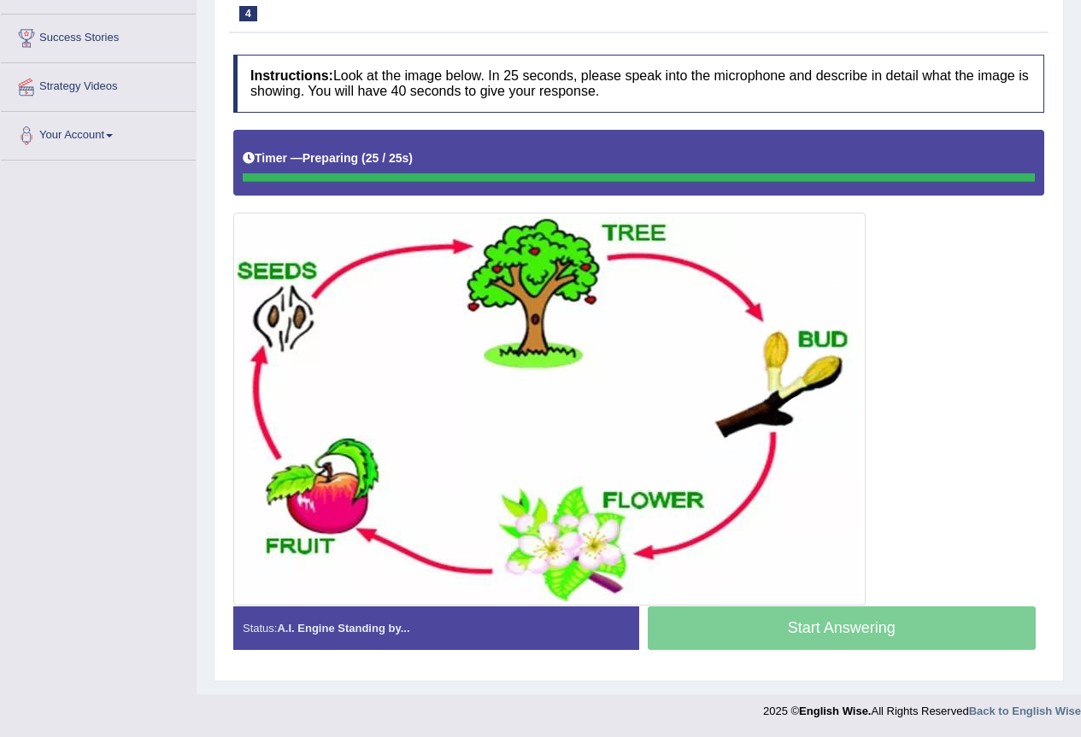
scroll to position [265, 0]
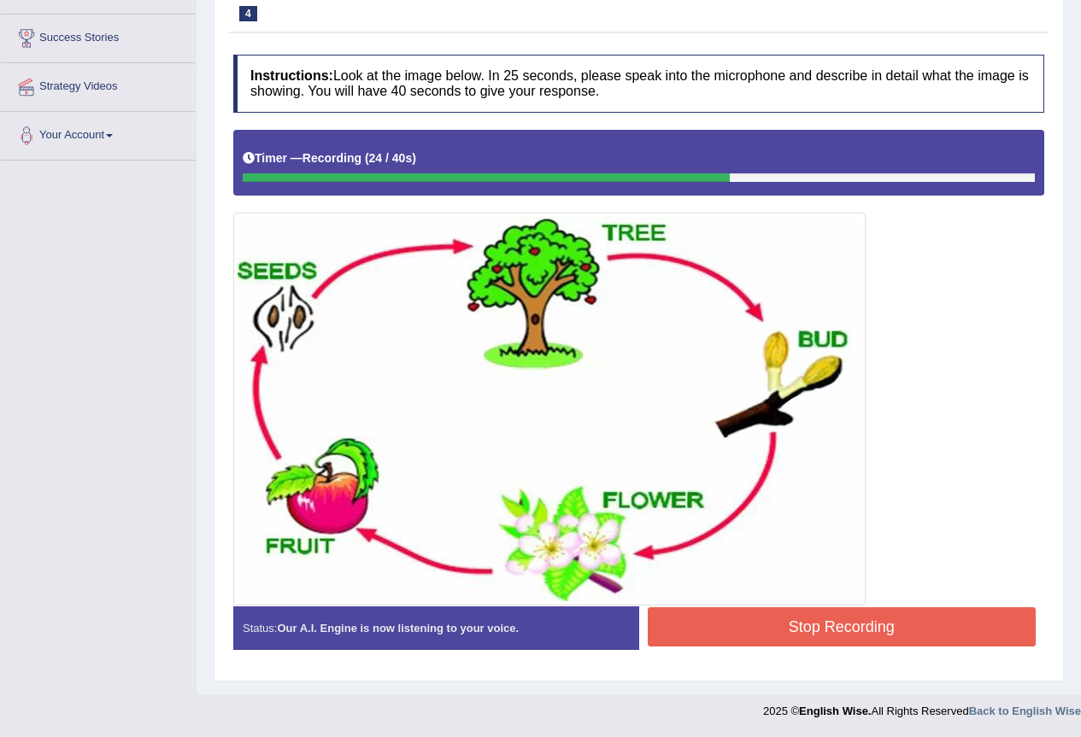
click at [734, 633] on button "Stop Recording" at bounding box center [842, 627] width 389 height 39
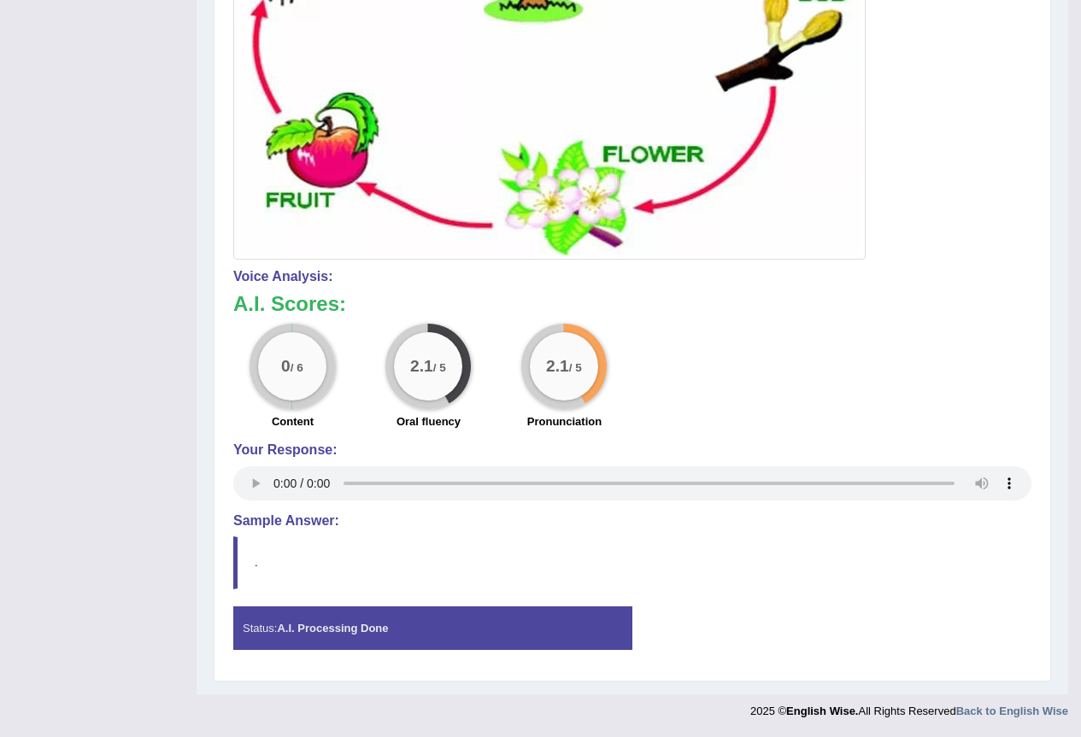
scroll to position [0, 0]
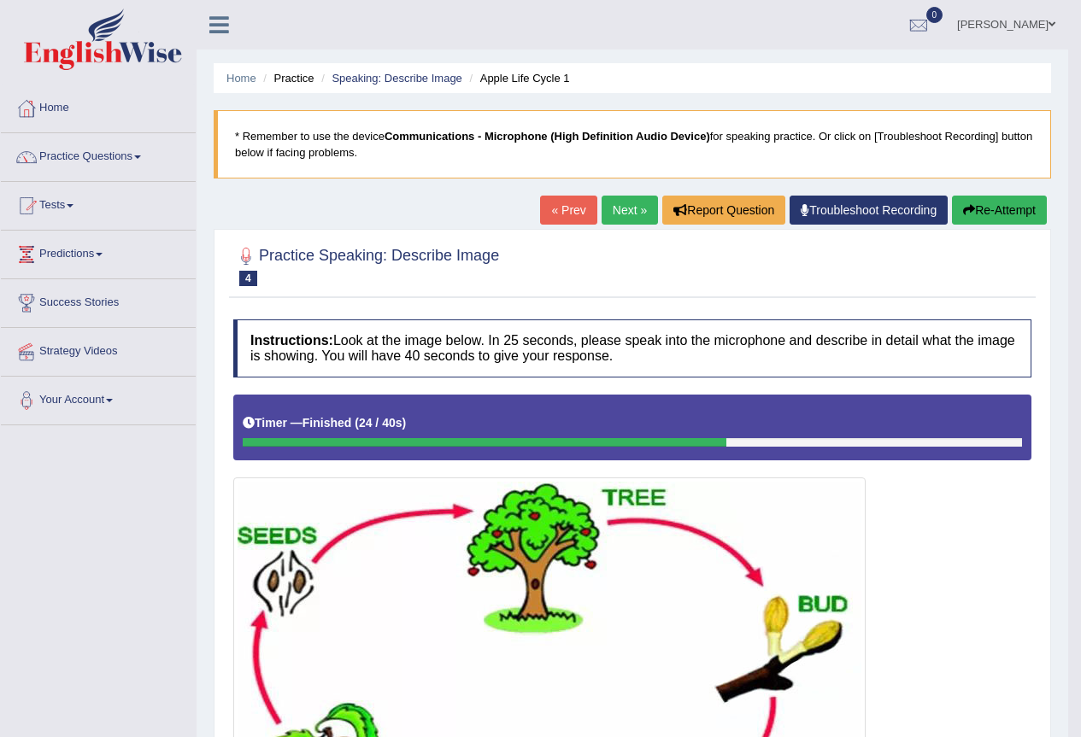
click at [616, 200] on link "Next »" at bounding box center [630, 210] width 56 height 29
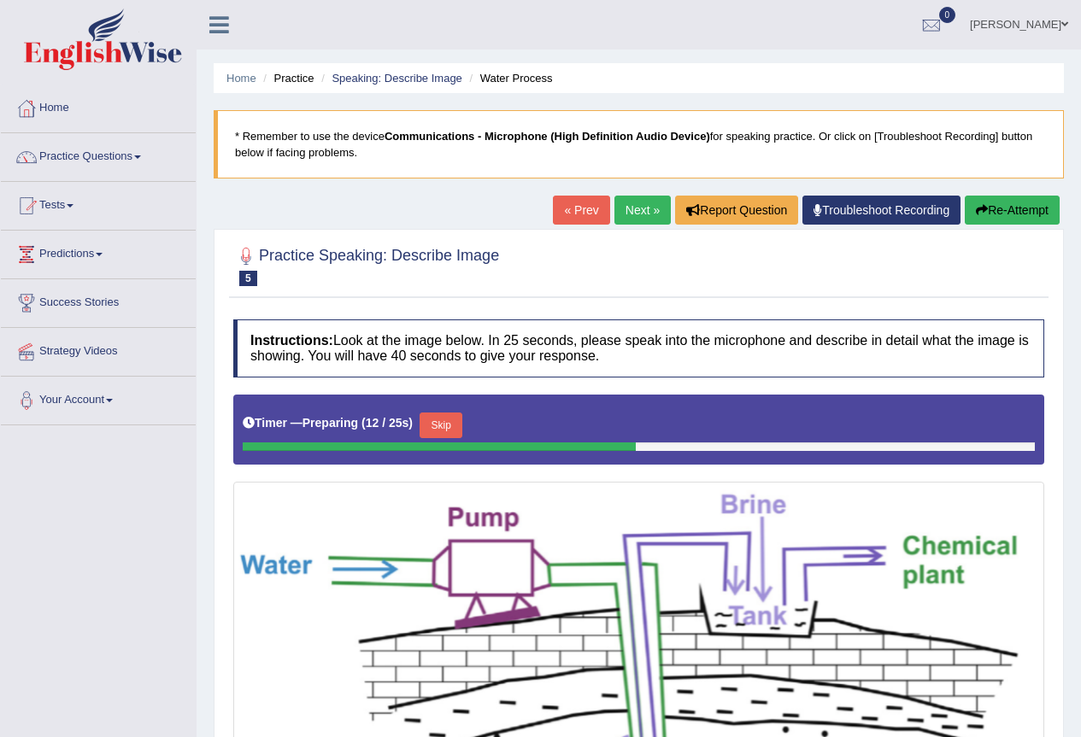
click at [1003, 210] on button "Re-Attempt" at bounding box center [1012, 210] width 95 height 29
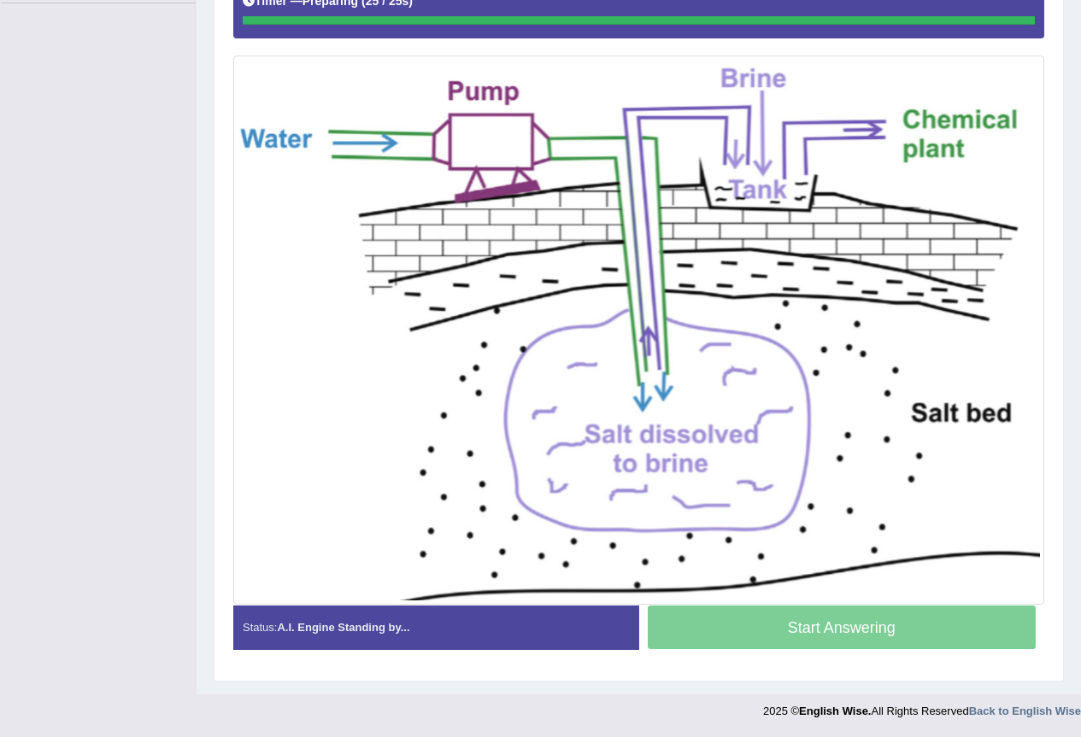
scroll to position [422, 0]
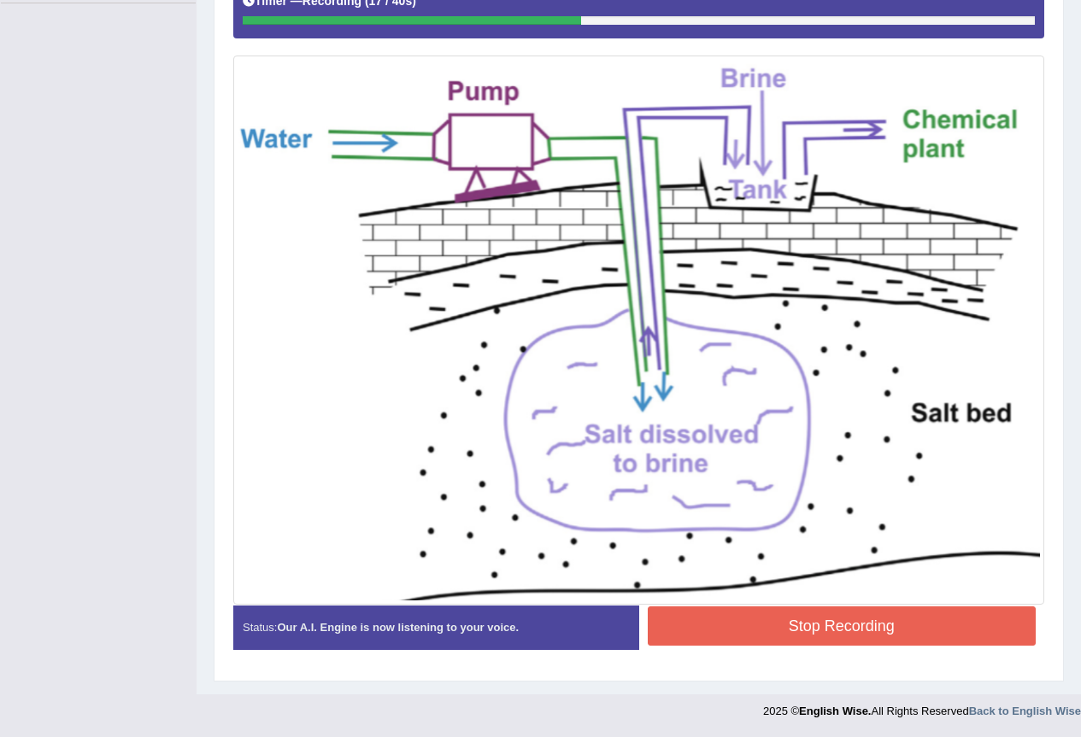
click at [784, 619] on button "Stop Recording" at bounding box center [842, 626] width 389 height 39
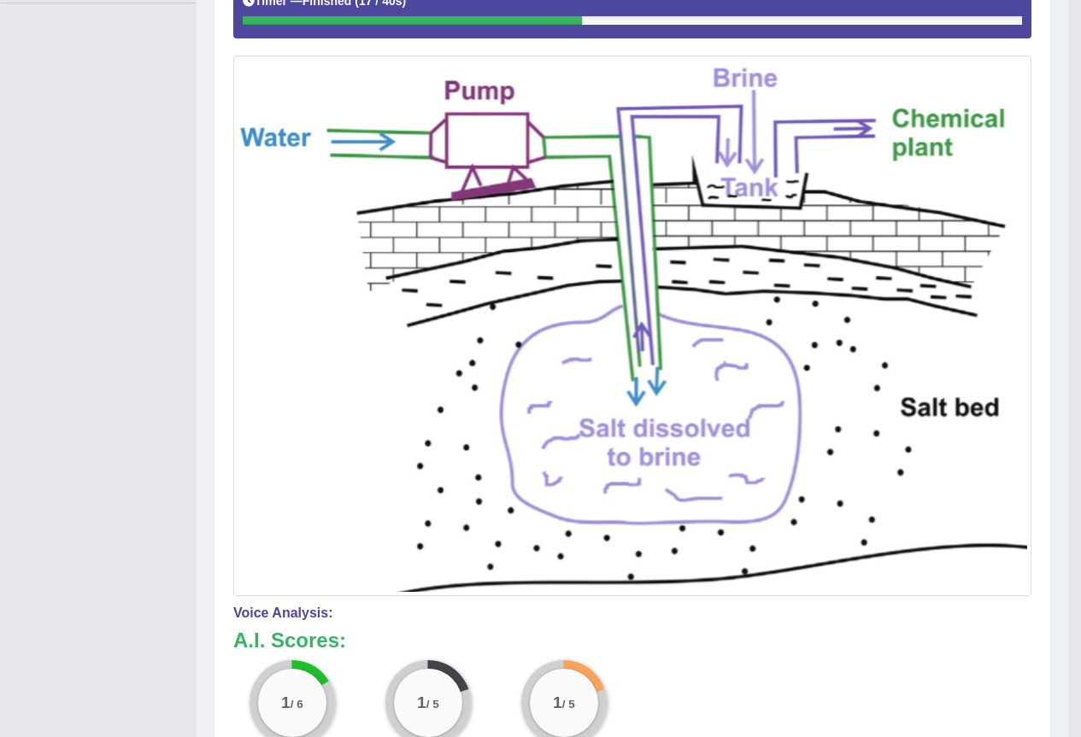
click at [175, 279] on div "Toggle navigation Home Practice Questions Speaking Practice Read Aloud Repeat S…" at bounding box center [534, 322] width 1068 height 1488
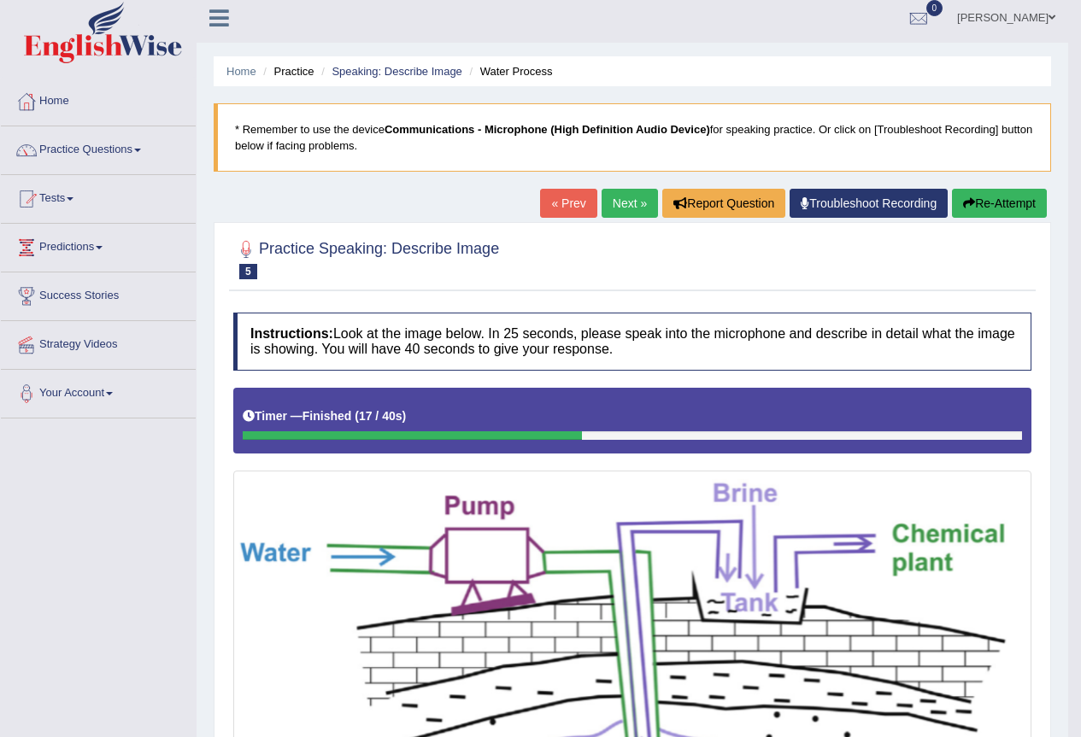
scroll to position [0, 0]
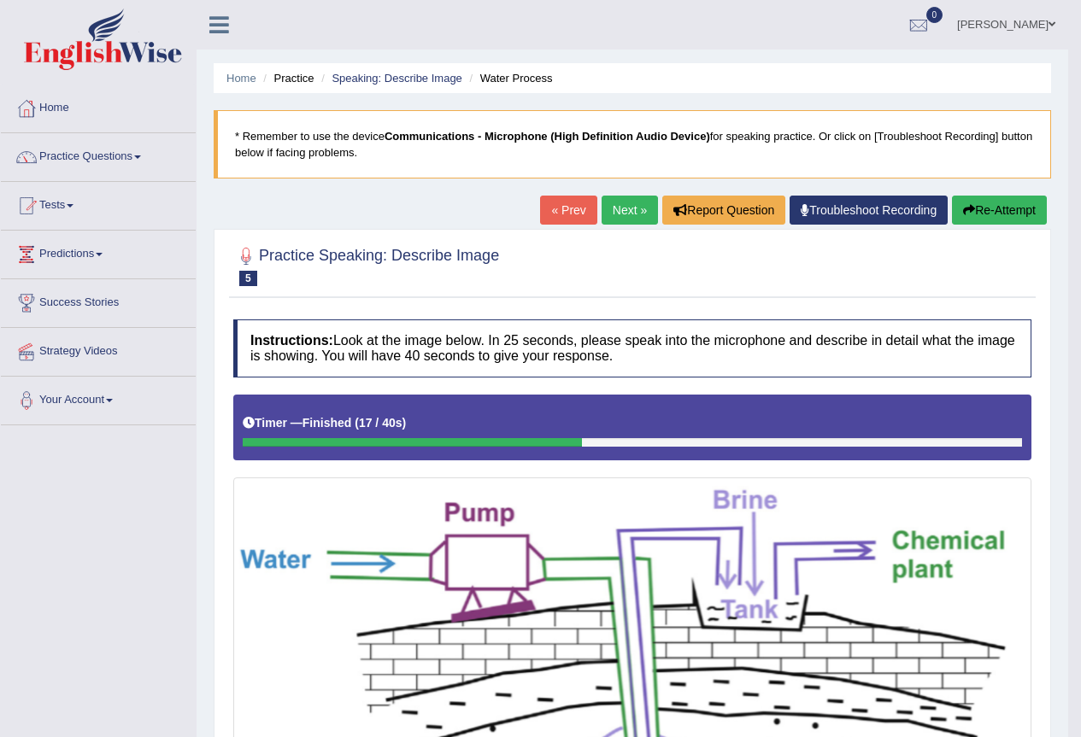
click at [604, 224] on link "Next »" at bounding box center [630, 210] width 56 height 29
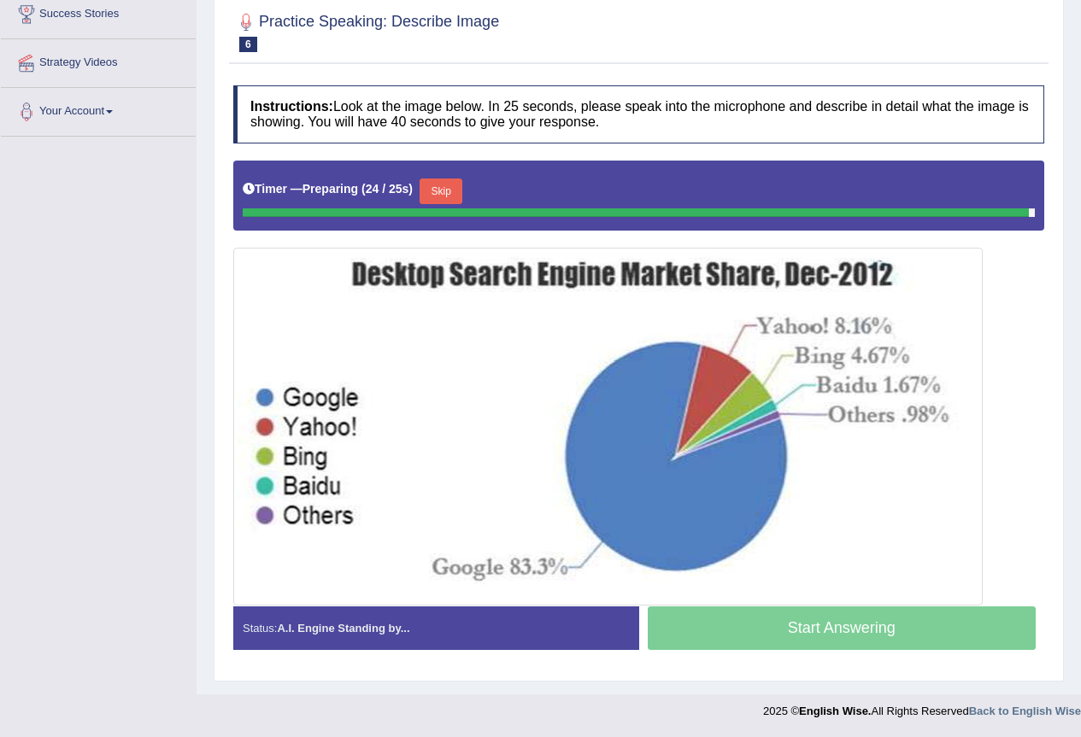
scroll to position [238, 0]
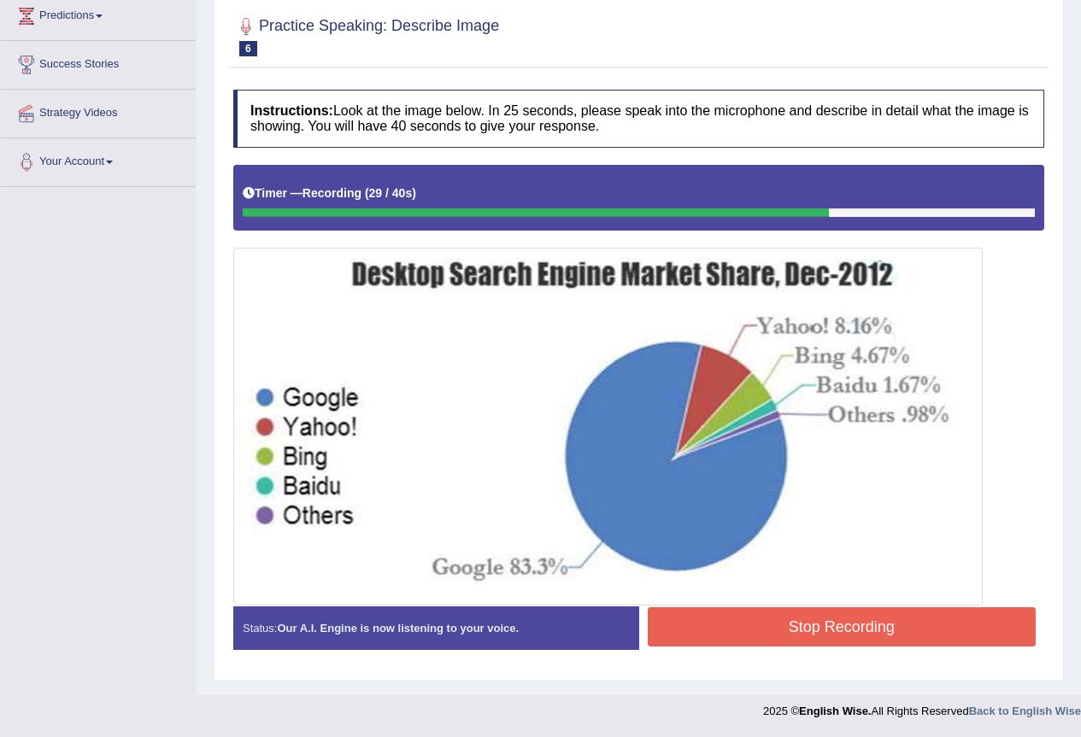
click at [767, 636] on button "Stop Recording" at bounding box center [842, 627] width 389 height 39
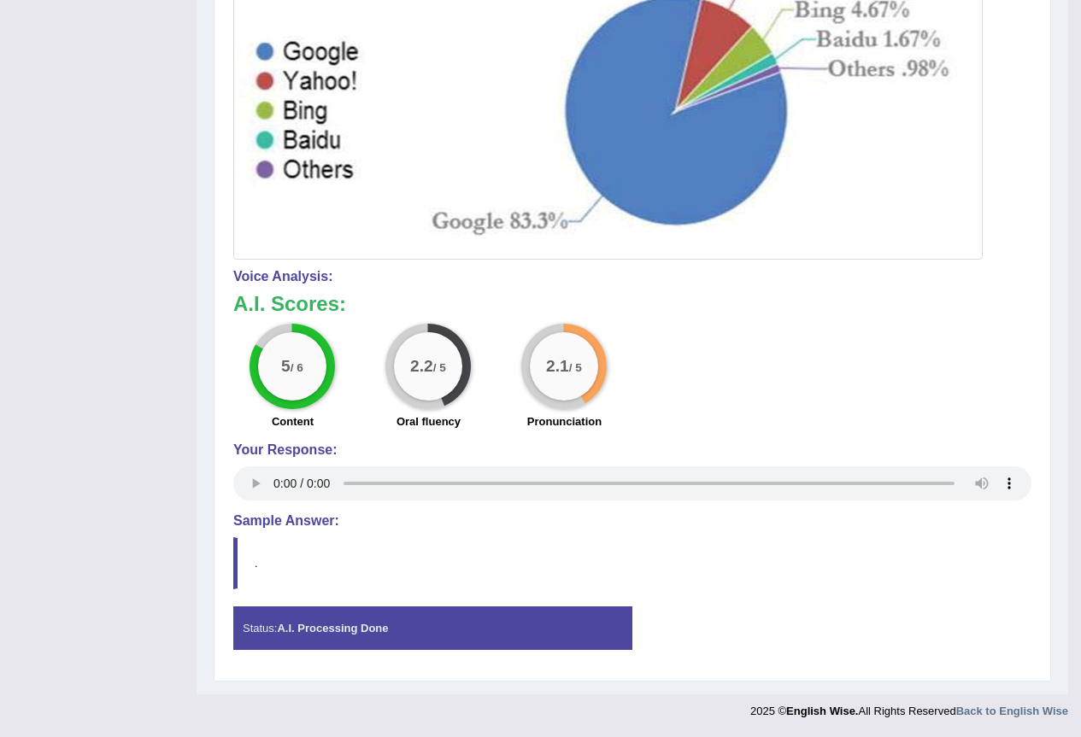
scroll to position [0, 0]
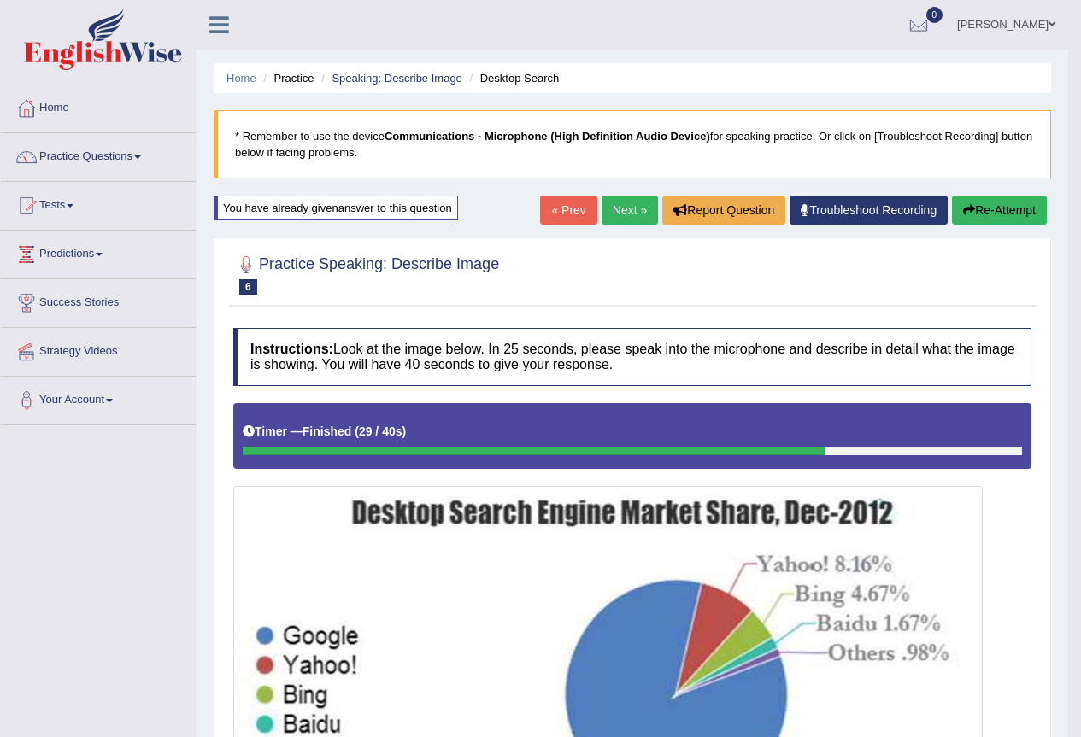
click at [614, 206] on link "Next »" at bounding box center [630, 210] width 56 height 29
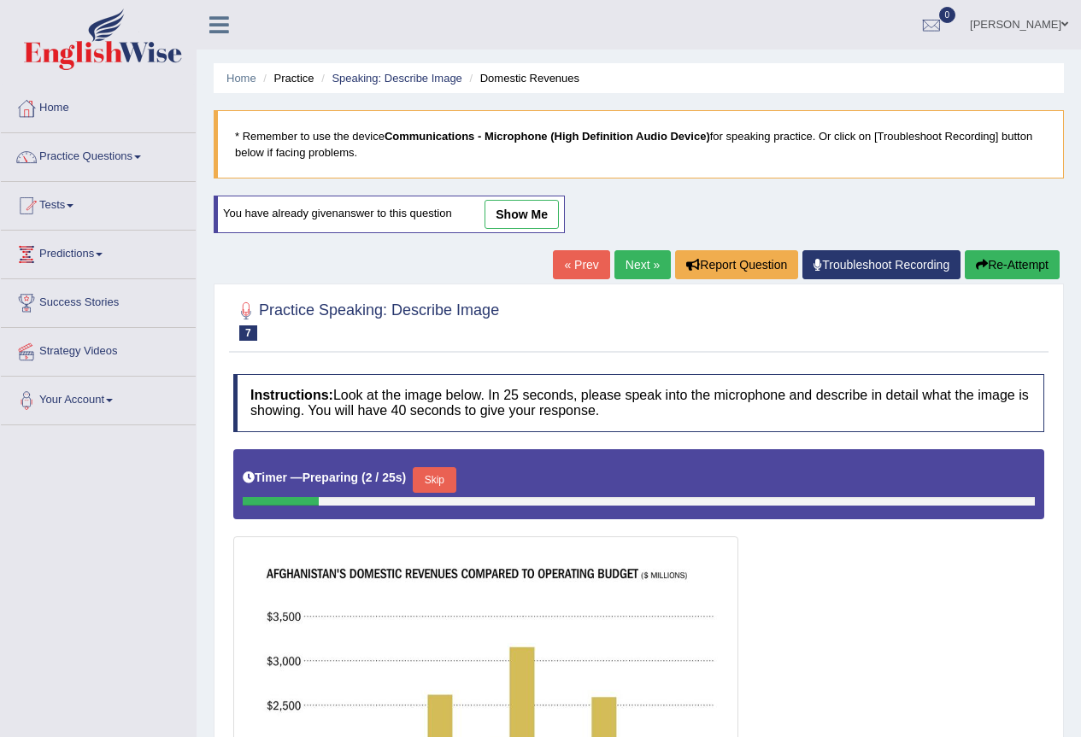
click at [627, 271] on link "Next »" at bounding box center [642, 264] width 56 height 29
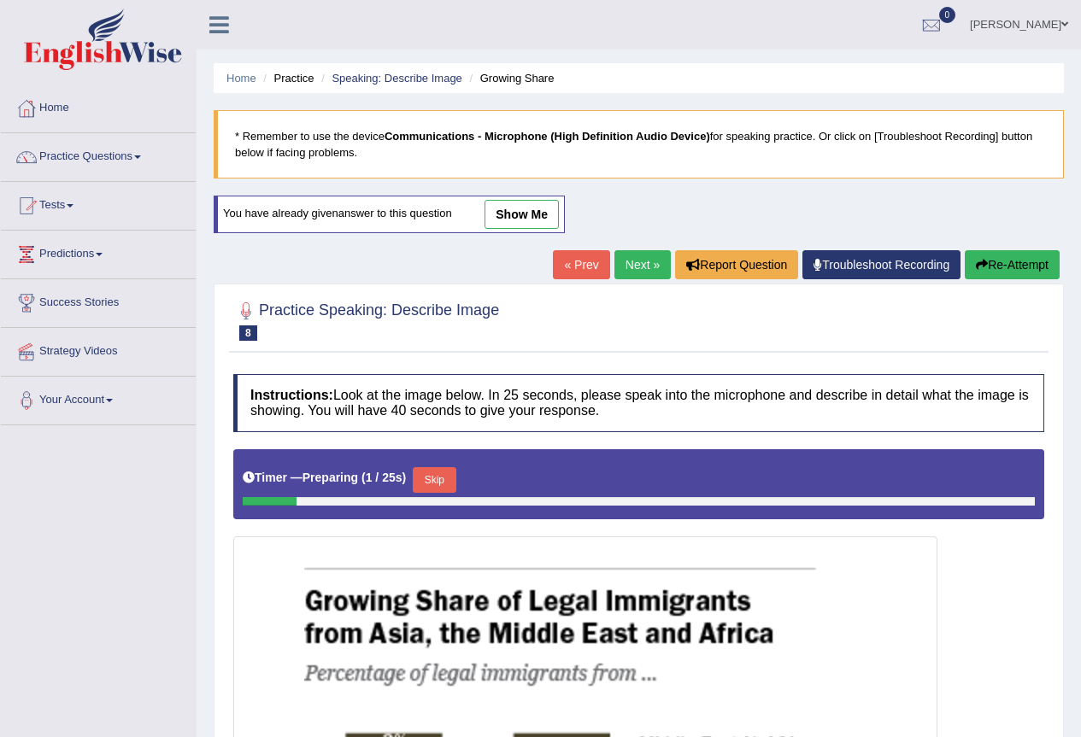
click at [627, 260] on link "Next »" at bounding box center [642, 264] width 56 height 29
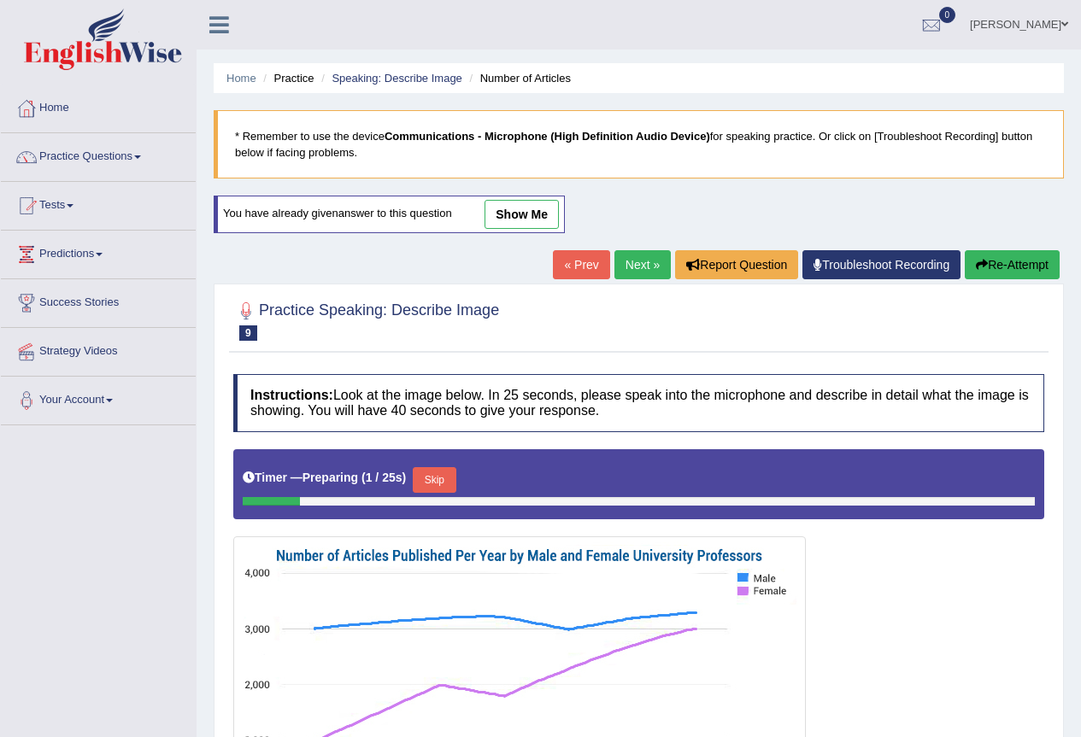
click at [640, 262] on link "Next »" at bounding box center [642, 264] width 56 height 29
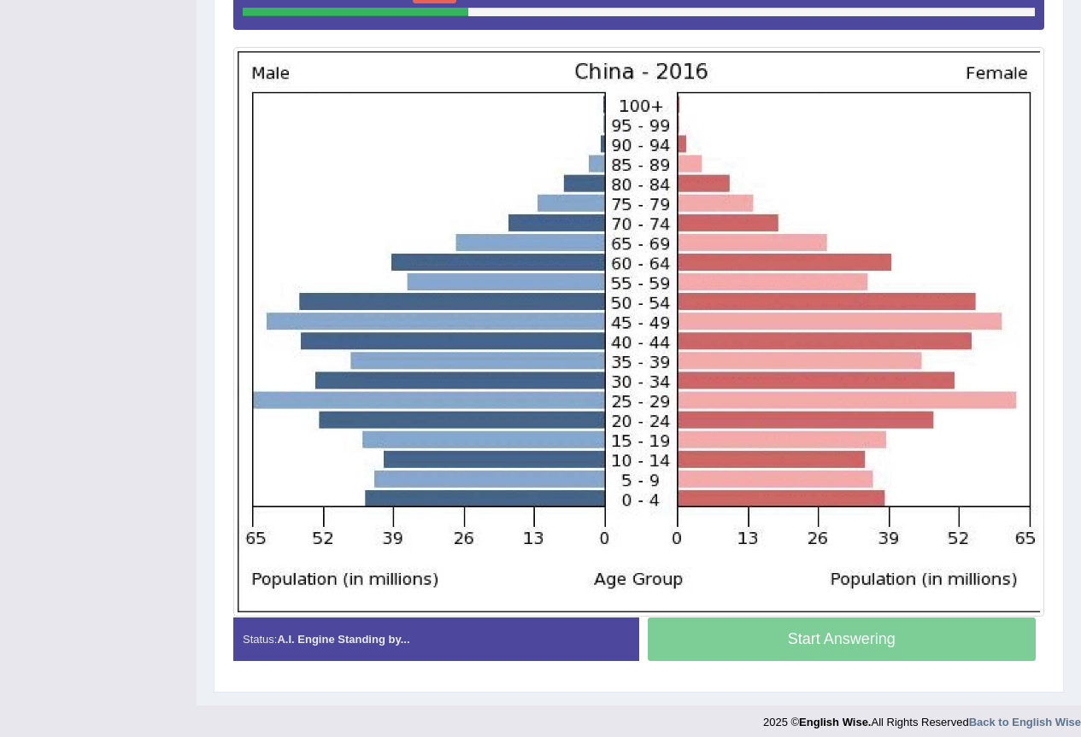
scroll to position [425, 0]
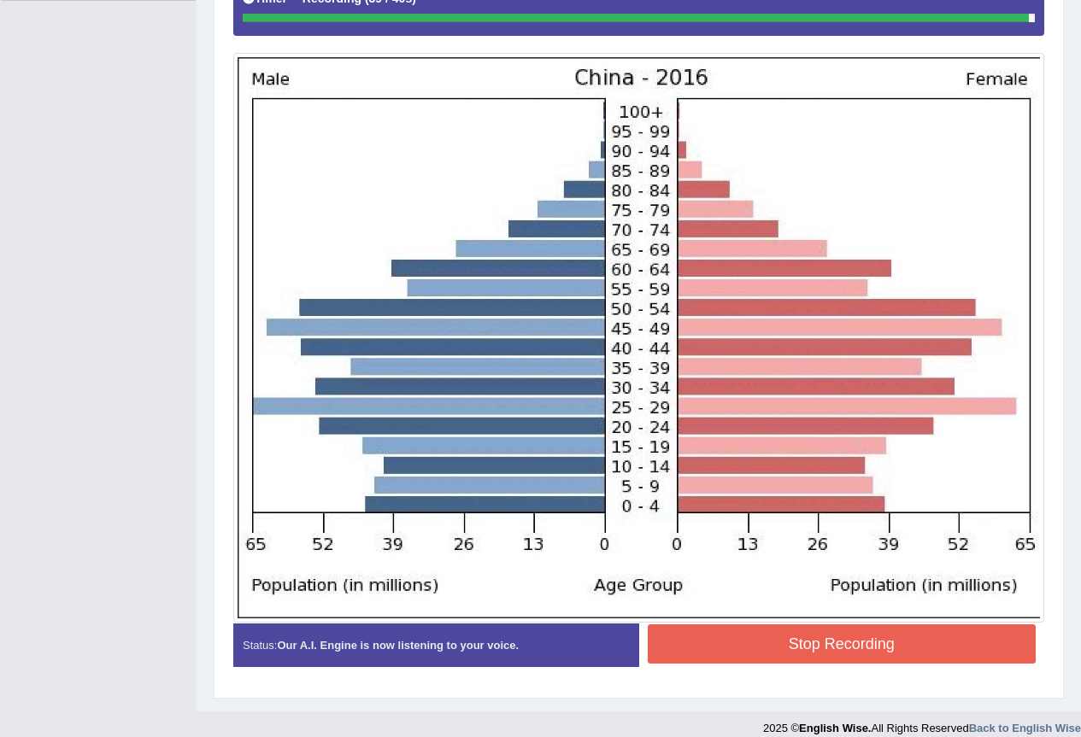
click at [748, 643] on button "Stop Recording" at bounding box center [842, 644] width 389 height 39
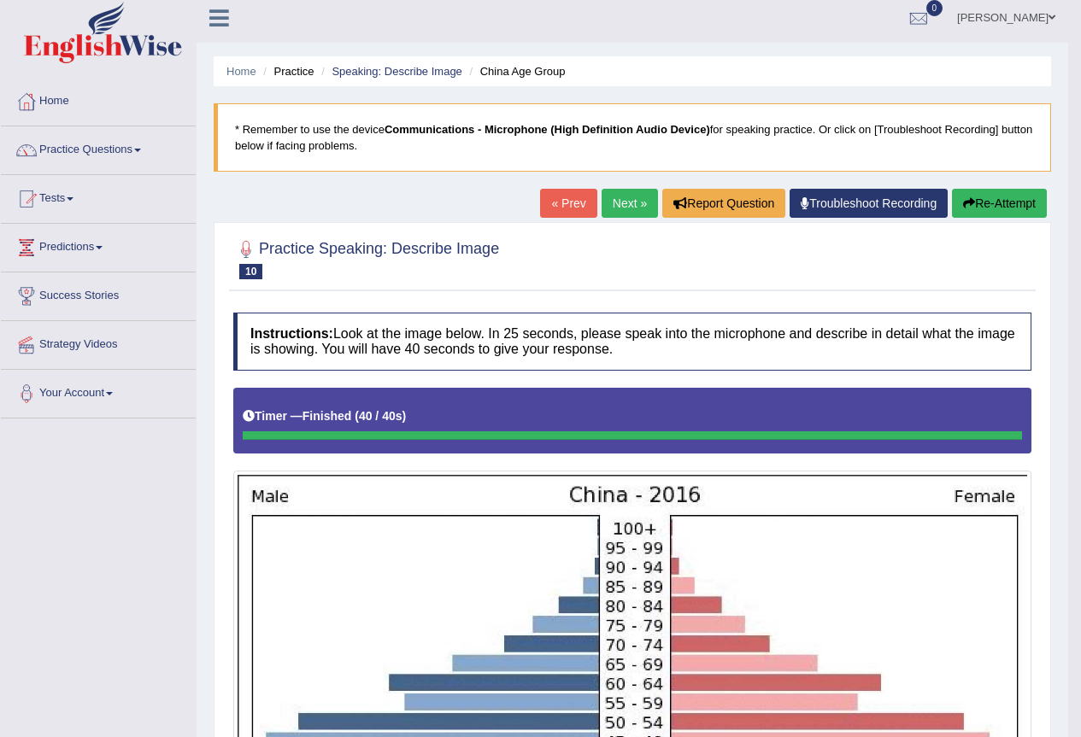
scroll to position [0, 0]
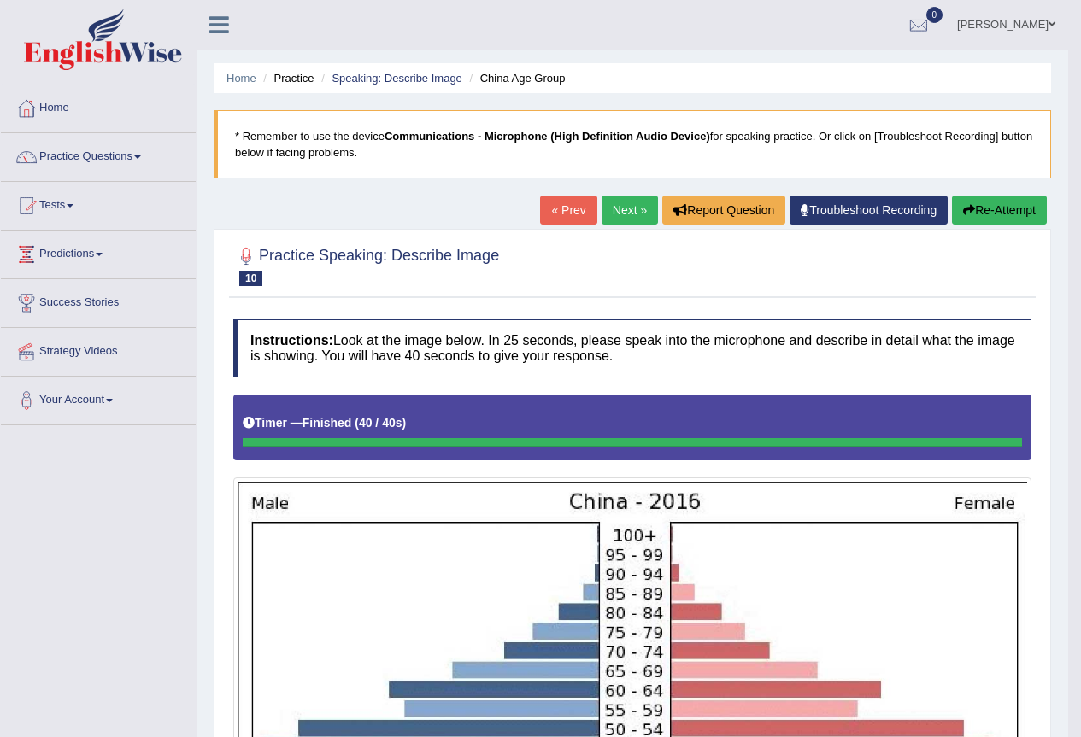
click at [610, 215] on link "Next »" at bounding box center [630, 210] width 56 height 29
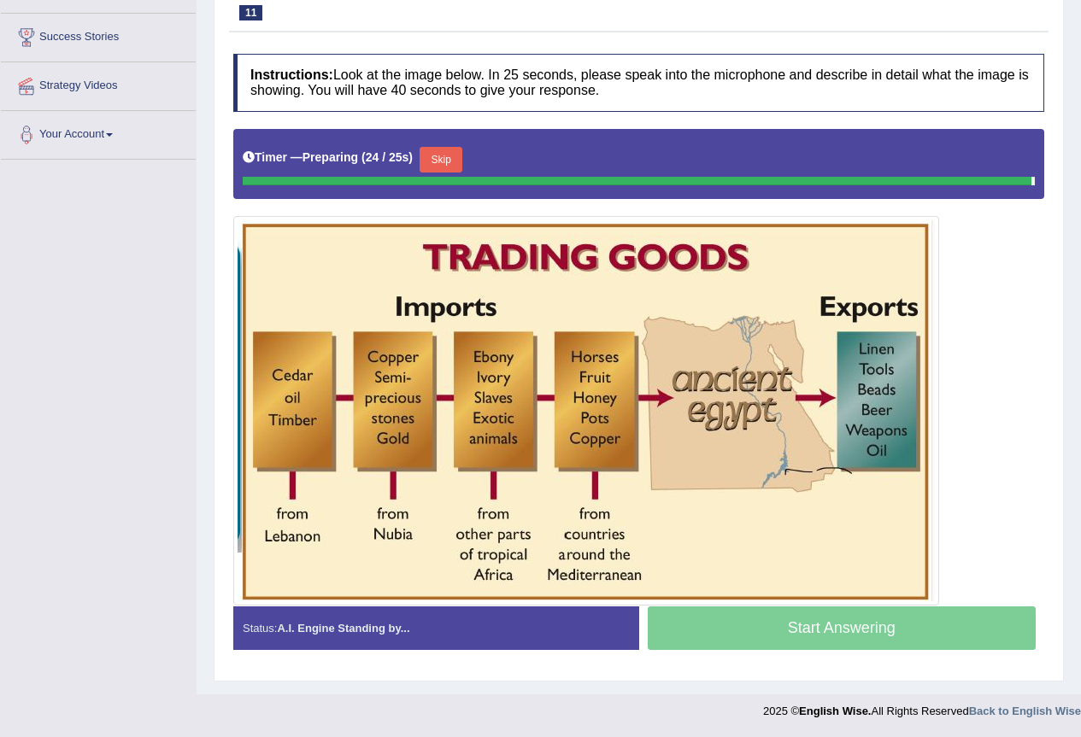
scroll to position [261, 0]
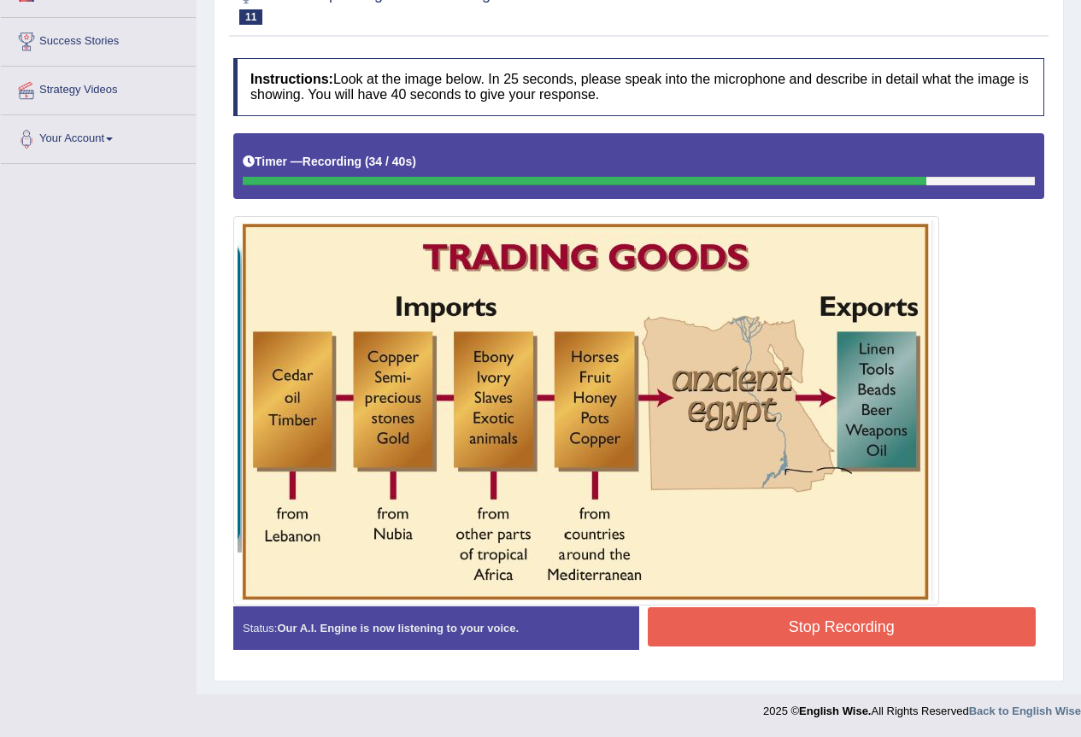
click at [798, 629] on button "Stop Recording" at bounding box center [842, 627] width 389 height 39
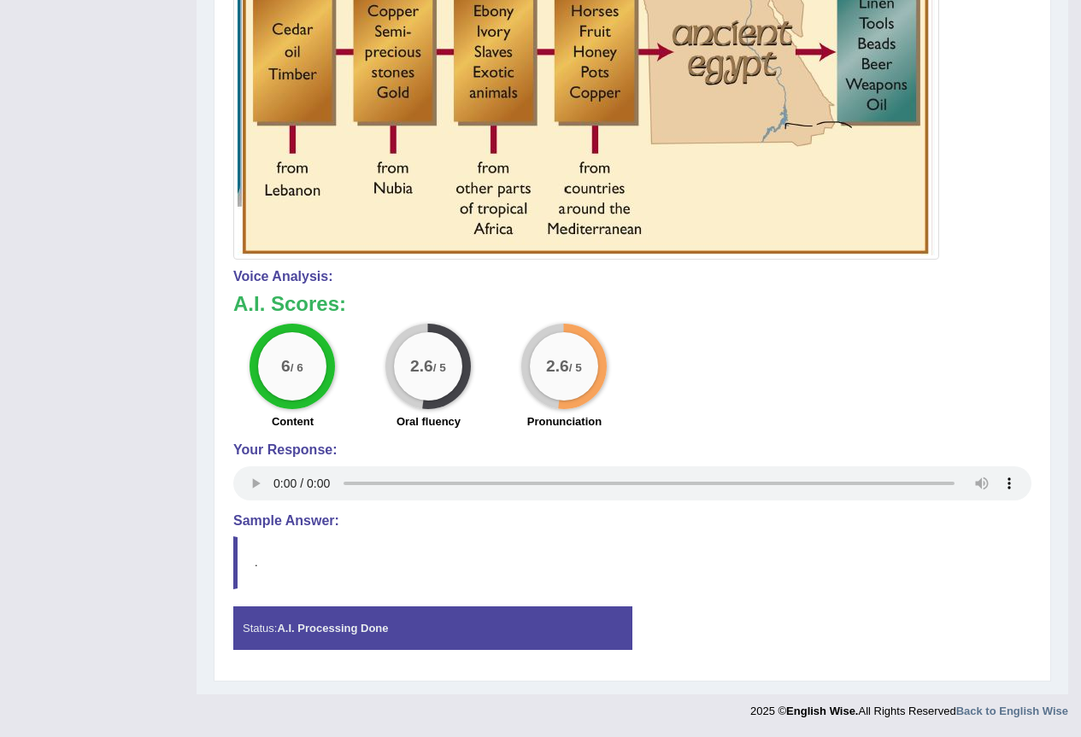
scroll to position [0, 0]
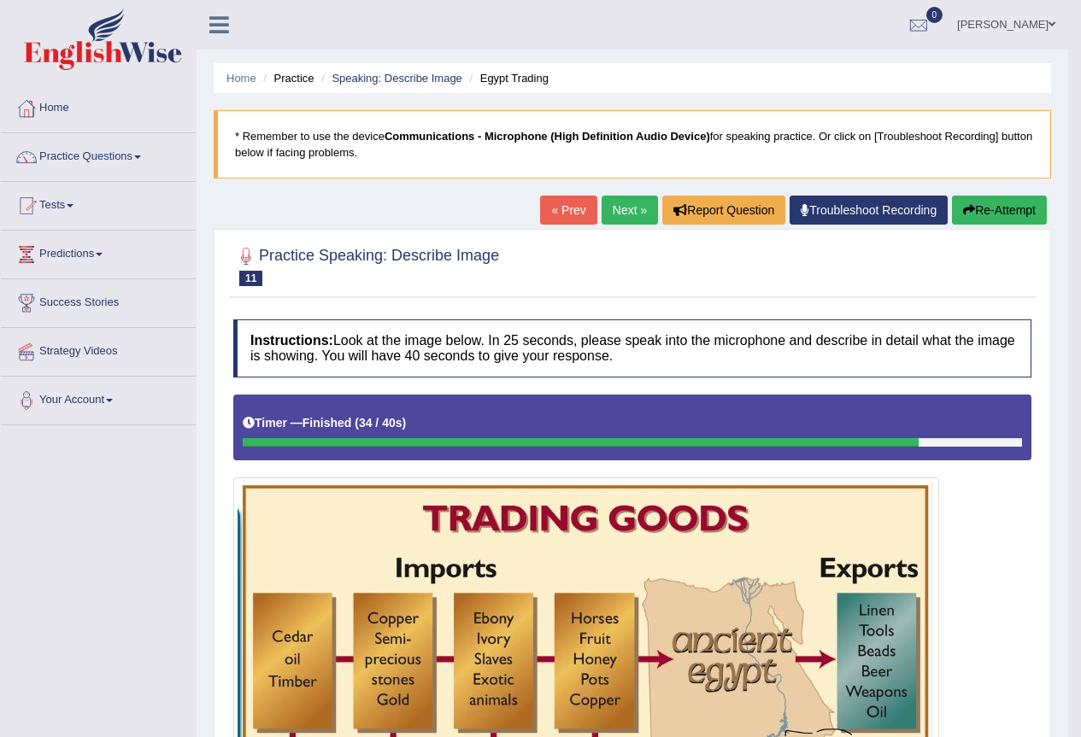
click at [623, 213] on link "Next »" at bounding box center [630, 210] width 56 height 29
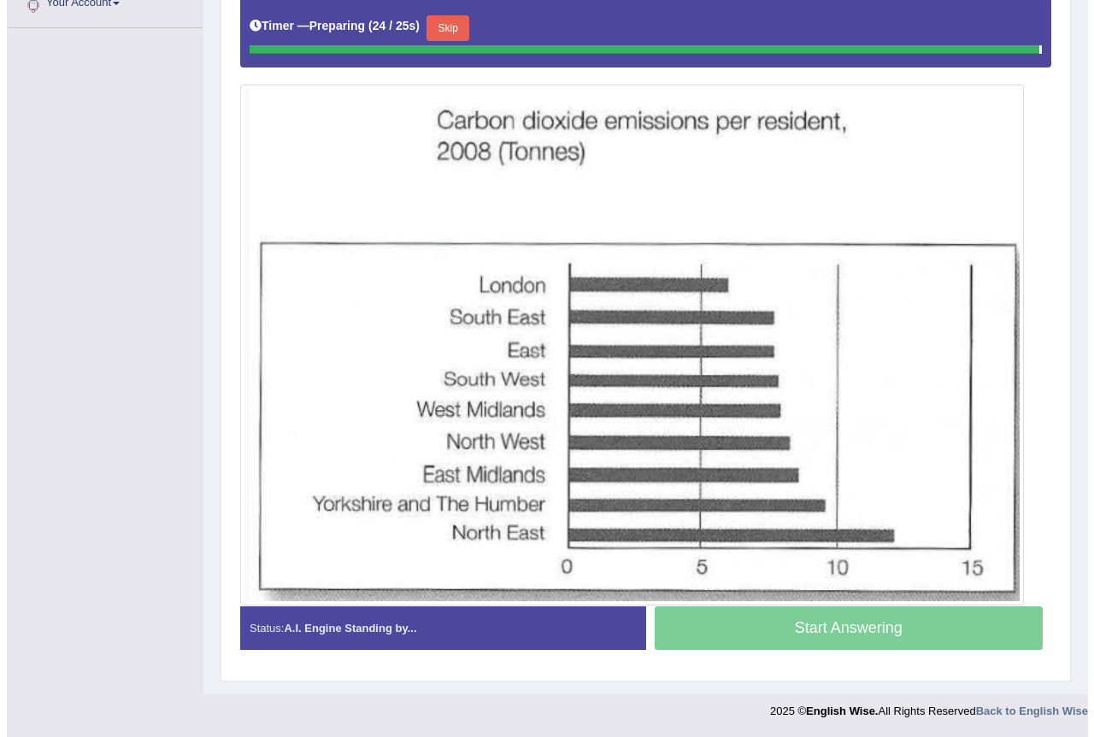
scroll to position [393, 0]
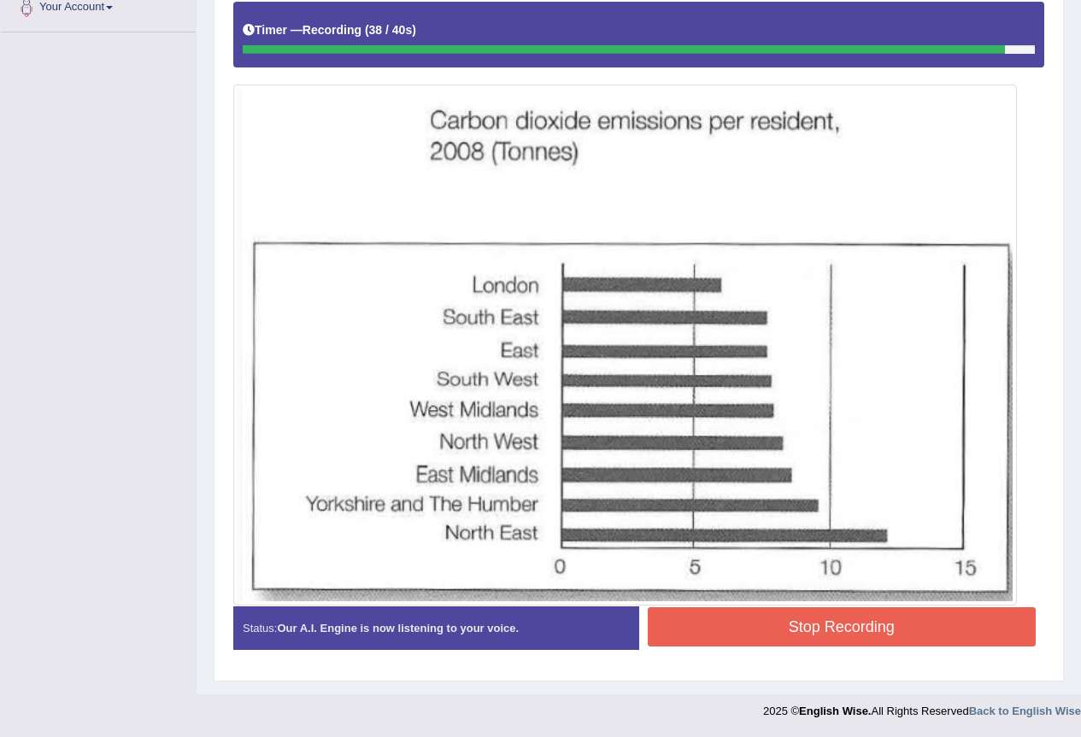
click at [856, 629] on button "Stop Recording" at bounding box center [842, 627] width 389 height 39
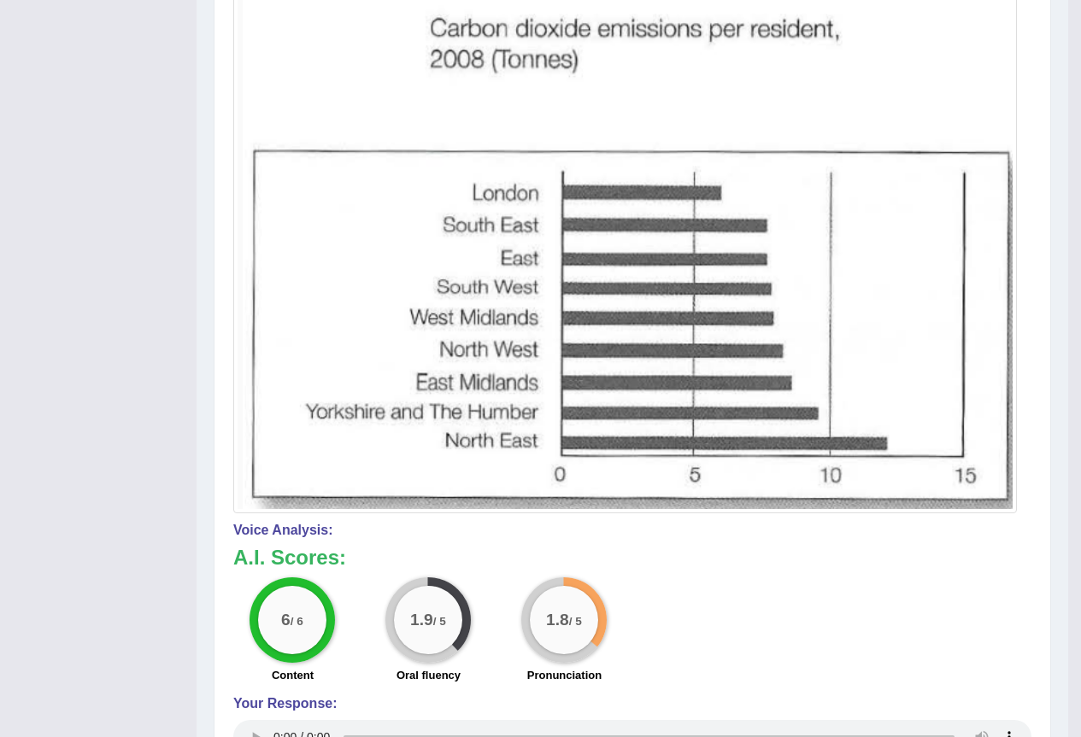
scroll to position [352, 0]
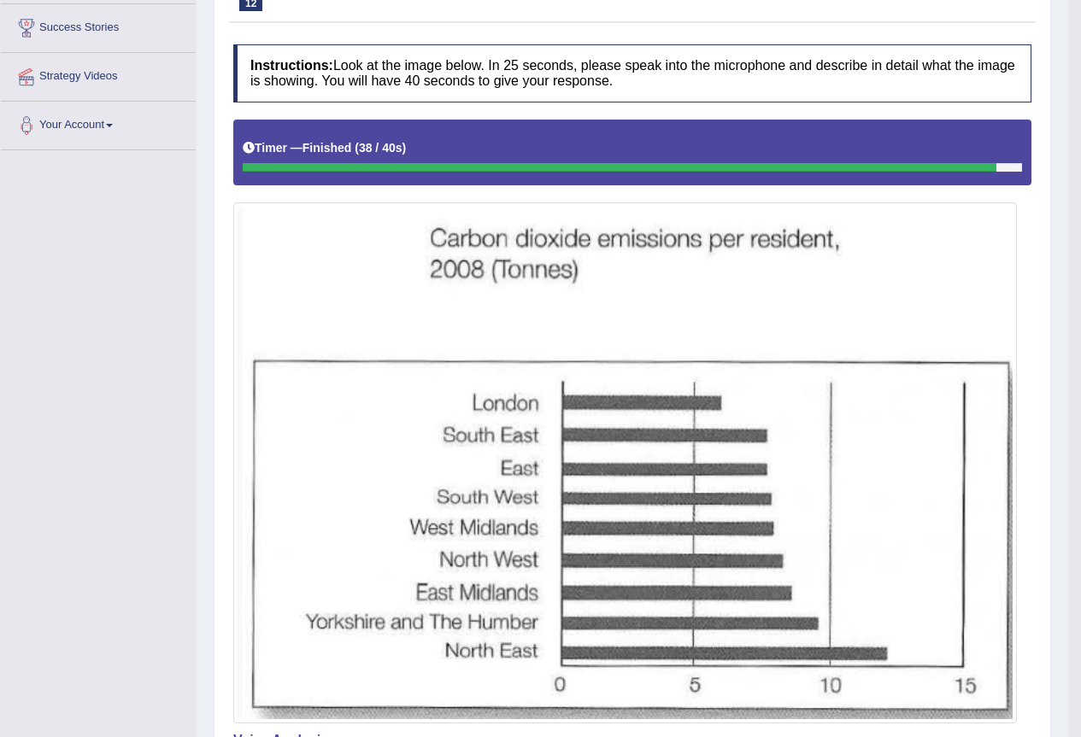
drag, startPoint x: 1089, startPoint y: 465, endPoint x: 1029, endPoint y: 243, distance: 230.1
click at [1029, 243] on div at bounding box center [632, 422] width 798 height 604
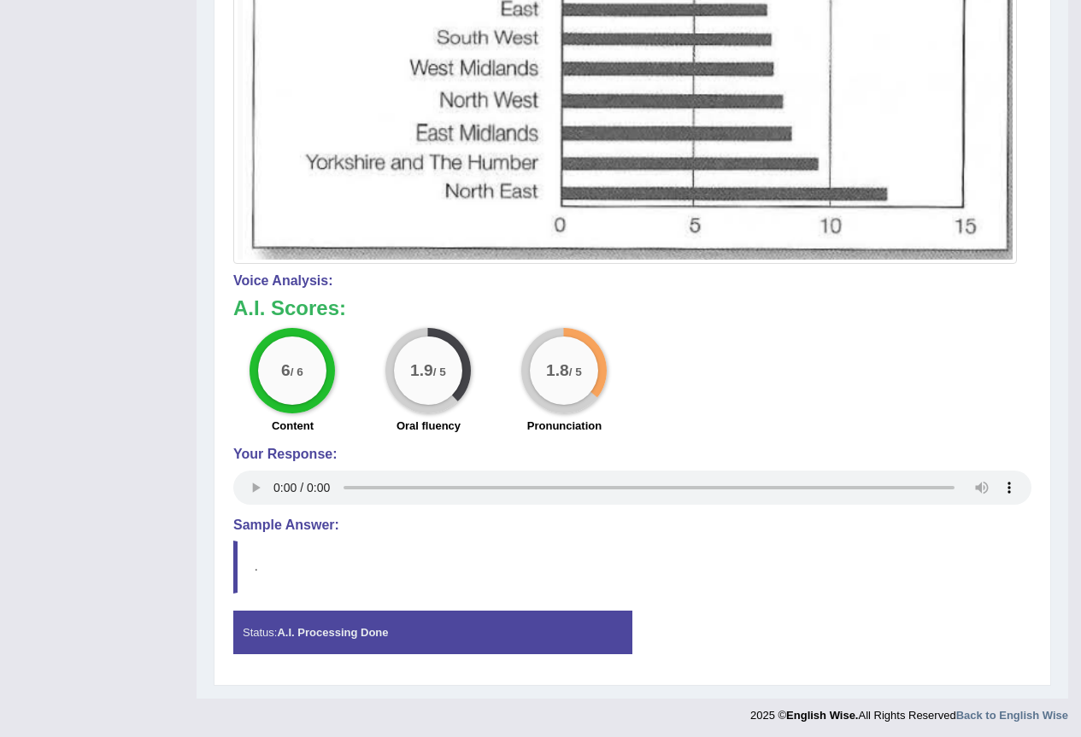
scroll to position [739, 0]
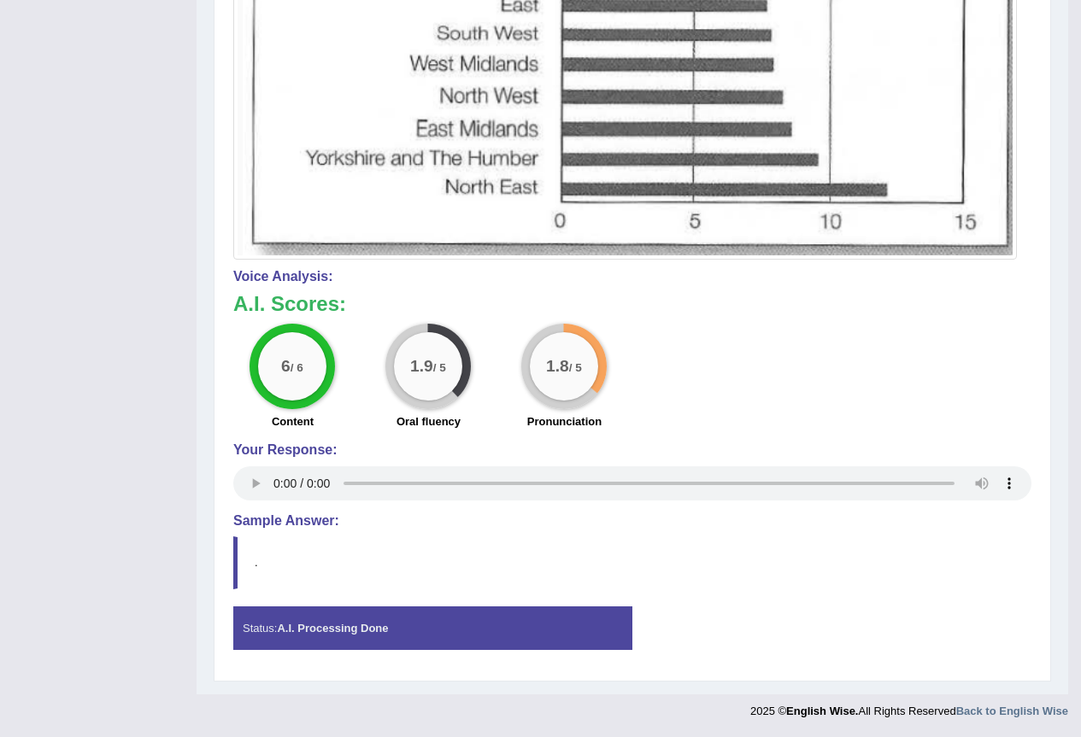
drag, startPoint x: 1093, startPoint y: 368, endPoint x: 945, endPoint y: 555, distance: 237.8
click at [945, 555] on blockquote "." at bounding box center [632, 563] width 798 height 52
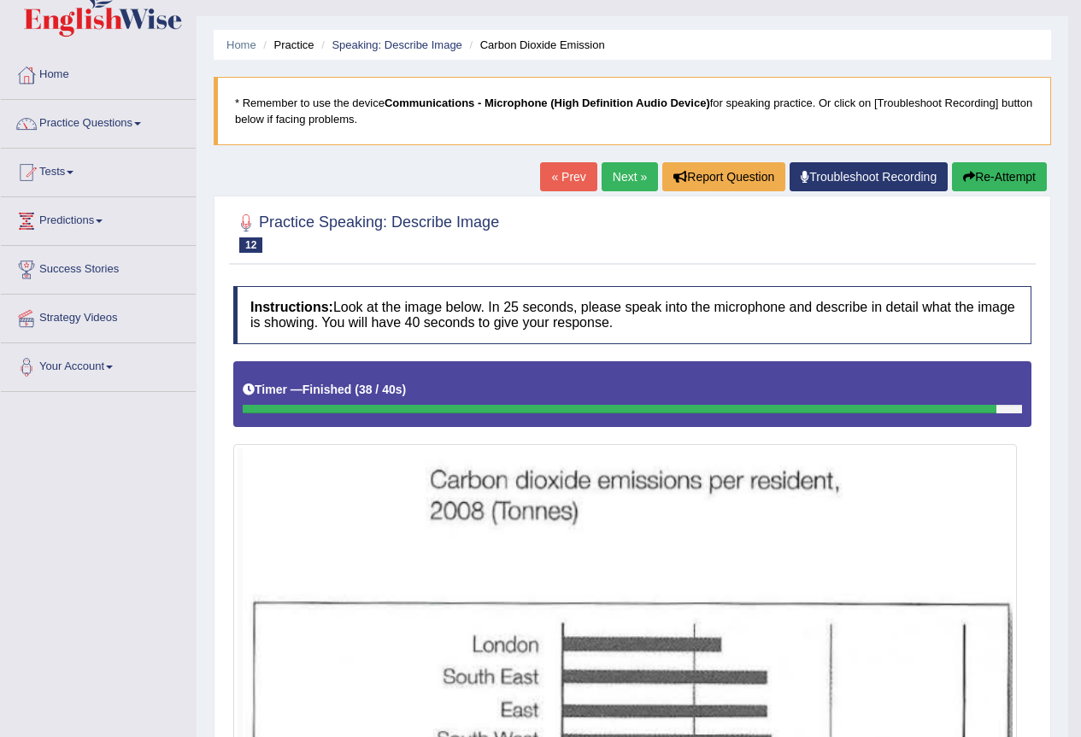
scroll to position [0, 0]
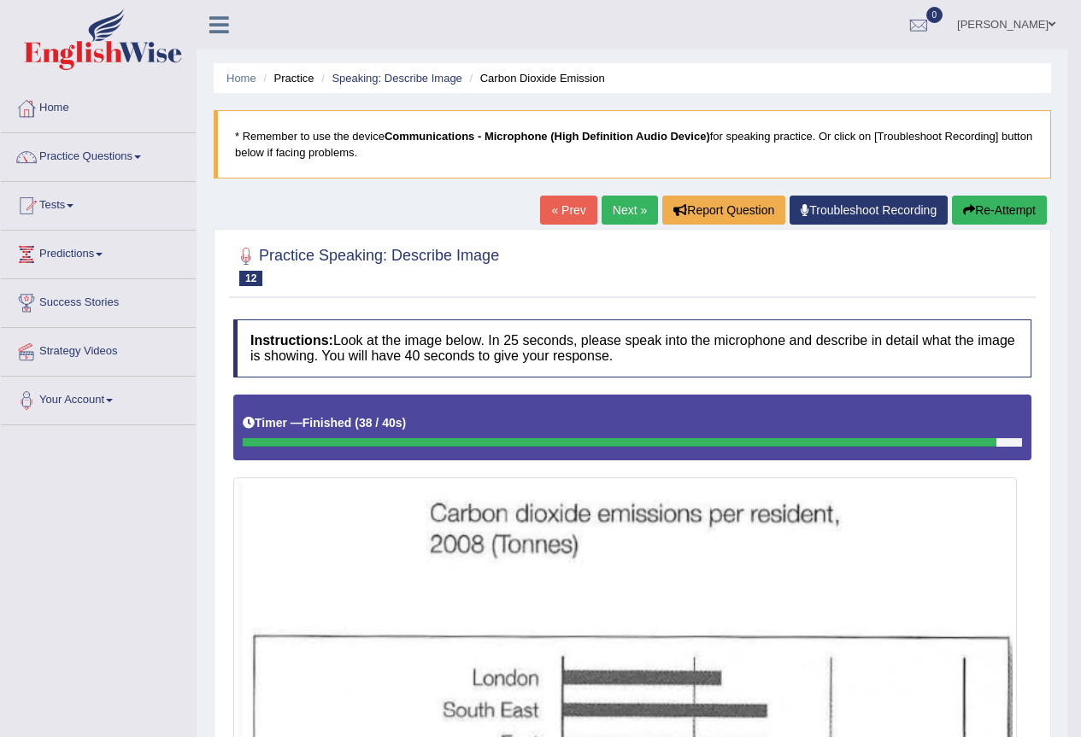
click at [608, 209] on link "Next »" at bounding box center [630, 210] width 56 height 29
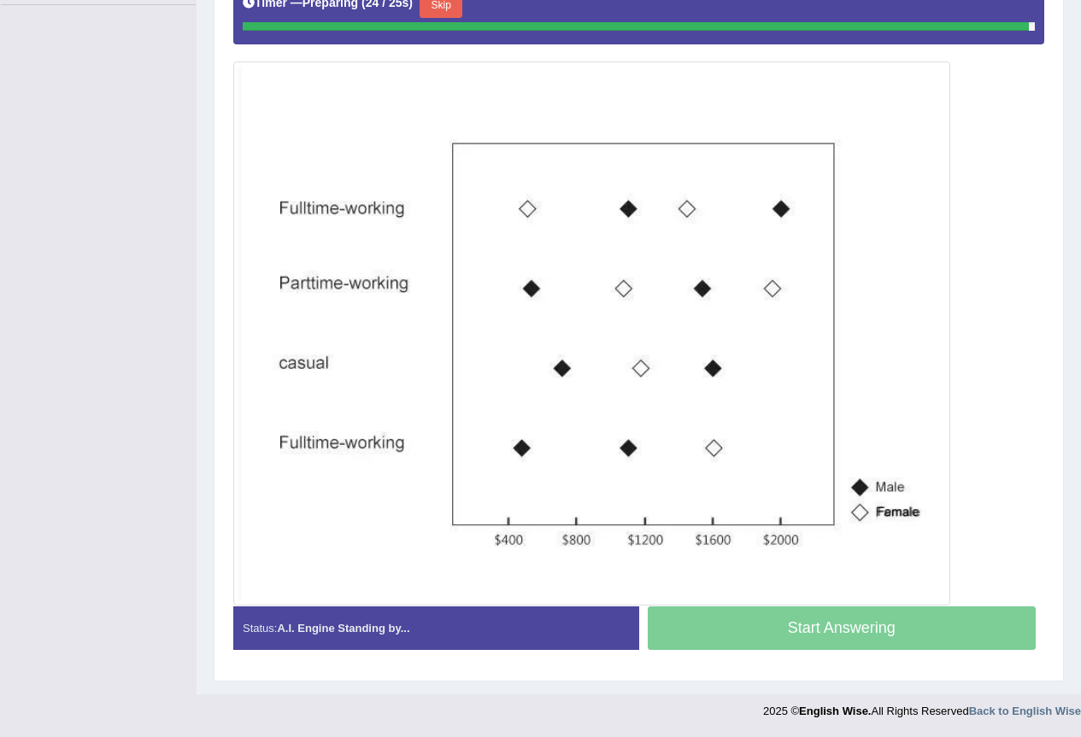
scroll to position [416, 0]
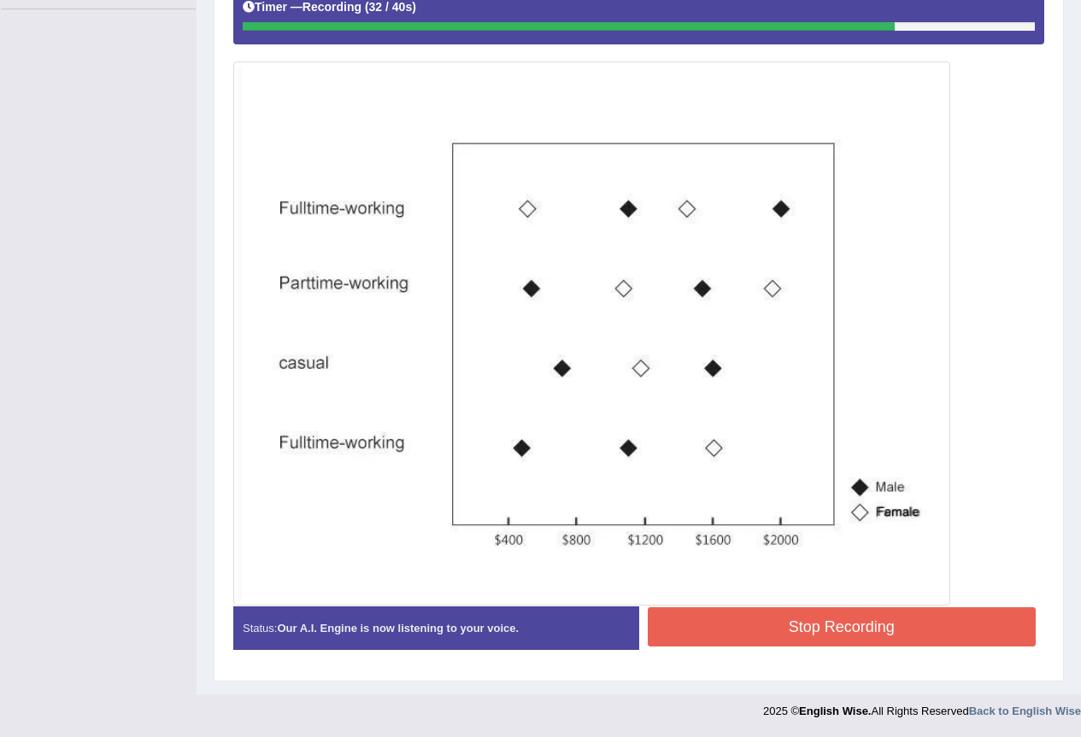
click at [805, 632] on button "Stop Recording" at bounding box center [842, 627] width 389 height 39
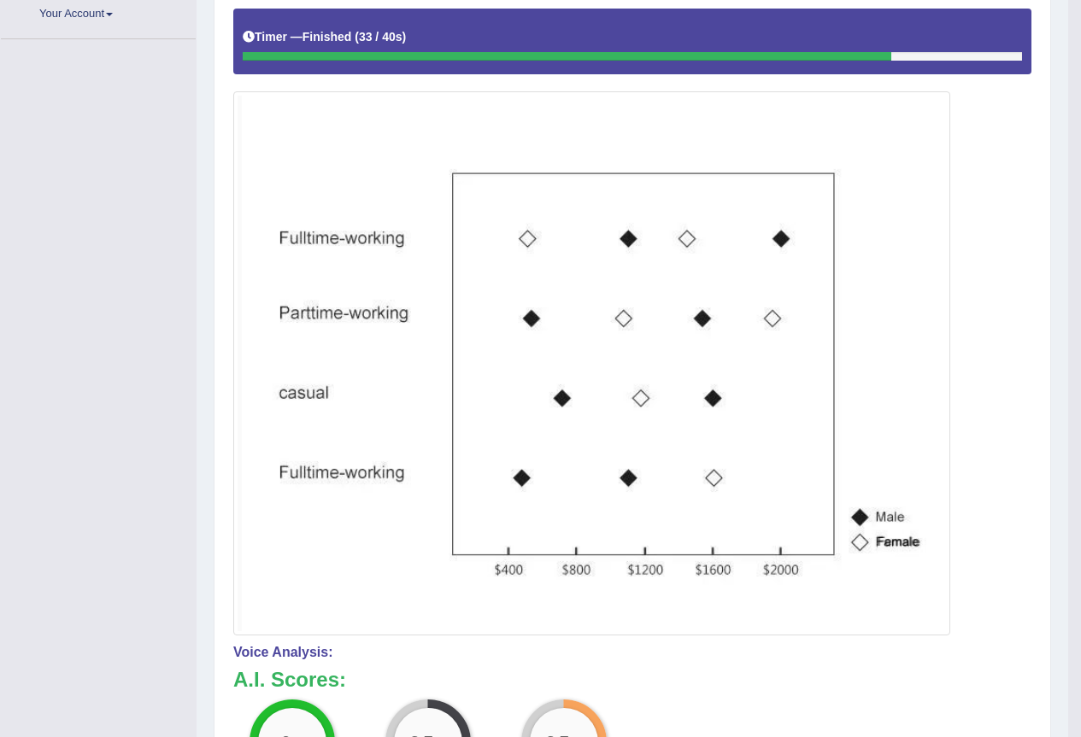
scroll to position [383, 0]
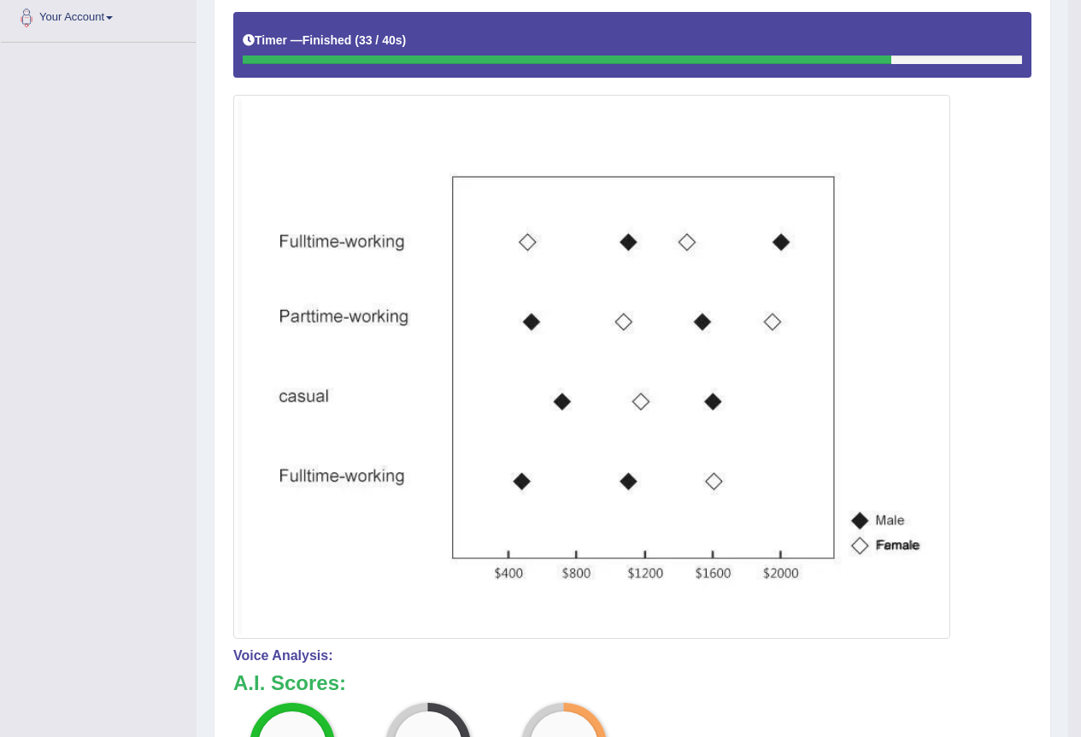
drag, startPoint x: 654, startPoint y: 386, endPoint x: 674, endPoint y: 454, distance: 70.6
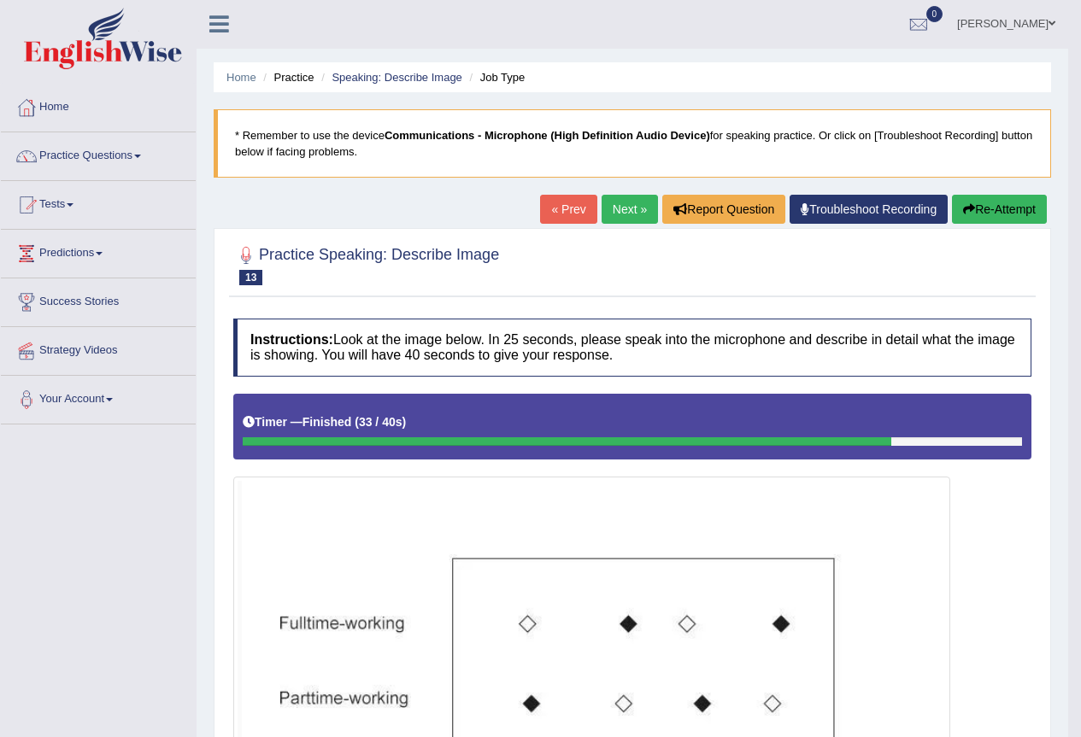
scroll to position [0, 0]
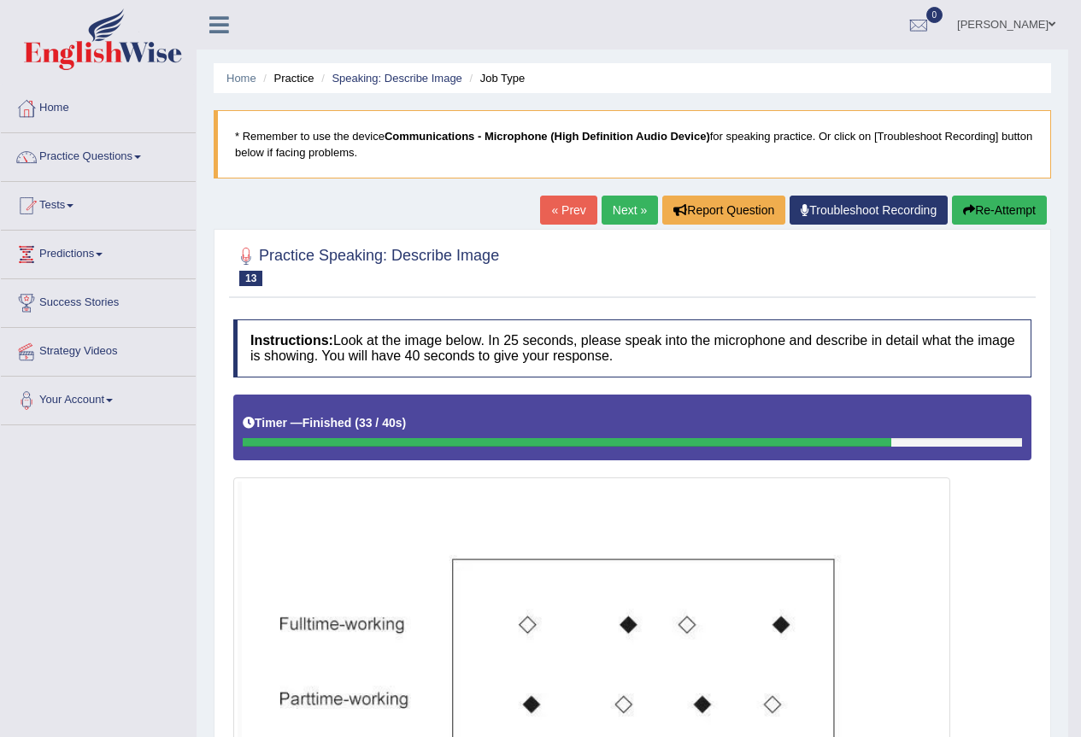
drag, startPoint x: 694, startPoint y: 455, endPoint x: 619, endPoint y: 273, distance: 196.9
click at [607, 211] on link "Next »" at bounding box center [630, 210] width 56 height 29
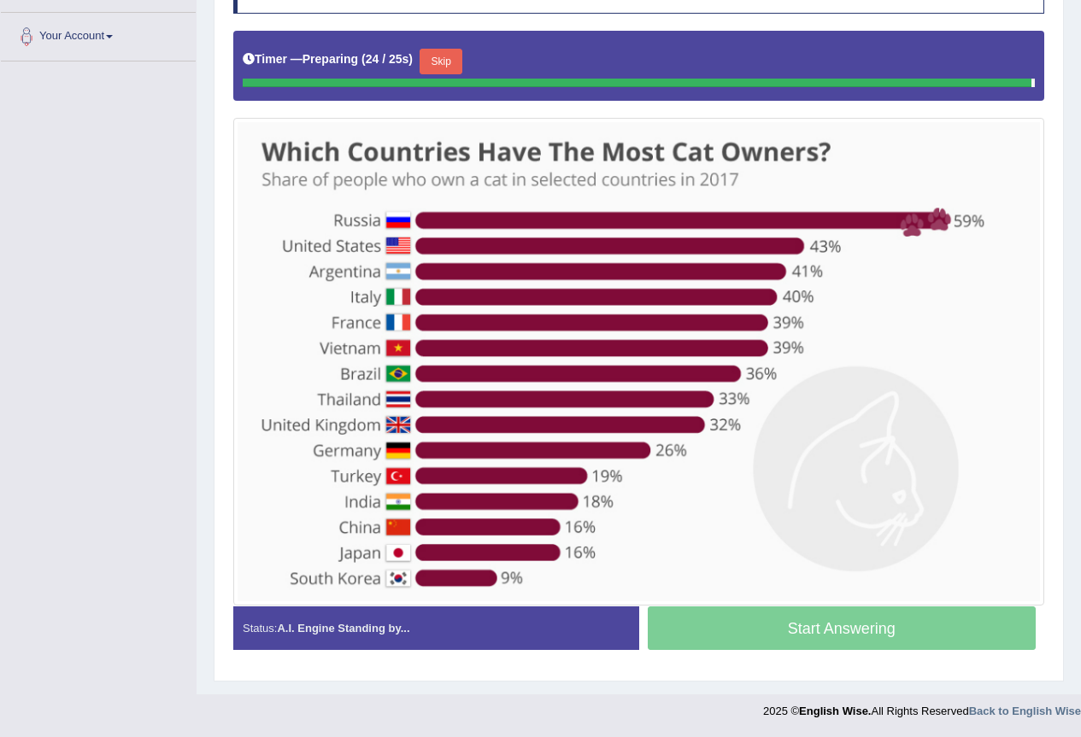
scroll to position [361, 0]
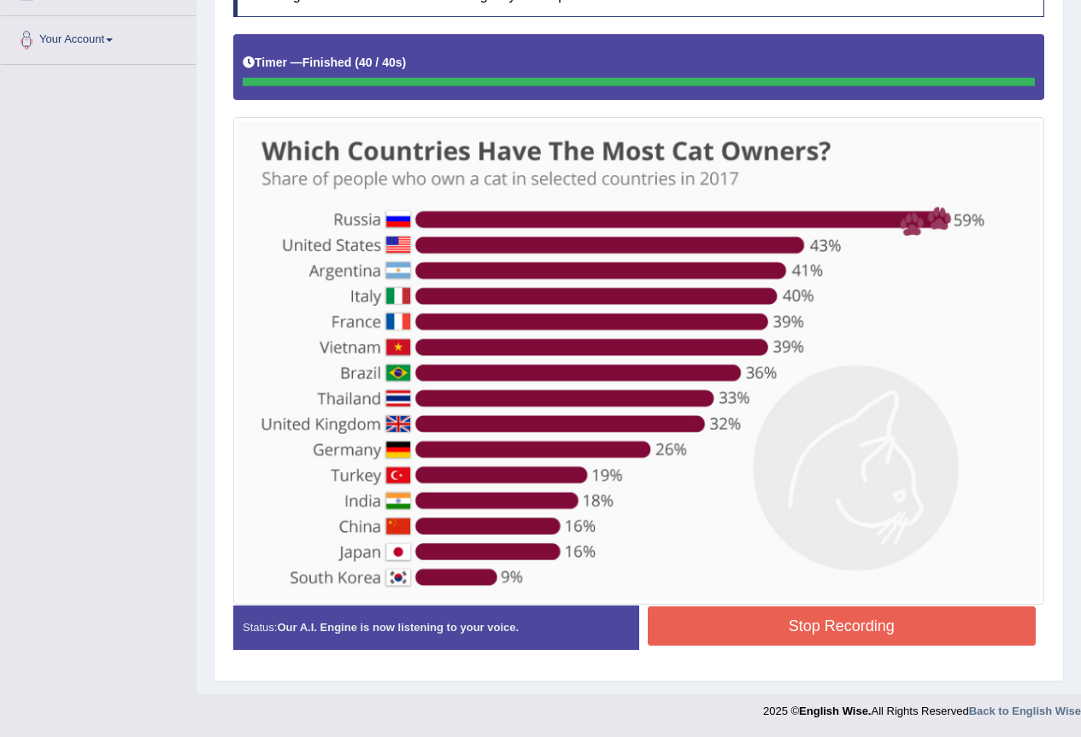
click at [0, 0] on blockquote "." at bounding box center [0, 0] width 0 height 0
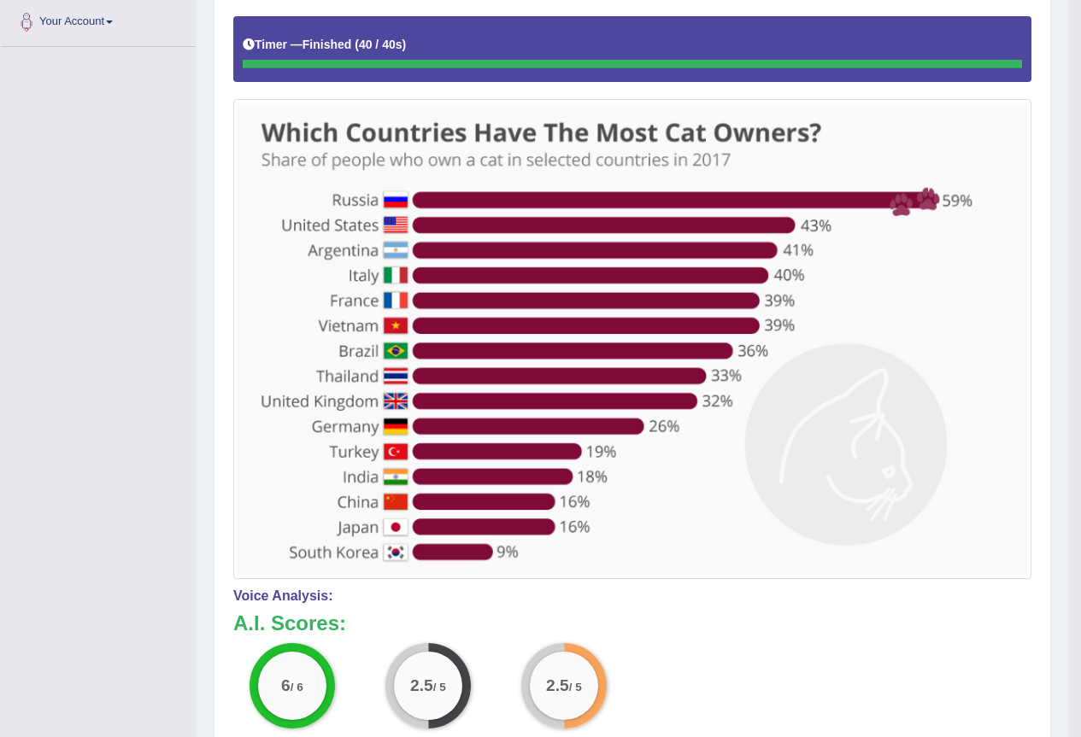
scroll to position [0, 0]
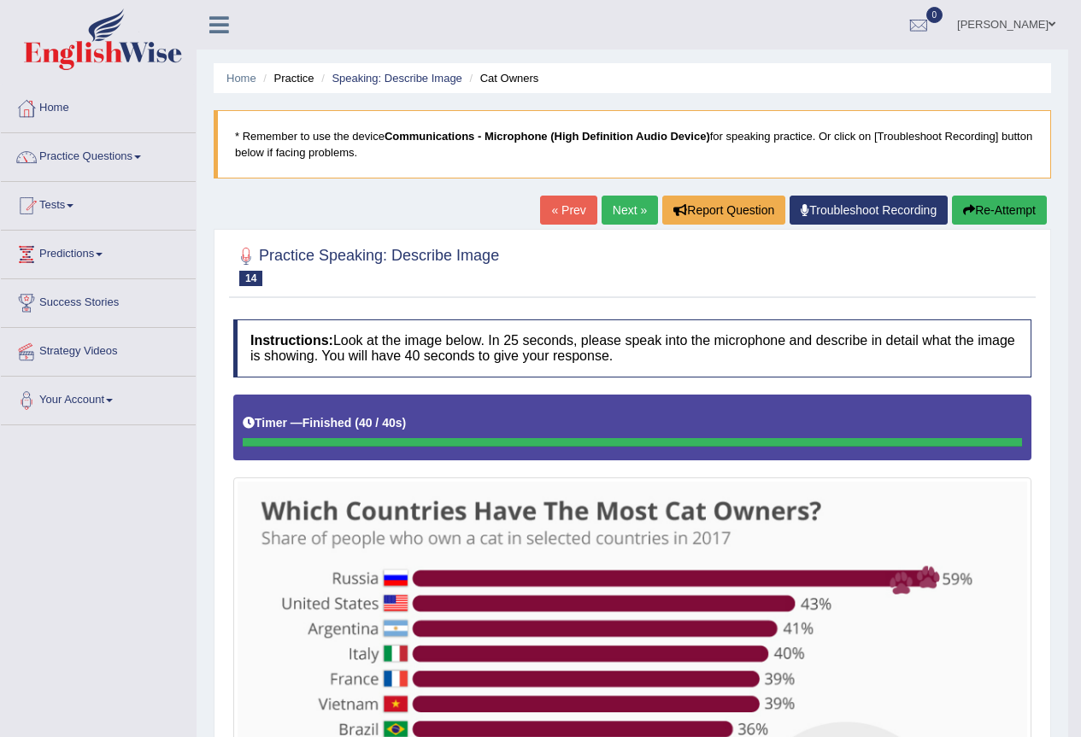
click at [637, 209] on link "Next »" at bounding box center [630, 210] width 56 height 29
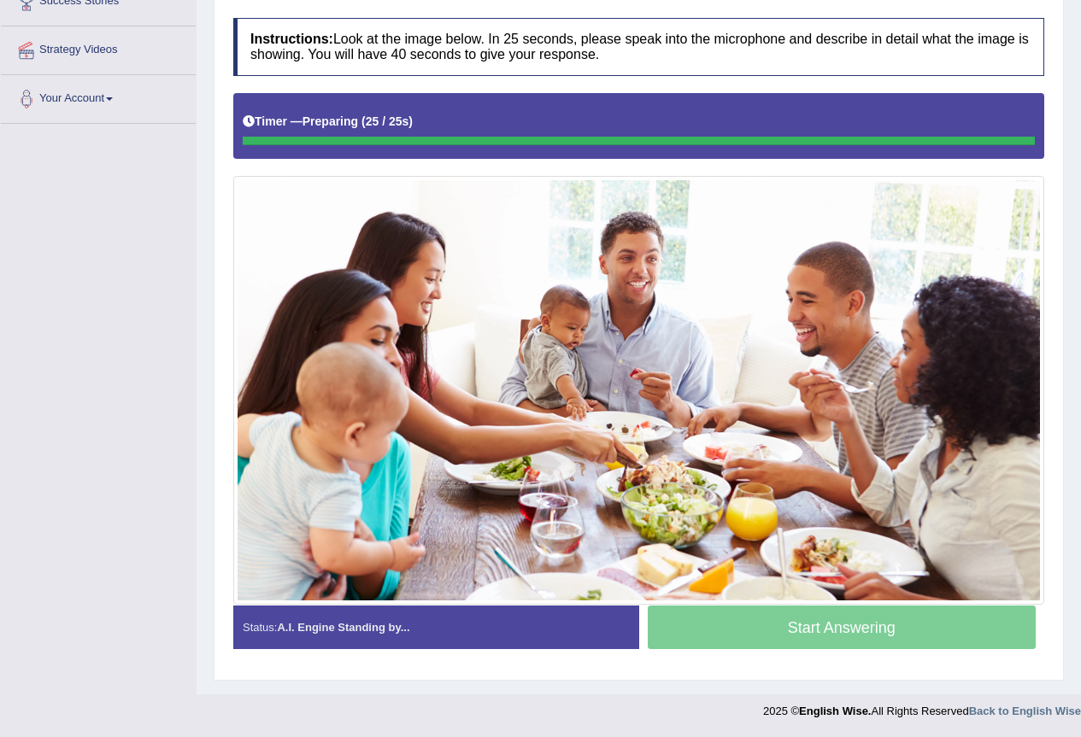
scroll to position [302, 0]
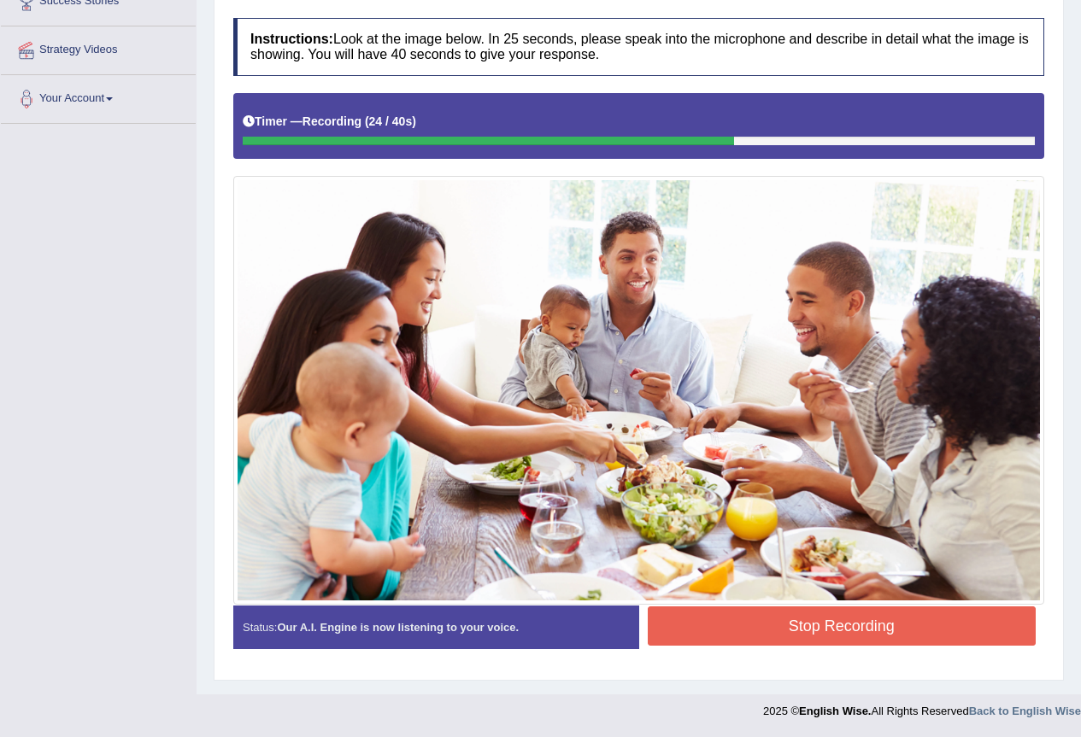
click at [862, 620] on button "Stop Recording" at bounding box center [842, 626] width 389 height 39
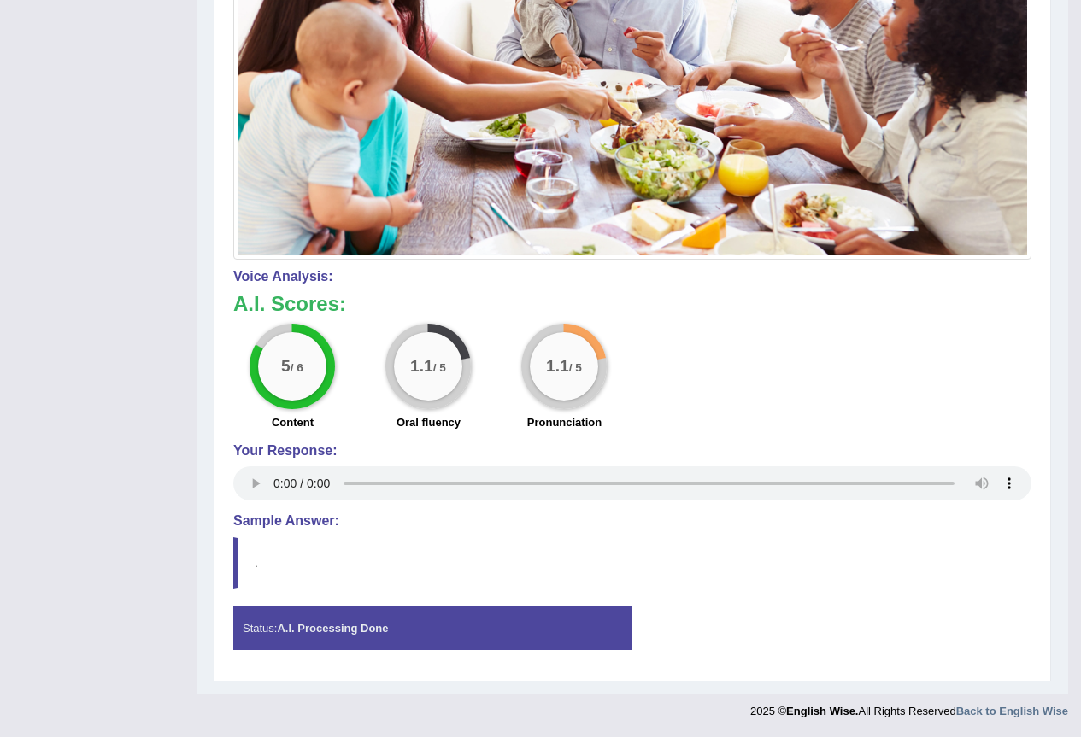
scroll to position [0, 0]
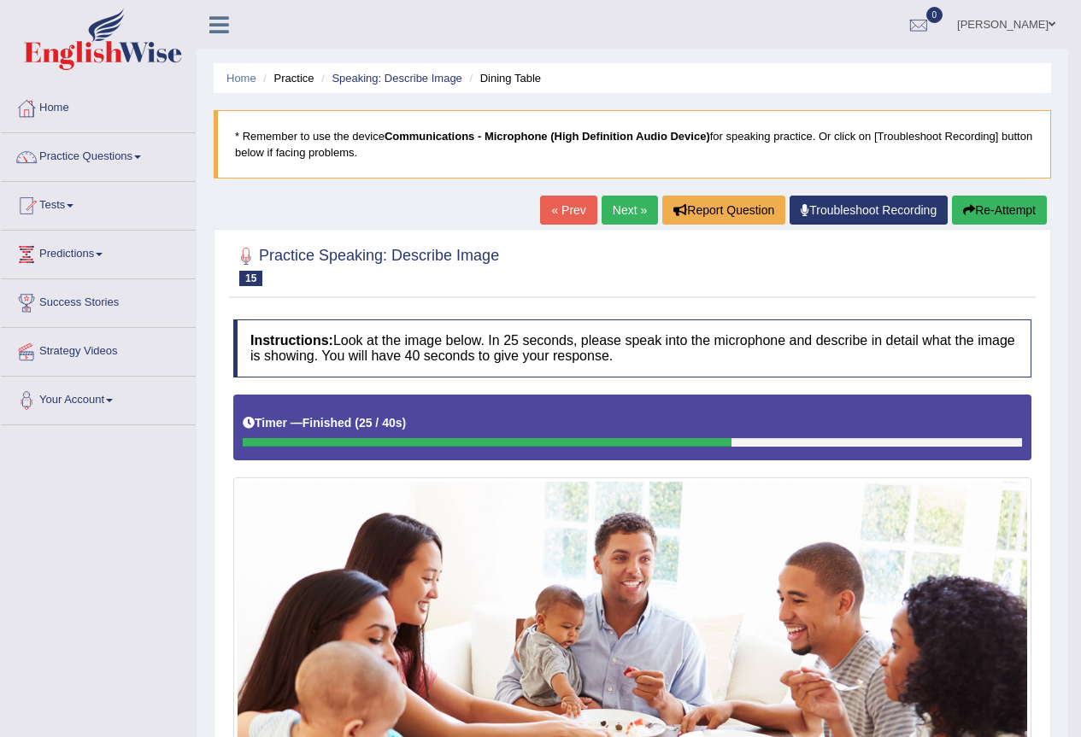
click at [608, 214] on link "Next »" at bounding box center [630, 210] width 56 height 29
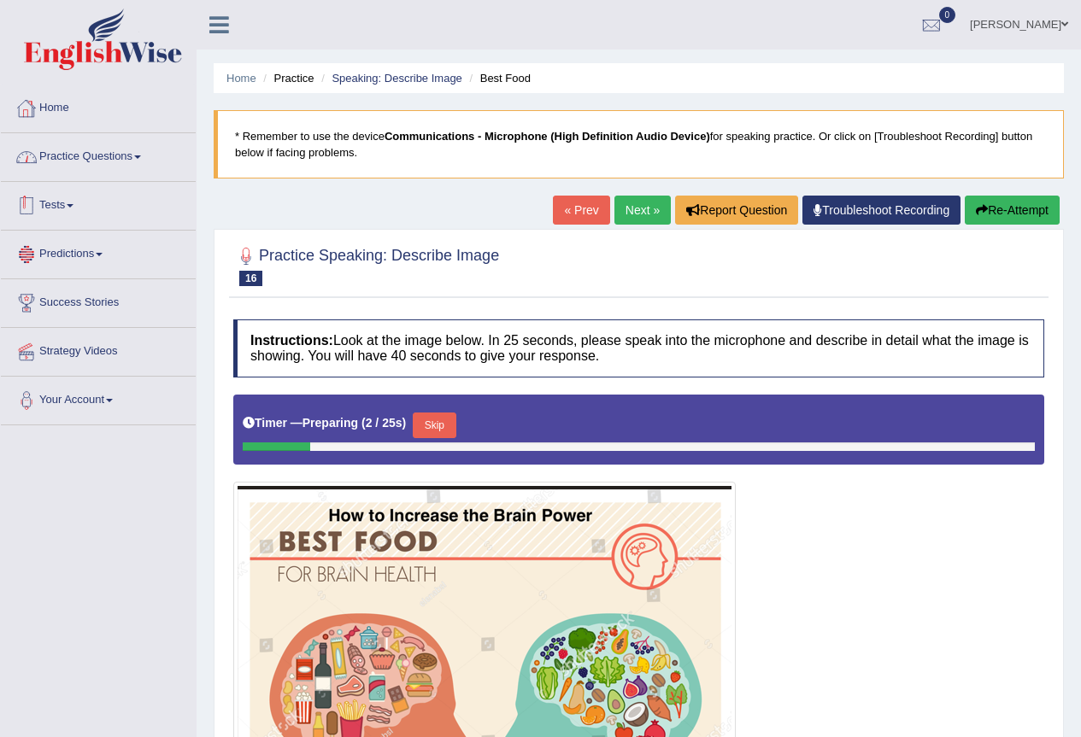
click at [36, 94] on link "Home" at bounding box center [98, 106] width 195 height 43
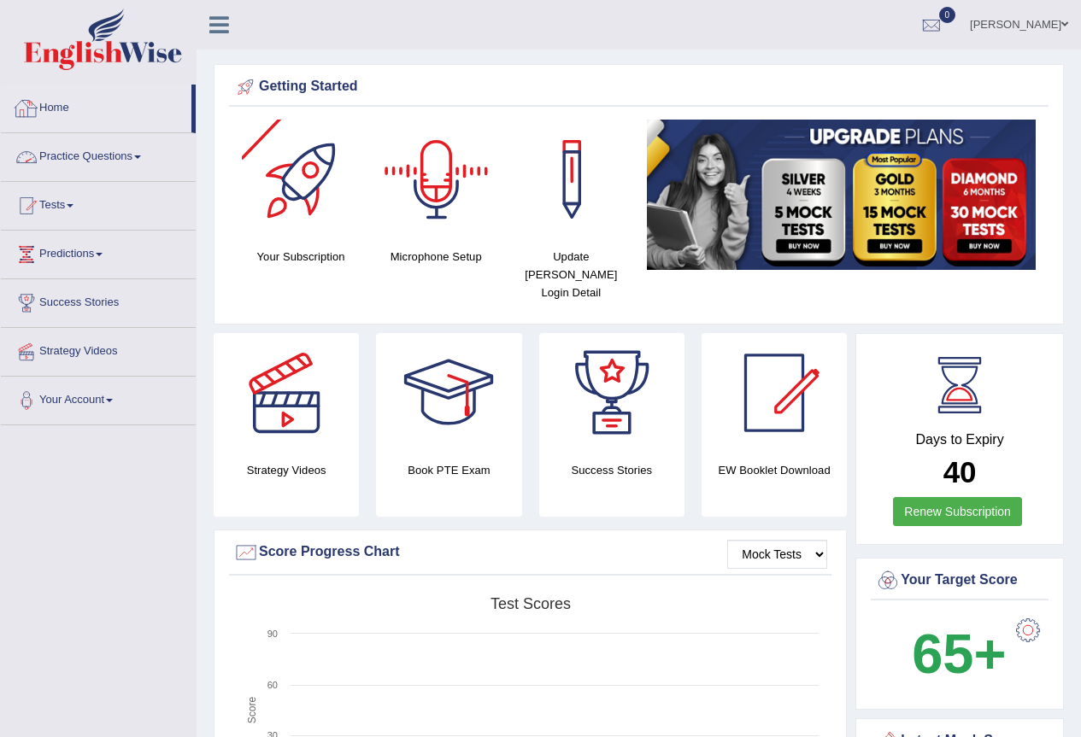
click at [96, 153] on link "Practice Questions" at bounding box center [98, 154] width 195 height 43
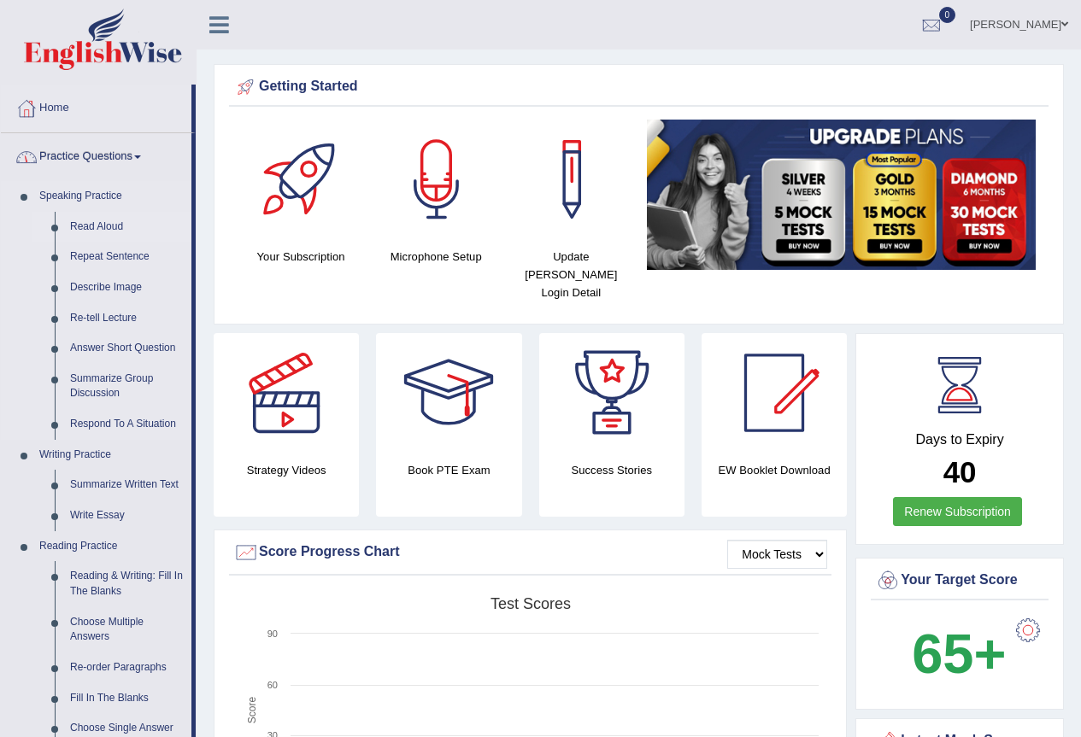
click at [91, 220] on link "Read Aloud" at bounding box center [126, 227] width 129 height 31
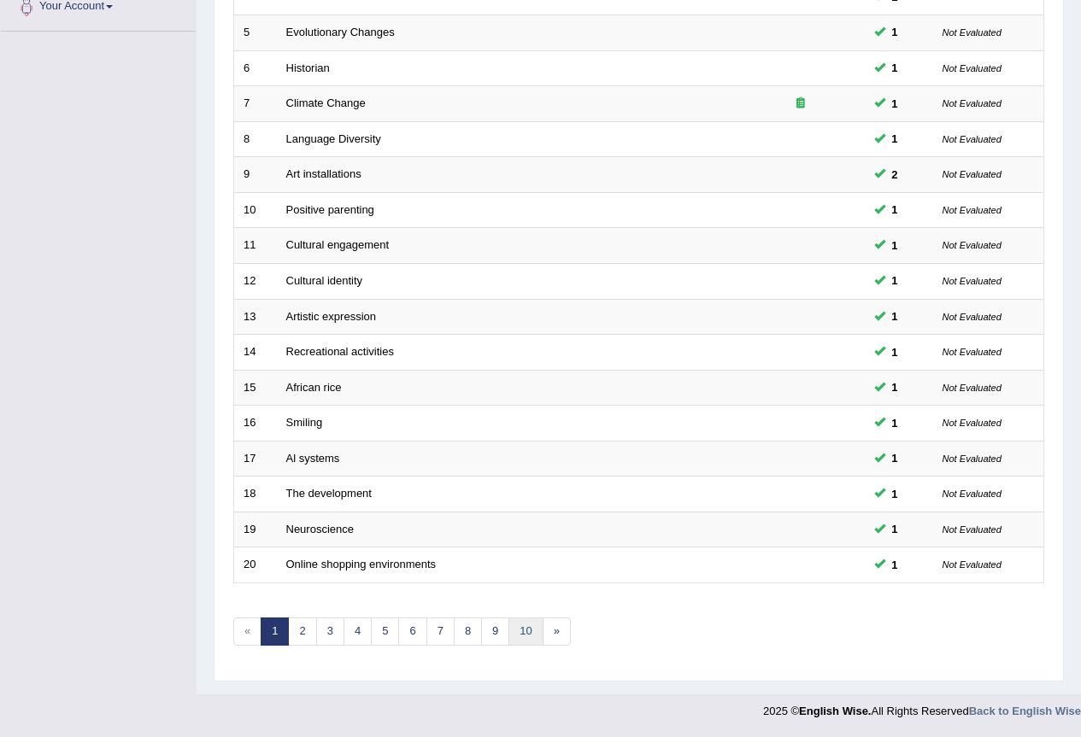
drag, startPoint x: 553, startPoint y: 536, endPoint x: 536, endPoint y: 632, distance: 97.2
click at [536, 632] on link "10" at bounding box center [525, 632] width 34 height 28
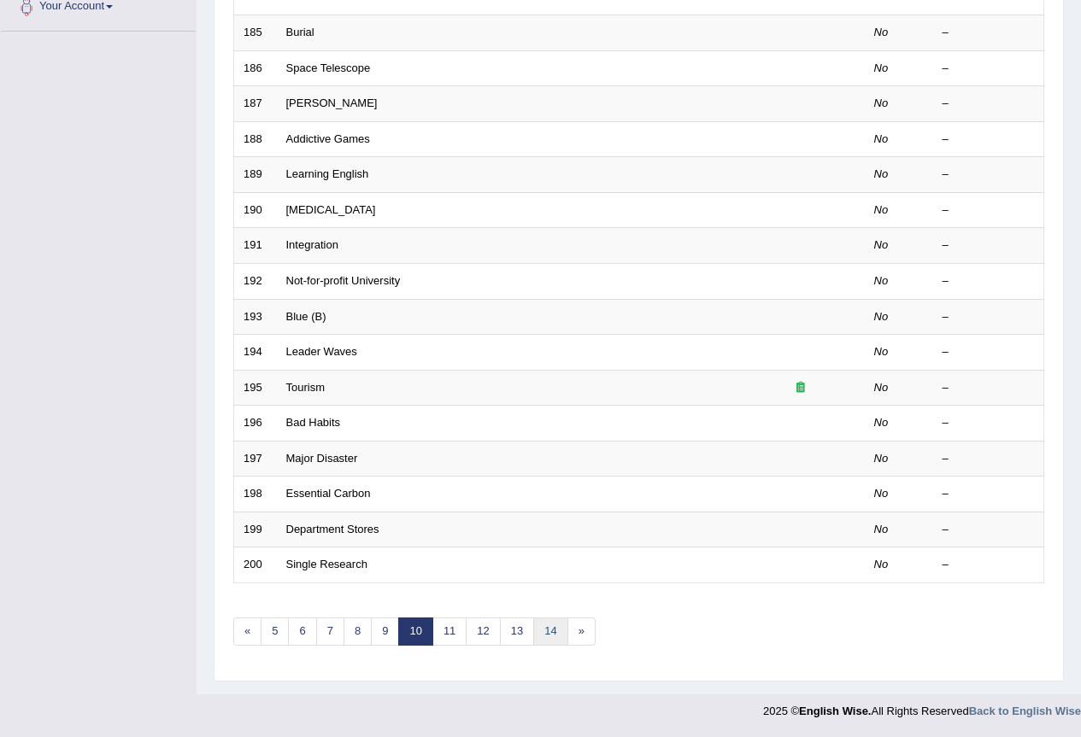
click at [540, 638] on link "14" at bounding box center [550, 632] width 34 height 28
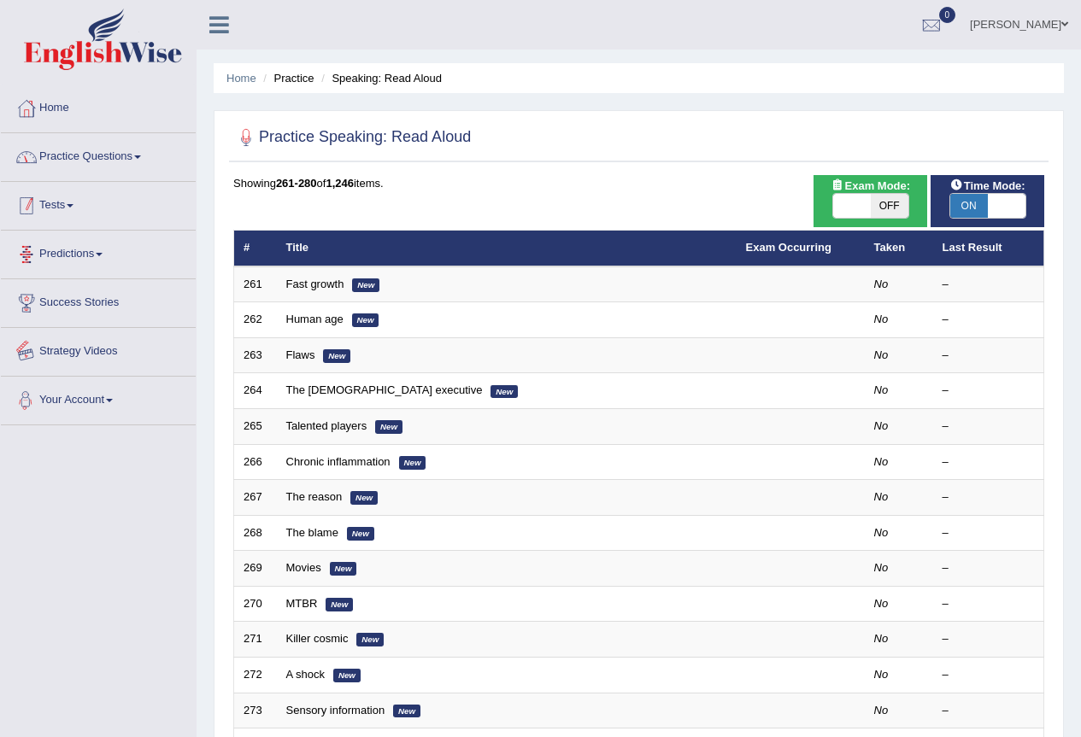
click at [94, 151] on link "Practice Questions" at bounding box center [98, 154] width 195 height 43
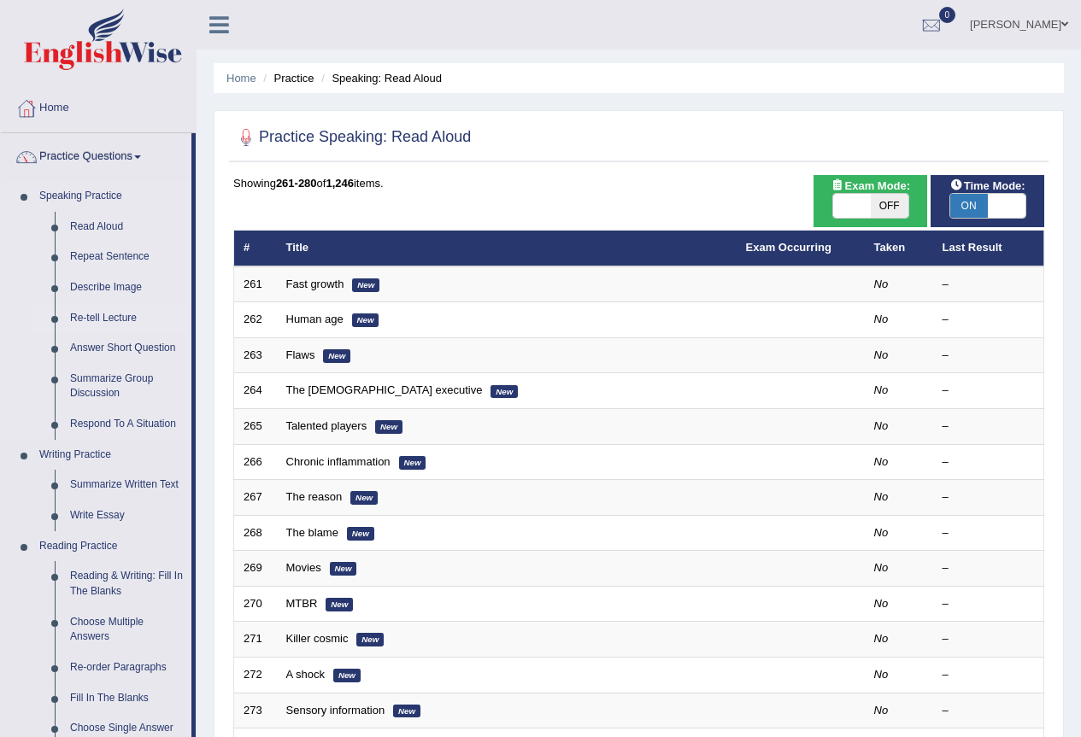
click at [103, 322] on link "Re-tell Lecture" at bounding box center [126, 318] width 129 height 31
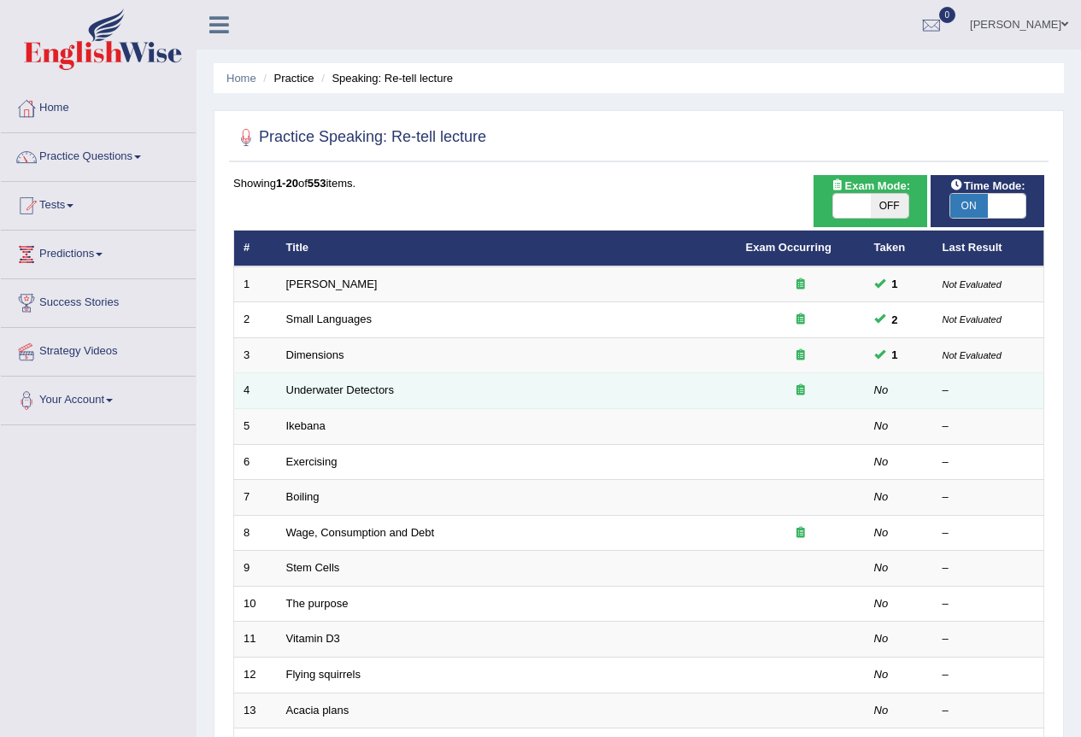
click at [348, 397] on td "Underwater Detectors" at bounding box center [507, 391] width 460 height 36
click at [354, 382] on td "Underwater Detectors" at bounding box center [507, 391] width 460 height 36
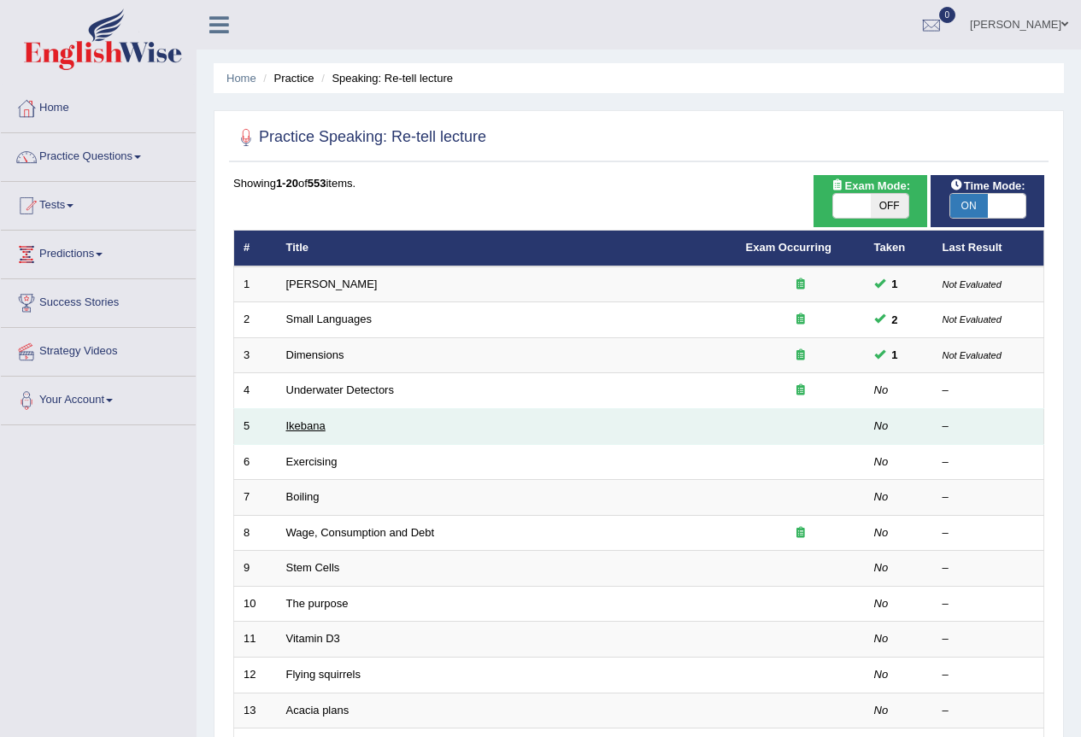
click at [305, 425] on link "Ikebana" at bounding box center [305, 426] width 39 height 13
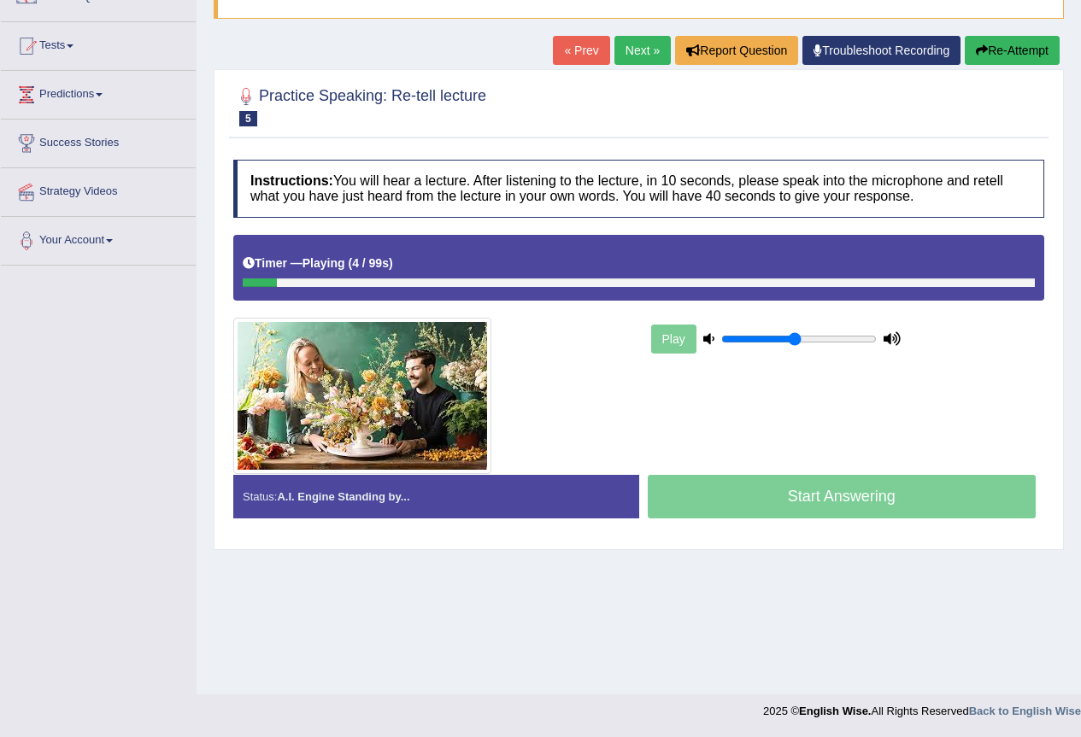
drag, startPoint x: 788, startPoint y: 335, endPoint x: 792, endPoint y: 344, distance: 9.6
type input "0.5"
click at [792, 344] on input "range" at bounding box center [799, 339] width 156 height 14
click at [818, 391] on div "Play" at bounding box center [639, 354] width 828 height 239
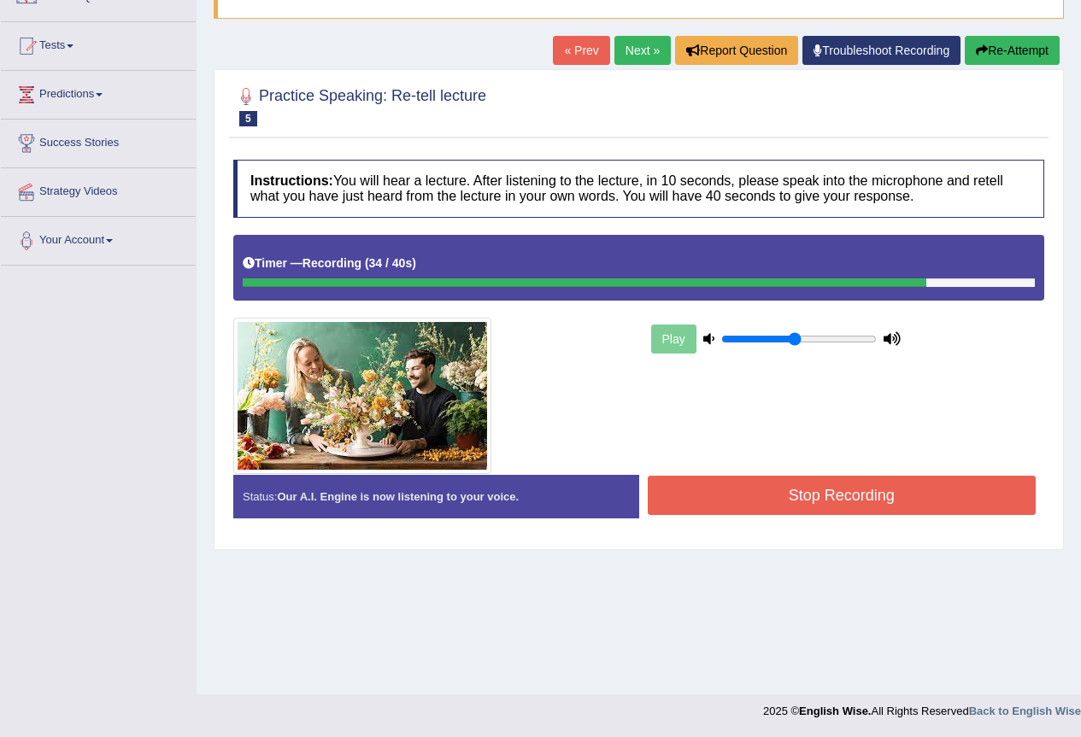
click at [782, 508] on button "Stop Recording" at bounding box center [842, 495] width 389 height 39
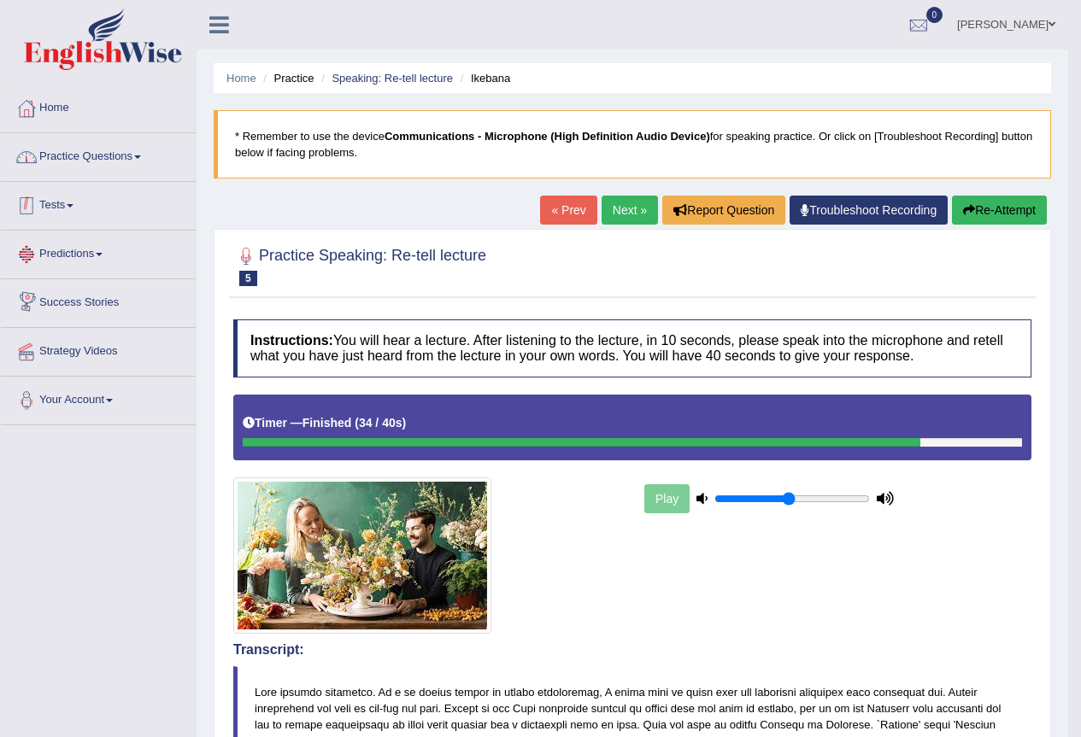
click at [103, 138] on link "Practice Questions" at bounding box center [98, 154] width 195 height 43
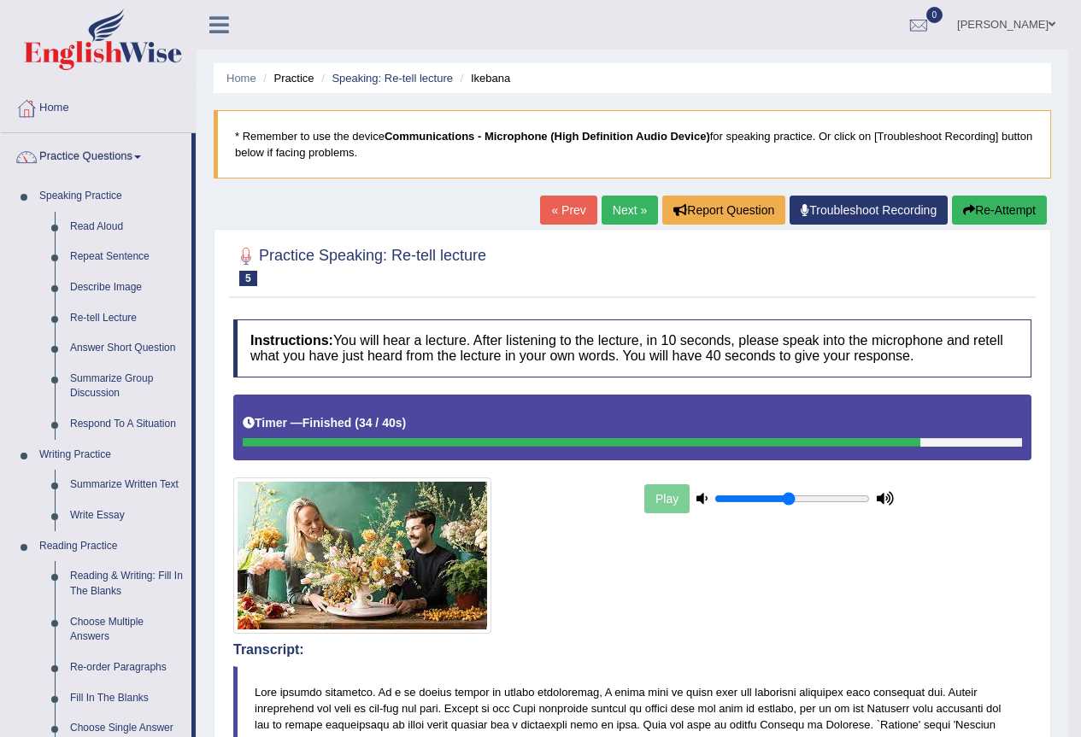
click at [614, 211] on link "Next »" at bounding box center [630, 210] width 56 height 29
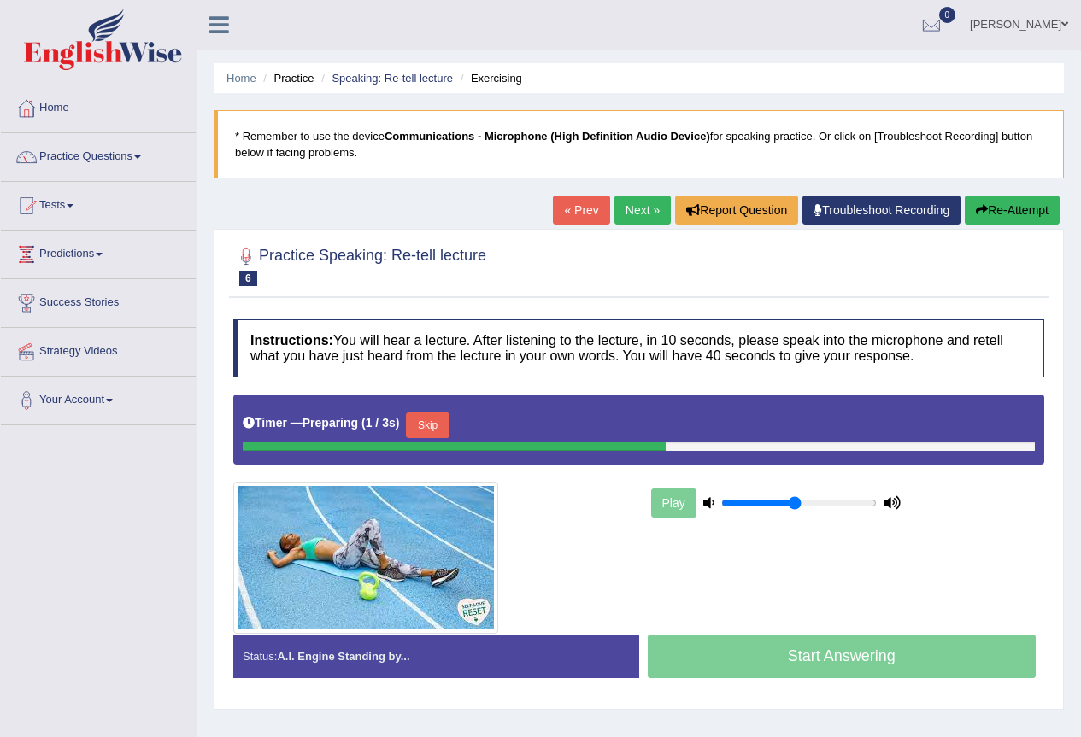
click at [105, 555] on div "Toggle navigation Home Practice Questions Speaking Practice Read Aloud Repeat S…" at bounding box center [540, 444] width 1081 height 889
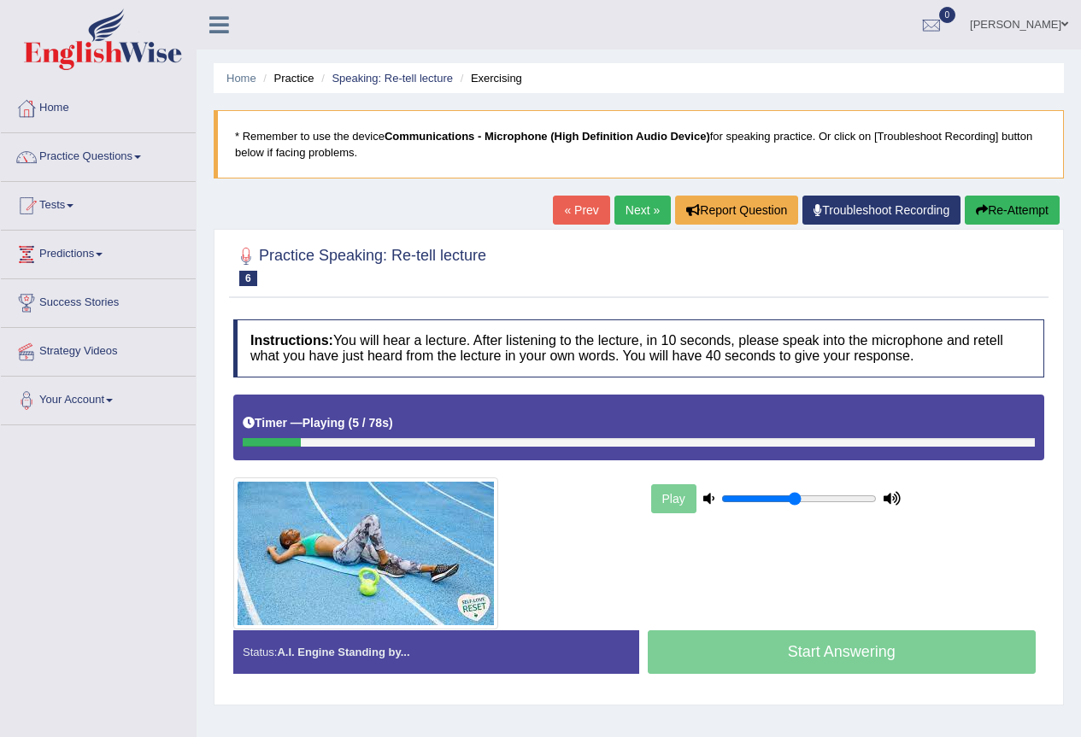
click at [987, 184] on div "Home Practice Speaking: Re-tell lecture Exercising * Remember to use the device…" at bounding box center [639, 427] width 884 height 855
click at [993, 211] on button "Re-Attempt" at bounding box center [1012, 210] width 95 height 29
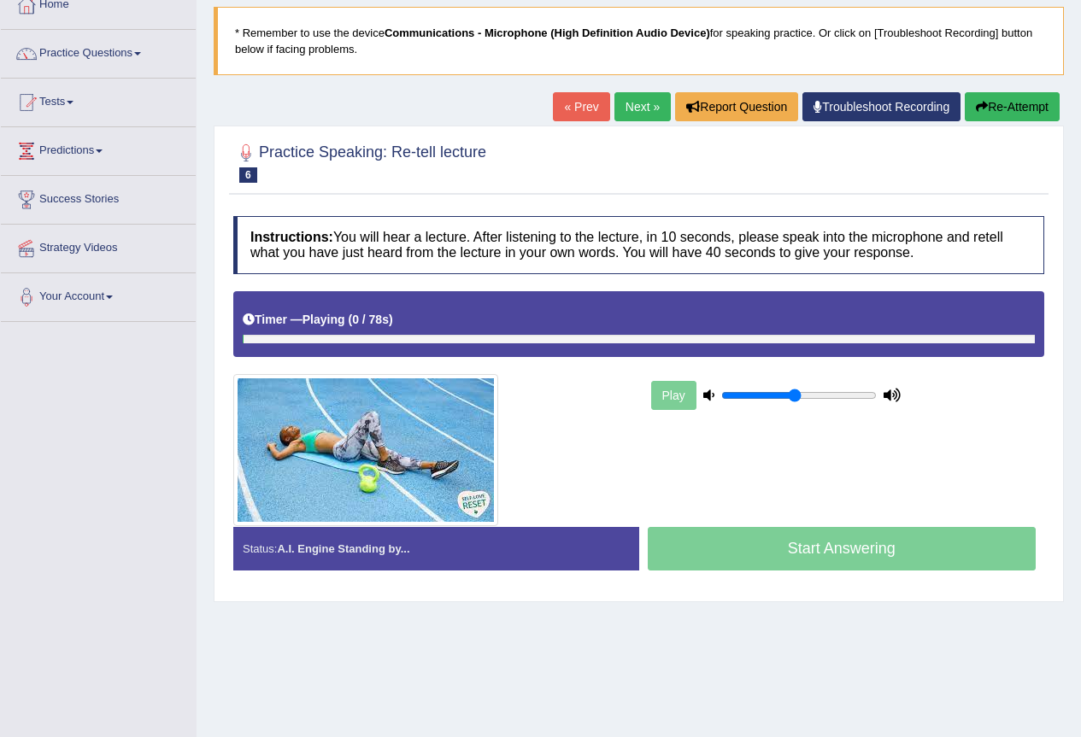
scroll to position [160, 0]
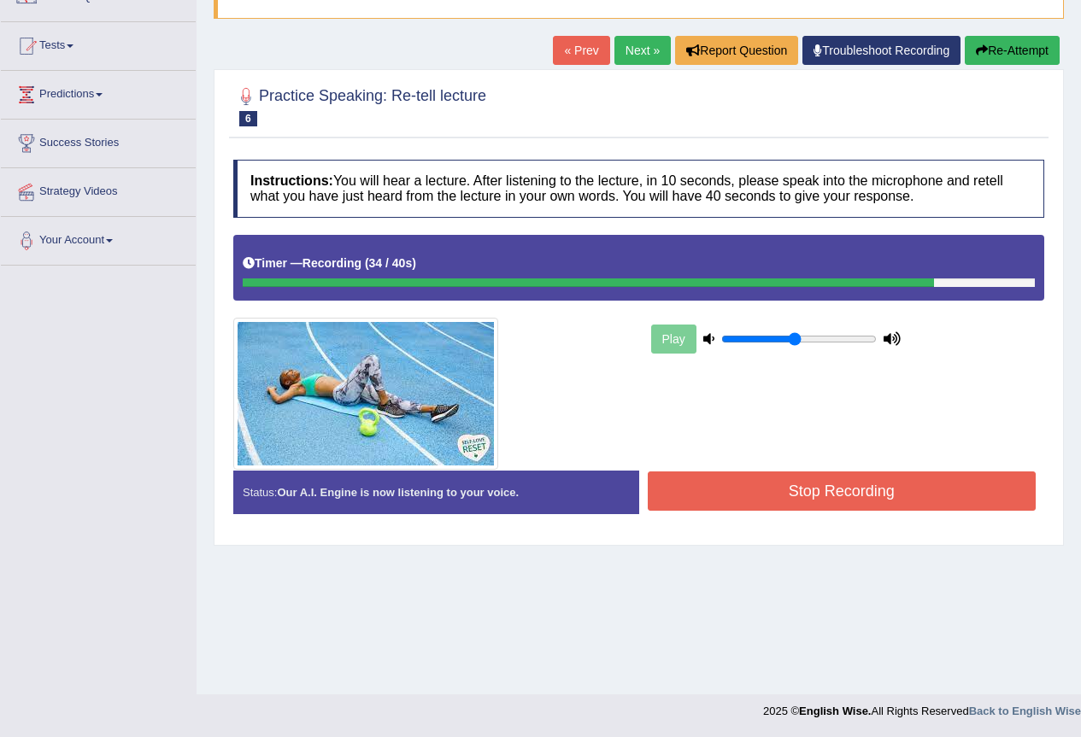
click at [746, 502] on button "Stop Recording" at bounding box center [842, 491] width 389 height 39
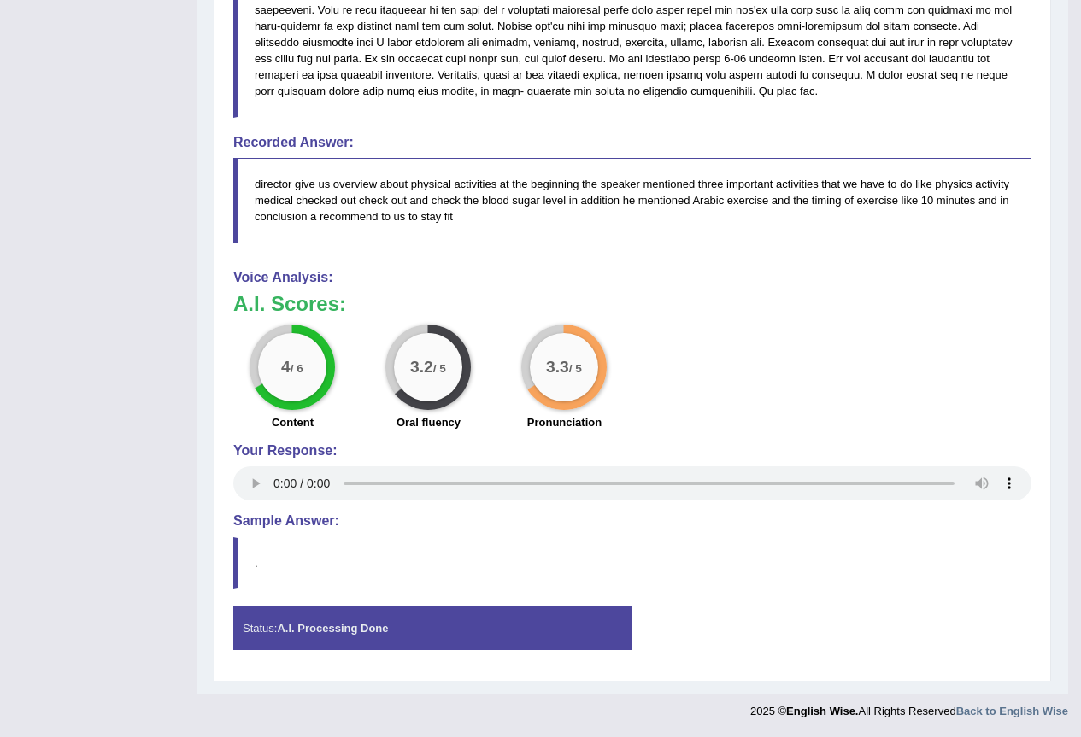
scroll to position [0, 0]
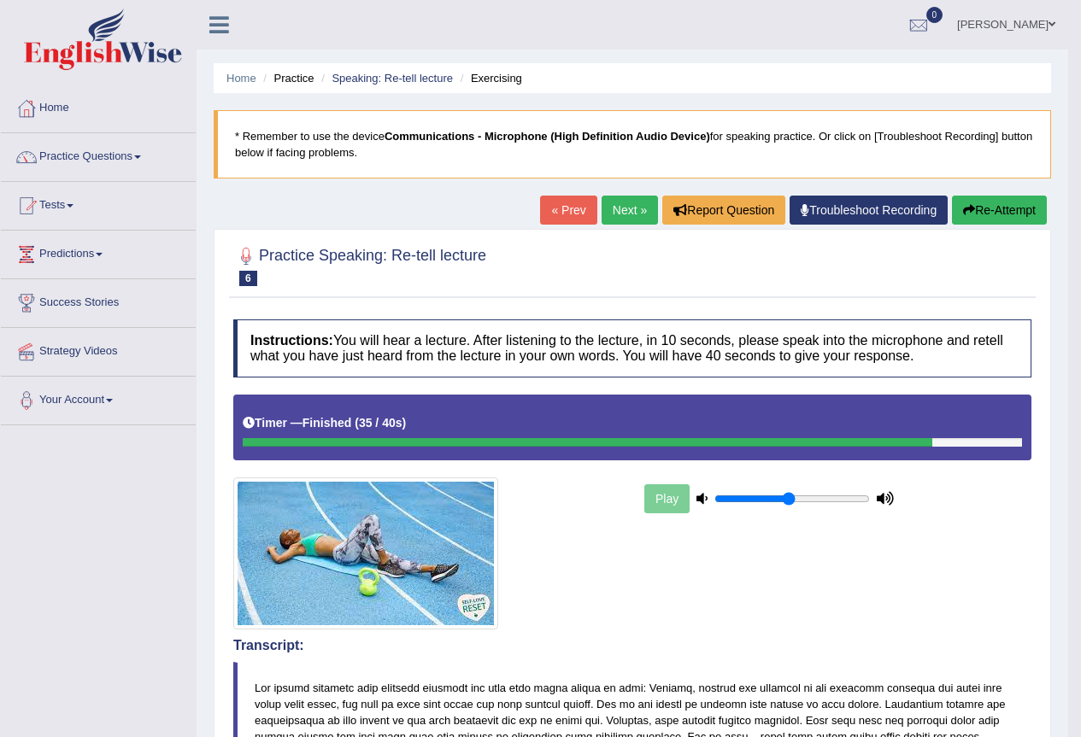
click at [631, 207] on link "Next »" at bounding box center [630, 210] width 56 height 29
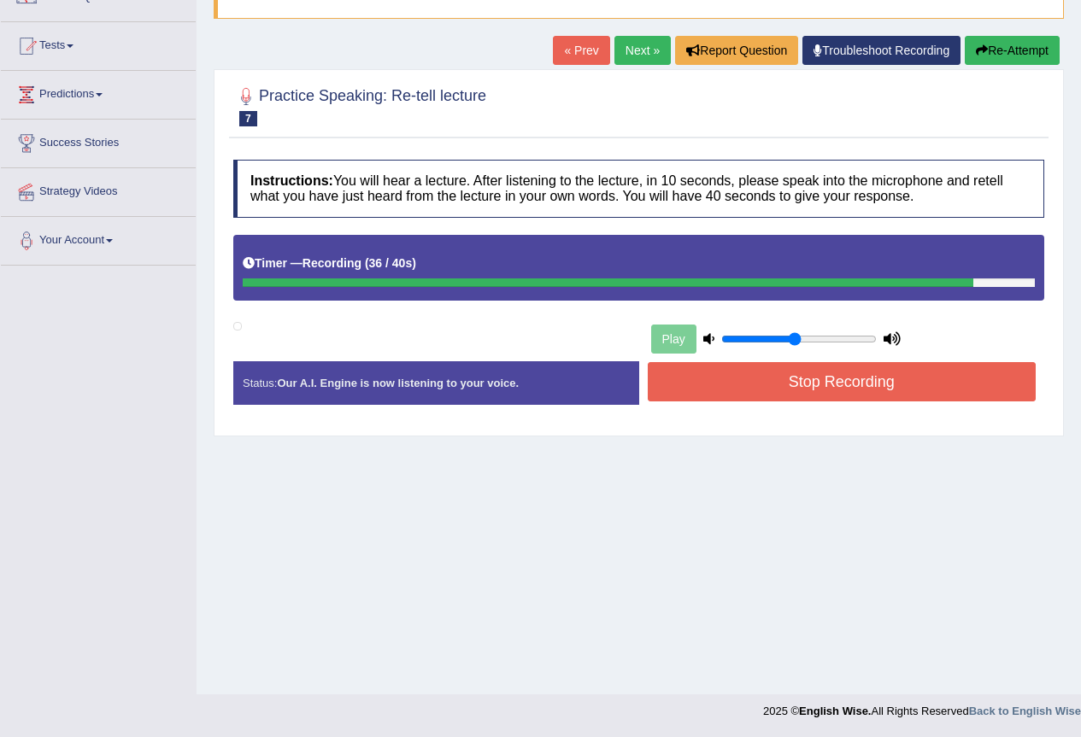
click at [722, 389] on button "Stop Recording" at bounding box center [842, 381] width 389 height 39
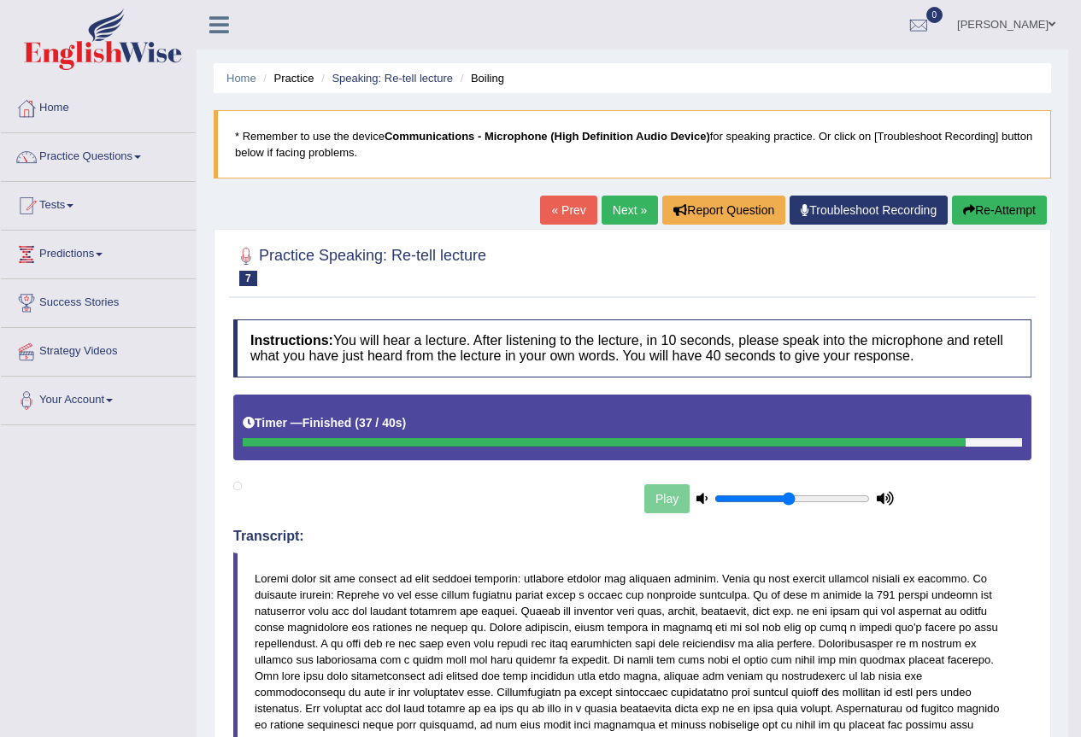
click link "Next »"
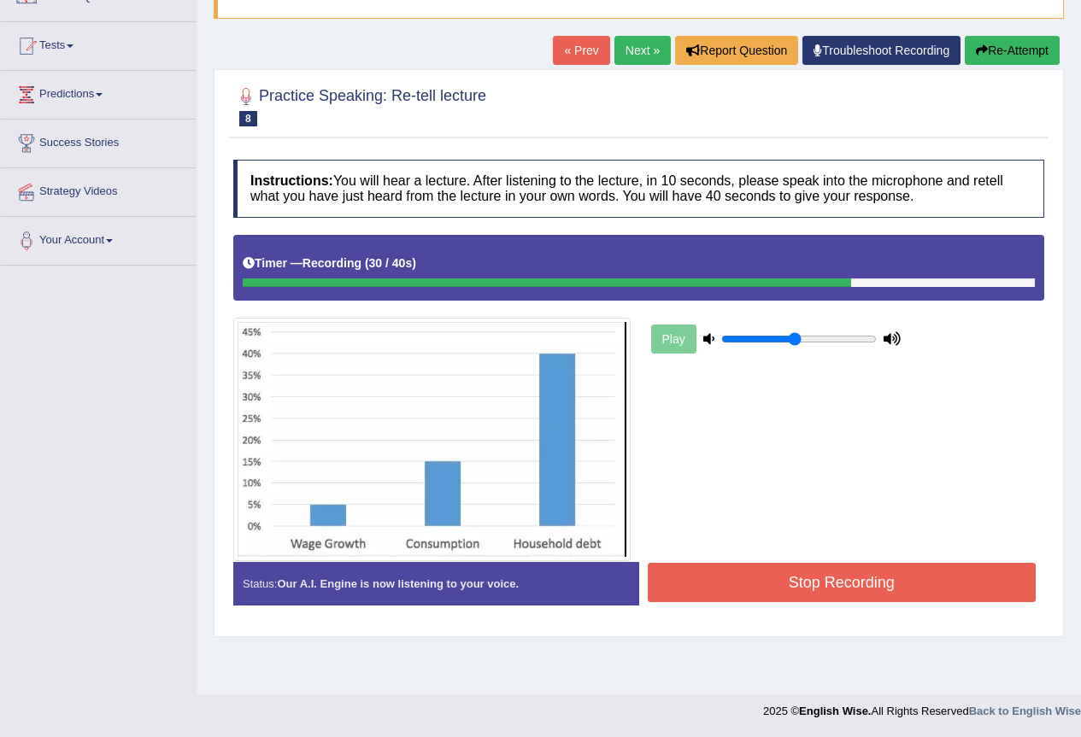
click at [762, 579] on button "Stop Recording" at bounding box center [842, 582] width 389 height 39
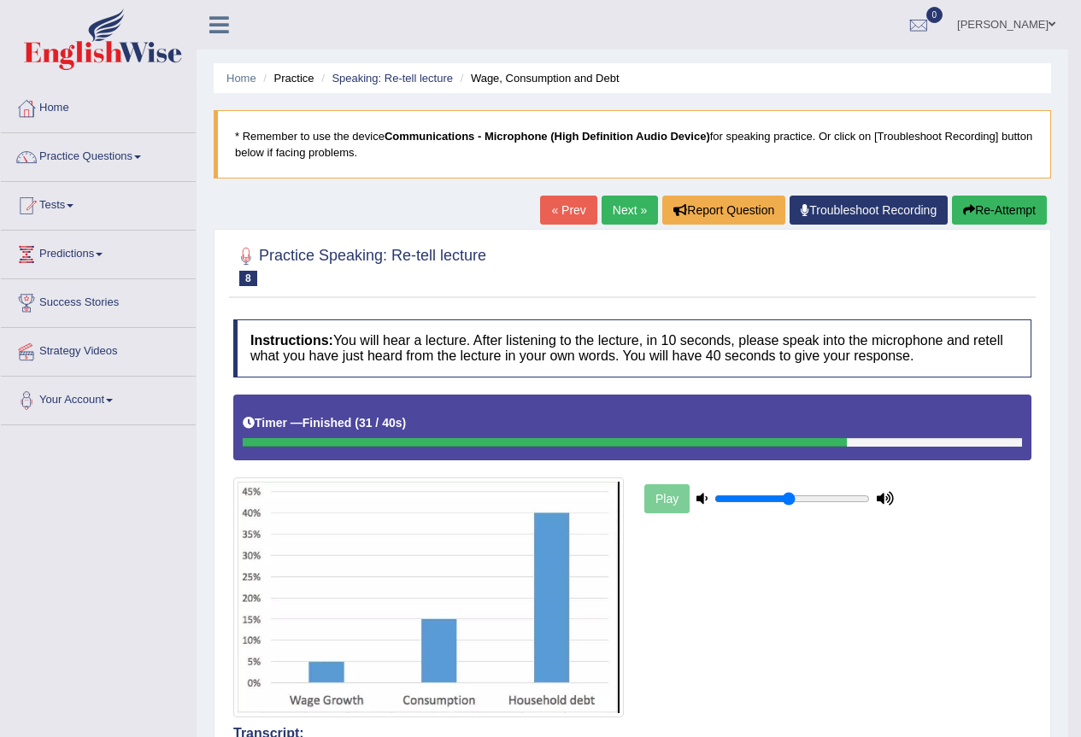
click at [628, 205] on link "Next »" at bounding box center [630, 210] width 56 height 29
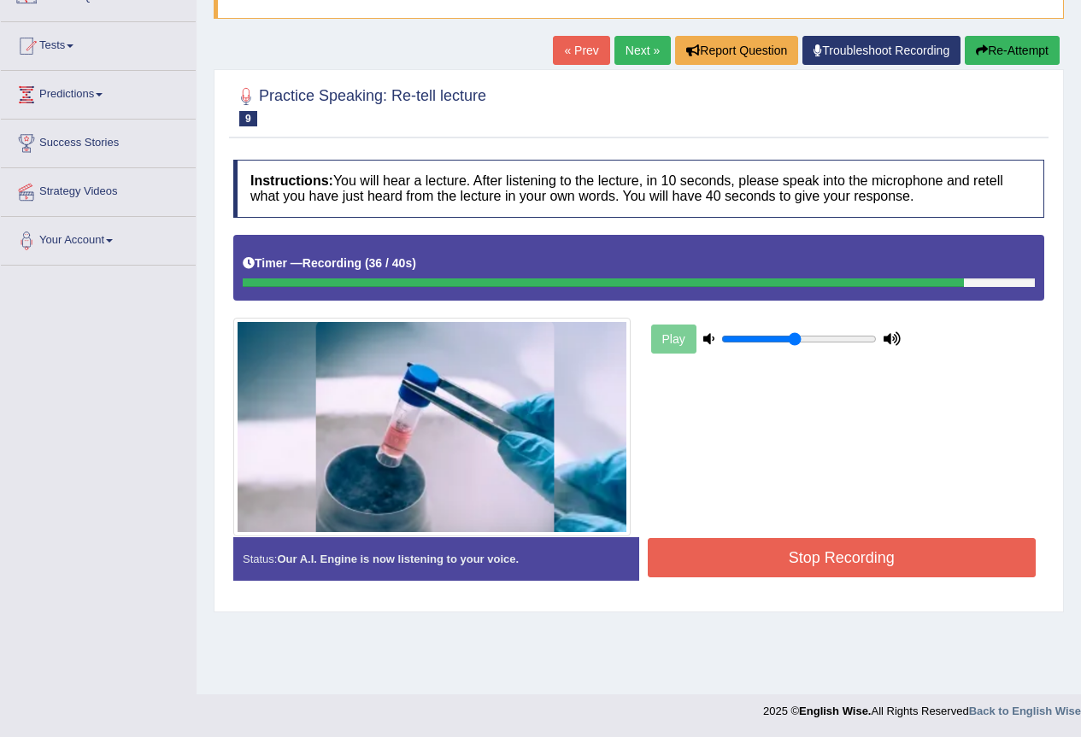
click at [833, 564] on button "Stop Recording" at bounding box center [842, 557] width 389 height 39
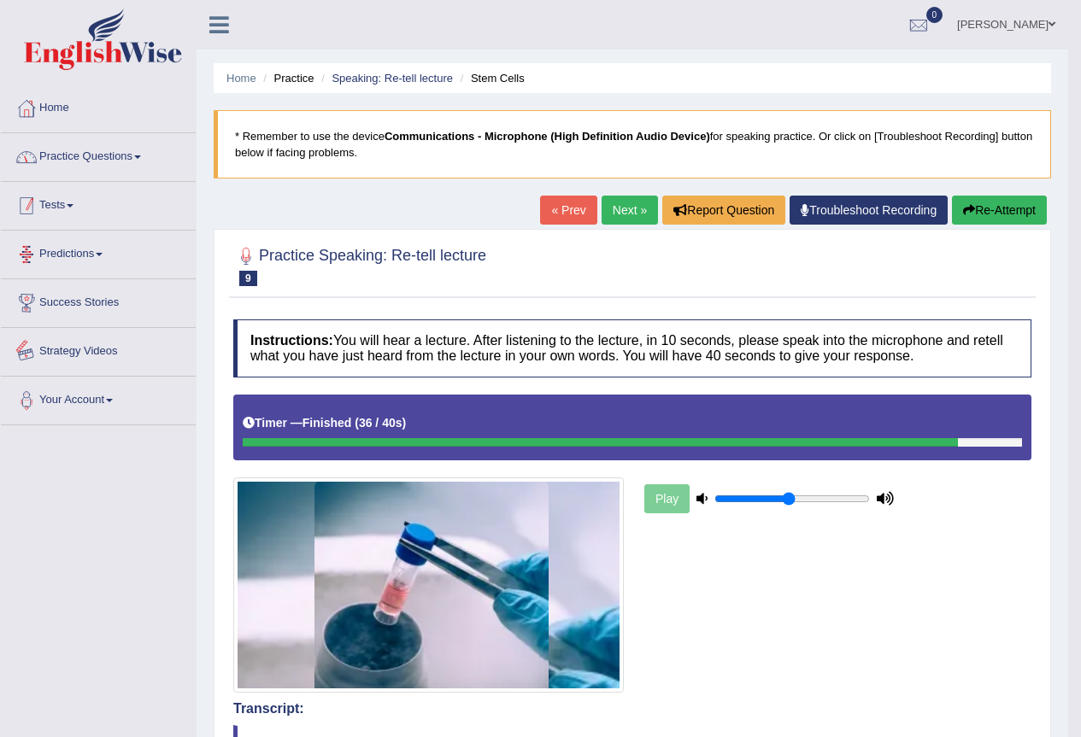
click at [151, 168] on link "Practice Questions" at bounding box center [98, 154] width 195 height 43
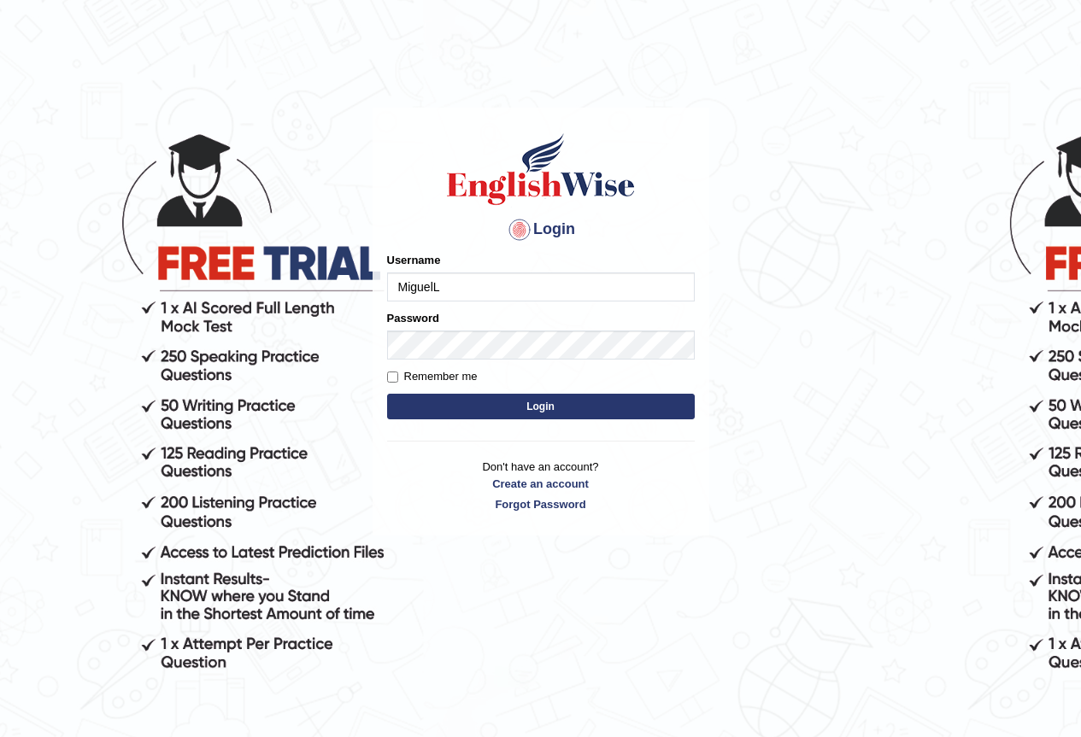
type input "MiguelL"
click at [737, 555] on body "Login Please fix the following errors: Username [PERSON_NAME] Password Remember…" at bounding box center [540, 422] width 1081 height 737
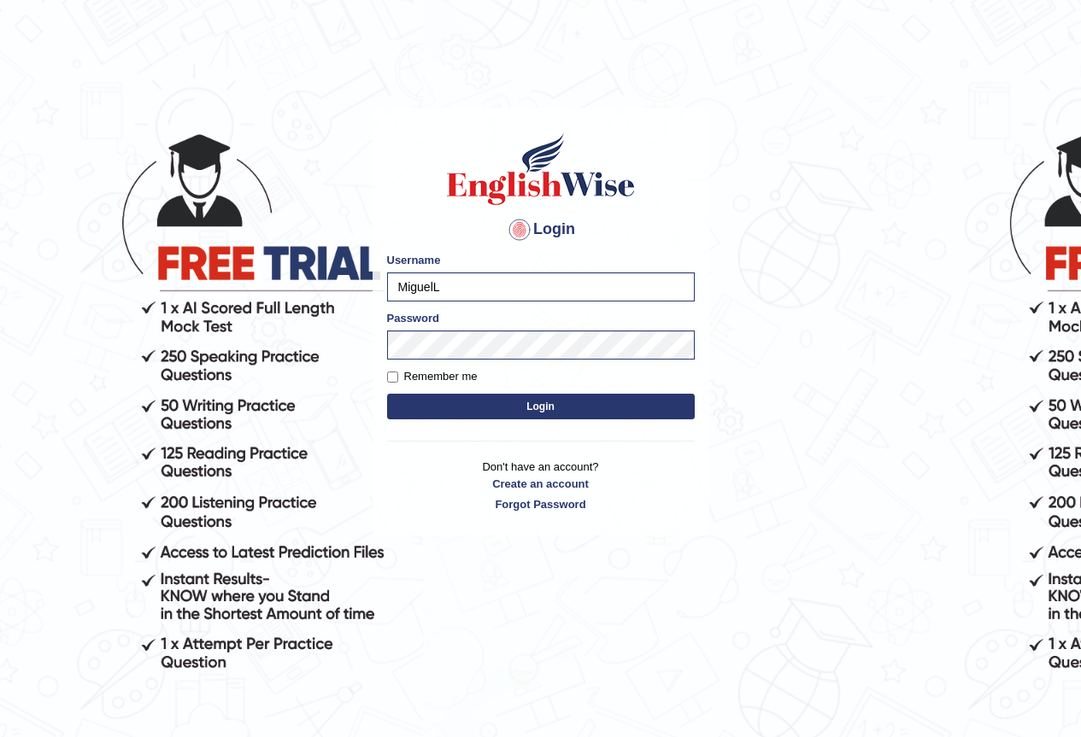
click at [546, 406] on button "Login" at bounding box center [541, 407] width 308 height 26
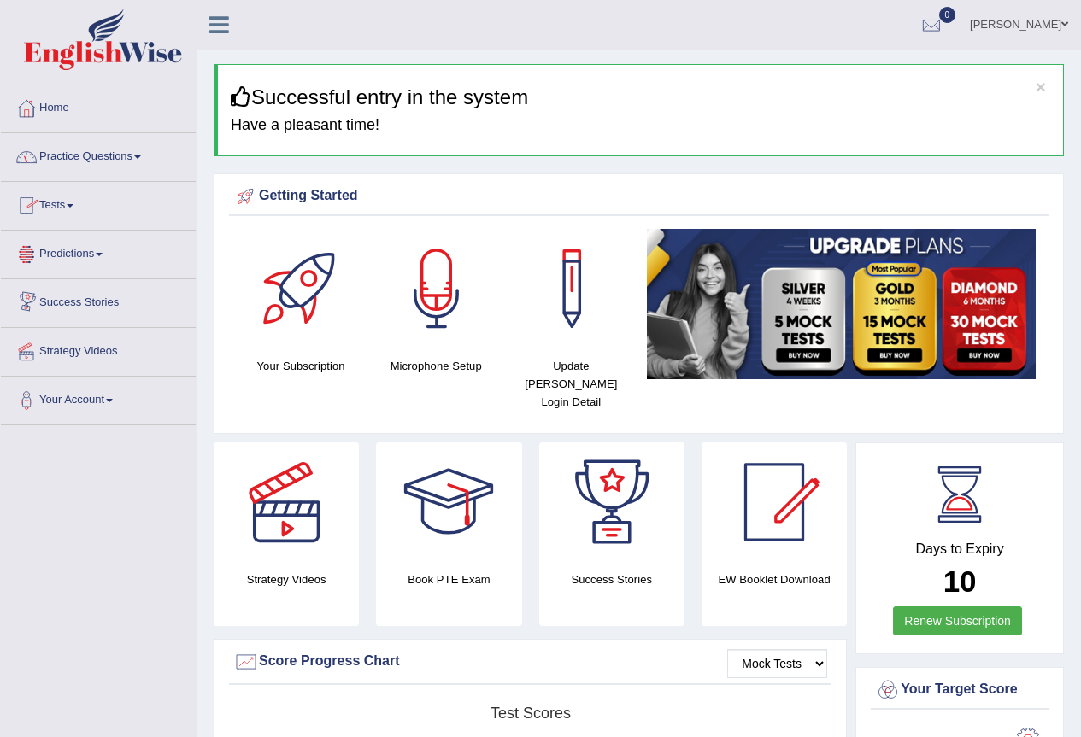
click at [156, 147] on link "Practice Questions" at bounding box center [98, 154] width 195 height 43
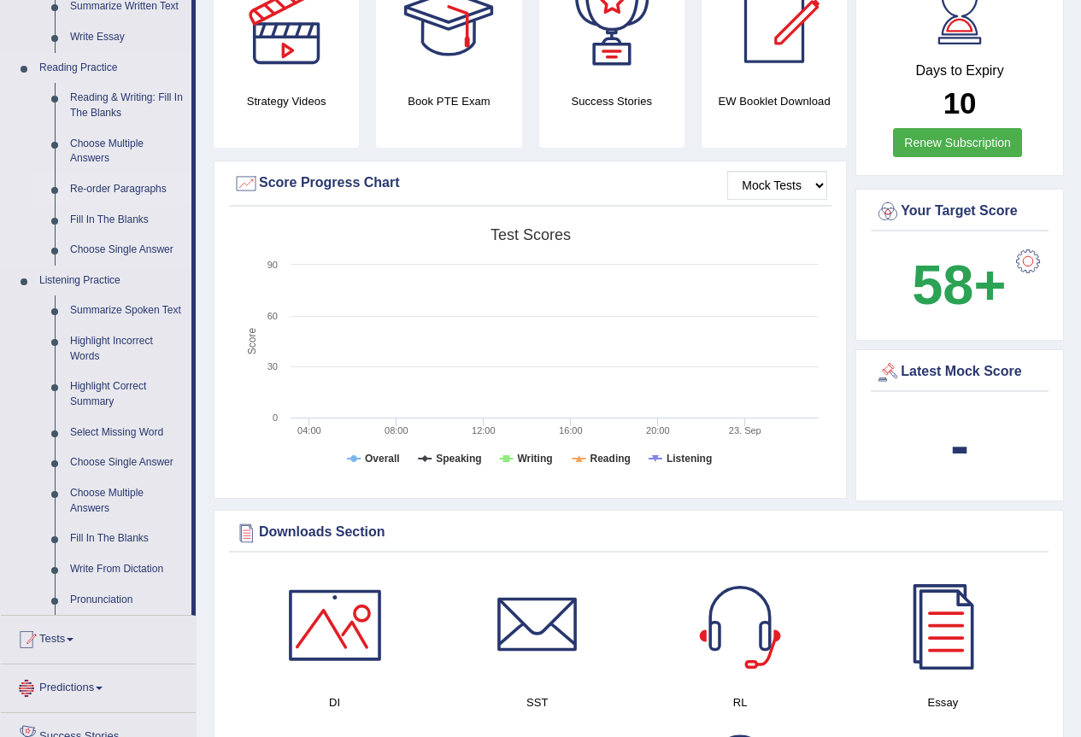
scroll to position [444, 0]
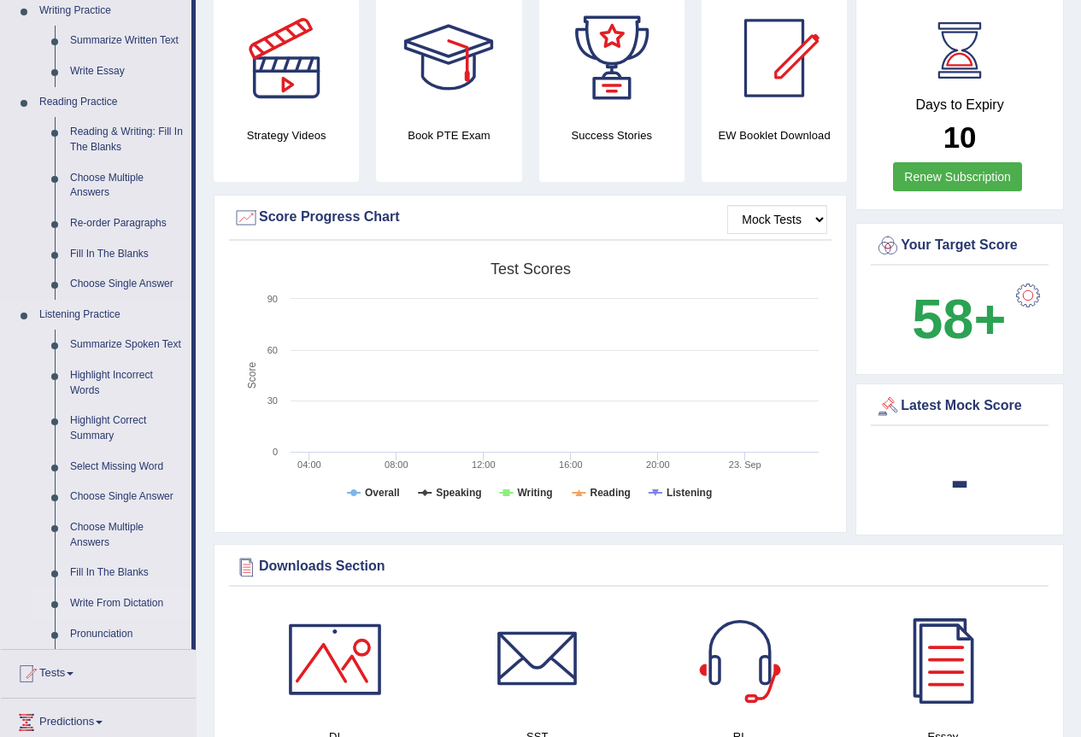
click at [138, 596] on link "Write From Dictation" at bounding box center [126, 604] width 129 height 31
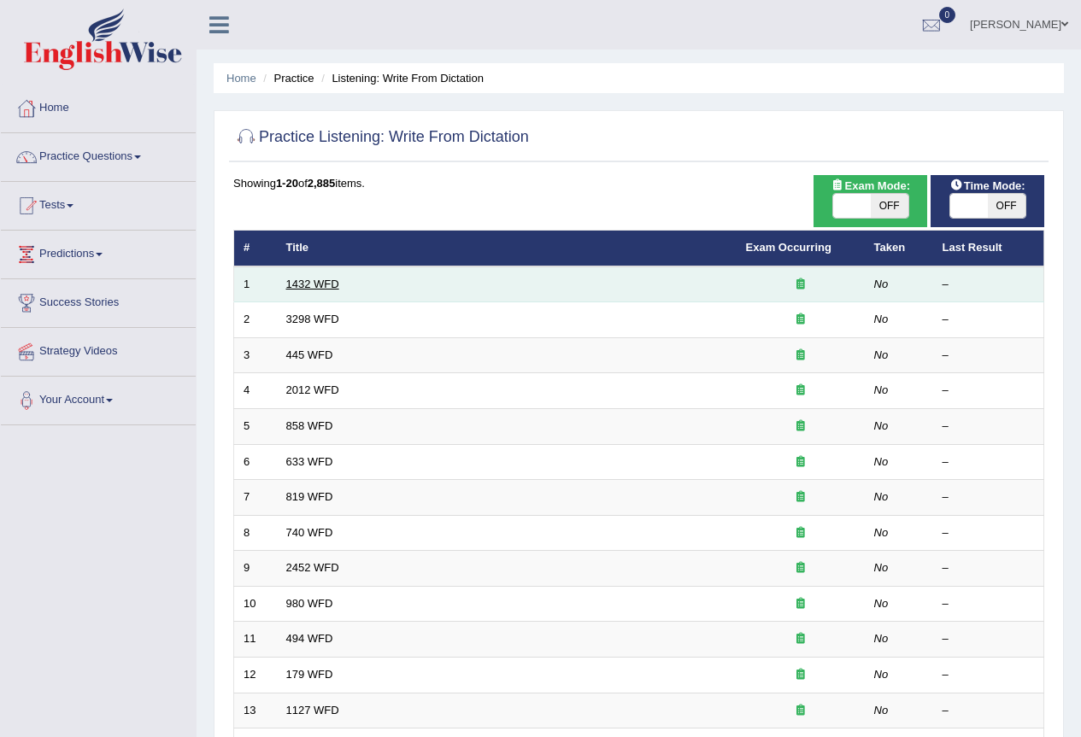
click at [294, 285] on link "1432 WFD" at bounding box center [312, 284] width 53 height 13
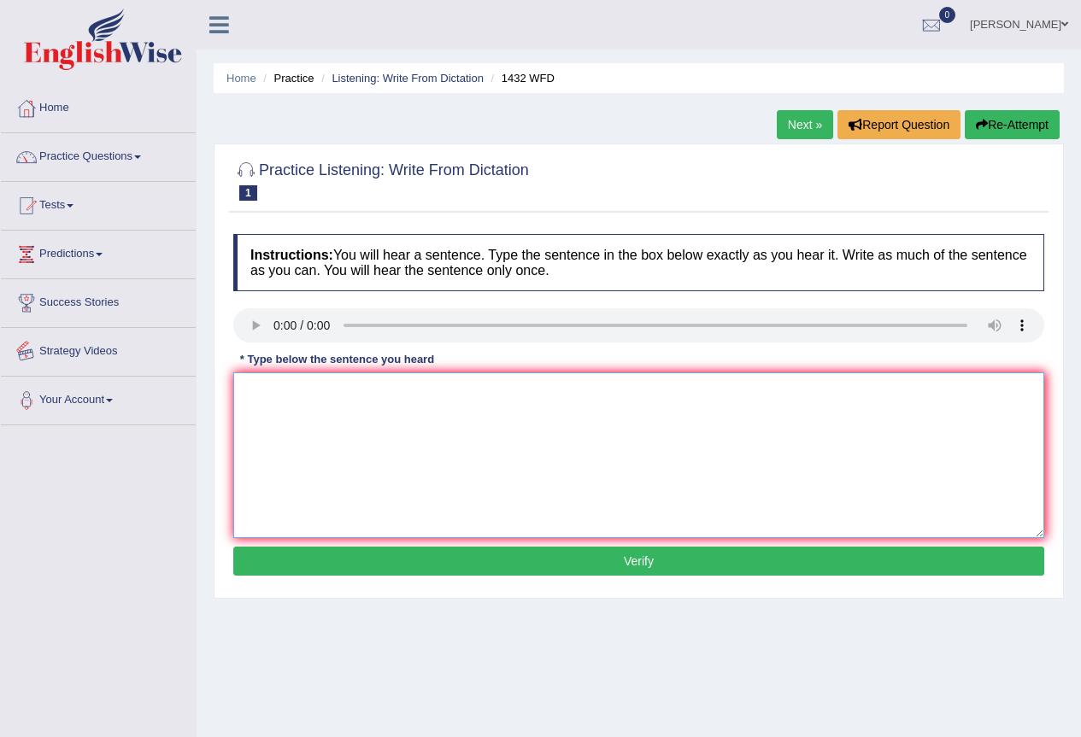
click at [379, 453] on textarea at bounding box center [638, 456] width 811 height 166
type textarea "m"
type textarea "More physical activity is benefitial for your health"
click at [708, 571] on button "Verify" at bounding box center [638, 561] width 811 height 29
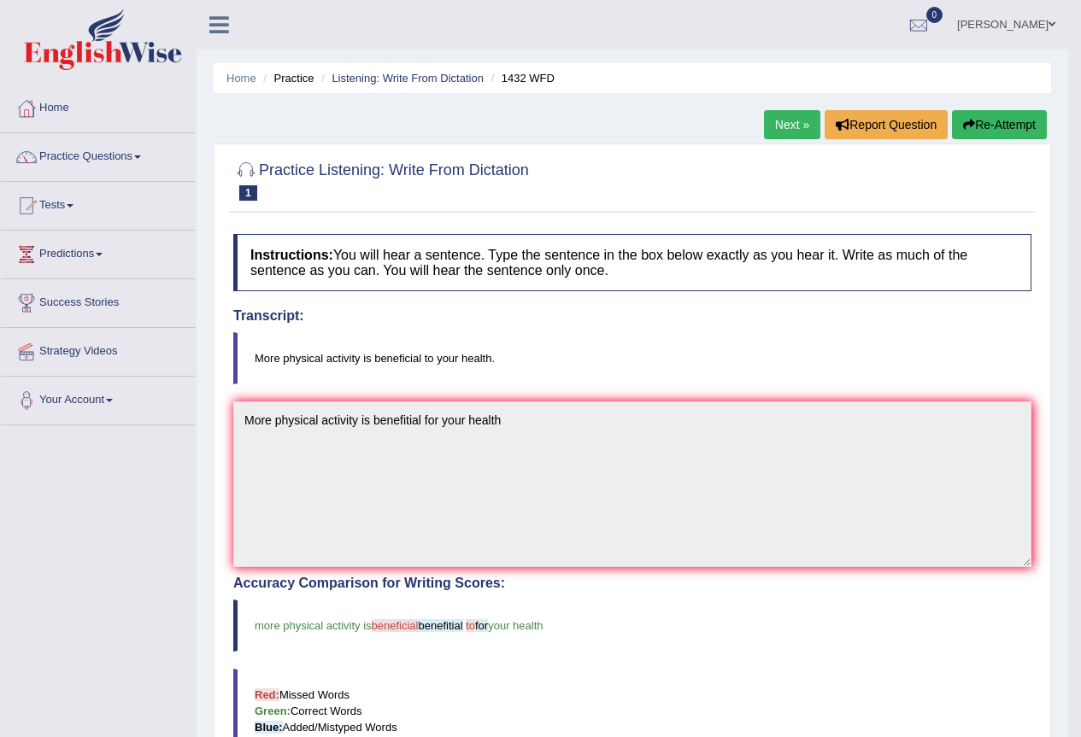
click at [800, 131] on link "Next »" at bounding box center [792, 124] width 56 height 29
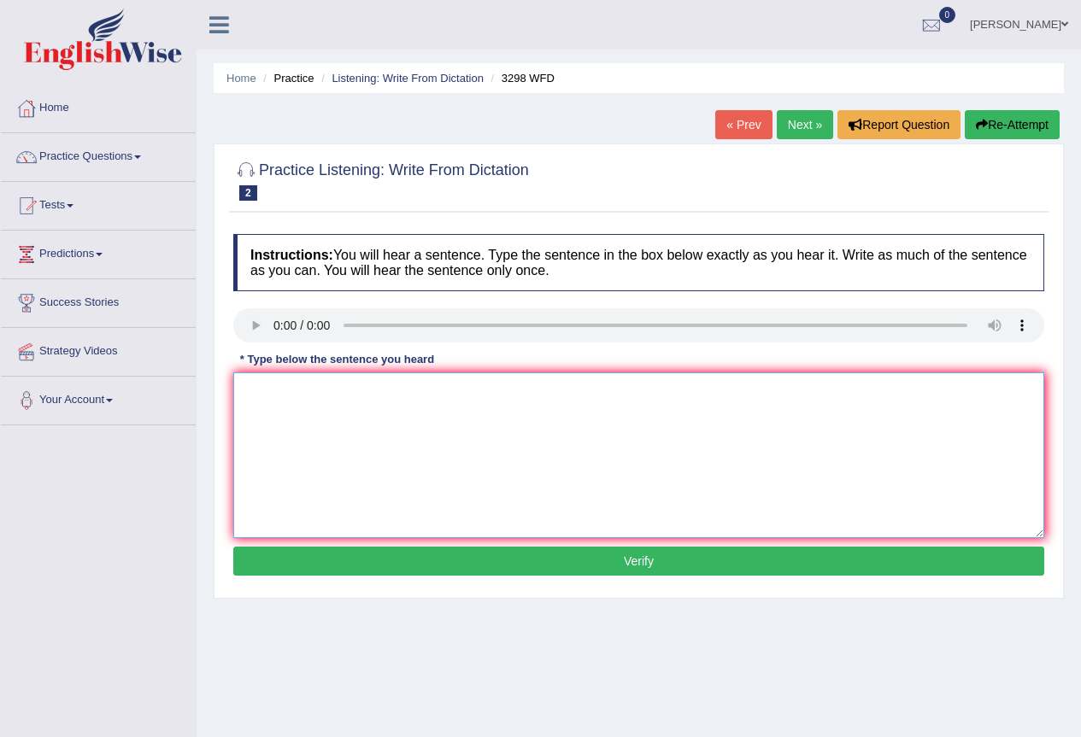
click at [375, 443] on textarea at bounding box center [638, 456] width 811 height 166
type textarea "Elemtn behaviours appleal to content a thing into humans."
click at [585, 555] on button "Verify" at bounding box center [638, 561] width 811 height 29
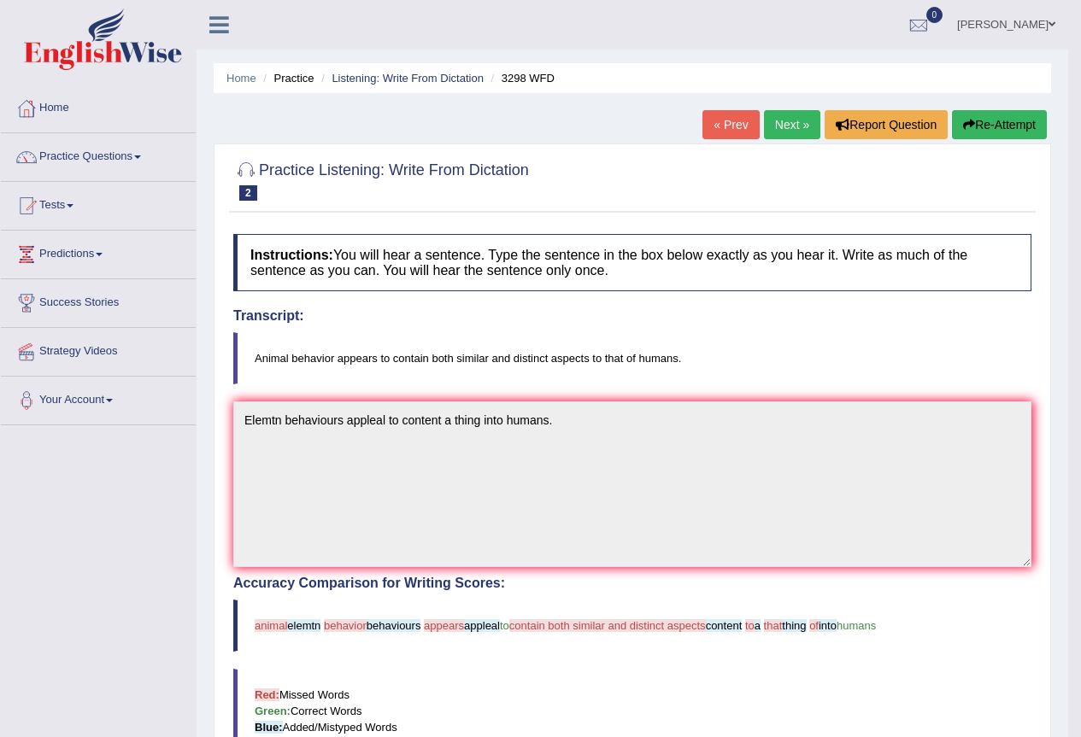
click at [784, 126] on link "Next »" at bounding box center [792, 124] width 56 height 29
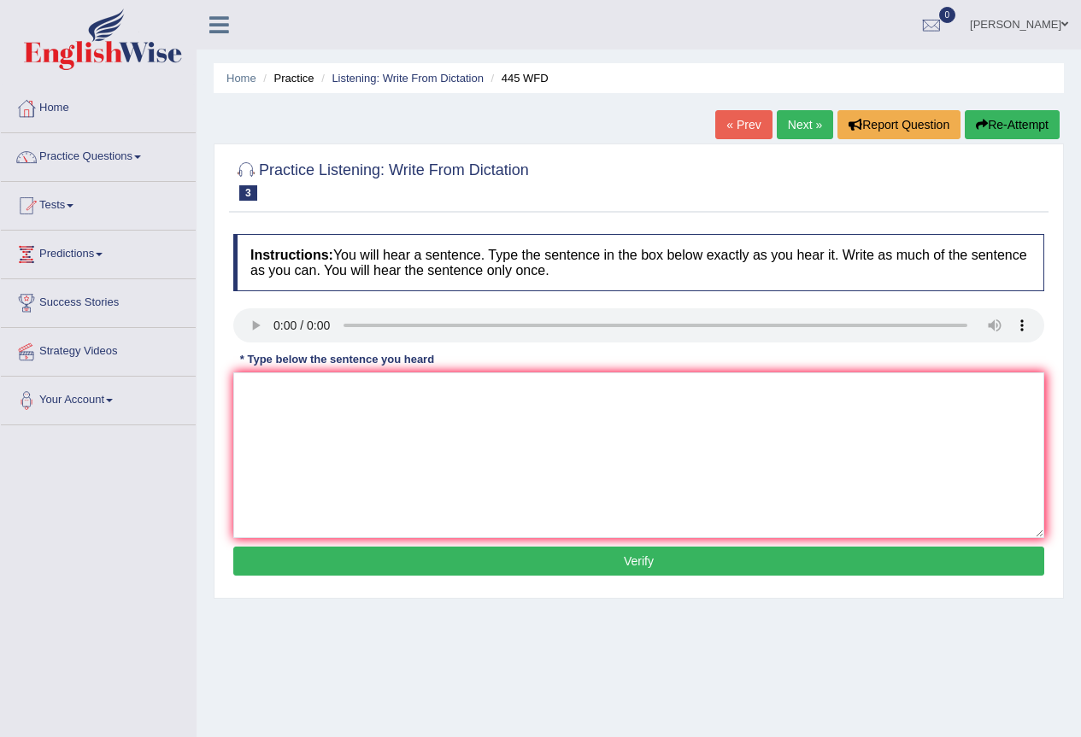
click at [702, 110] on div "Home Practice Listening: Write From Dictation 445 WFD « Prev Next » Report Ques…" at bounding box center [639, 427] width 884 height 855
click at [738, 110] on link "« Prev" at bounding box center [743, 124] width 56 height 29
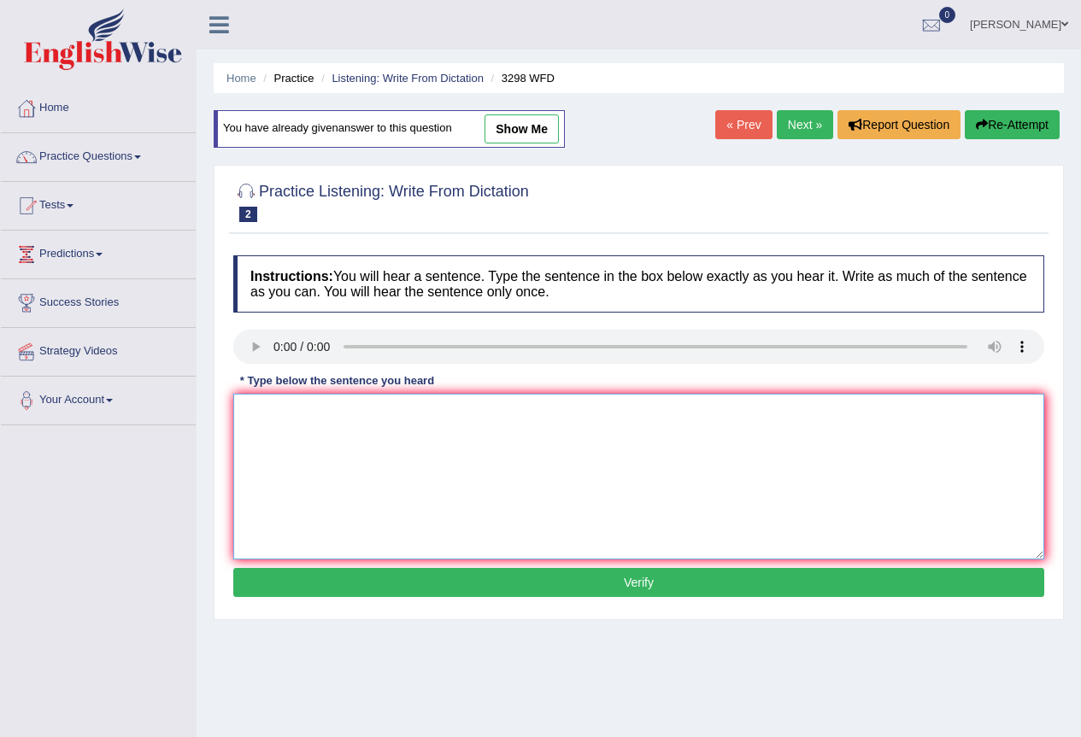
click at [282, 473] on textarea at bounding box center [638, 477] width 811 height 166
type textarea "Animal behaviours appears to conteint both similar and consider those back in a…"
click at [647, 580] on button "Verify" at bounding box center [638, 582] width 811 height 29
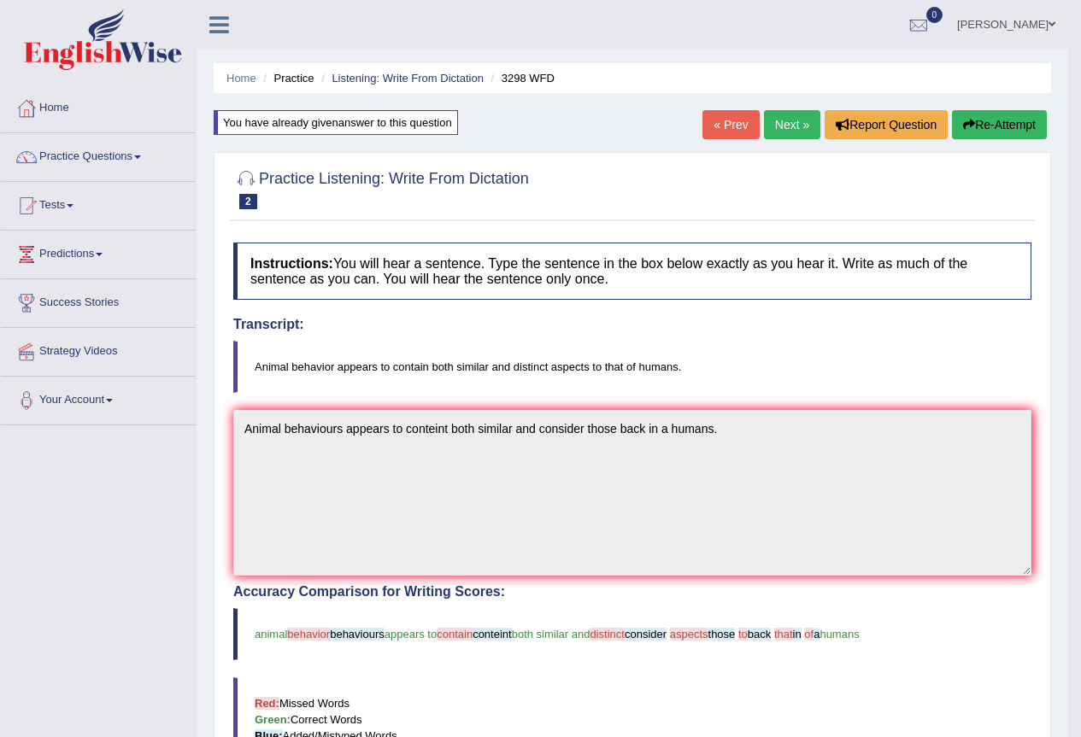
click at [752, 120] on link "« Prev" at bounding box center [730, 124] width 56 height 29
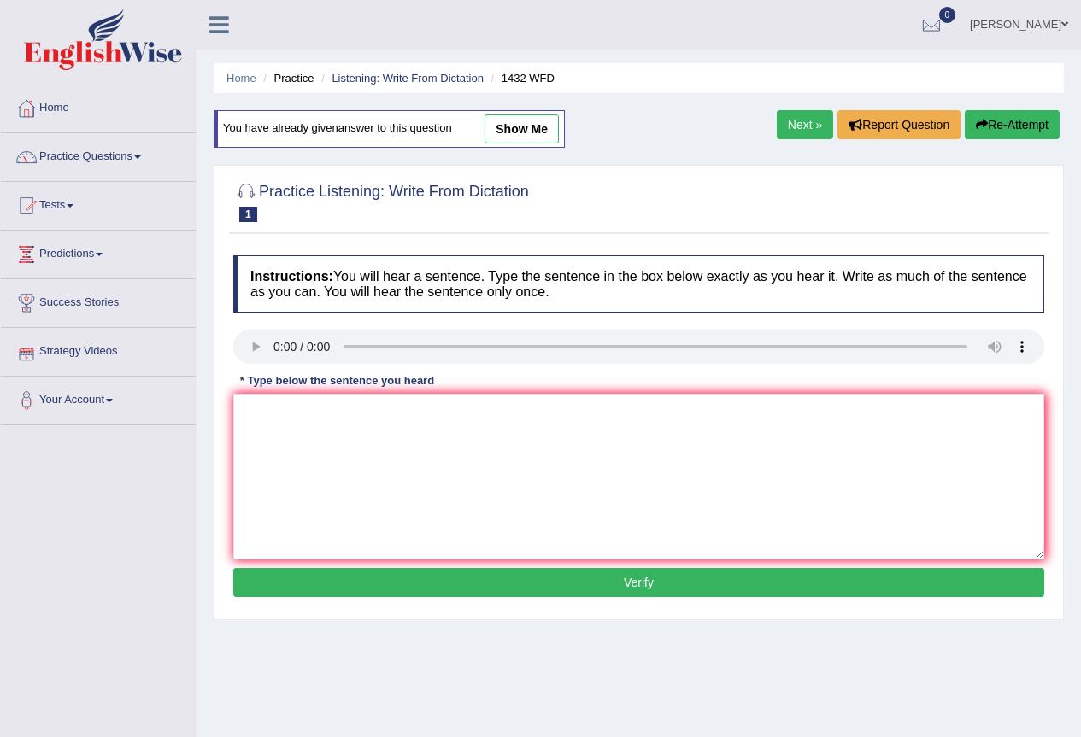
drag, startPoint x: 803, startPoint y: 91, endPoint x: 803, endPoint y: 125, distance: 34.2
click at [803, 97] on div "Home Practice Listening: Write From Dictation 1432 WFD You have already given a…" at bounding box center [639, 427] width 884 height 855
click at [805, 131] on link "Next »" at bounding box center [805, 124] width 56 height 29
click at [805, 129] on link "Next »" at bounding box center [805, 124] width 56 height 29
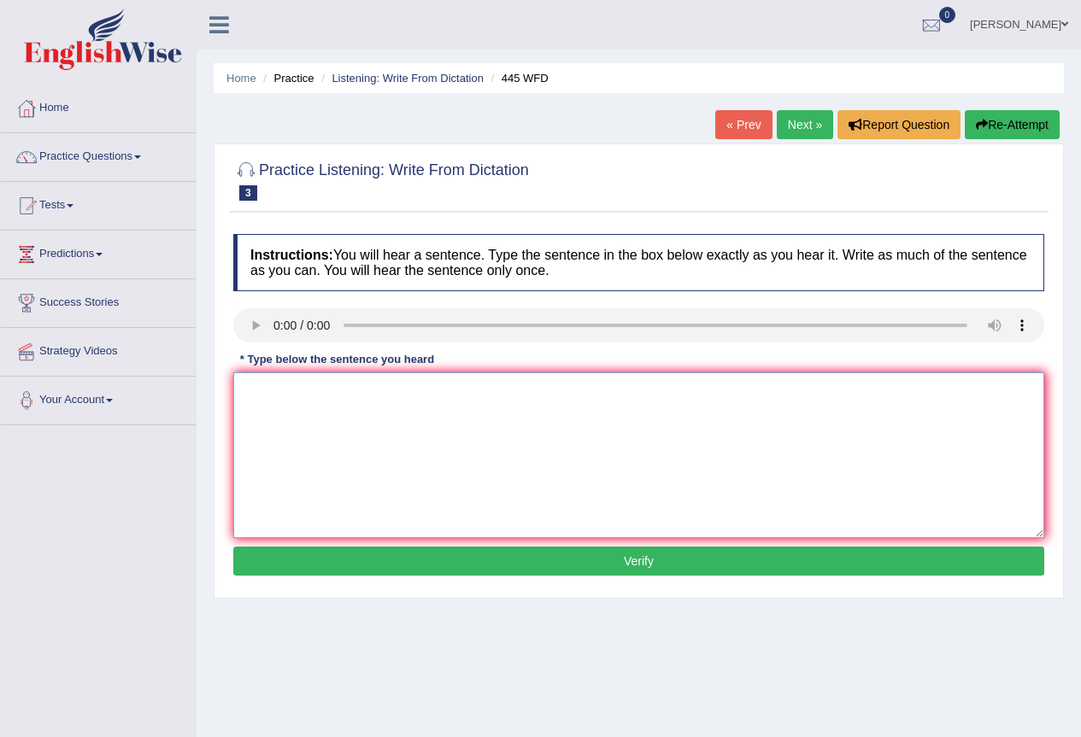
click at [341, 411] on textarea at bounding box center [638, 456] width 811 height 166
click at [391, 385] on textarea "The american asthronomans made a plane was is landing by March." at bounding box center [638, 456] width 811 height 166
drag, startPoint x: 393, startPoint y: 384, endPoint x: 414, endPoint y: 400, distance: 26.2
click at [397, 387] on textarea "The american asthronomans made a plane was is landing by March." at bounding box center [638, 456] width 811 height 166
click at [402, 390] on textarea "The american asthronomans made a plane was is landing by March." at bounding box center [638, 456] width 811 height 166
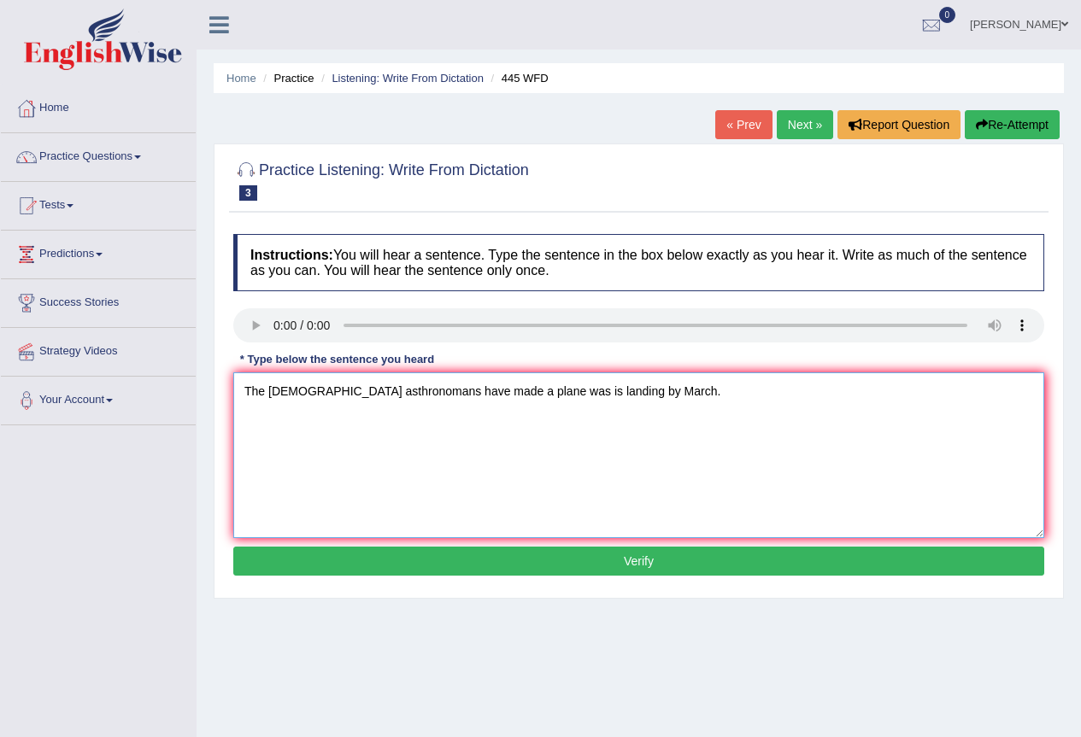
type textarea "The american asthronomans have made a plane was is landing by March."
click at [674, 561] on button "Verify" at bounding box center [638, 561] width 811 height 29
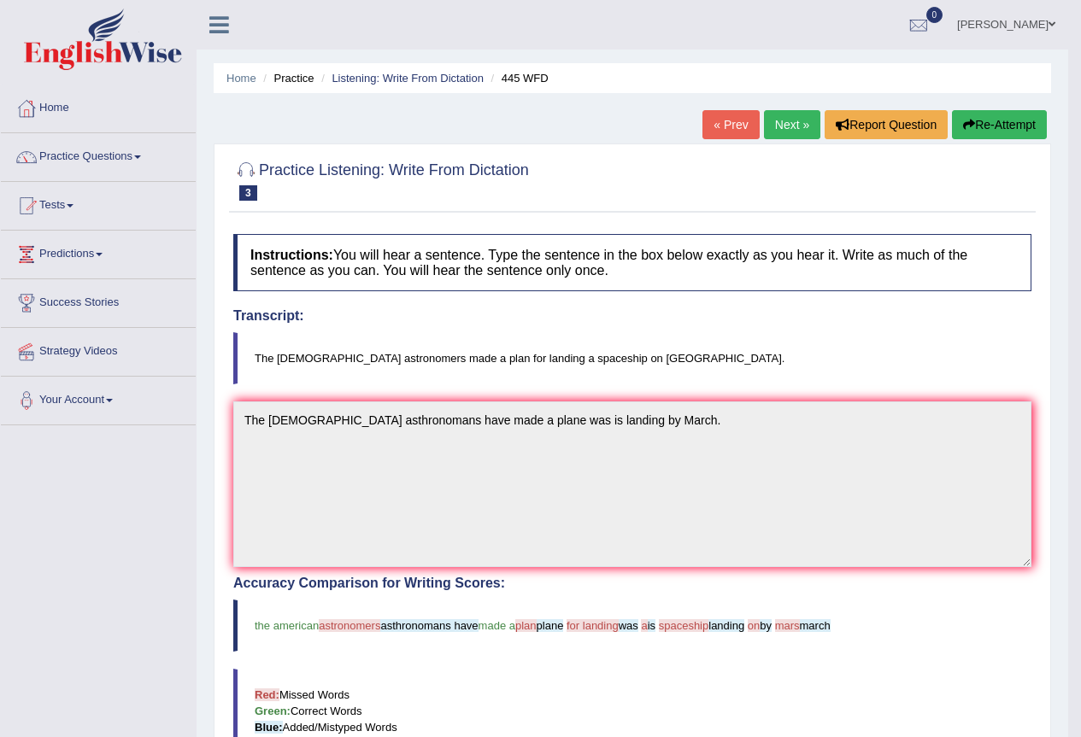
click at [987, 122] on button "Re-Attempt" at bounding box center [999, 124] width 95 height 29
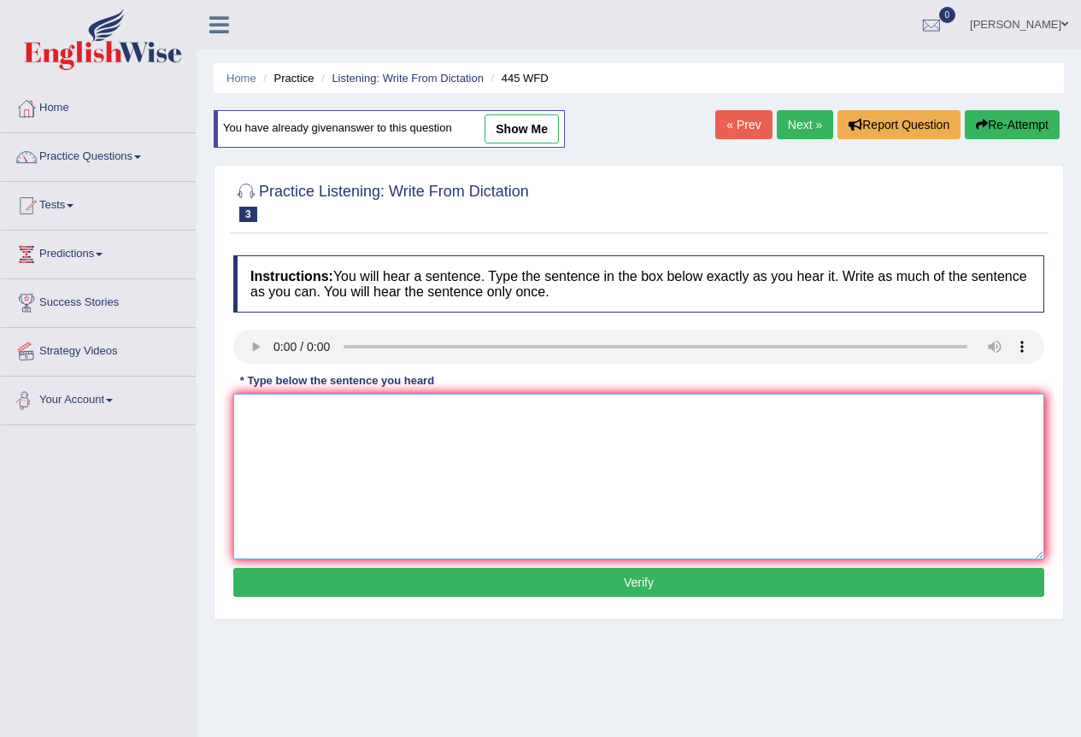
click at [386, 454] on textarea at bounding box center [638, 477] width 811 height 166
type textarea "the [DEMOGRAPHIC_DATA] astronomens made a plan for land a space on mars."
click at [644, 585] on button "Verify" at bounding box center [638, 582] width 811 height 29
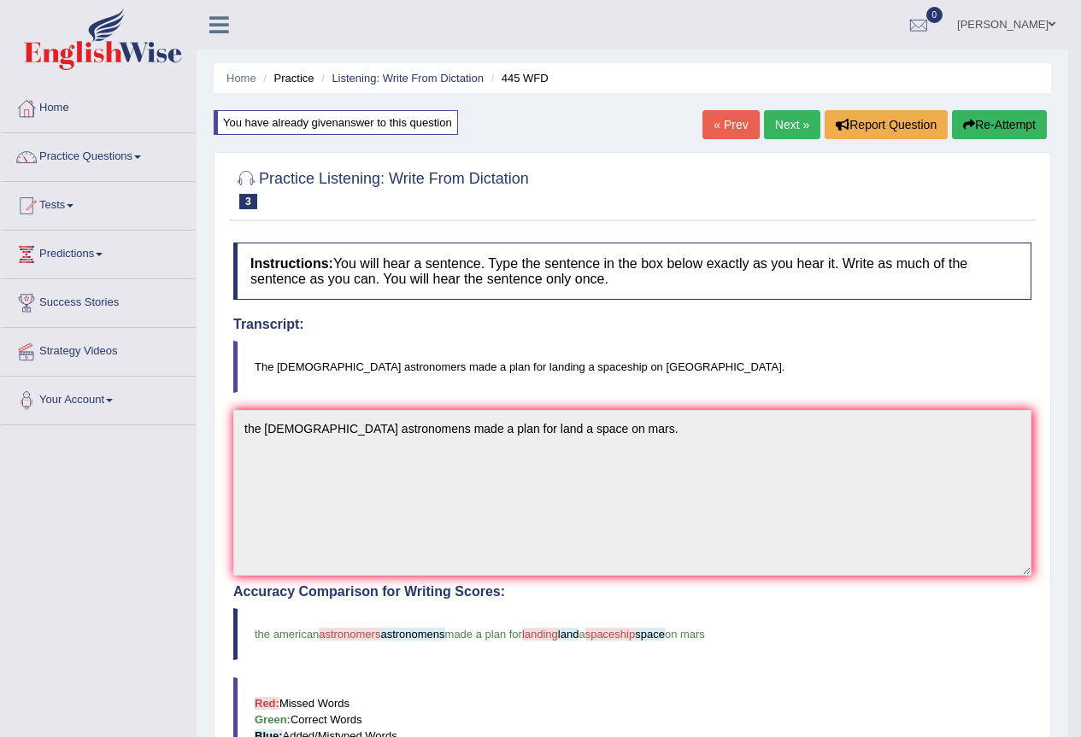
click at [965, 132] on button "Re-Attempt" at bounding box center [999, 124] width 95 height 29
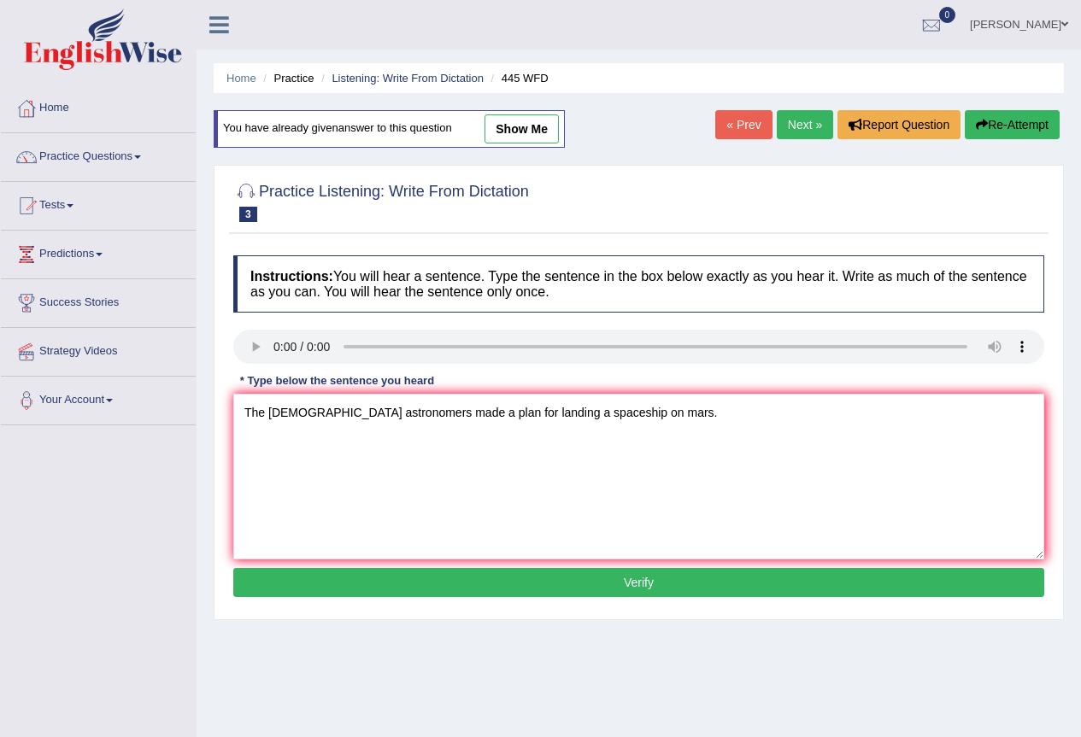
type textarea "The [DEMOGRAPHIC_DATA] astronomers made a plan for landing a spaceship on mars."
click at [685, 585] on button "Verify" at bounding box center [638, 582] width 811 height 29
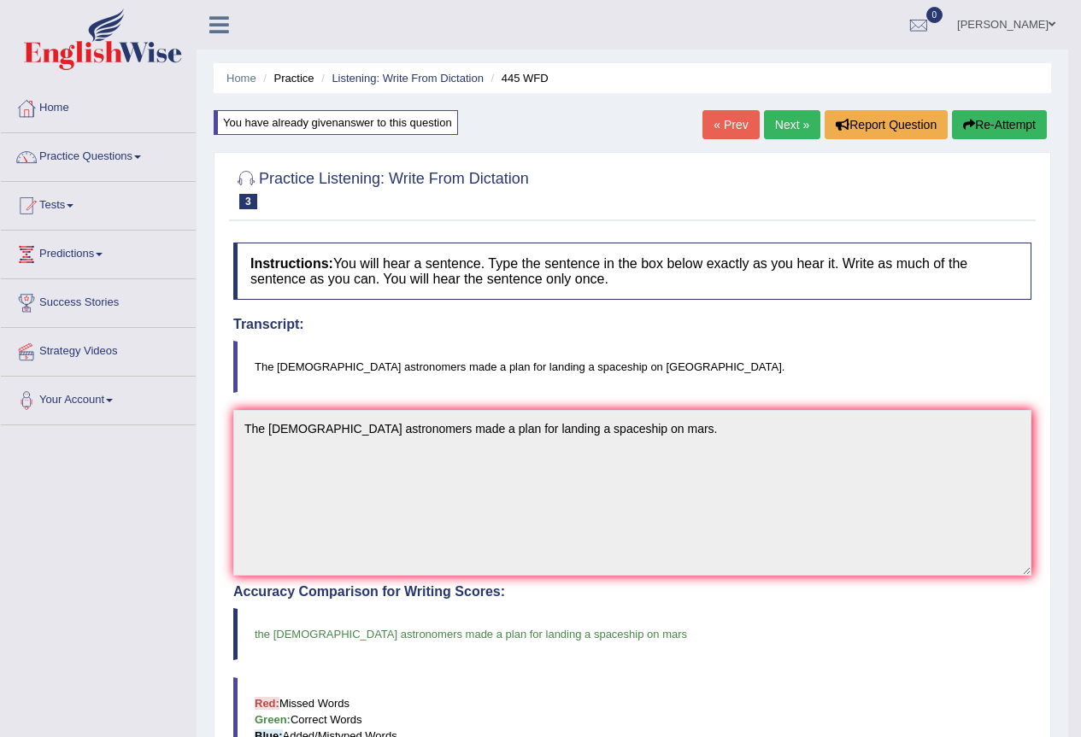
click at [801, 136] on link "Next »" at bounding box center [792, 124] width 56 height 29
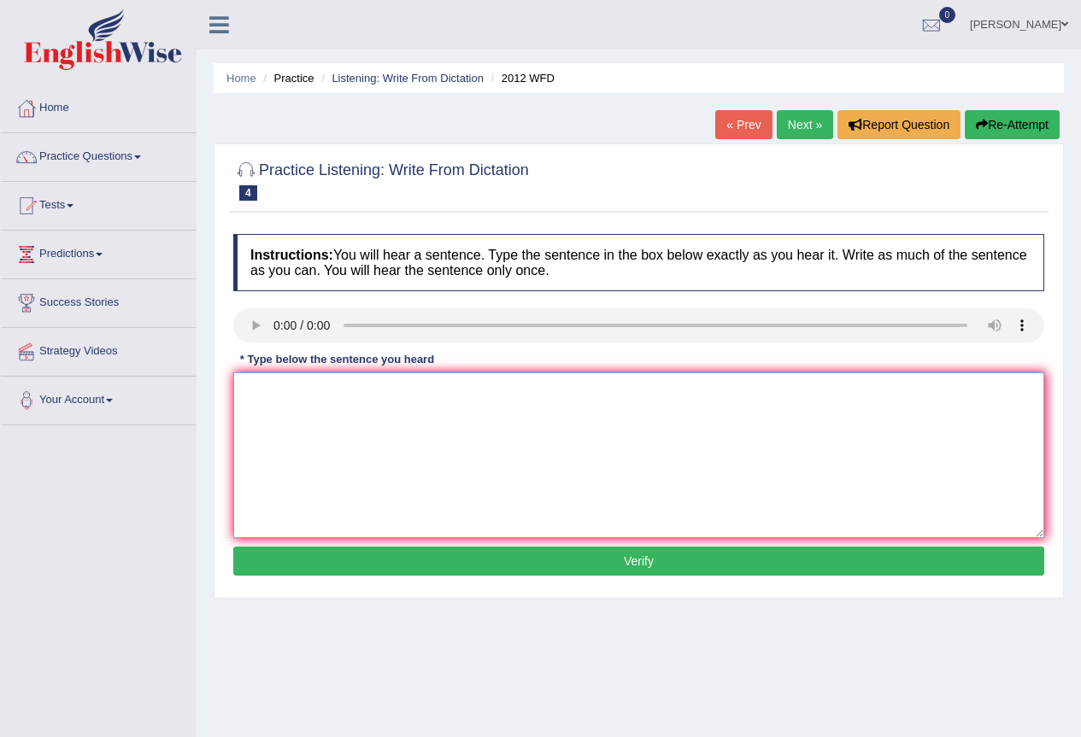
click at [320, 409] on textarea at bounding box center [638, 456] width 811 height 166
type textarea "There is a great deal at the beat of this topic."
click at [570, 567] on button "Verify" at bounding box center [638, 561] width 811 height 29
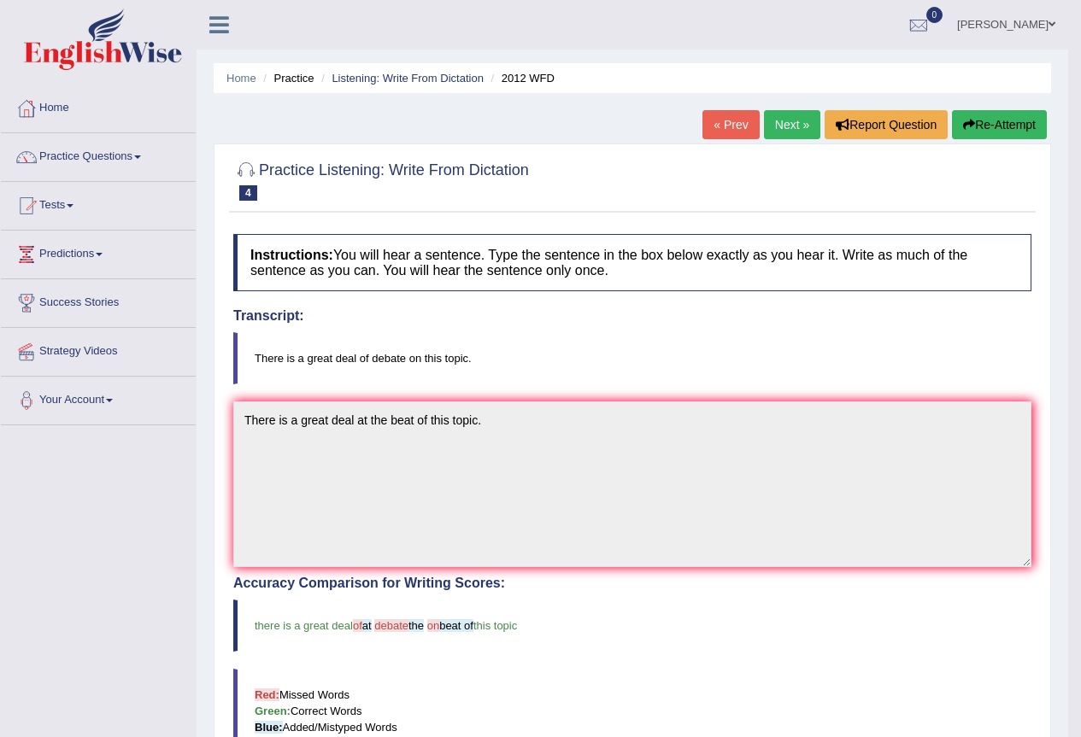
click at [963, 129] on icon "button" at bounding box center [969, 125] width 12 height 12
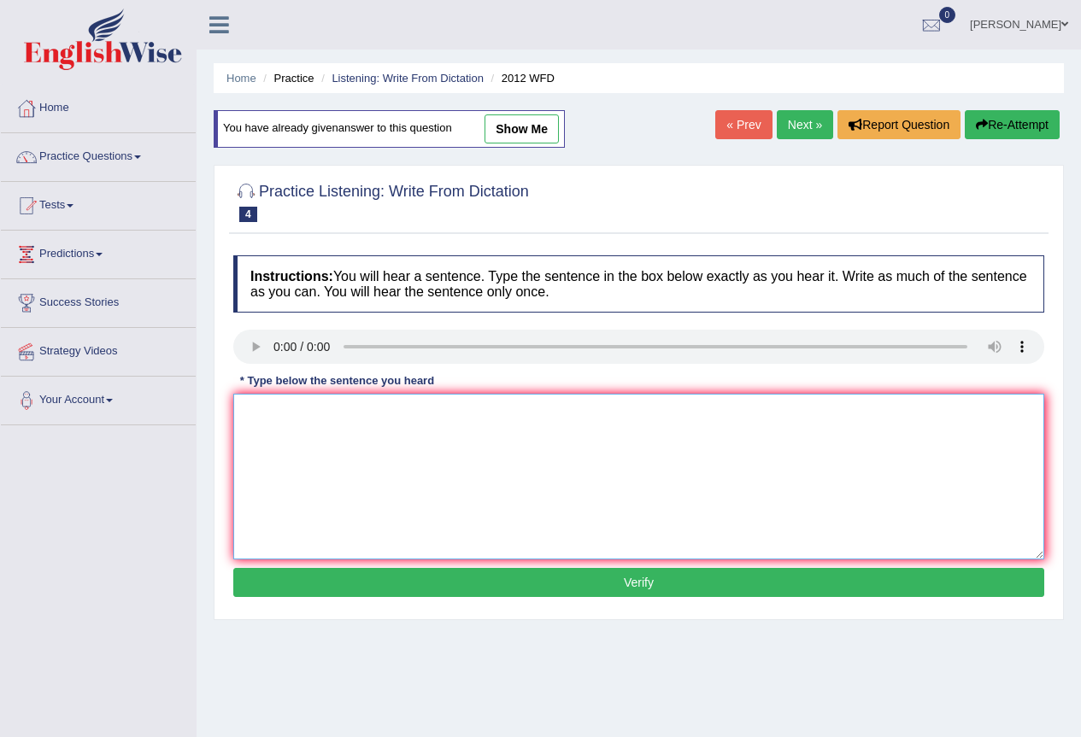
click at [312, 443] on textarea at bounding box center [638, 477] width 811 height 166
type textarea "t"
type textarea "There is a great deal to debate on this topic."
click at [692, 578] on button "Verify" at bounding box center [638, 582] width 811 height 29
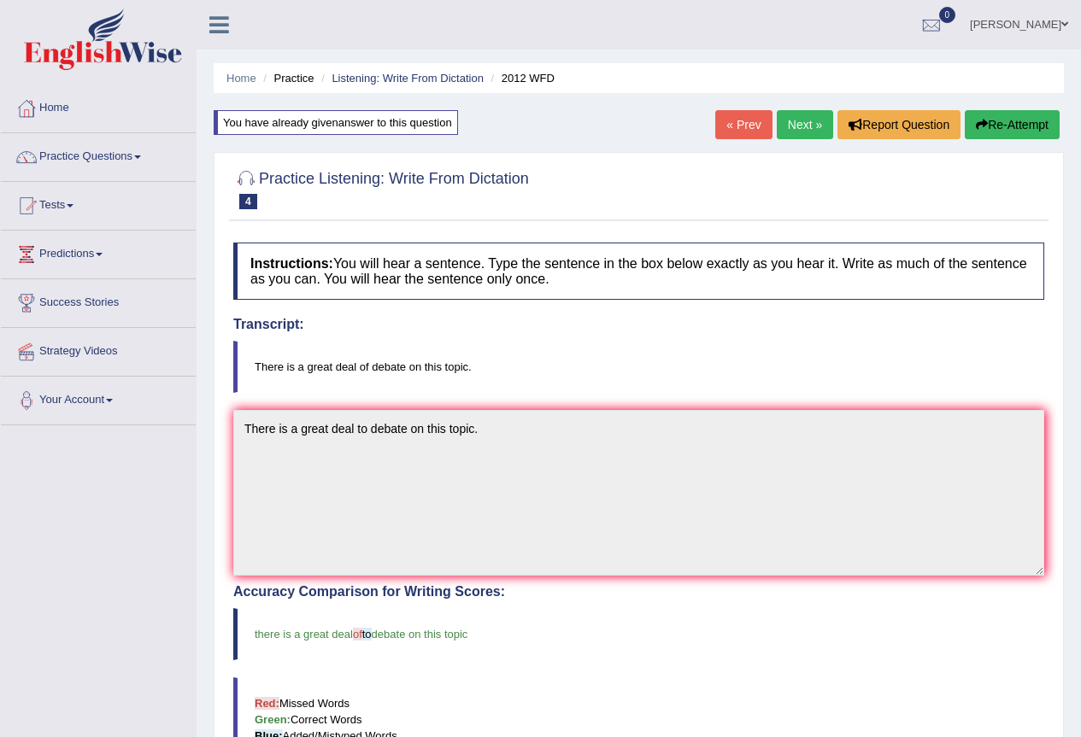
click at [799, 142] on div "« Prev Next » Report Question Re-Attempt" at bounding box center [889, 126] width 349 height 33
click at [801, 125] on link "Next »" at bounding box center [805, 124] width 56 height 29
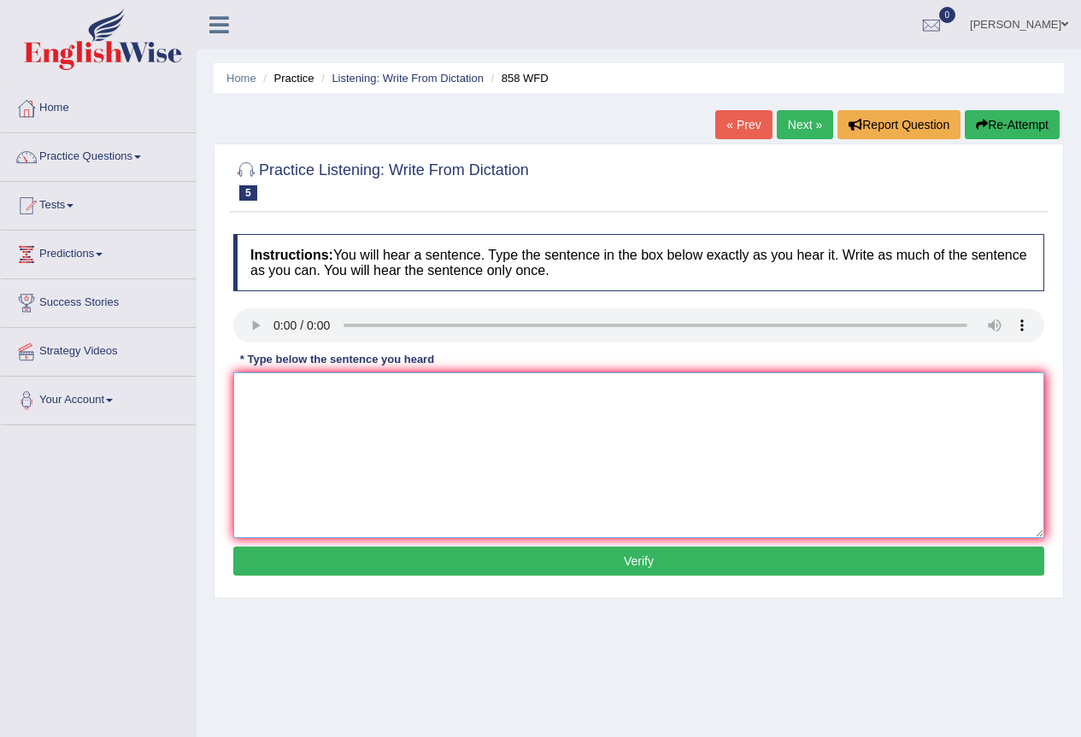
click at [252, 414] on textarea at bounding box center [638, 456] width 811 height 166
type textarea "The year when the shaper fact was interesting for the hystorians."
click at [658, 559] on button "Verify" at bounding box center [638, 561] width 811 height 29
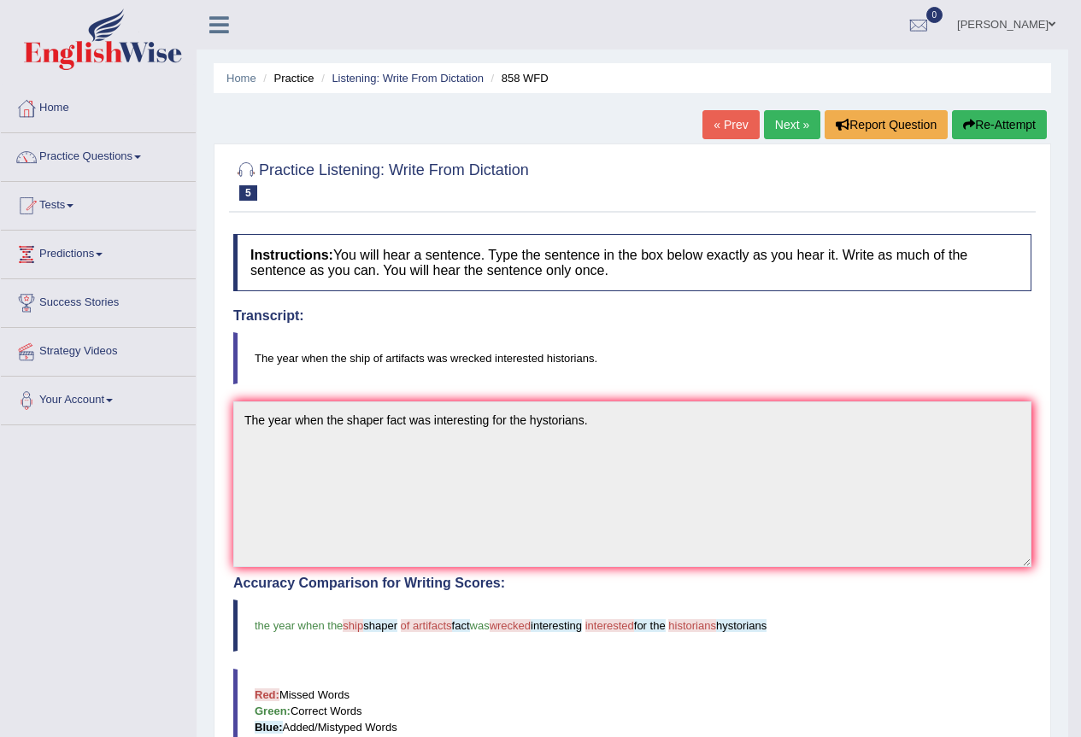
click at [983, 132] on button "Re-Attempt" at bounding box center [999, 124] width 95 height 29
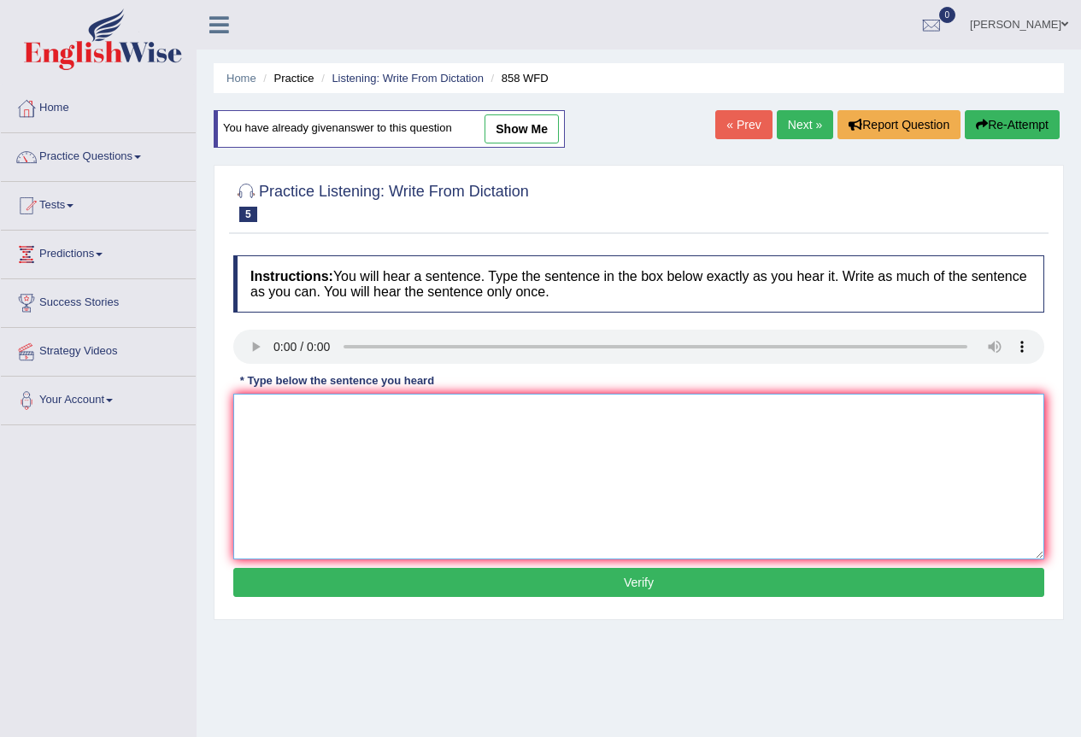
click at [338, 438] on textarea at bounding box center [638, 477] width 811 height 166
type textarea "t"
type textarea "The year when the ship of artifacts wrecked interested hi"
click at [423, 415] on textarea "The year when the ship of artifacts wrecked interested hi" at bounding box center [638, 477] width 811 height 166
click at [590, 407] on textarea "The year when the ship of artifacts was wrecked interested hi" at bounding box center [638, 477] width 811 height 166
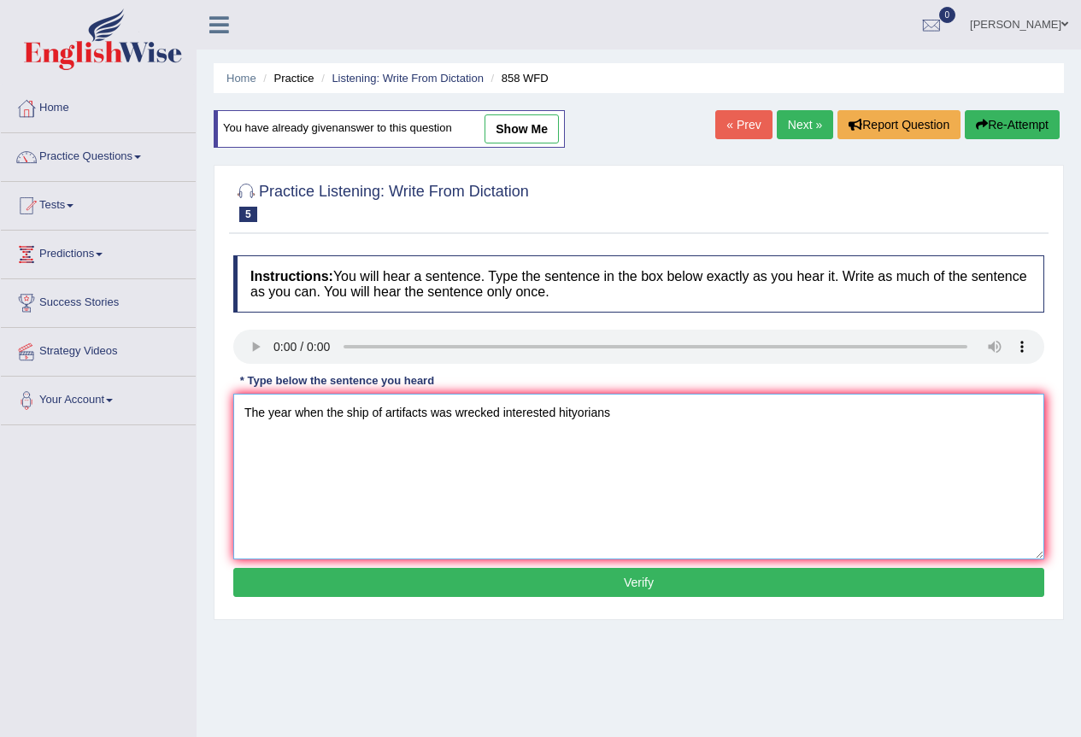
click at [577, 411] on textarea "The year when the ship of artifacts was wrecked interested hityorians" at bounding box center [638, 477] width 811 height 166
click at [643, 405] on textarea "The year when the ship of artifacts was wrecked interested historians" at bounding box center [638, 477] width 811 height 166
type textarea "The year when the ship of artifacts was wrecked interested historians."
click at [641, 585] on button "Verify" at bounding box center [638, 582] width 811 height 29
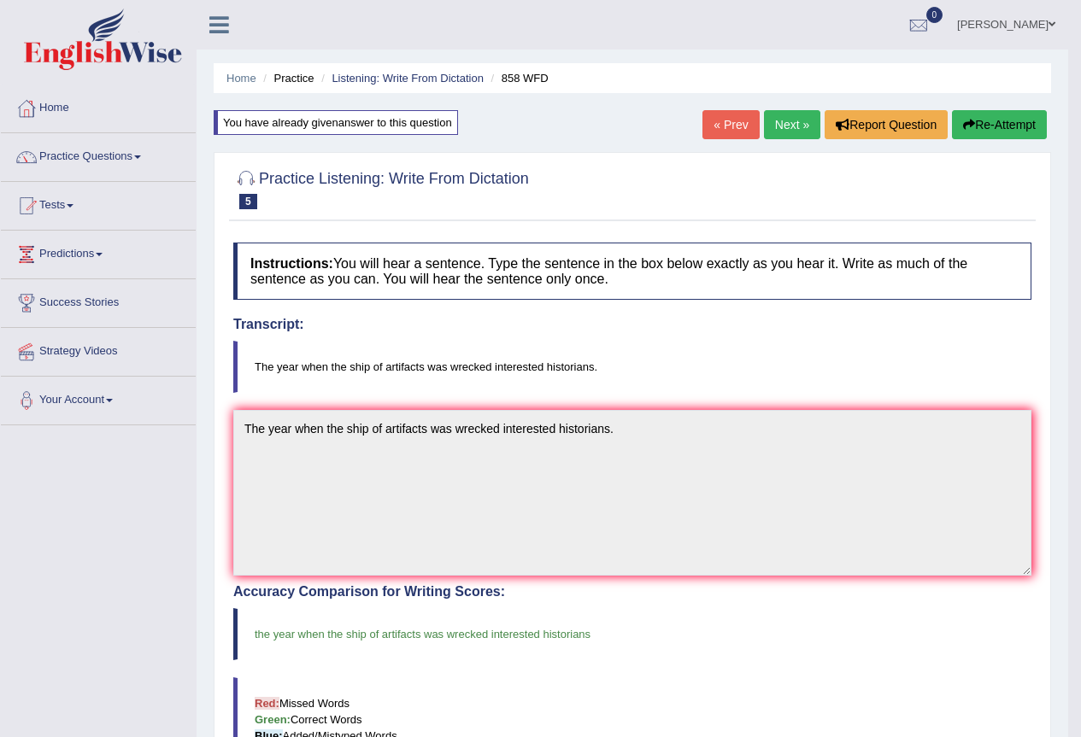
click at [1042, 21] on link "[PERSON_NAME]" at bounding box center [1006, 22] width 124 height 44
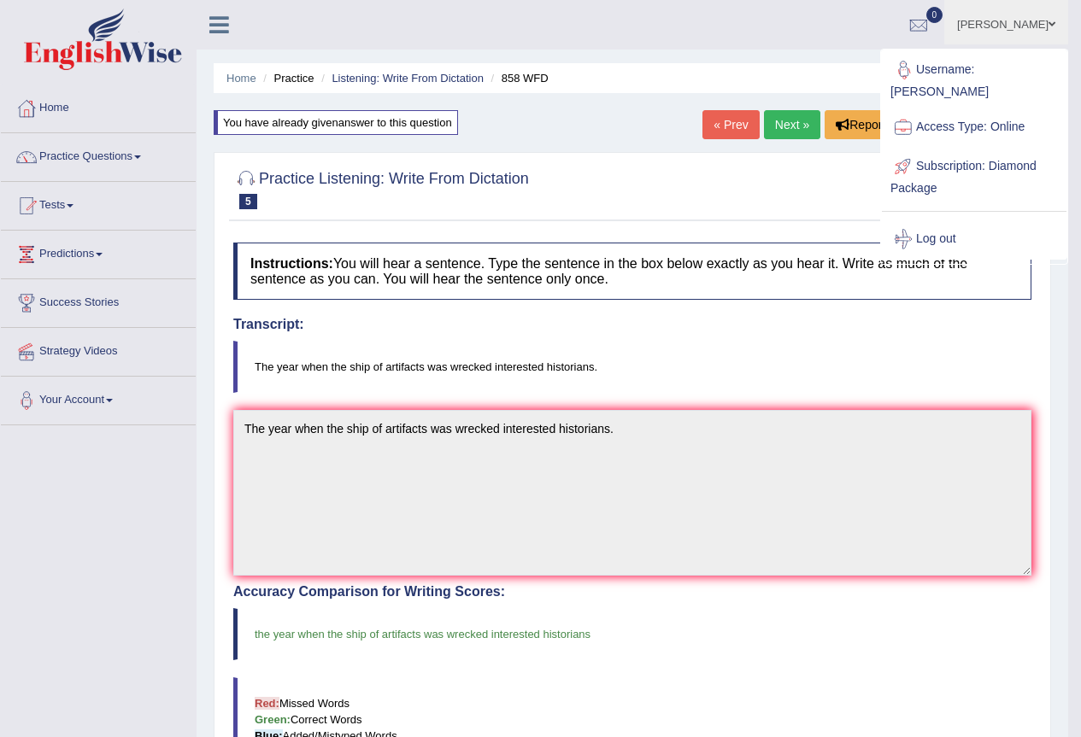
click at [953, 63] on link "Username: [PERSON_NAME]" at bounding box center [974, 78] width 185 height 57
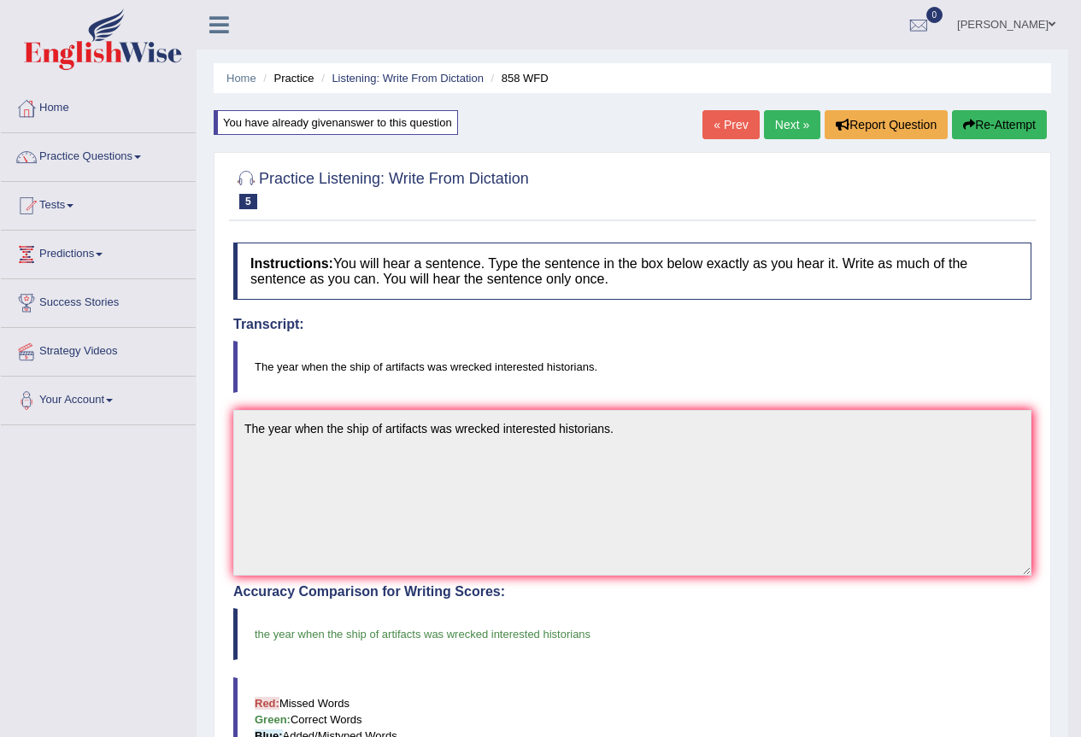
click at [1053, 26] on span at bounding box center [1052, 24] width 7 height 11
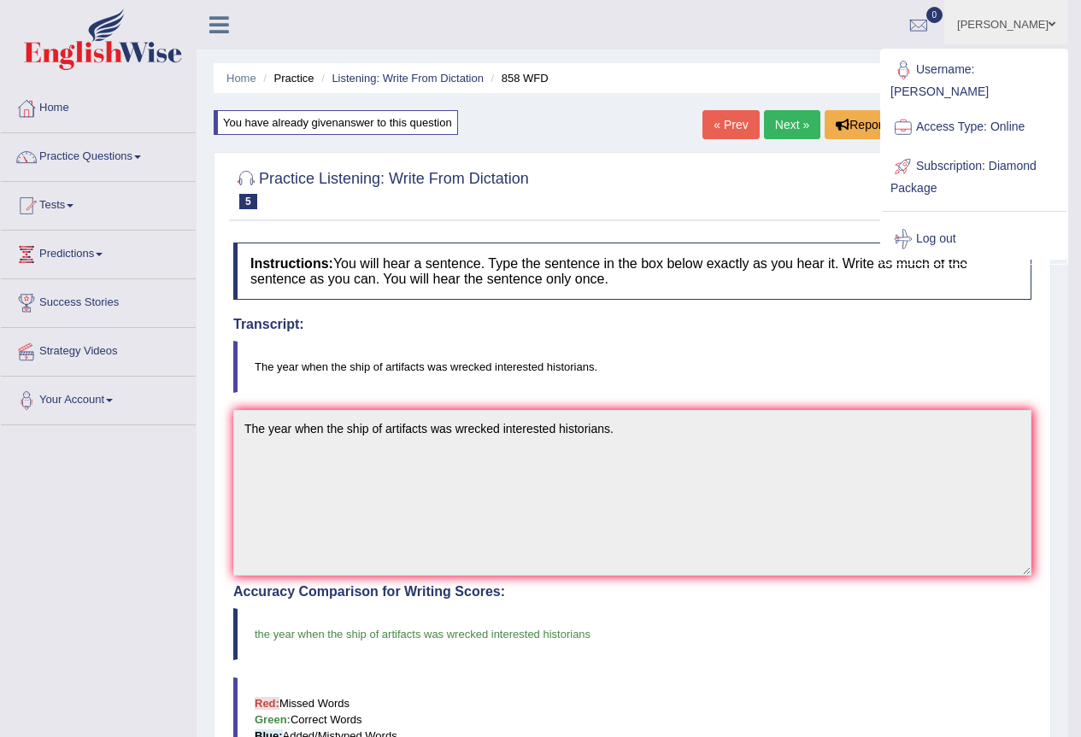
click at [972, 65] on link "Username: [PERSON_NAME]" at bounding box center [974, 78] width 185 height 57
click at [972, 65] on ul "Home Practice Listening: Write From Dictation 858 WFD" at bounding box center [632, 78] width 837 height 30
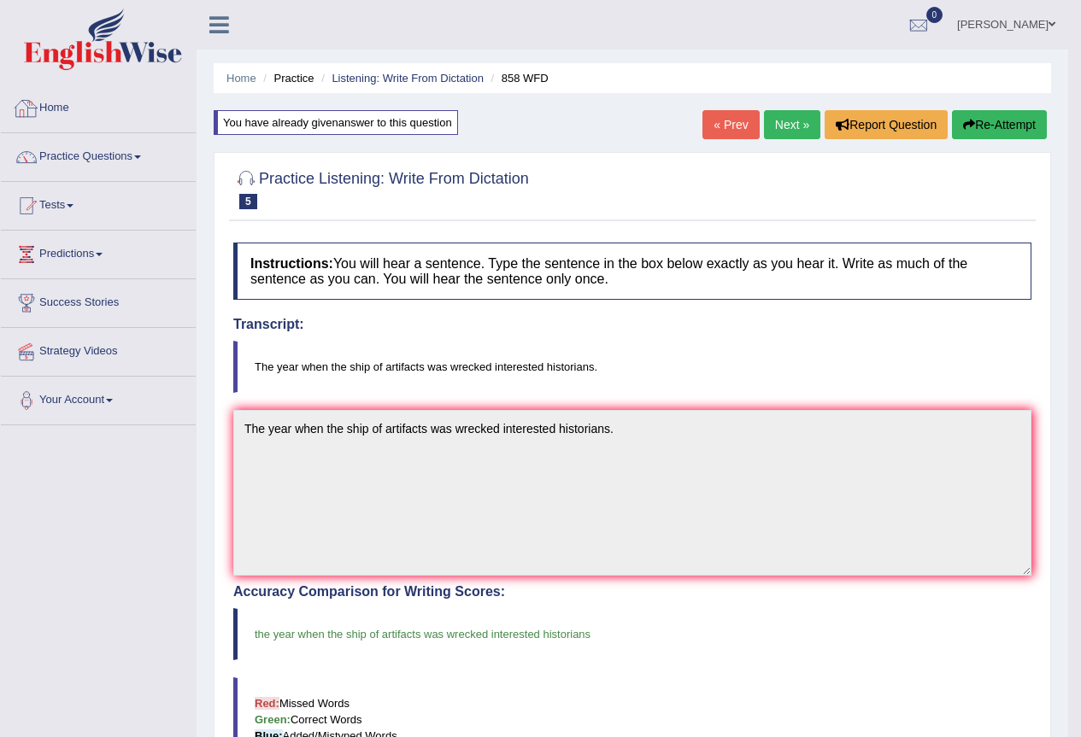
click at [73, 114] on link "Home" at bounding box center [98, 106] width 195 height 43
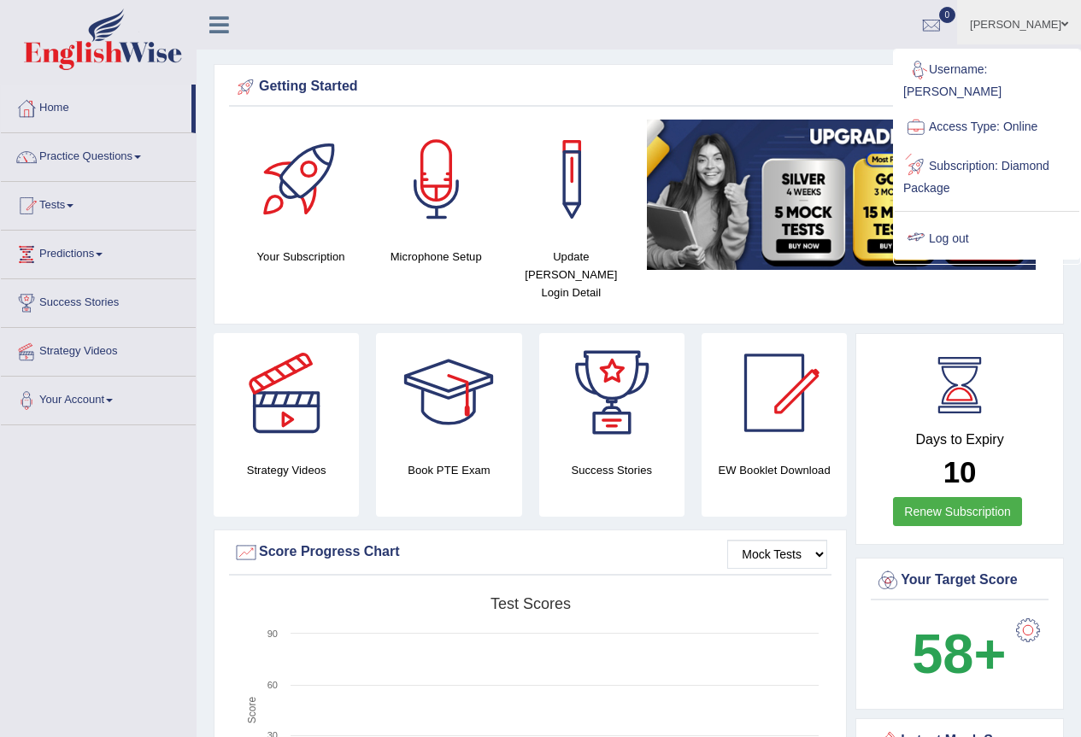
click at [959, 221] on link "Log out" at bounding box center [987, 239] width 185 height 39
